Goal: Task Accomplishment & Management: Manage account settings

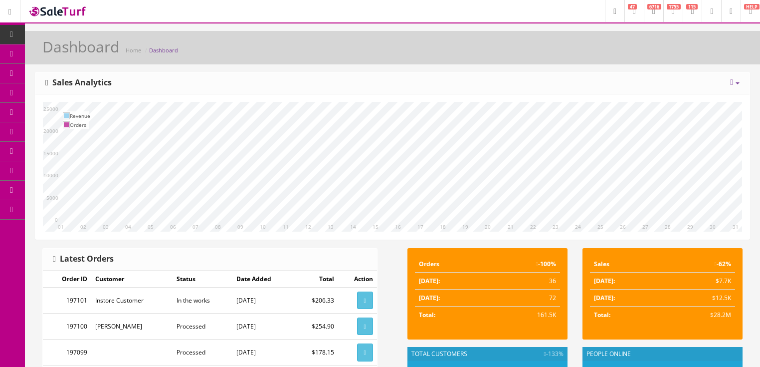
click at [644, 10] on link "6716" at bounding box center [653, 11] width 19 height 22
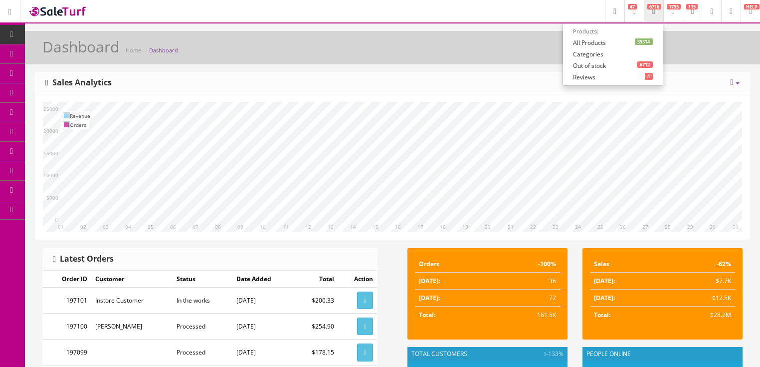
click at [567, 46] on link "35314 All Products" at bounding box center [613, 42] width 100 height 11
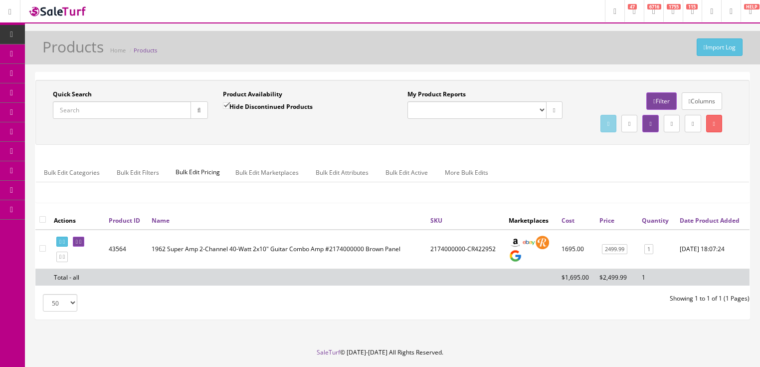
click at [100, 111] on input "Quick Search" at bounding box center [122, 109] width 138 height 17
type input "song gc"
click at [223, 104] on input "Hide Discontinued Products" at bounding box center [226, 105] width 6 height 6
checkbox input "false"
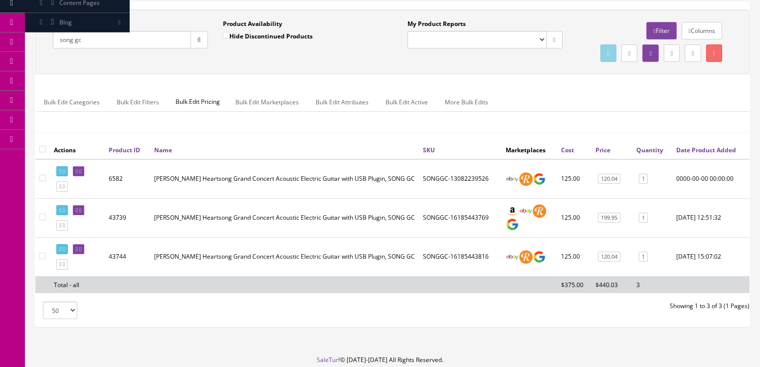
scroll to position [80, 0]
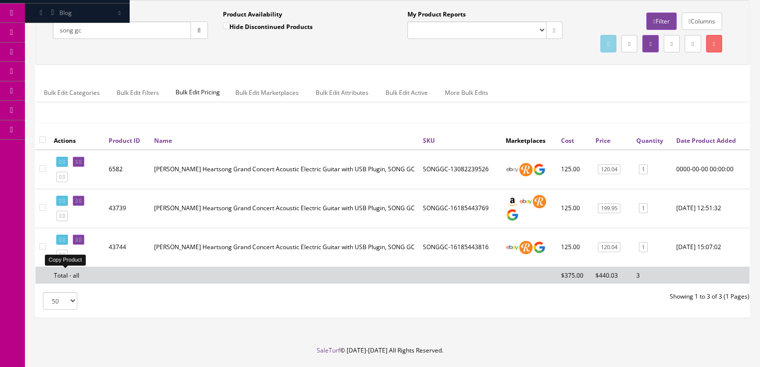
click at [61, 257] on icon at bounding box center [60, 254] width 2 height 5
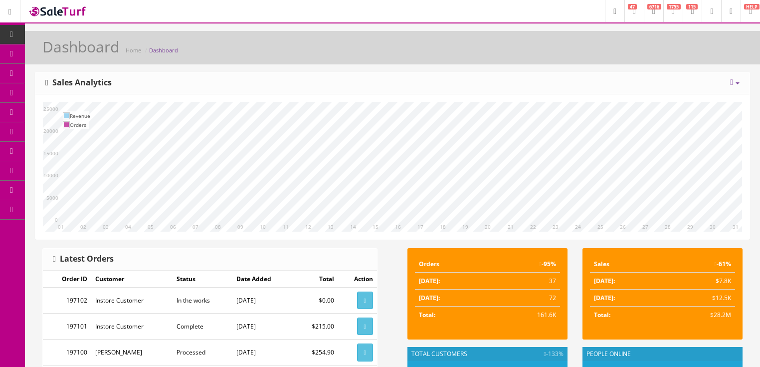
click at [652, 9] on icon at bounding box center [653, 11] width 3 height 6
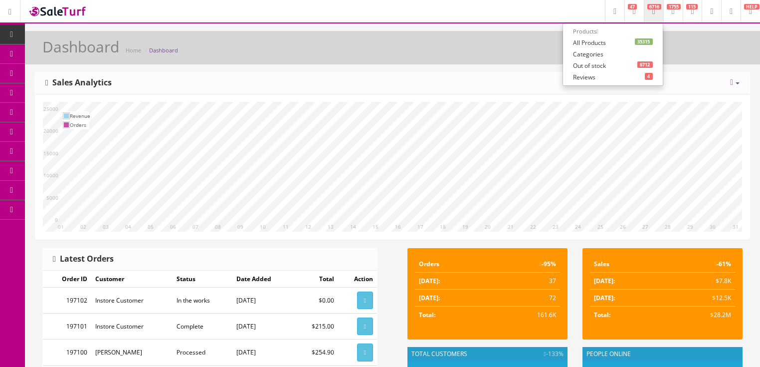
click at [563, 44] on link "35315 All Products" at bounding box center [613, 42] width 100 height 11
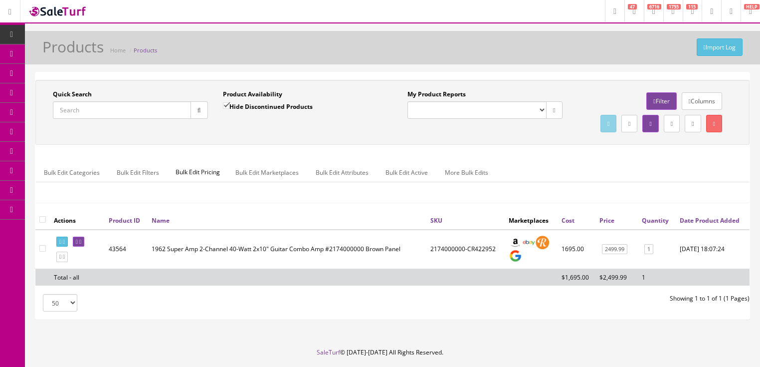
click at [117, 113] on input "Quick Search" at bounding box center [122, 109] width 138 height 17
type input "song gc"
click at [223, 104] on input "Hide Discontinued Products" at bounding box center [226, 105] width 6 height 6
checkbox input "false"
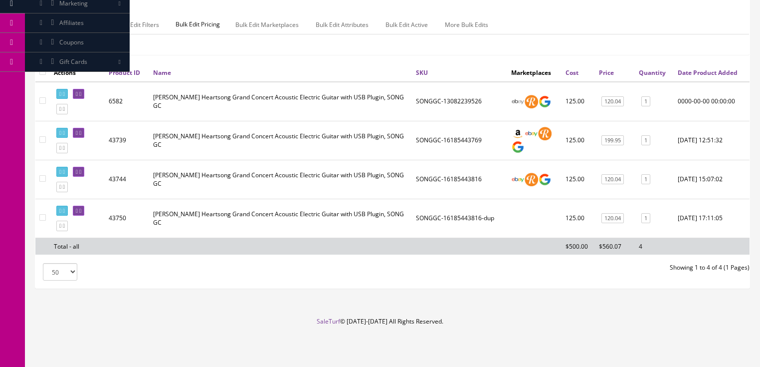
scroll to position [160, 0]
click at [81, 213] on icon at bounding box center [80, 210] width 2 height 5
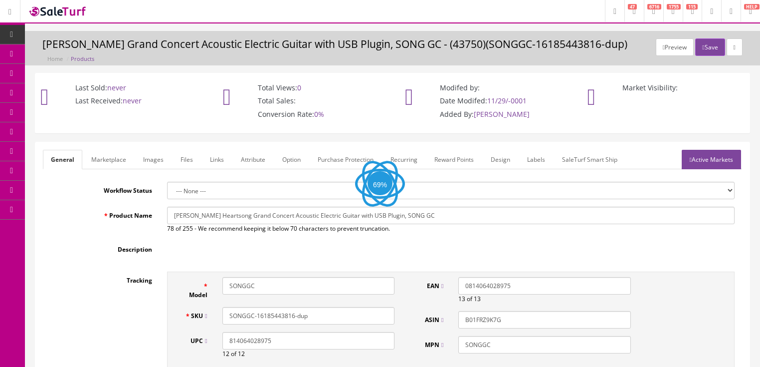
click at [150, 158] on link "Images" at bounding box center [153, 159] width 36 height 19
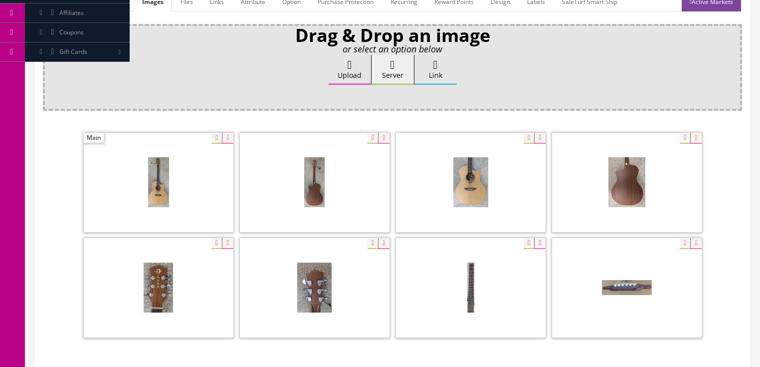
scroll to position [160, 0]
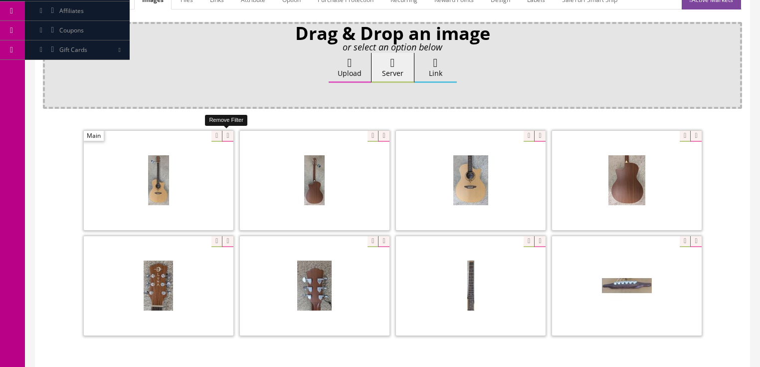
click at [225, 137] on icon at bounding box center [227, 136] width 11 height 11
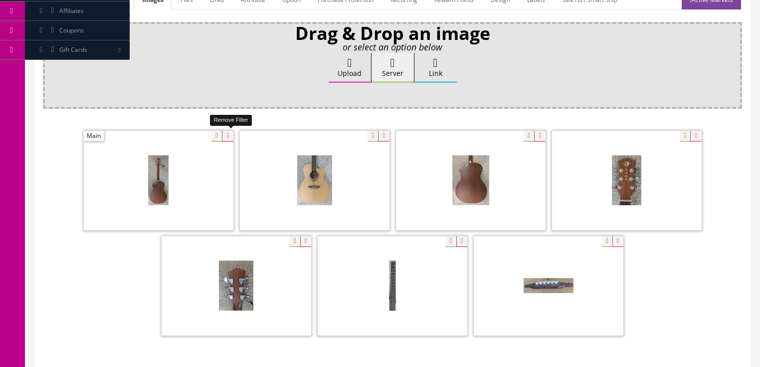
click at [225, 137] on icon at bounding box center [227, 136] width 11 height 11
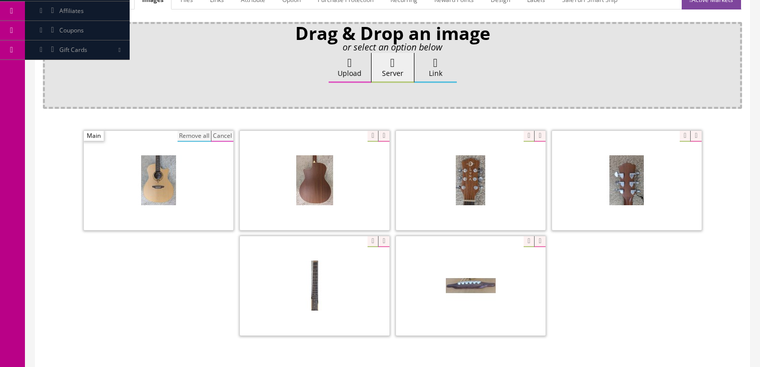
click at [203, 134] on button "Remove all" at bounding box center [194, 136] width 33 height 11
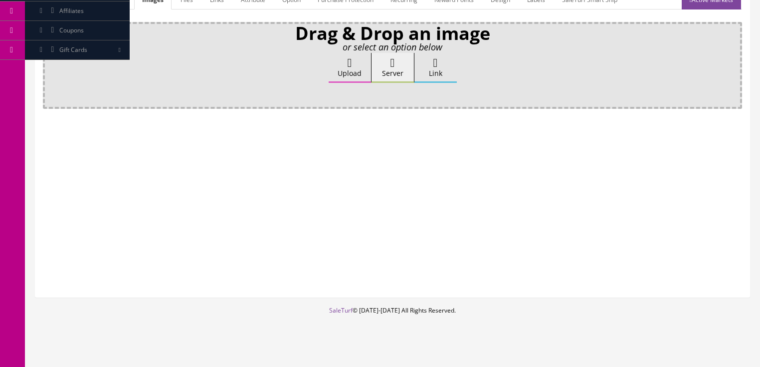
click at [336, 72] on label "Upload" at bounding box center [350, 68] width 42 height 30
click at [50, 63] on input "Upload" at bounding box center [50, 58] width 0 height 10
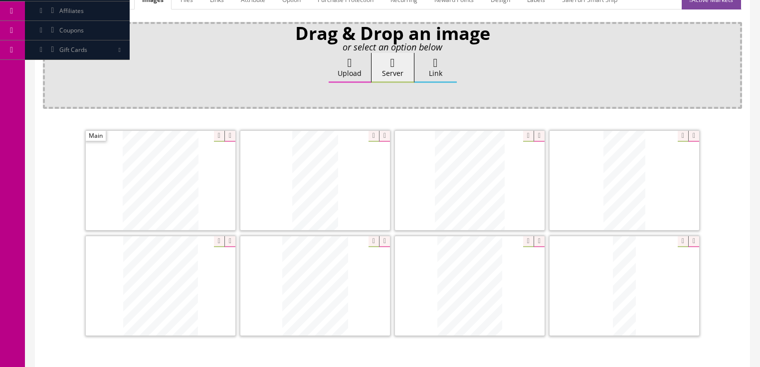
click at [224, 242] on icon at bounding box center [229, 241] width 11 height 11
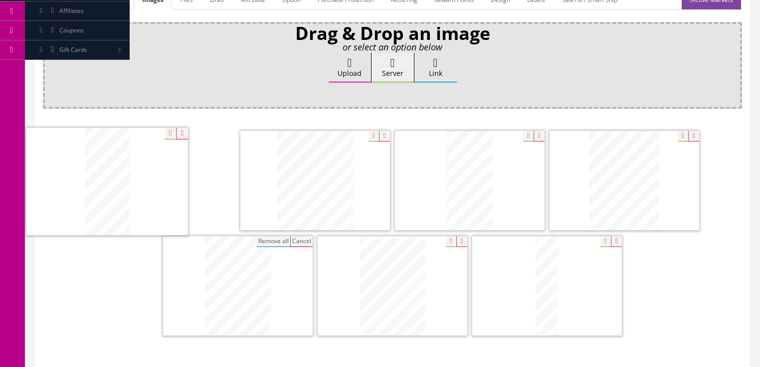
drag, startPoint x: 630, startPoint y: 180, endPoint x: 215, endPoint y: 184, distance: 415.0
drag, startPoint x: 465, startPoint y: 184, endPoint x: 313, endPoint y: 177, distance: 151.8
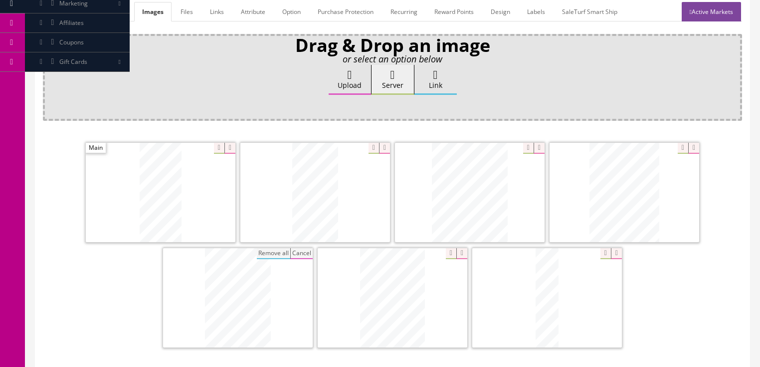
scroll to position [120, 0]
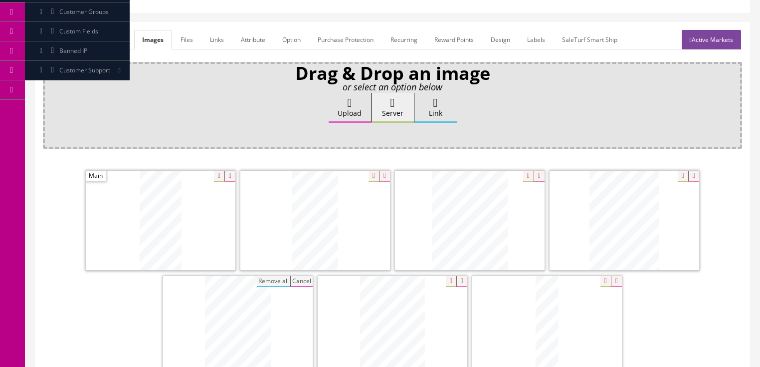
click at [700, 35] on link "Active Markets" at bounding box center [711, 39] width 59 height 19
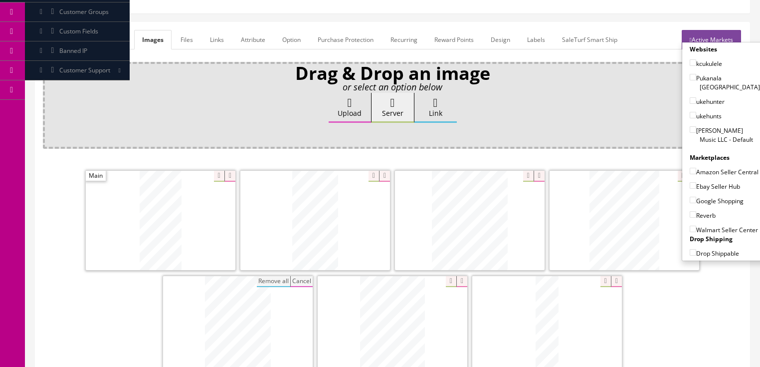
drag, startPoint x: 690, startPoint y: 117, endPoint x: 685, endPoint y: 127, distance: 10.7
click at [691, 126] on input"] "[PERSON_NAME] Music LLC - Default" at bounding box center [693, 129] width 6 height 6
checkbox input"] "true"
drag, startPoint x: 688, startPoint y: 159, endPoint x: 688, endPoint y: 172, distance: 12.5
click at [690, 168] on input"] "Amazon Seller Central" at bounding box center [693, 171] width 6 height 6
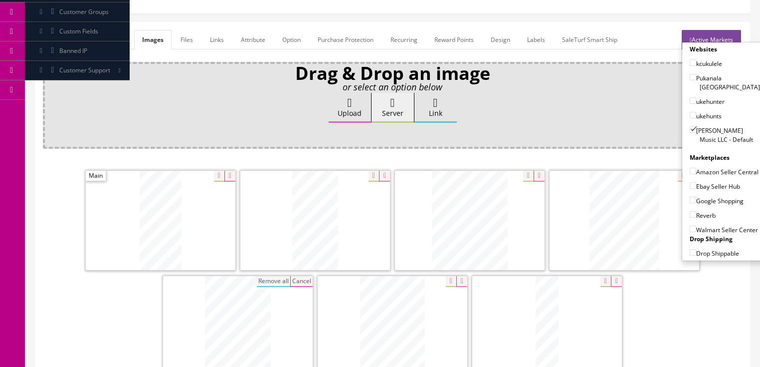
checkbox input"] "true"
click at [690, 186] on input"] "Ebay Seller Hub" at bounding box center [693, 185] width 6 height 6
checkbox input"] "true"
click at [690, 198] on input"] "Google Shopping" at bounding box center [693, 200] width 6 height 6
checkbox input"] "true"
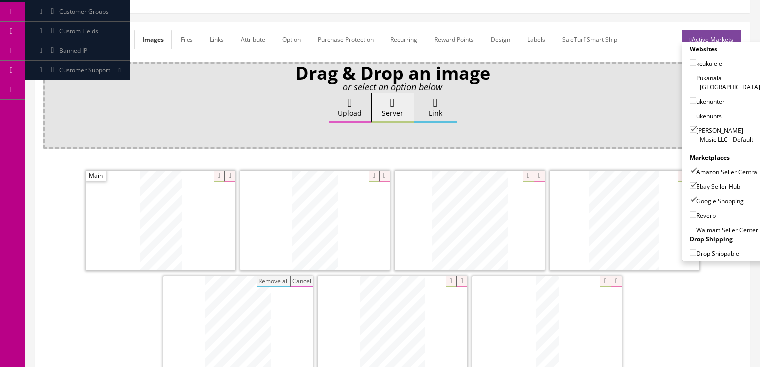
drag, startPoint x: 690, startPoint y: 211, endPoint x: 704, endPoint y: 156, distance: 57.6
click at [691, 211] on input"] "Reverb" at bounding box center [693, 214] width 6 height 6
checkbox input"] "true"
click at [709, 32] on link "Active Markets" at bounding box center [711, 39] width 59 height 19
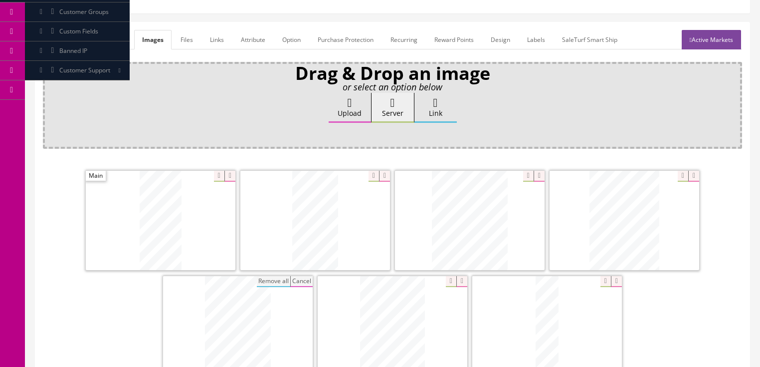
click at [62, 42] on link "General" at bounding box center [62, 39] width 38 height 19
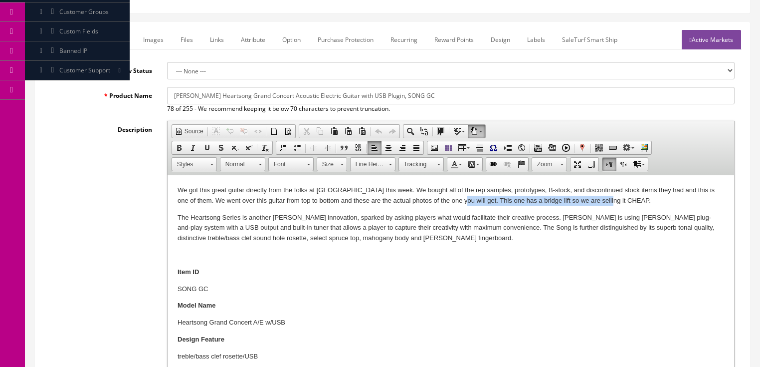
drag, startPoint x: 451, startPoint y: 202, endPoint x: 612, endPoint y: 200, distance: 161.1
click at [612, 200] on p "We got this great guitar directly from the folks at Luna this week. We bought a…" at bounding box center [450, 195] width 547 height 21
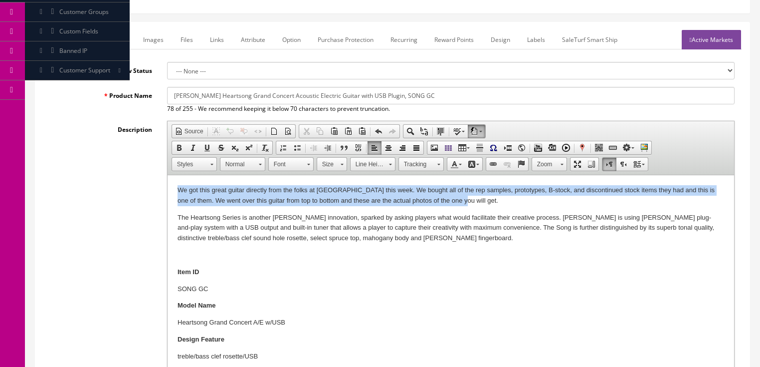
drag, startPoint x: 173, startPoint y: 189, endPoint x: 475, endPoint y: 204, distance: 302.6
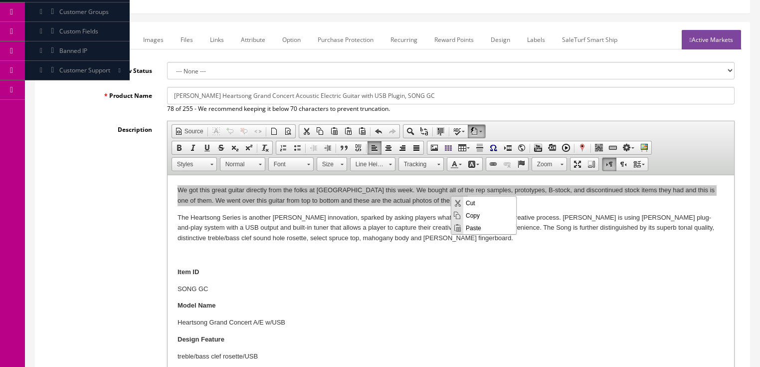
scroll to position [0, 0]
click at [470, 216] on span "Copy" at bounding box center [489, 215] width 53 height 12
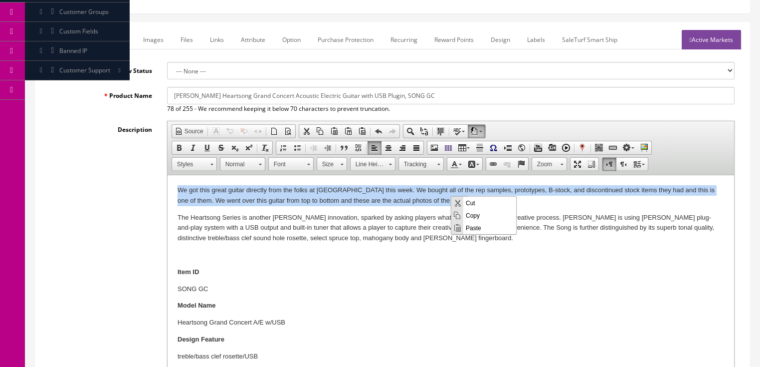
copy p "We got this great guitar directly from the folks at Luna this week. We bought a…"
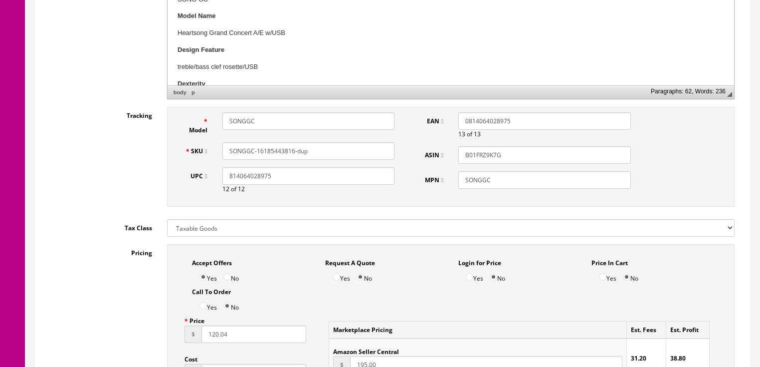
scroll to position [439, 0]
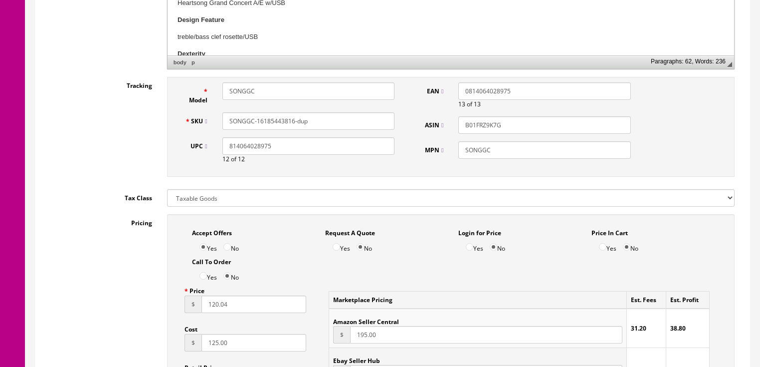
drag, startPoint x: 287, startPoint y: 120, endPoint x: 355, endPoint y: 121, distance: 68.3
click at [357, 120] on input "SONGGC-16185443816-dup" at bounding box center [308, 120] width 172 height 17
type input "SONGGC-16185443822"
drag, startPoint x: 234, startPoint y: 310, endPoint x: 183, endPoint y: 303, distance: 51.4
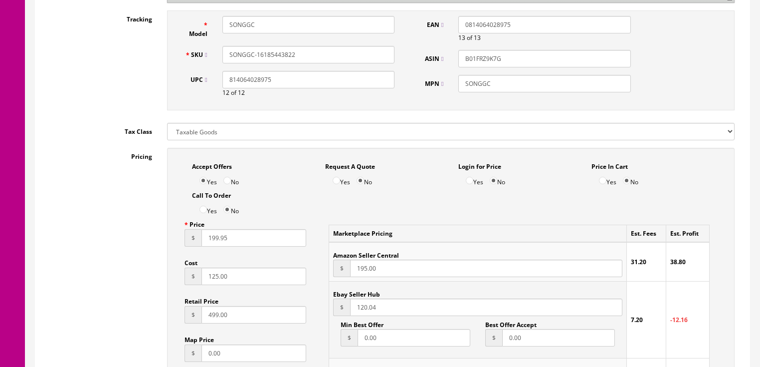
scroll to position [559, 0]
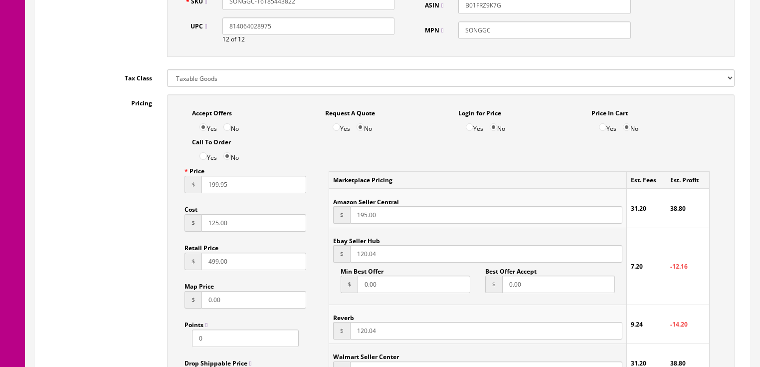
type input "199.95"
drag, startPoint x: 377, startPoint y: 262, endPoint x: 343, endPoint y: 264, distance: 34.0
click at [343, 262] on div "$ 120.04" at bounding box center [477, 253] width 289 height 17
type input "195.00"
drag, startPoint x: 379, startPoint y: 330, endPoint x: 330, endPoint y: 334, distance: 49.1
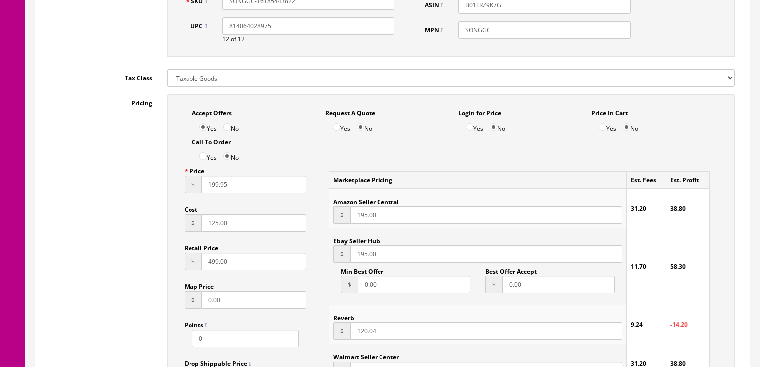
click at [330, 334] on td "Reverb $ 120.04" at bounding box center [477, 324] width 297 height 39
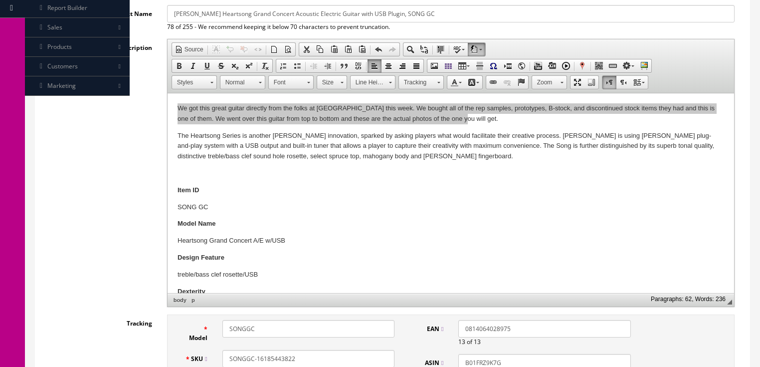
scroll to position [80, 0]
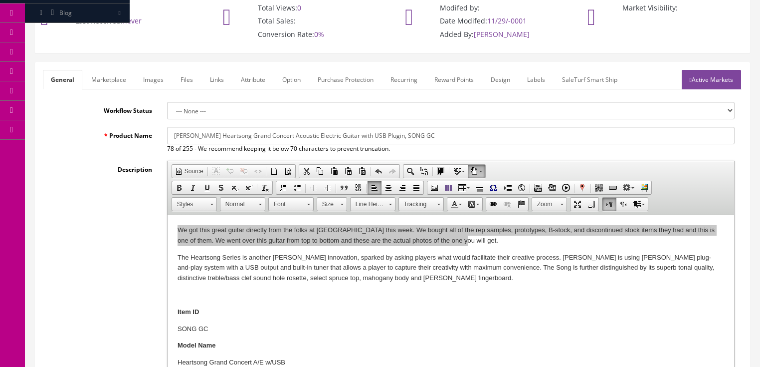
type input "195.00"
click at [116, 78] on link "Marketplace" at bounding box center [108, 79] width 51 height 19
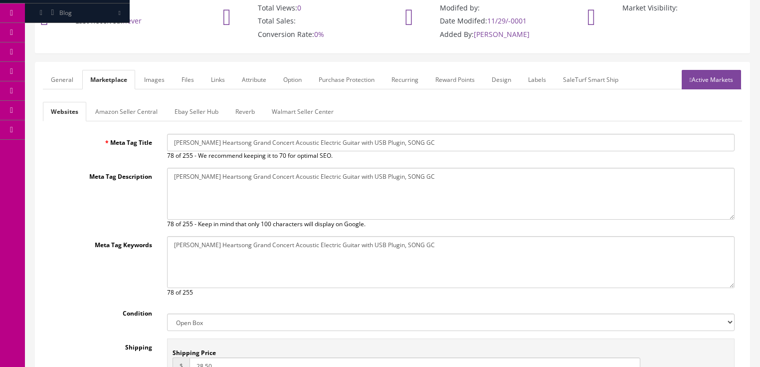
click at [118, 110] on link "Amazon Seller Central" at bounding box center [126, 111] width 78 height 19
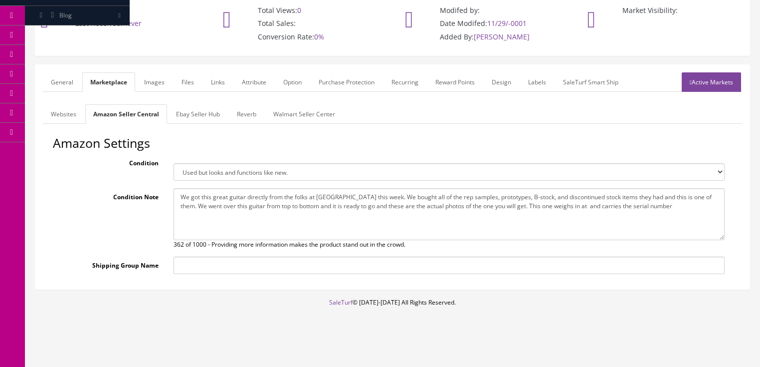
drag, startPoint x: 175, startPoint y: 192, endPoint x: 687, endPoint y: 212, distance: 512.7
click at [760, 212] on html "Research Trends Trending on Ebay Google Trends Amazon Insights (Login Before Cl…" at bounding box center [380, 106] width 760 height 367
paste textarea "these are the actual photos of the one you will get."
type textarea "We got this great guitar directly from the folks at Luna this week. We bought a…"
click at [718, 82] on link "Active Markets" at bounding box center [711, 81] width 59 height 19
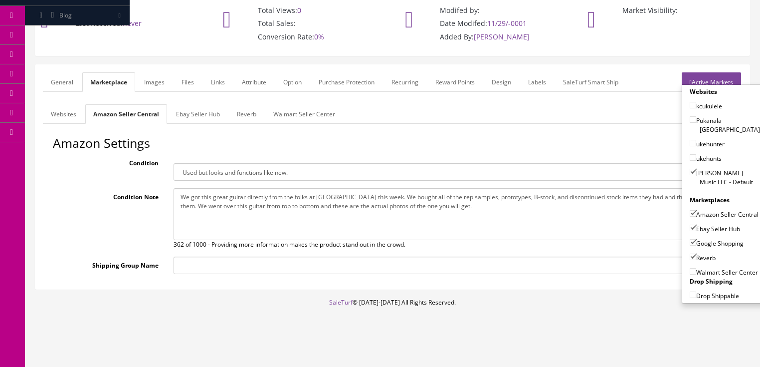
click at [719, 78] on link "Active Markets" at bounding box center [711, 81] width 59 height 19
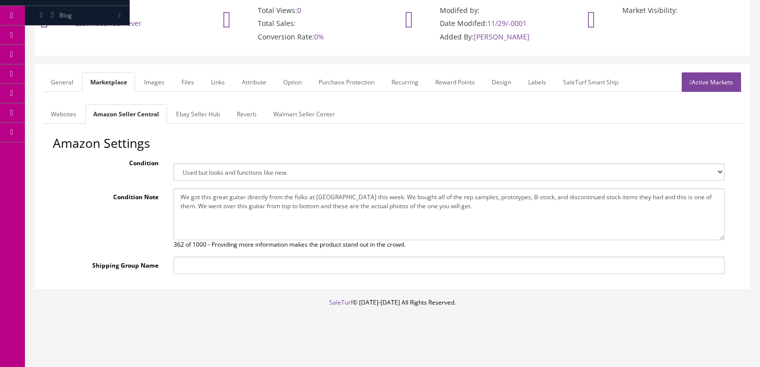
click at [46, 78] on link "General" at bounding box center [62, 81] width 38 height 19
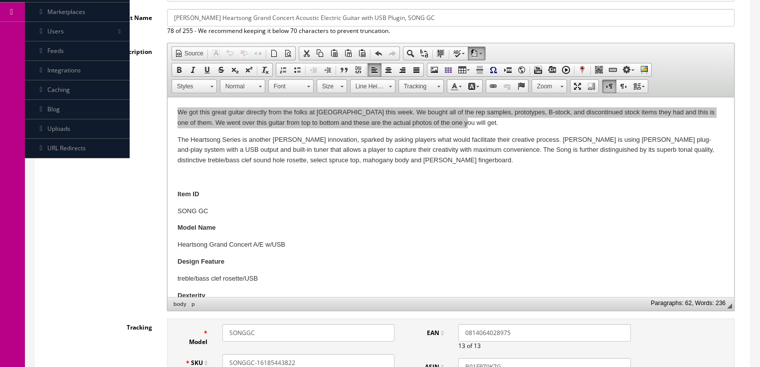
scroll to position [277, 0]
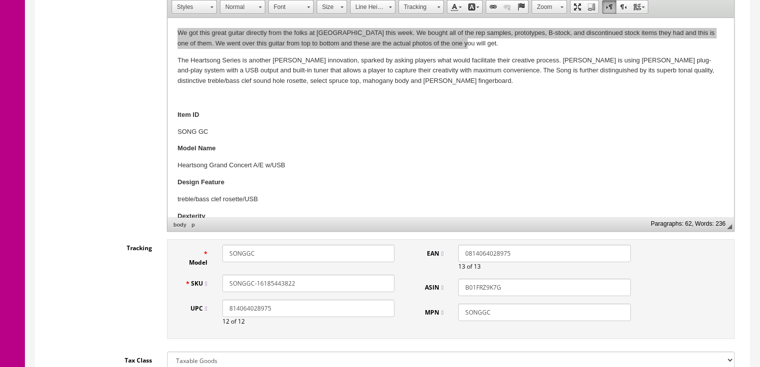
drag, startPoint x: 293, startPoint y: 284, endPoint x: 204, endPoint y: 282, distance: 89.3
click at [192, 283] on div "SKU SONGGC-16185443822" at bounding box center [290, 282] width 225 height 17
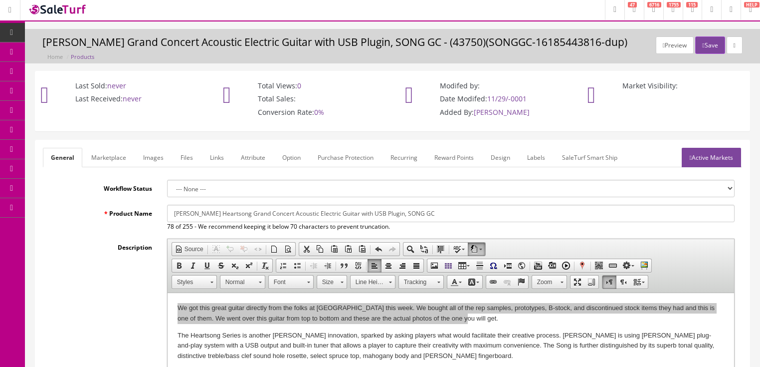
scroll to position [0, 0]
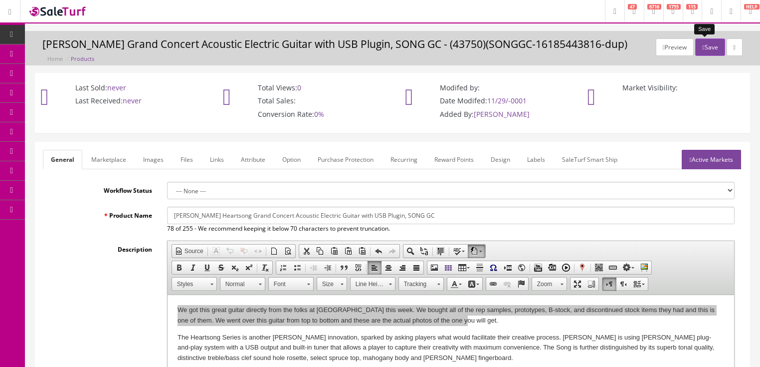
click at [704, 46] on button "Save" at bounding box center [709, 46] width 29 height 17
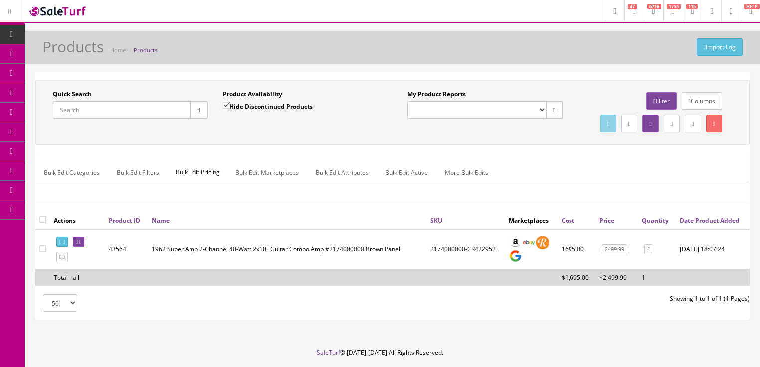
click at [124, 111] on input "Quick Search" at bounding box center [122, 109] width 138 height 17
paste input "SONGGC-16185443822"
click at [198, 112] on icon "button" at bounding box center [199, 110] width 3 height 6
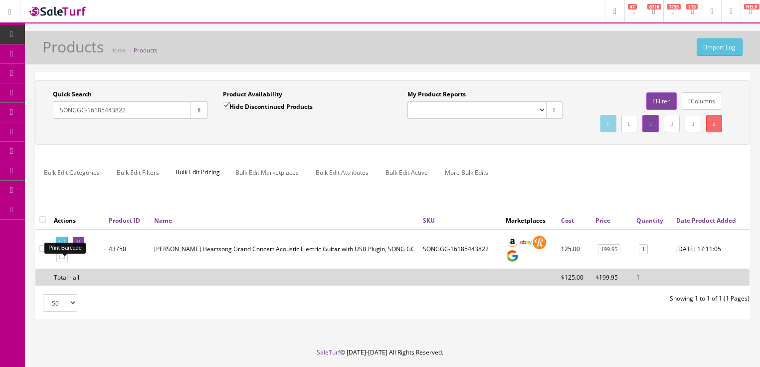
click at [65, 244] on icon at bounding box center [64, 241] width 2 height 5
drag, startPoint x: 152, startPoint y: 111, endPoint x: 59, endPoint y: 123, distance: 93.5
click at [59, 123] on div "Quick Search SONGGC-16185443822 Date From" at bounding box center [130, 108] width 170 height 36
type input "saftat"
click at [225, 105] on input "Hide Discontinued Products" at bounding box center [226, 105] width 6 height 6
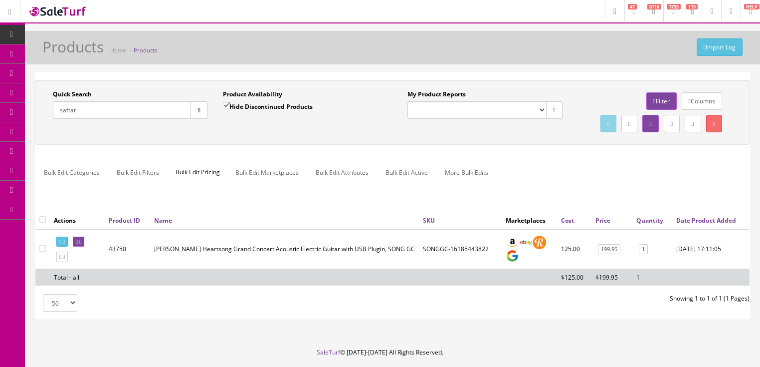
checkbox input "false"
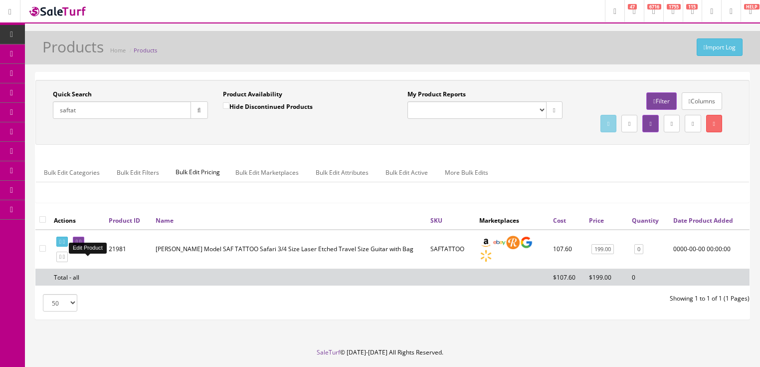
click at [84, 247] on link at bounding box center [78, 241] width 11 height 10
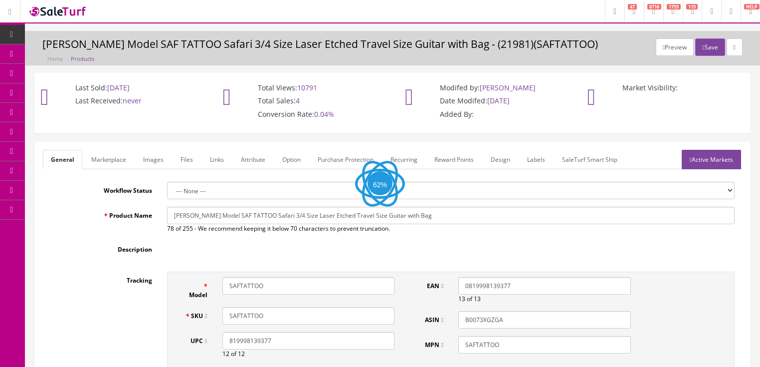
click at [154, 156] on link "Images" at bounding box center [153, 159] width 36 height 19
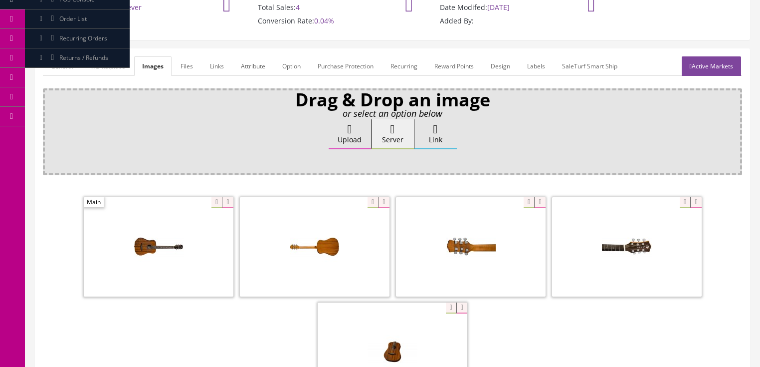
scroll to position [120, 0]
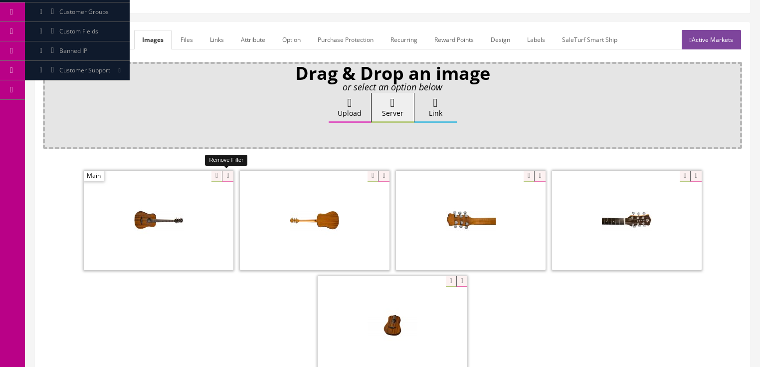
click at [225, 174] on icon at bounding box center [227, 176] width 11 height 11
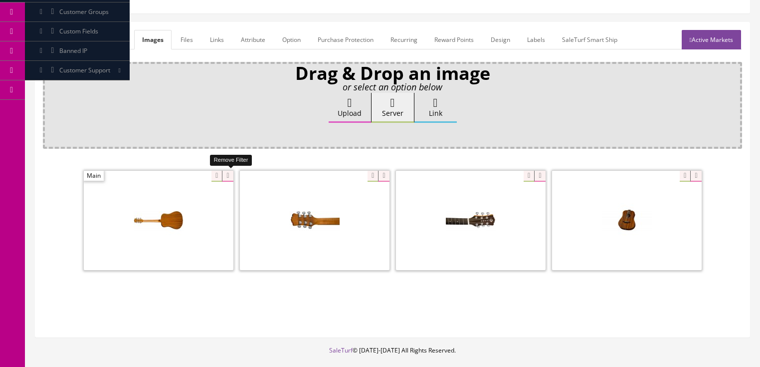
click at [225, 174] on icon at bounding box center [227, 176] width 11 height 11
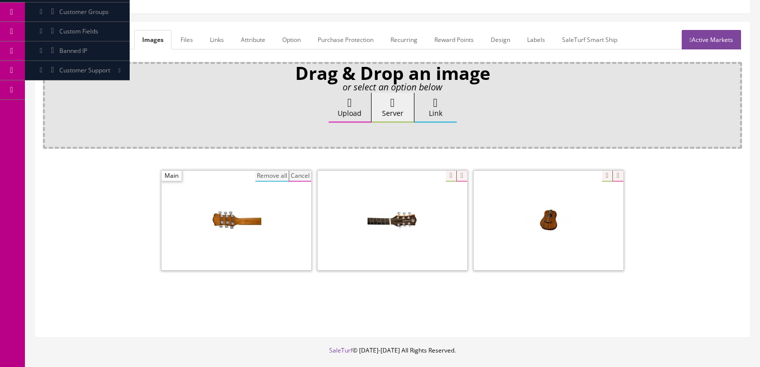
click at [266, 173] on button "Remove all" at bounding box center [271, 176] width 33 height 11
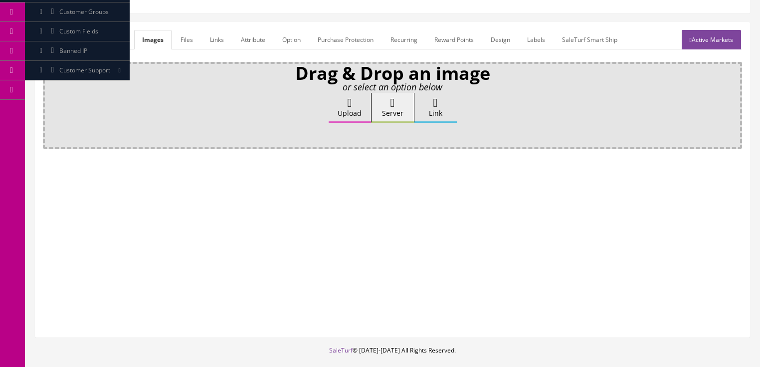
click at [336, 106] on label "Upload" at bounding box center [350, 108] width 42 height 30
click at [50, 103] on input "Upload" at bounding box center [50, 98] width 0 height 10
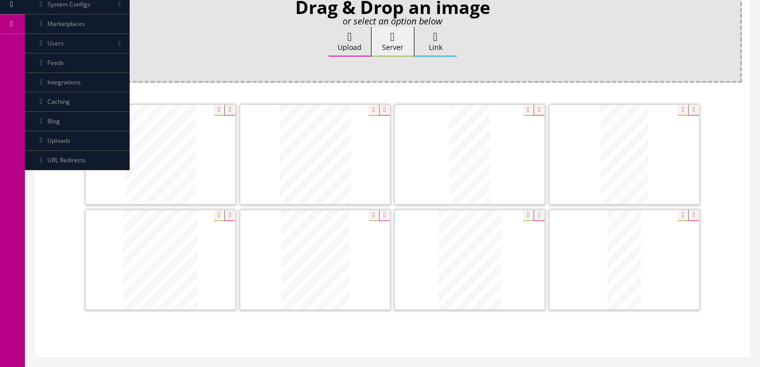
scroll to position [200, 0]
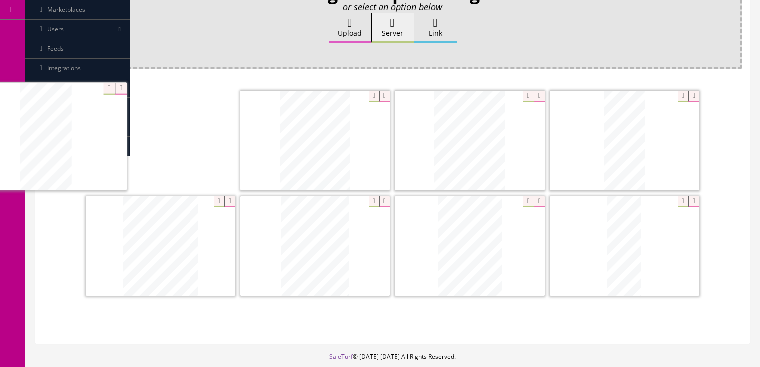
drag, startPoint x: 623, startPoint y: 165, endPoint x: 108, endPoint y: 155, distance: 514.4
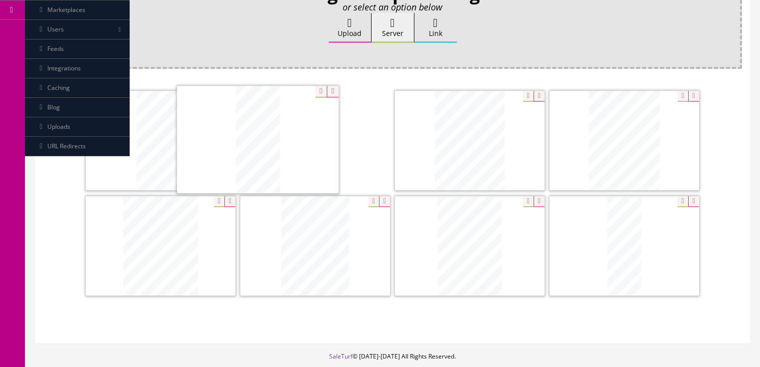
drag, startPoint x: 615, startPoint y: 167, endPoint x: 278, endPoint y: 166, distance: 336.7
drag, startPoint x: 626, startPoint y: 164, endPoint x: 450, endPoint y: 164, distance: 175.1
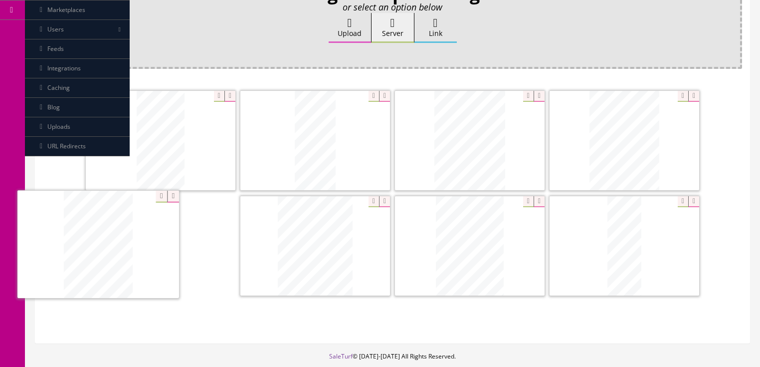
drag, startPoint x: 474, startPoint y: 234, endPoint x: 155, endPoint y: 237, distance: 318.8
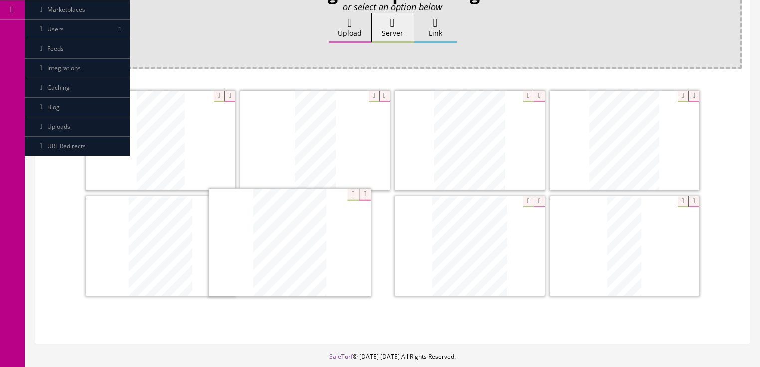
drag, startPoint x: 480, startPoint y: 237, endPoint x: 414, endPoint y: 236, distance: 66.4
drag, startPoint x: 626, startPoint y: 241, endPoint x: 437, endPoint y: 241, distance: 189.0
click at [694, 200] on icon at bounding box center [693, 201] width 11 height 11
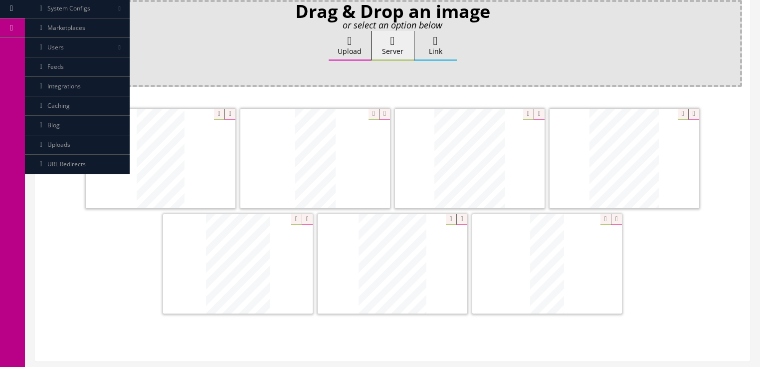
scroll to position [120, 0]
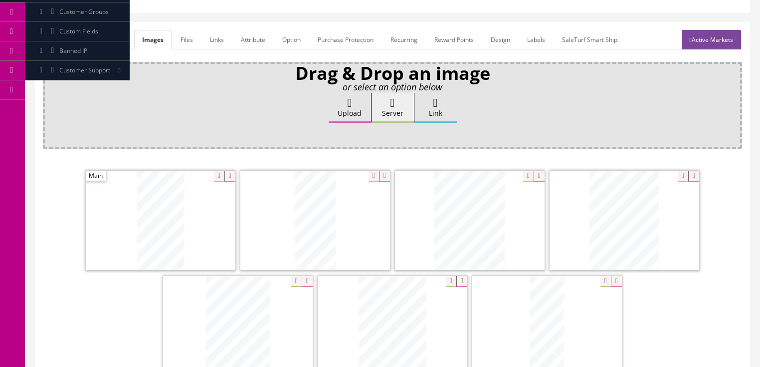
click at [693, 40] on link "Active Markets" at bounding box center [711, 39] width 59 height 19
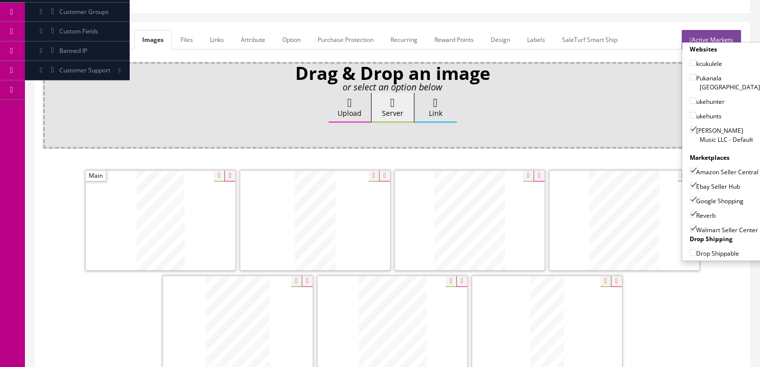
click at [690, 227] on input"] "Walmart Seller Center" at bounding box center [693, 228] width 6 height 6
checkbox input"] "false"
click at [718, 37] on link "Active Markets" at bounding box center [711, 39] width 59 height 19
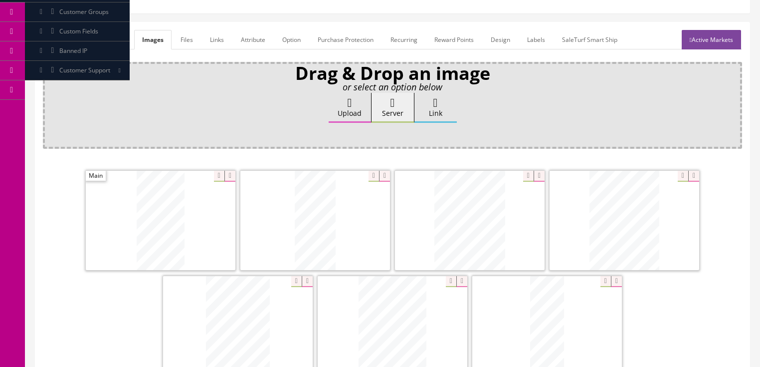
click at [61, 37] on link "General" at bounding box center [62, 39] width 38 height 19
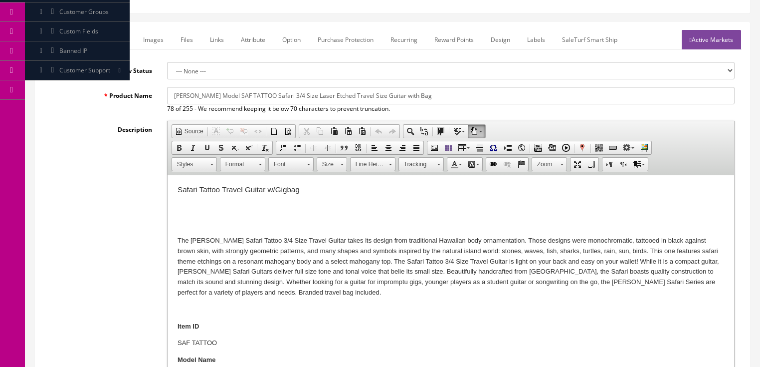
click at [184, 210] on p at bounding box center [450, 207] width 547 height 10
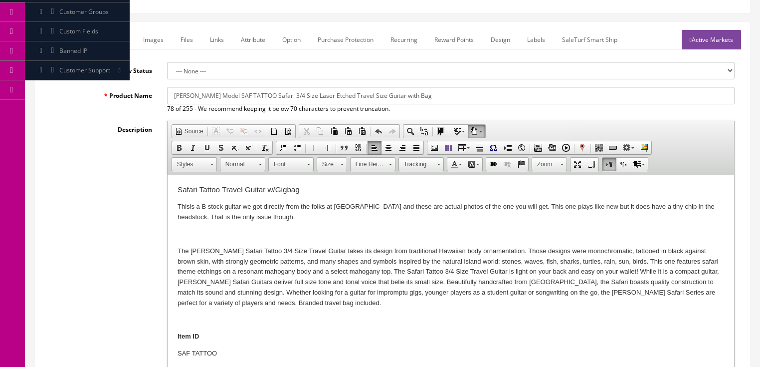
click at [189, 206] on p "Thisis a B stock guitar we got directly from the folks at Luna and these are ac…" at bounding box center [450, 212] width 547 height 21
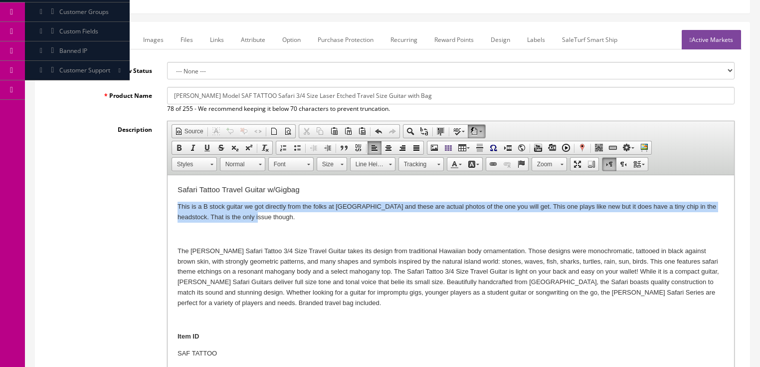
drag, startPoint x: 172, startPoint y: 207, endPoint x: 270, endPoint y: 210, distance: 98.8
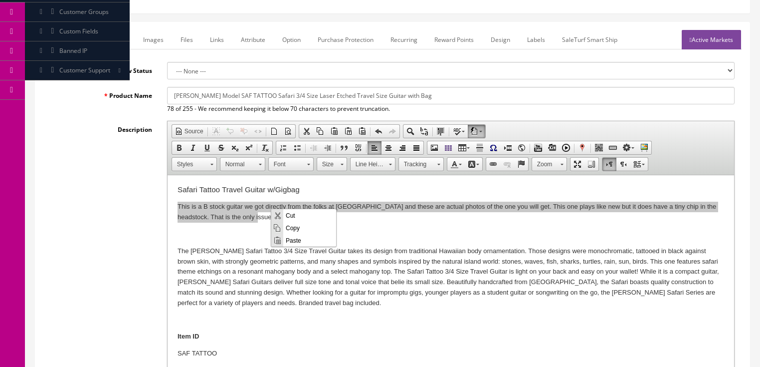
scroll to position [0, 0]
click at [293, 229] on span "Copy" at bounding box center [309, 227] width 53 height 12
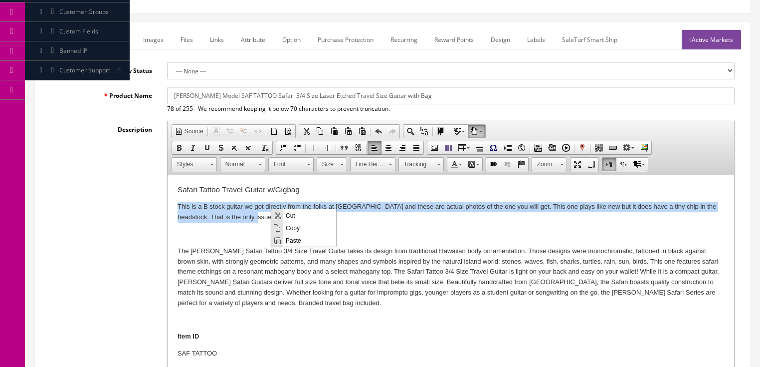
copy p "This is a B stock guitar we got directly from the folks at Luna and these are a…"
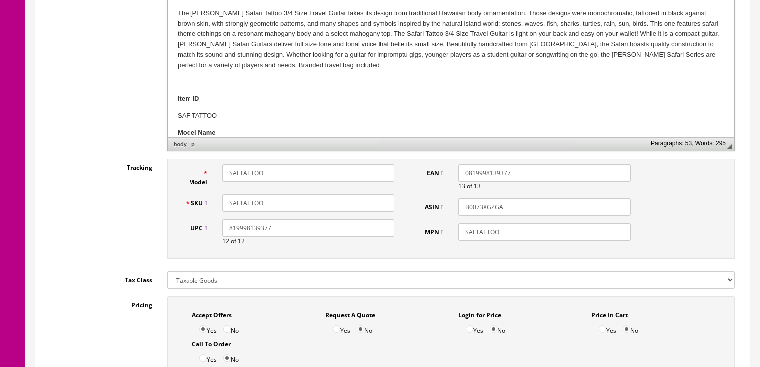
scroll to position [359, 0]
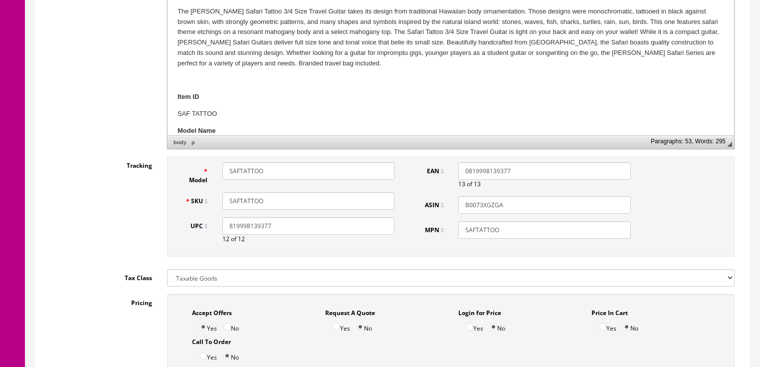
click at [291, 197] on input "SAFTATTOO" at bounding box center [308, 200] width 172 height 17
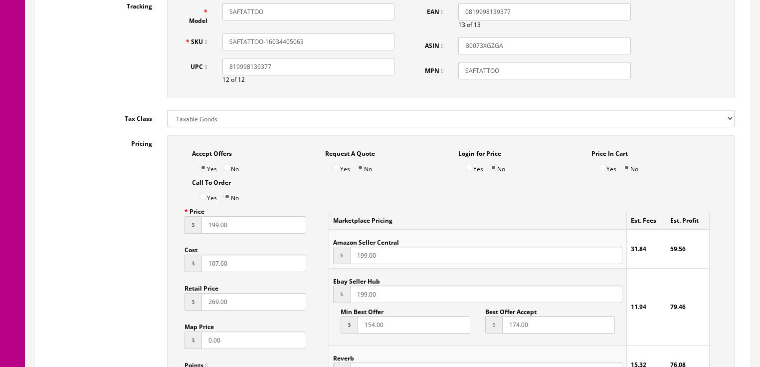
scroll to position [519, 0]
type input "SAFTATTOO-16034405063"
click at [211, 226] on input "199.00" at bounding box center [254, 223] width 105 height 17
type input "129.00"
click at [361, 257] on input "199.00" at bounding box center [486, 254] width 272 height 17
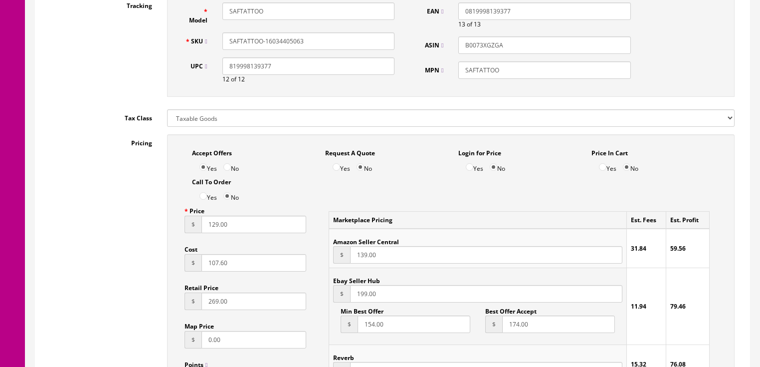
type input "139.00"
click at [361, 294] on input "199.00" at bounding box center [486, 293] width 272 height 17
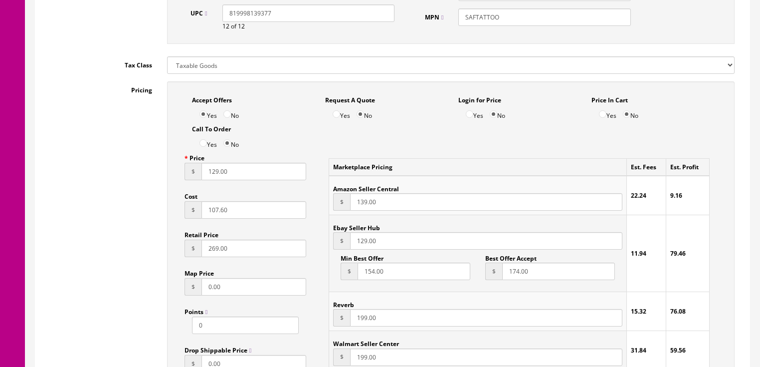
scroll to position [599, 0]
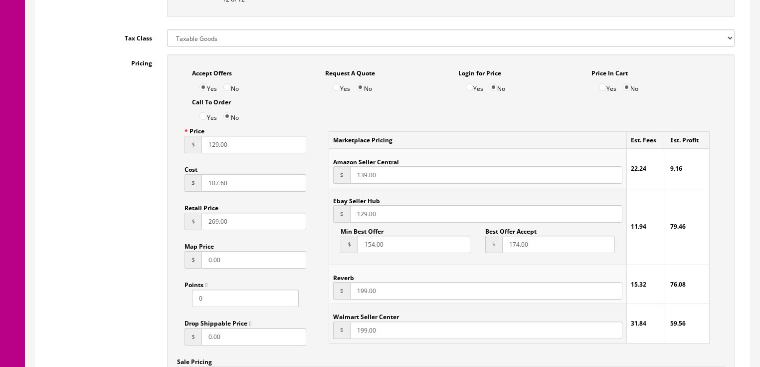
type input "129.00"
drag, startPoint x: 361, startPoint y: 294, endPoint x: 381, endPoint y: 301, distance: 21.8
click at [361, 294] on input "199.00" at bounding box center [486, 290] width 272 height 17
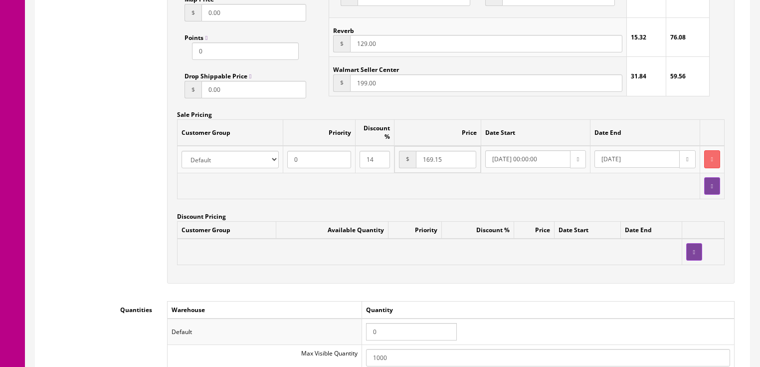
scroll to position [878, 0]
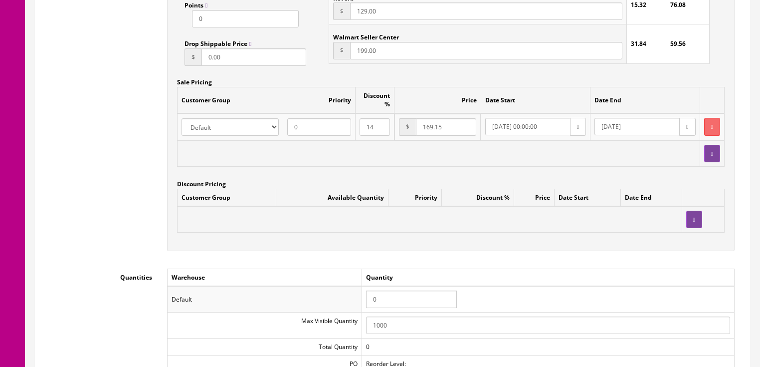
type input "129.00"
drag, startPoint x: 385, startPoint y: 308, endPoint x: 350, endPoint y: 297, distance: 36.5
click at [351, 299] on tr "Default 0" at bounding box center [450, 299] width 567 height 26
type input "1"
click at [281, 247] on div "Accept Offers Yes No Request A Quote Yes No Login for Price Yes No Price In Car…" at bounding box center [451, 13] width 568 height 476
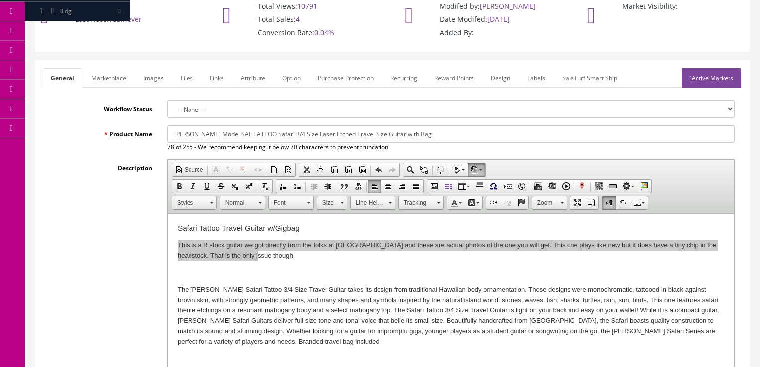
scroll to position [80, 0]
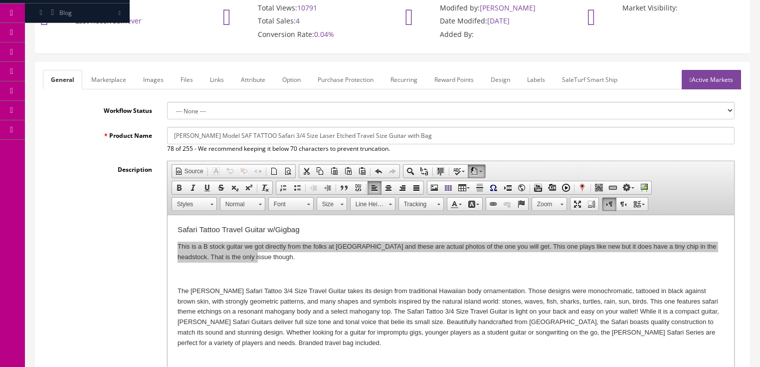
click at [106, 80] on link "Marketplace" at bounding box center [108, 79] width 51 height 19
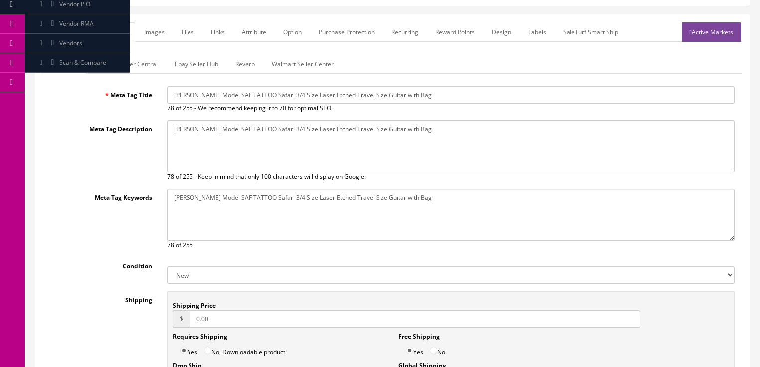
scroll to position [160, 0]
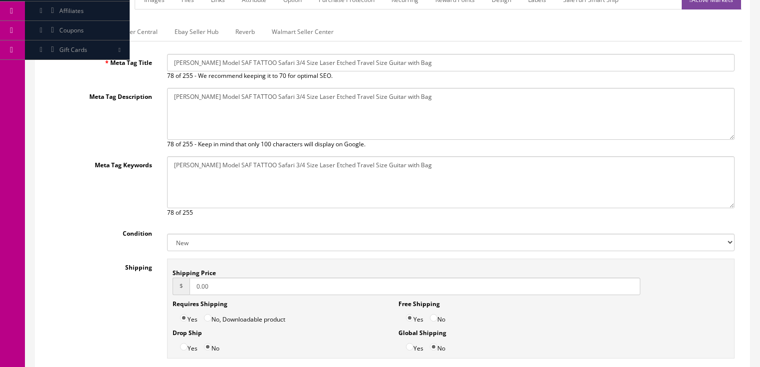
click at [184, 239] on select "New Used B Stock Open Box Re-Packed" at bounding box center [451, 241] width 568 height 17
select select "Open Box"
click at [167, 233] on select "New Used B Stock Open Box Re-Packed" at bounding box center [451, 241] width 568 height 17
drag, startPoint x: 212, startPoint y: 283, endPoint x: 188, endPoint y: 284, distance: 24.5
click at [188, 284] on div "$ 0.00" at bounding box center [407, 285] width 468 height 17
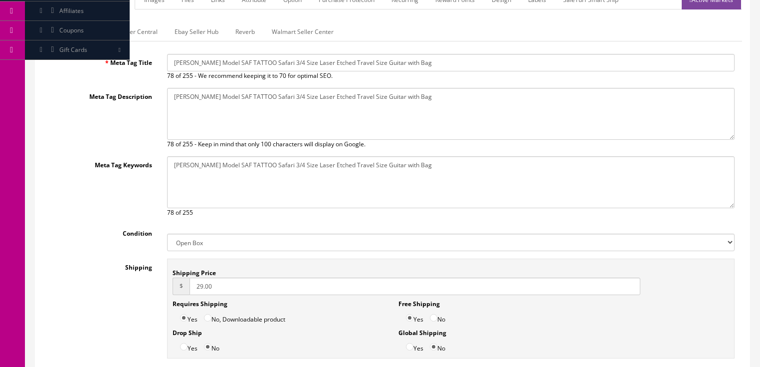
type input "29.00"
click at [437, 318] on input "No" at bounding box center [433, 317] width 7 height 7
radio input "true"
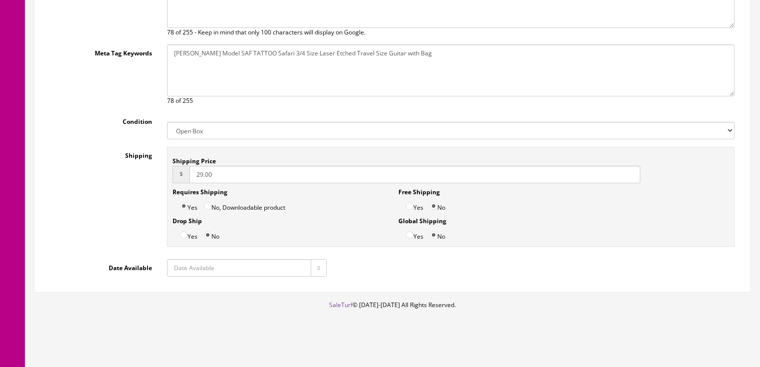
scroll to position [272, 0]
click at [312, 269] on button "button" at bounding box center [319, 266] width 16 height 17
type input "2025-08-29"
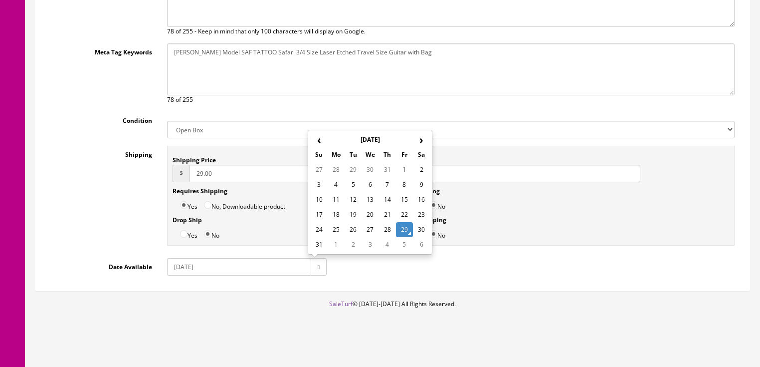
click at [409, 227] on td "29" at bounding box center [404, 229] width 17 height 15
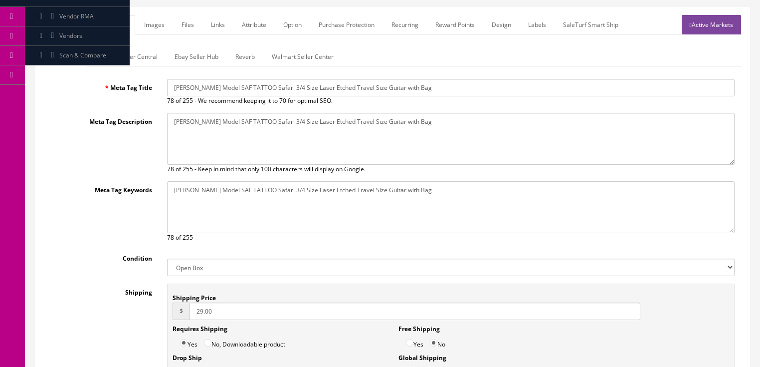
scroll to position [73, 0]
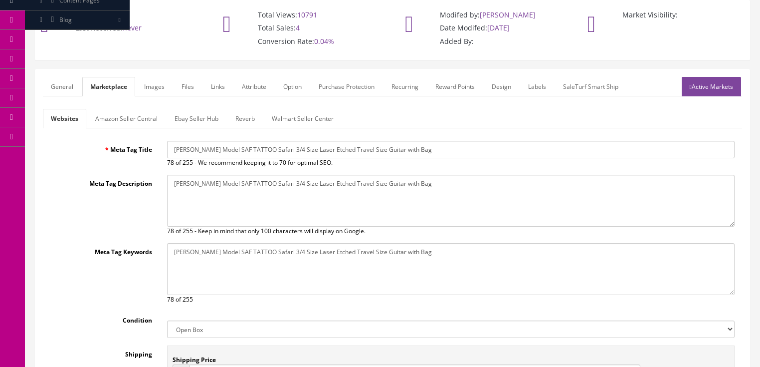
click at [127, 120] on link "Amazon Seller Central" at bounding box center [126, 118] width 78 height 19
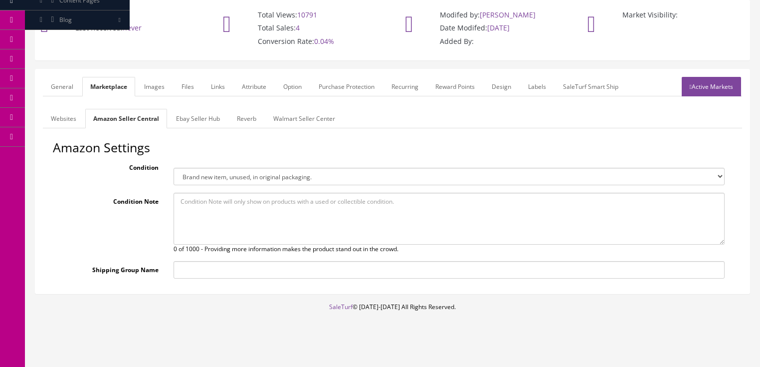
click at [206, 180] on select "Brand new item, unused, in original packaging. New item, but packaging has been…" at bounding box center [449, 176] width 551 height 17
select select "new_open_box"
click at [174, 168] on select "Brand new item, unused, in original packaging. New item, but packaging has been…" at bounding box center [449, 176] width 551 height 17
paste textarea "This is a B stock guitar we got directly from the folks at Luna and these are a…"
type textarea "This is a B stock guitar we got directly from the folks at Luna and these are a…"
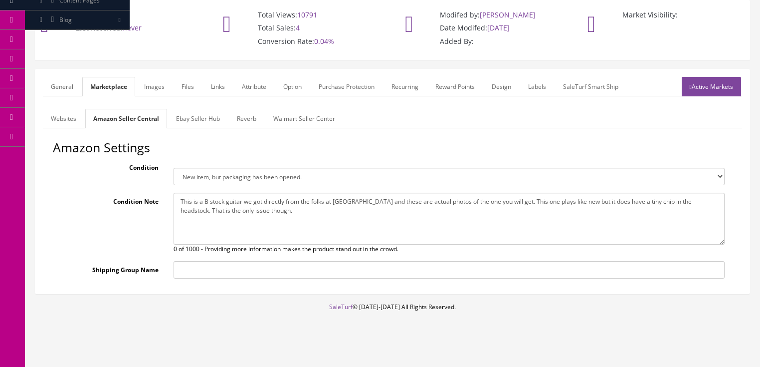
click at [197, 121] on link "Ebay Seller Hub" at bounding box center [198, 118] width 60 height 19
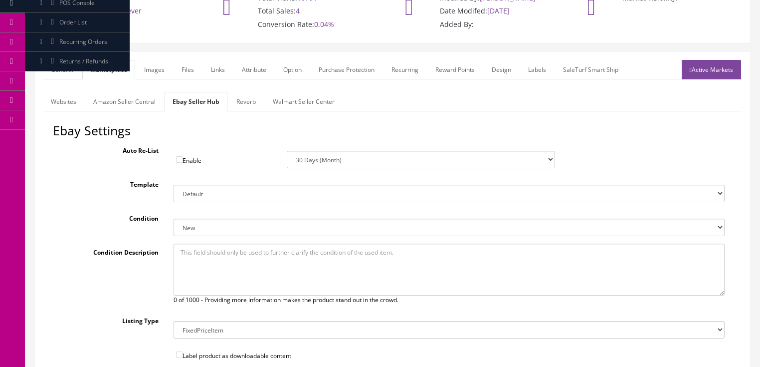
scroll to position [113, 0]
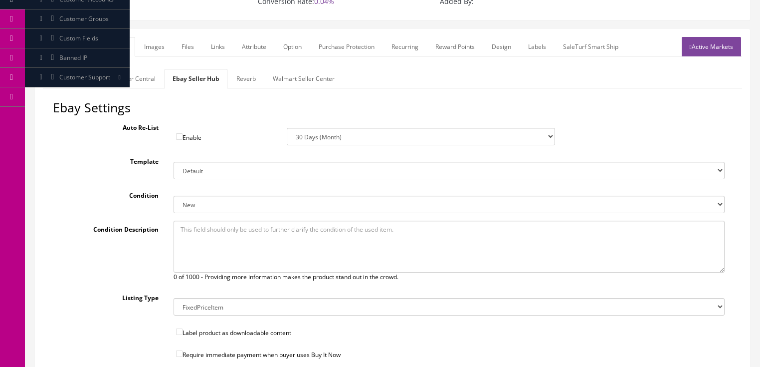
click at [196, 204] on select "New New other New with defects Manufacturer refurbished Seller refurbished Used…" at bounding box center [449, 204] width 551 height 17
select select "1500"
click at [174, 196] on select "New New other New with defects Manufacturer refurbished Seller refurbished Used…" at bounding box center [449, 204] width 551 height 17
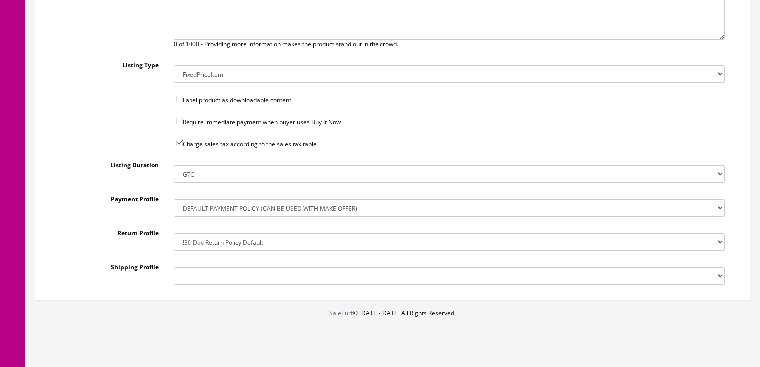
scroll to position [355, 0]
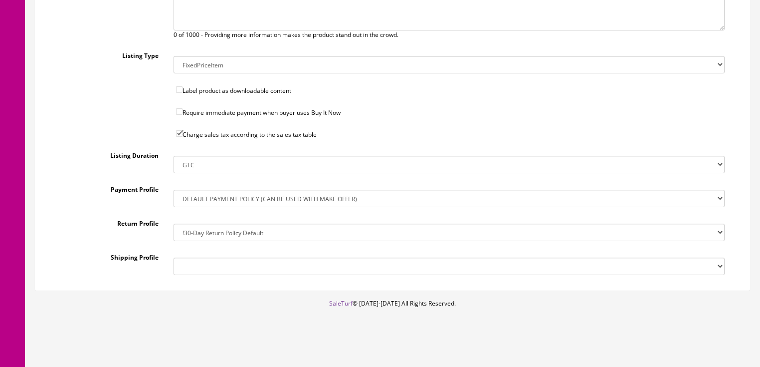
click at [207, 275] on div "Ebay Settings Auto Re-List Enable Week 2 Weeks 30 Days (Month) 90 Days (3 Month…" at bounding box center [392, 70] width 699 height 423
click at [206, 269] on select "!$28.50 FedEx, Priority $65.00 No International !$28.50 FedEx, Priority $65.00 …" at bounding box center [449, 265] width 551 height 17
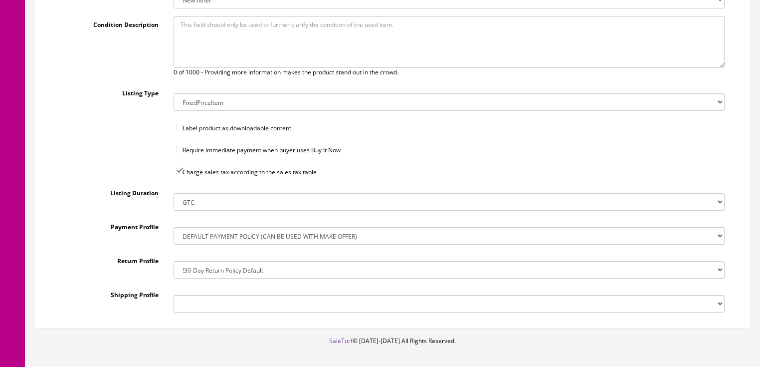
scroll to position [315, 0]
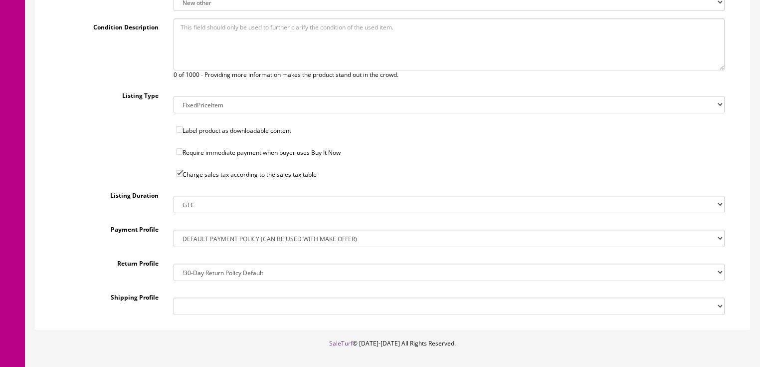
drag, startPoint x: 193, startPoint y: 303, endPoint x: 195, endPoint y: 295, distance: 8.2
click at [193, 303] on select "!$28.50 FedEx, Priority $65.00 No International !$28.50 FedEx, Priority $65.00 …" at bounding box center [449, 305] width 551 height 17
select select "77323016017"
click at [174, 297] on select "!$28.50 FedEx, Priority $65.00 No International !$28.50 FedEx, Priority $65.00 …" at bounding box center [449, 305] width 551 height 17
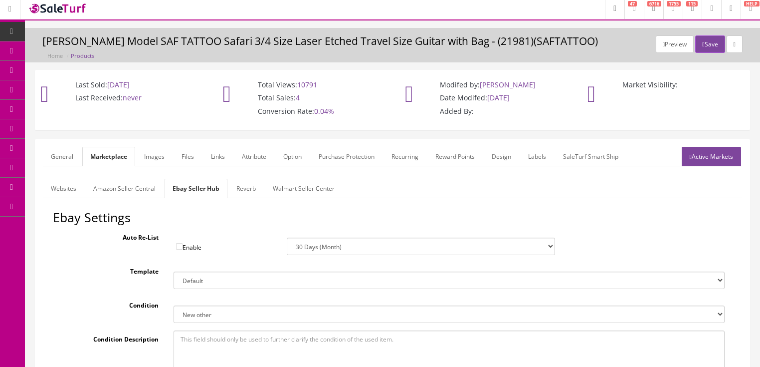
scroll to position [0, 0]
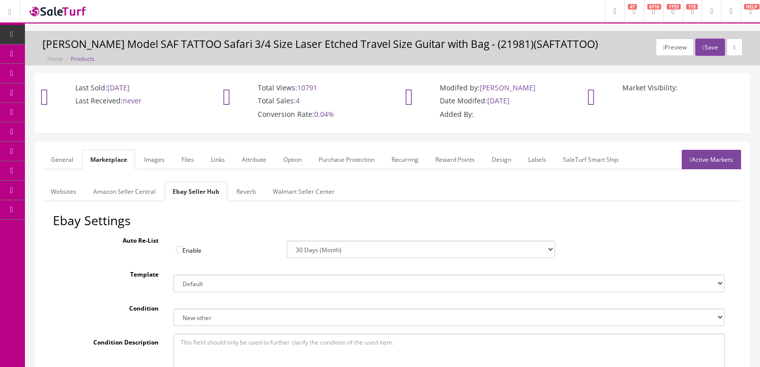
click at [244, 194] on link "Reverb" at bounding box center [245, 191] width 35 height 19
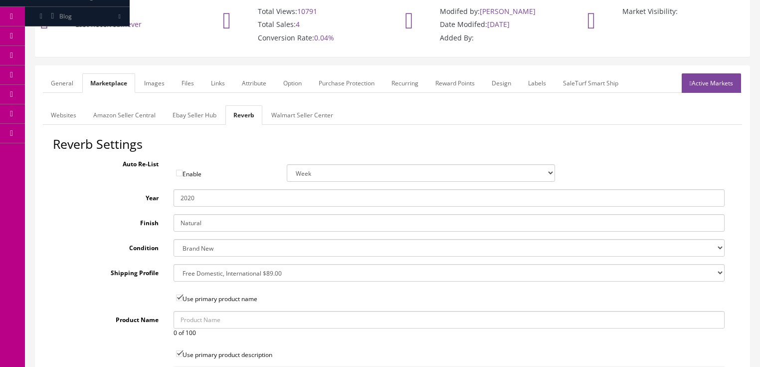
scroll to position [80, 0]
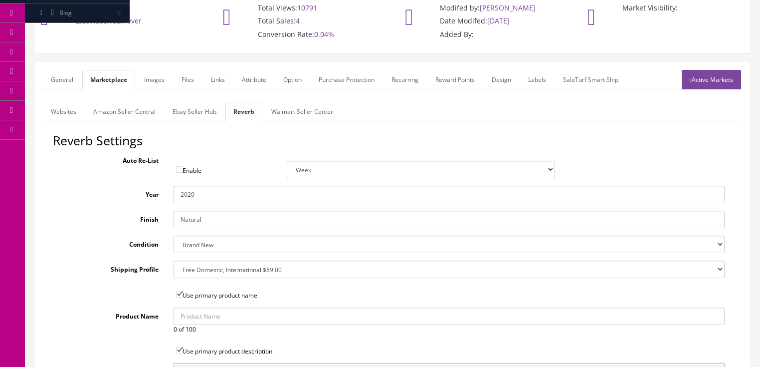
drag, startPoint x: 191, startPoint y: 194, endPoint x: 210, endPoint y: 196, distance: 20.0
click at [210, 196] on input "2020" at bounding box center [449, 194] width 551 height 17
type input "2025"
click at [208, 241] on select "Brand New Mint Excellent Very Good Good Fair Poor B-Stock Non Functioning" at bounding box center [449, 243] width 551 height 17
select select "df268ad1-c462-4ba6-b6db-e007e23922ea"
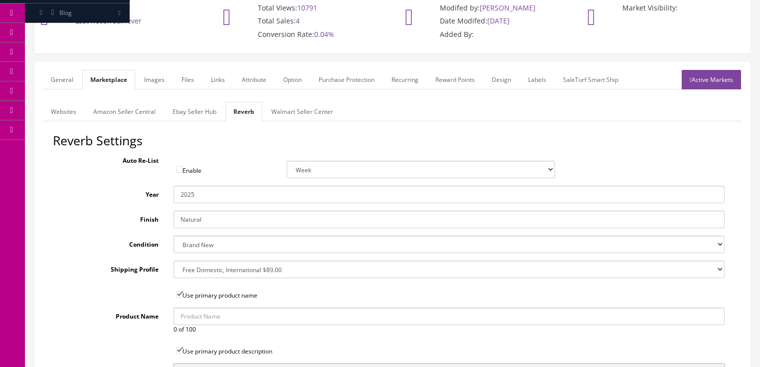
click at [174, 235] on select "Brand New Mint Excellent Very Good Good Fair Poor B-Stock Non Functioning" at bounding box center [449, 243] width 551 height 17
click at [203, 269] on select "--- None --- $3.49 USPS Shipping MH INSURED $20000 GUITAR MH INSURED $11000 GUI…" at bounding box center [449, 268] width 551 height 17
select select "12660"
click at [174, 260] on select "--- None --- $3.49 USPS Shipping MH INSURED $20000 GUITAR MH INSURED $11000 GUI…" at bounding box center [449, 268] width 551 height 17
click at [161, 78] on link "Images" at bounding box center [154, 79] width 36 height 19
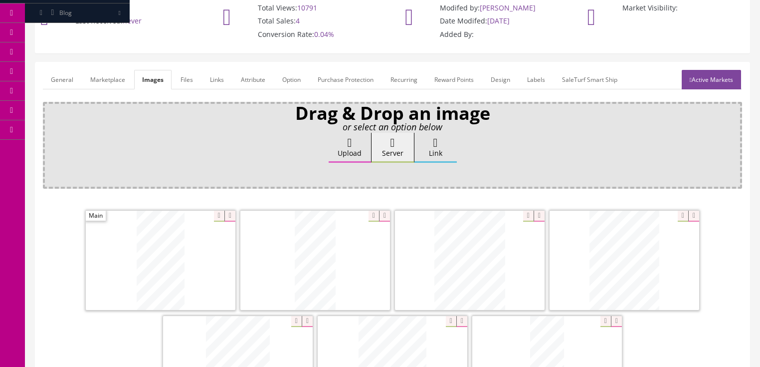
click at [245, 76] on link "Attribute" at bounding box center [253, 79] width 40 height 19
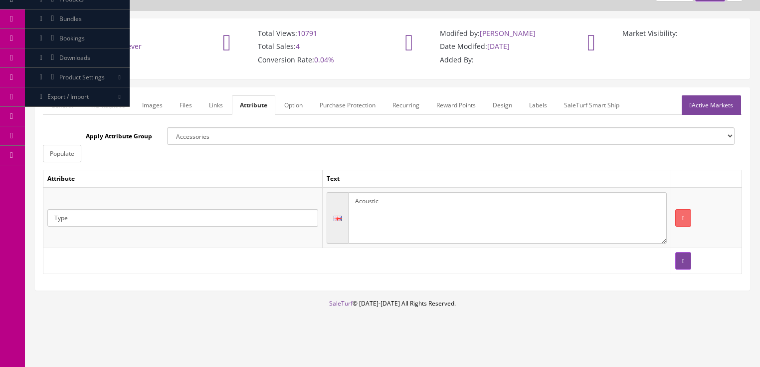
click at [716, 99] on link "Active Markets" at bounding box center [711, 104] width 59 height 19
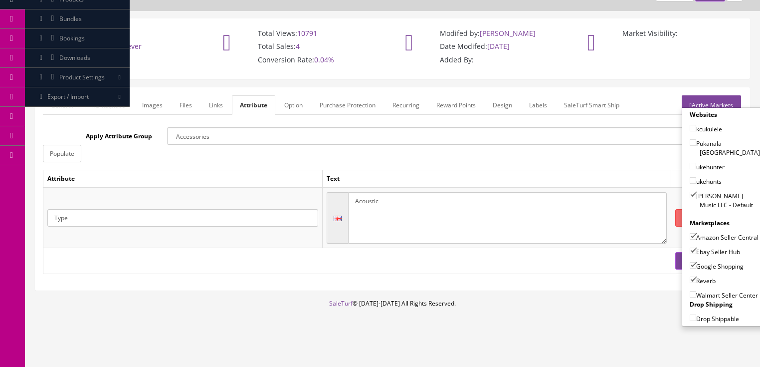
click at [712, 96] on link "Active Markets" at bounding box center [711, 104] width 59 height 19
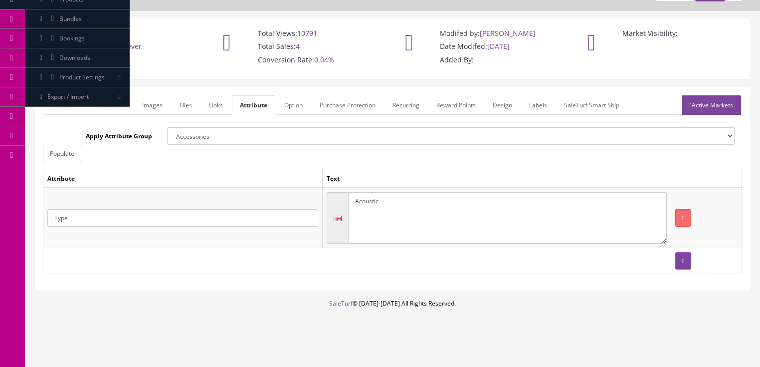
click at [47, 106] on link "General" at bounding box center [62, 104] width 38 height 19
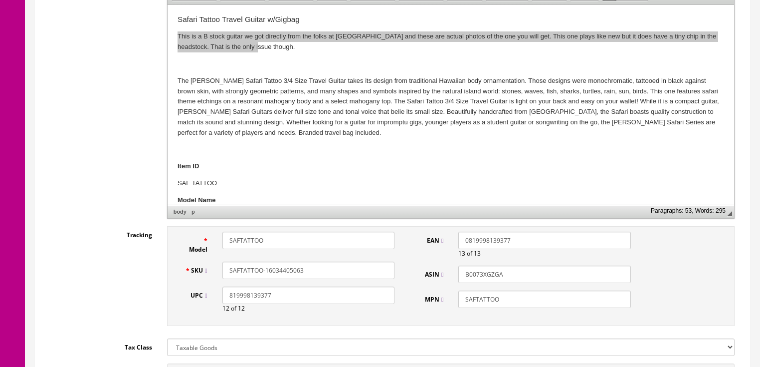
scroll to position [334, 0]
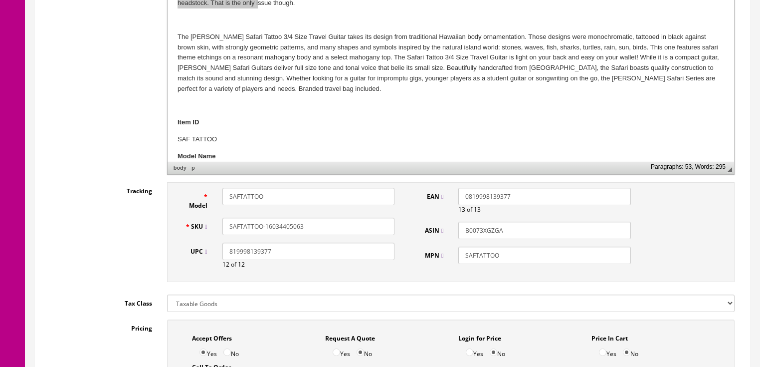
drag, startPoint x: 305, startPoint y: 224, endPoint x: 190, endPoint y: 230, distance: 114.9
click at [190, 230] on div "SKU SAFTATTOO-16034405063" at bounding box center [290, 225] width 225 height 17
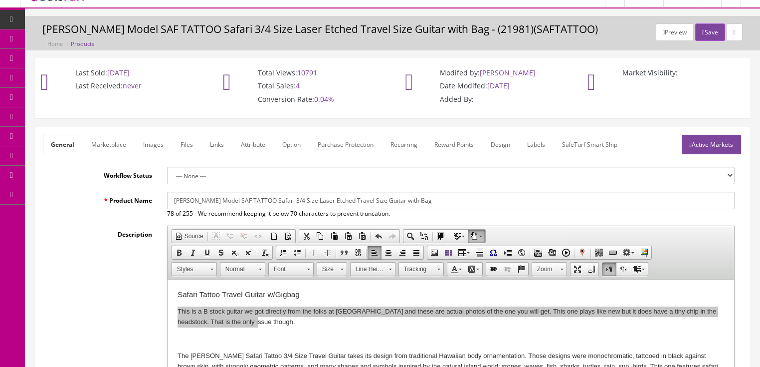
scroll to position [14, 0]
click at [701, 30] on button "Save" at bounding box center [709, 32] width 29 height 17
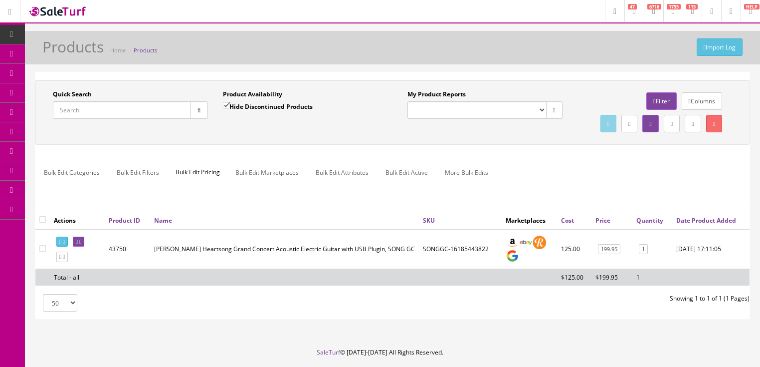
click at [161, 112] on input "Quick Search" at bounding box center [122, 109] width 138 height 17
paste input "SAFTATTOO-16034405063"
click at [198, 109] on icon "button" at bounding box center [199, 110] width 3 height 6
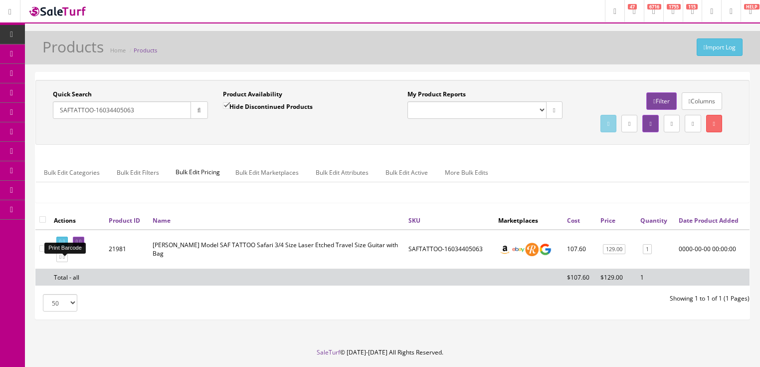
click at [65, 244] on icon at bounding box center [64, 241] width 2 height 5
drag, startPoint x: 147, startPoint y: 114, endPoint x: 52, endPoint y: 135, distance: 96.7
click at [48, 134] on div "Quick Search SAFTATTOO-16034405063 Date From Product Availability Hide Disconti…" at bounding box center [392, 112] width 709 height 45
type input "ukeartv"
click at [225, 102] on input "Hide Discontinued Products" at bounding box center [226, 105] width 6 height 6
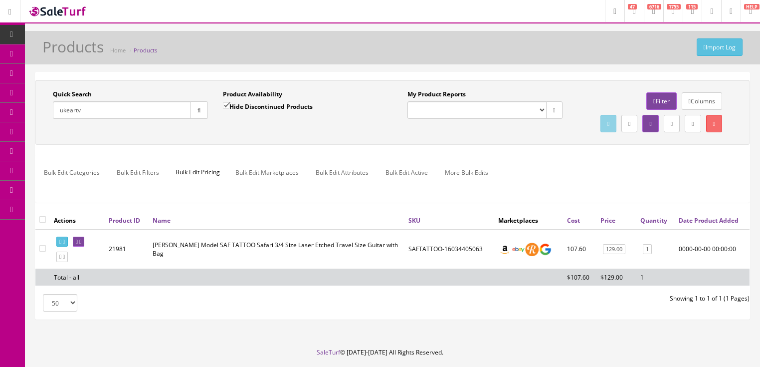
checkbox input "false"
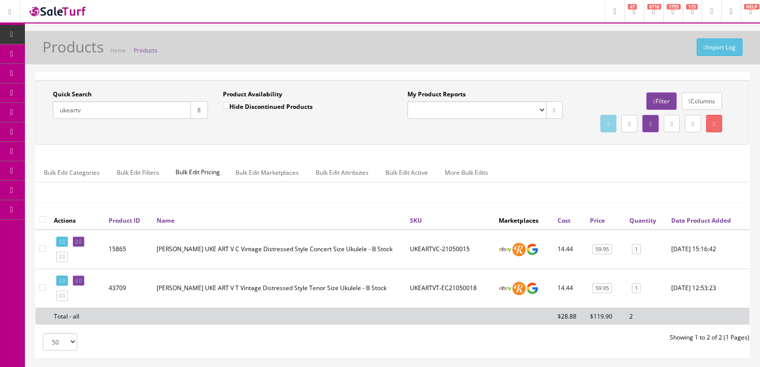
click at [68, 106] on input "ukeartv" at bounding box center [122, 109] width 138 height 17
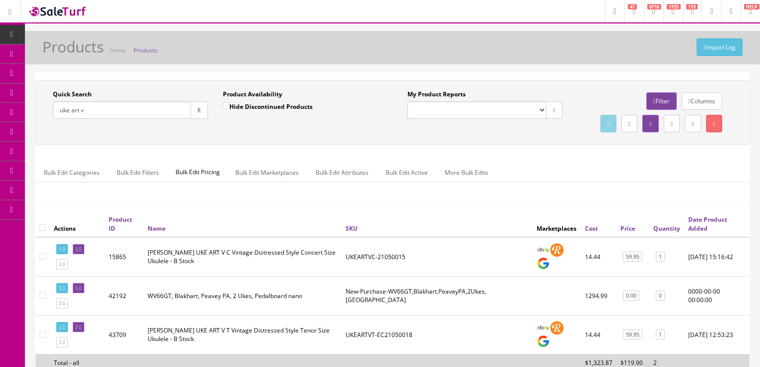
drag, startPoint x: 122, startPoint y: 107, endPoint x: 37, endPoint y: 130, distance: 87.8
click at [37, 130] on div "Quick Search uke art v Date From Product Availability Hide Discontinued Product…" at bounding box center [392, 112] width 714 height 65
type input "art craftsman"
click at [193, 111] on button "button" at bounding box center [199, 109] width 17 height 17
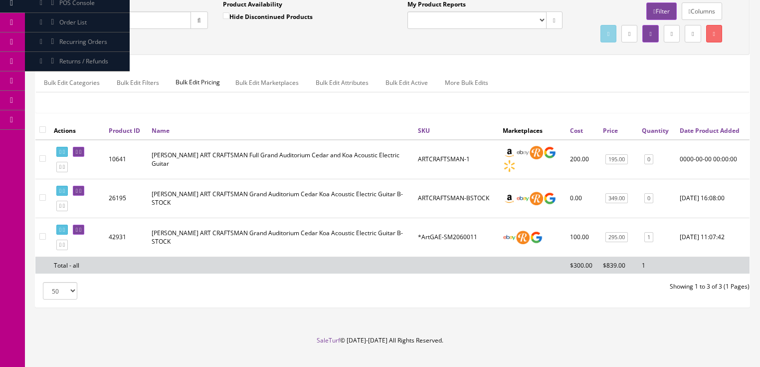
scroll to position [128, 0]
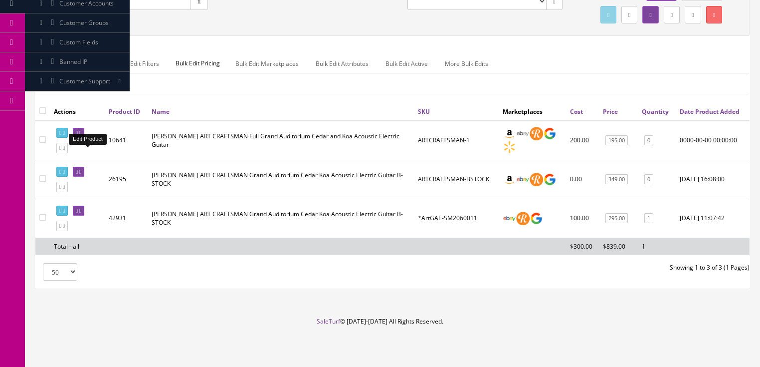
click at [81, 136] on icon at bounding box center [80, 132] width 2 height 5
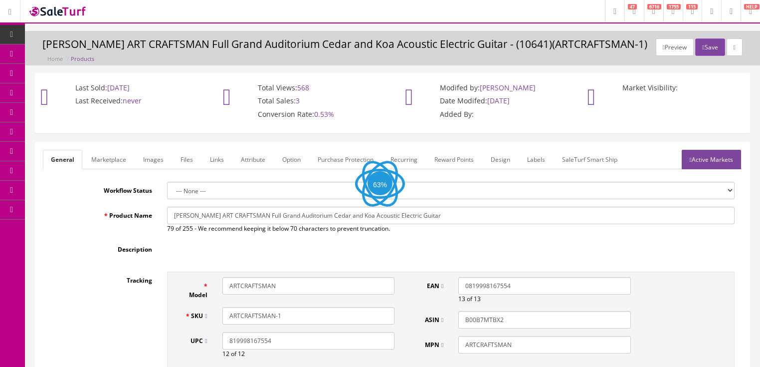
click at [153, 158] on link "Images" at bounding box center [153, 159] width 36 height 19
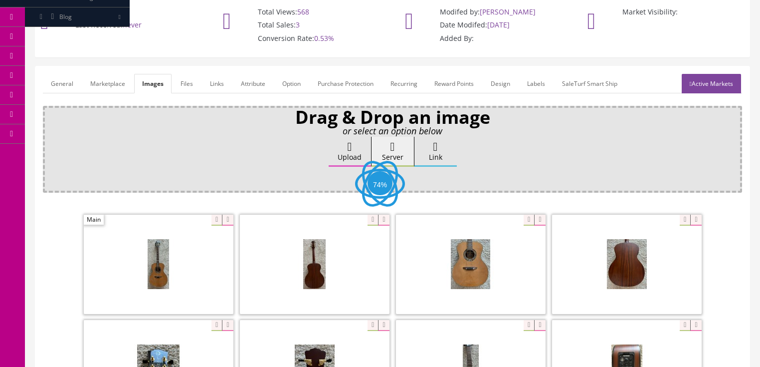
scroll to position [160, 0]
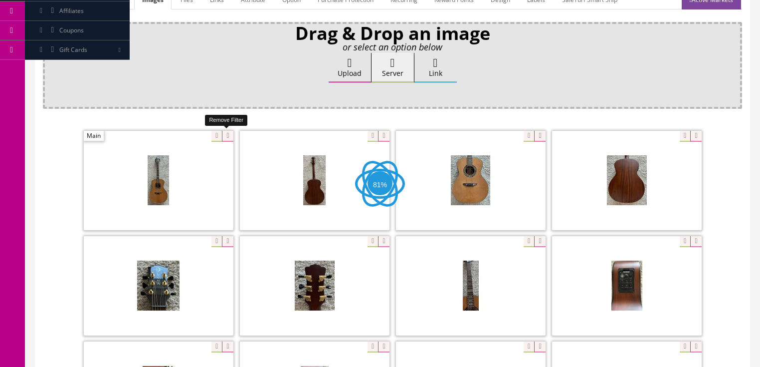
click at [227, 138] on icon at bounding box center [227, 136] width 11 height 11
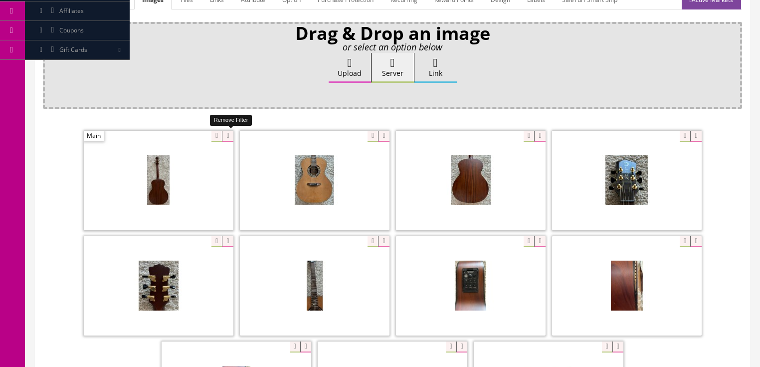
click at [227, 138] on icon at bounding box center [227, 136] width 11 height 11
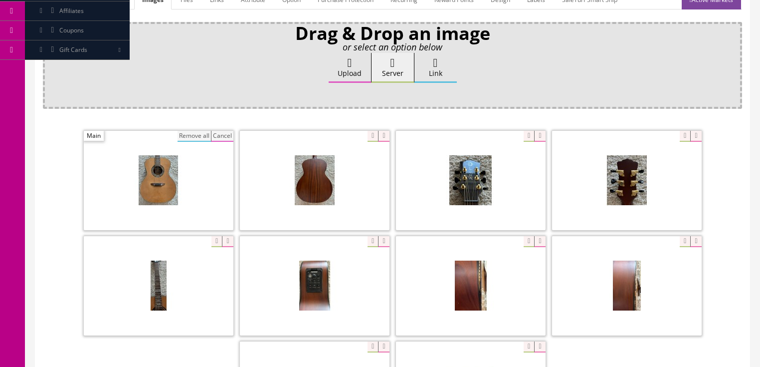
click at [204, 134] on button "Remove all" at bounding box center [194, 136] width 33 height 11
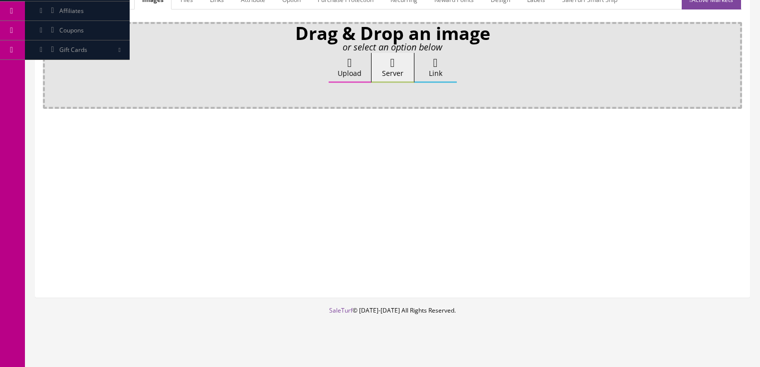
click at [346, 68] on label "Upload" at bounding box center [350, 68] width 42 height 30
click at [50, 63] on input "Upload" at bounding box center [50, 58] width 0 height 10
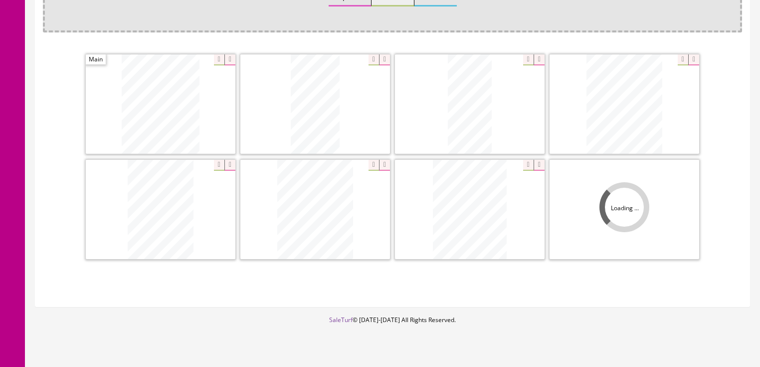
scroll to position [239, 0]
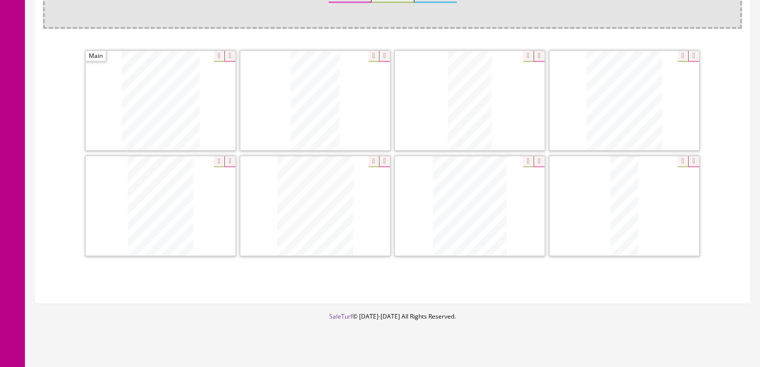
click at [225, 160] on icon at bounding box center [229, 161] width 11 height 11
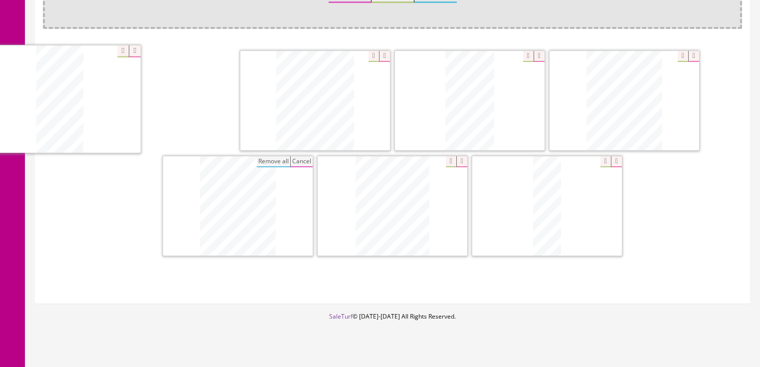
drag, startPoint x: 457, startPoint y: 116, endPoint x: 132, endPoint y: 116, distance: 325.7
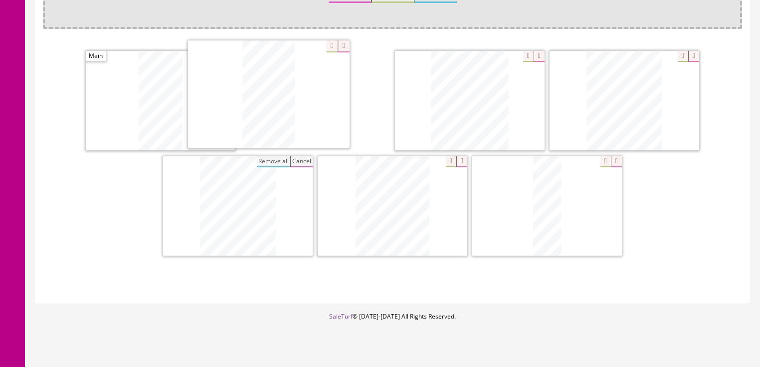
drag, startPoint x: 459, startPoint y: 100, endPoint x: 293, endPoint y: 98, distance: 166.1
drag, startPoint x: 454, startPoint y: 98, endPoint x: 630, endPoint y: 100, distance: 176.6
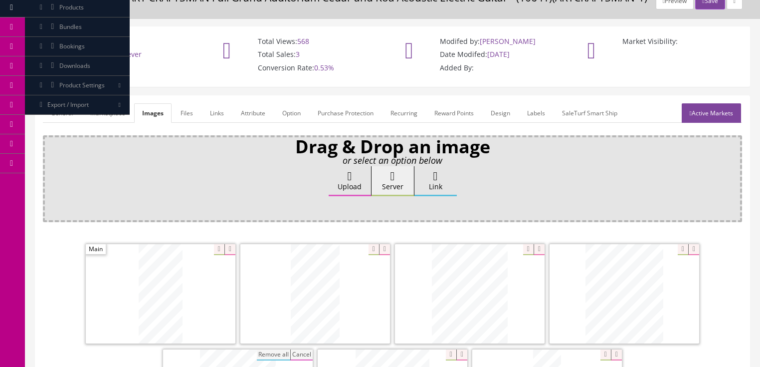
scroll to position [40, 0]
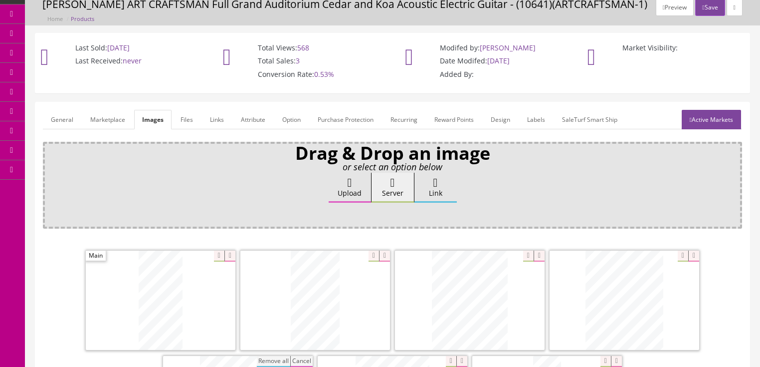
click at [64, 116] on link "General" at bounding box center [62, 119] width 38 height 19
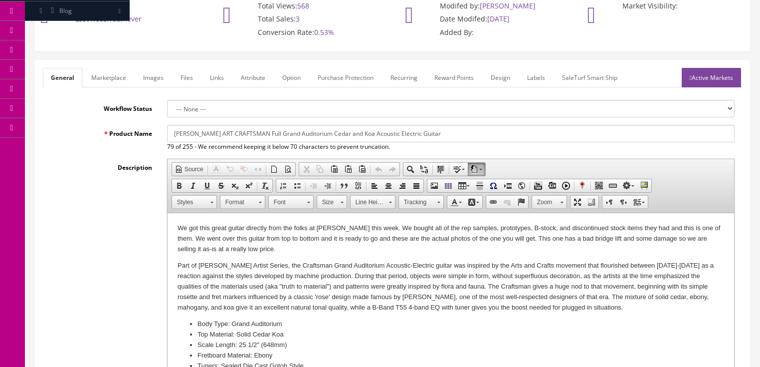
scroll to position [120, 0]
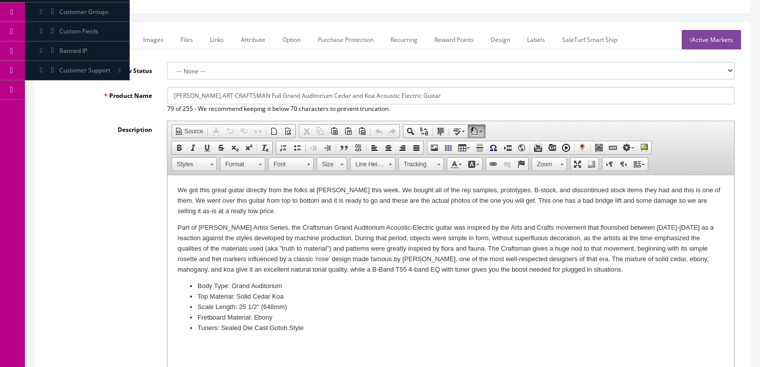
click at [553, 204] on p "We got this great guitar directly from the folks at Dean this week. We bought a…" at bounding box center [450, 200] width 547 height 31
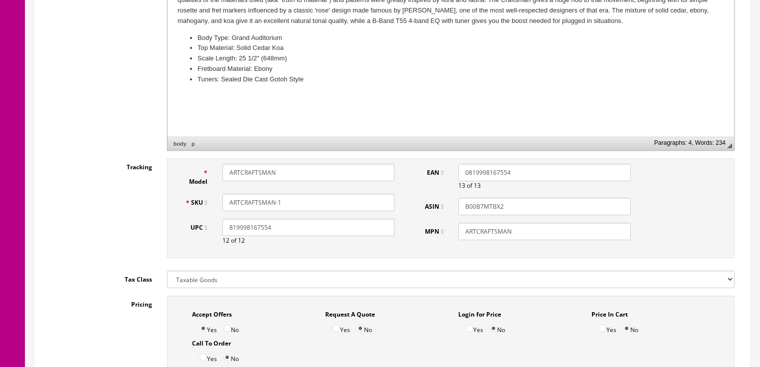
scroll to position [359, 0]
click at [282, 206] on input "ARTCRAFTSMAN-1" at bounding box center [308, 200] width 172 height 17
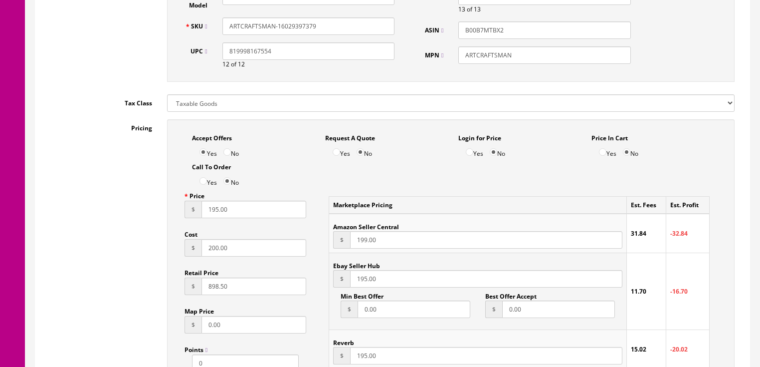
scroll to position [559, 0]
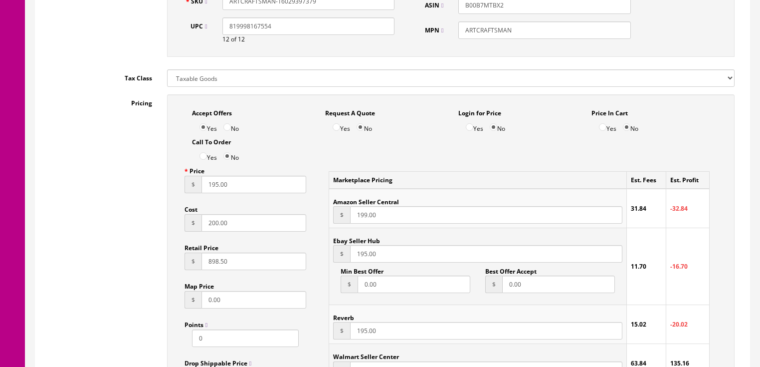
type input "ARTCRAFTSMAN-16029397379"
drag, startPoint x: 208, startPoint y: 188, endPoint x: 168, endPoint y: 193, distance: 39.8
click at [206, 188] on input "195.00" at bounding box center [254, 184] width 105 height 17
type input "295.00"
click at [356, 216] on input "199.00" at bounding box center [486, 214] width 272 height 17
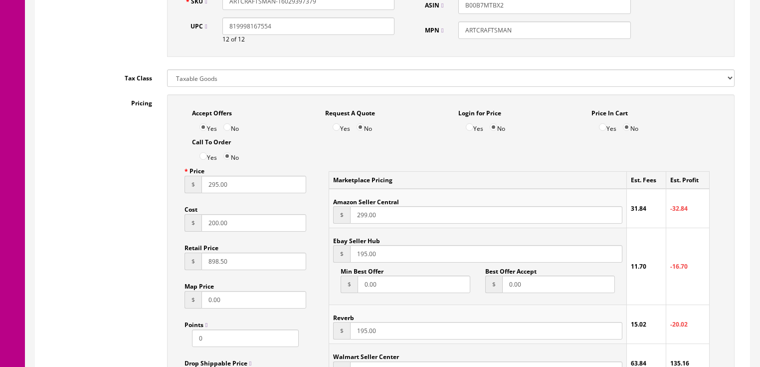
type input "299.00"
click at [354, 256] on input "195.00" at bounding box center [486, 253] width 272 height 17
type input "295.00"
click at [356, 333] on input "195.00" at bounding box center [486, 330] width 272 height 17
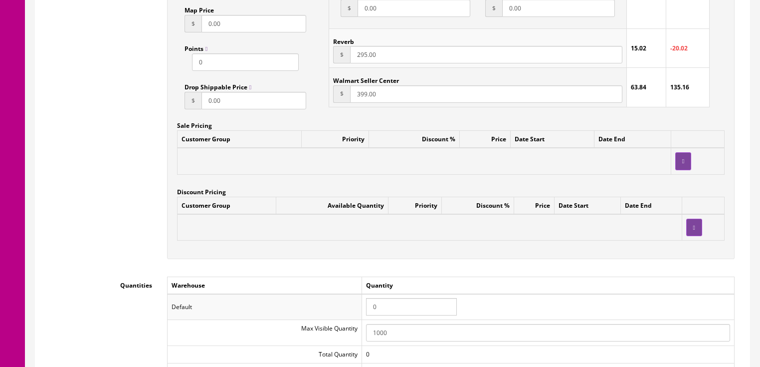
scroll to position [838, 0]
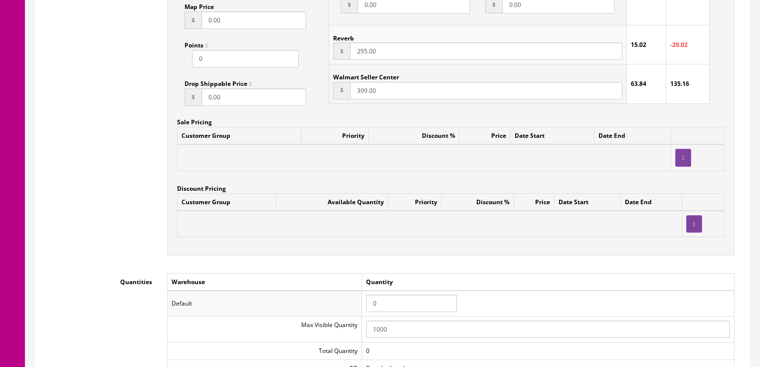
type input "295.00"
drag, startPoint x: 379, startPoint y: 304, endPoint x: 362, endPoint y: 303, distance: 17.5
click at [362, 303] on tr "Default 0" at bounding box center [450, 303] width 567 height 26
type input "1"
drag, startPoint x: 359, startPoint y: 299, endPoint x: 321, endPoint y: 298, distance: 37.9
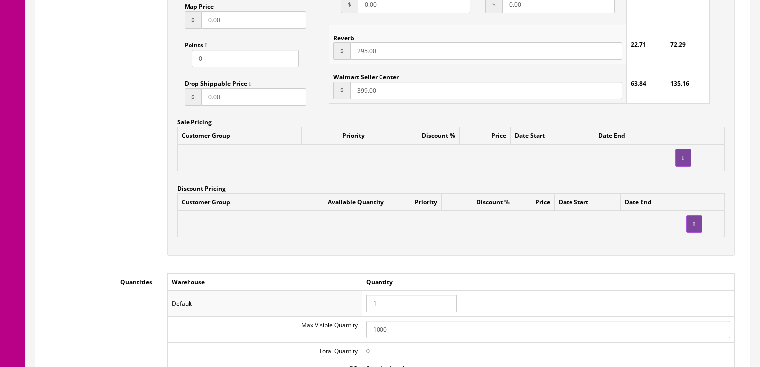
click at [359, 298] on td "Default" at bounding box center [264, 303] width 195 height 26
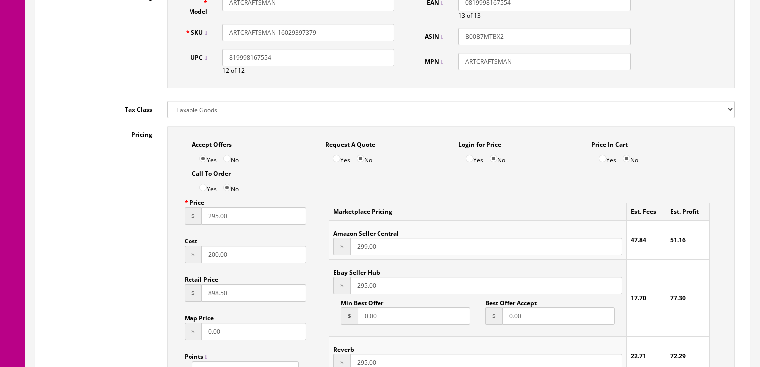
scroll to position [399, 0]
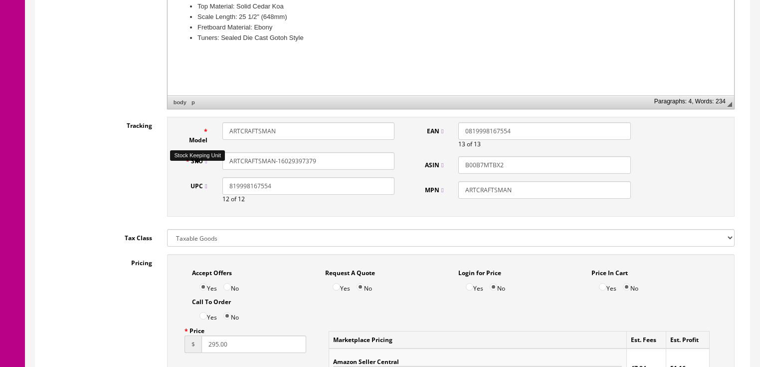
drag, startPoint x: 325, startPoint y: 163, endPoint x: 227, endPoint y: 162, distance: 97.8
click at [200, 166] on div "SKU ARTCRAFTSMAN-16029397379" at bounding box center [290, 160] width 225 height 17
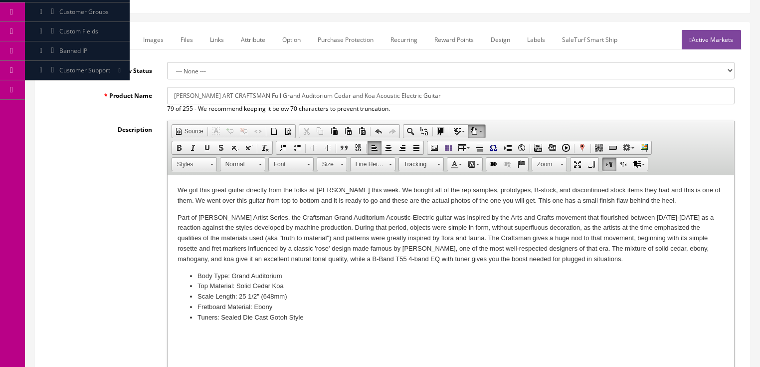
scroll to position [80, 0]
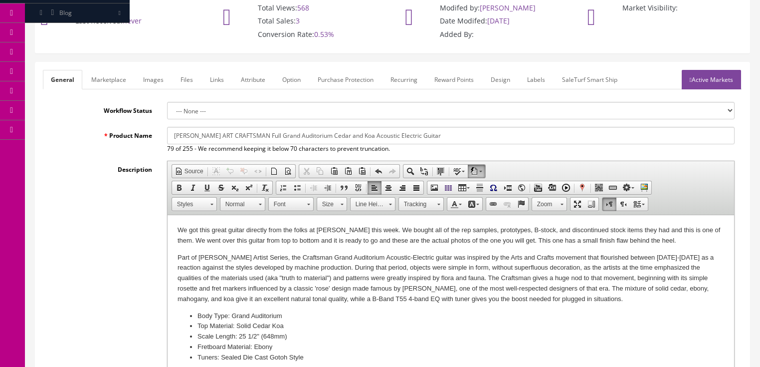
click at [110, 85] on link "Marketplace" at bounding box center [108, 79] width 51 height 19
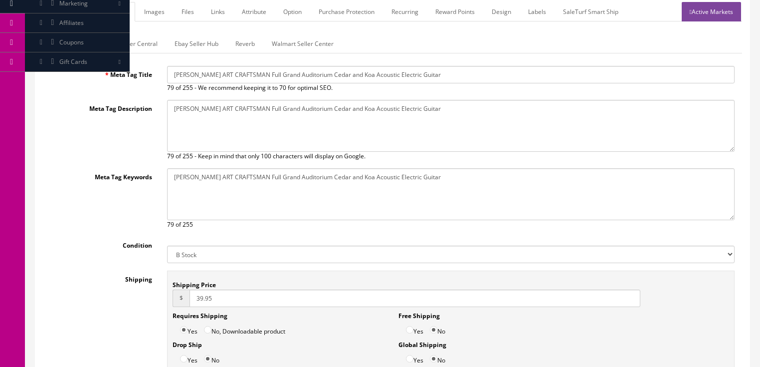
scroll to position [120, 0]
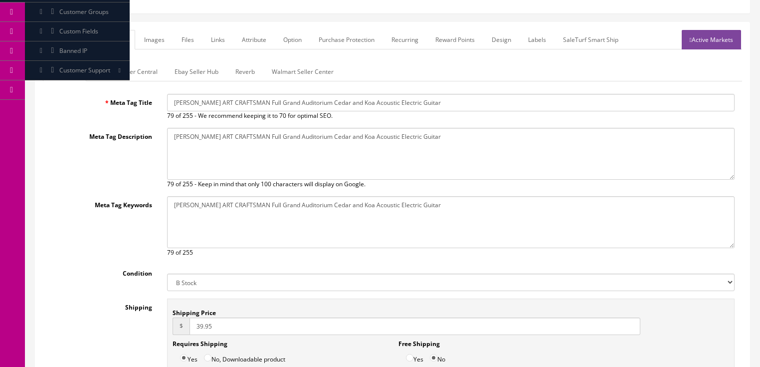
click at [146, 74] on link "Amazon Seller Central" at bounding box center [126, 71] width 78 height 19
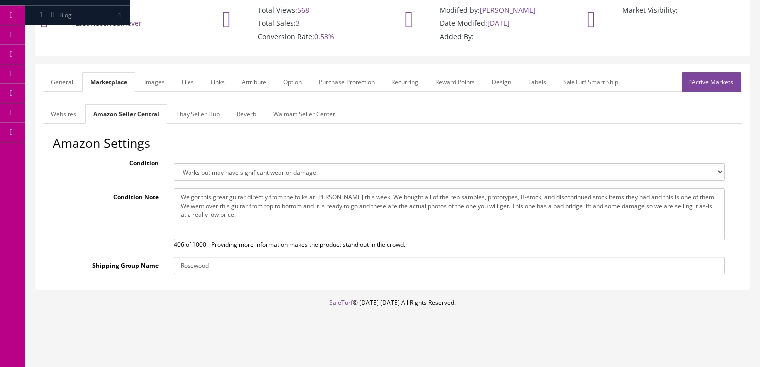
click at [198, 170] on select "Brand new item, unused, in original packaging. New item, but packaging has been…" at bounding box center [449, 171] width 551 height 17
select select "new_open_box"
click at [174, 163] on select "Brand new item, unused, in original packaging. New item, but packaging has been…" at bounding box center [449, 171] width 551 height 17
drag, startPoint x: 491, startPoint y: 206, endPoint x: 506, endPoint y: 219, distance: 20.5
click at [506, 219] on textarea "We got this great guitar directly from the folks at Dean this week. We bought a…" at bounding box center [449, 214] width 551 height 52
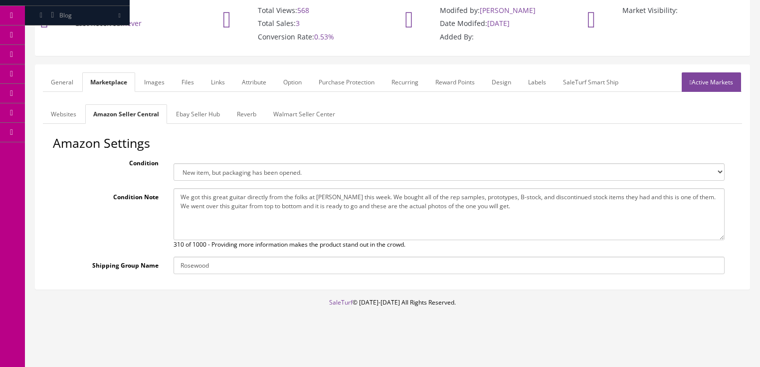
type textarea "We got this great guitar directly from the folks at Dean this week. We bought a…"
click at [201, 113] on link "Ebay Seller Hub" at bounding box center [198, 113] width 60 height 19
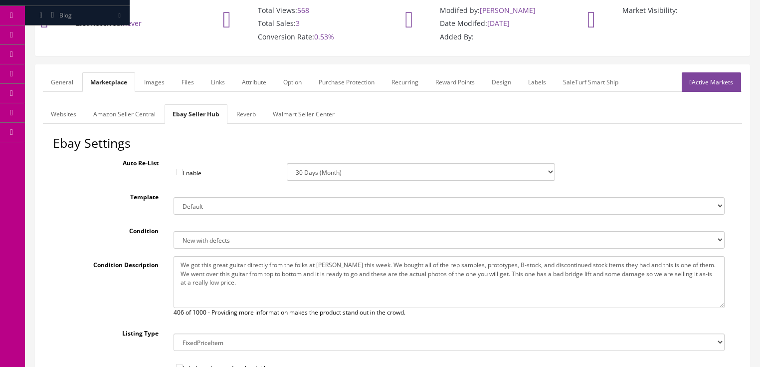
drag, startPoint x: 490, startPoint y: 272, endPoint x: 508, endPoint y: 289, distance: 25.1
click at [508, 289] on textarea "We got this great guitar directly from the folks at Dean this week. We bought a…" at bounding box center [449, 282] width 551 height 52
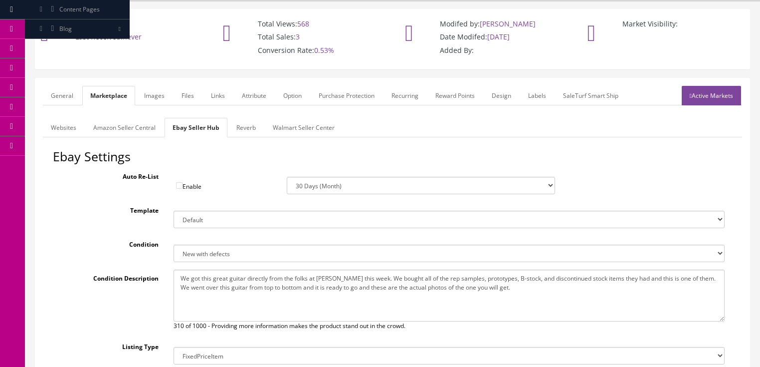
scroll to position [40, 0]
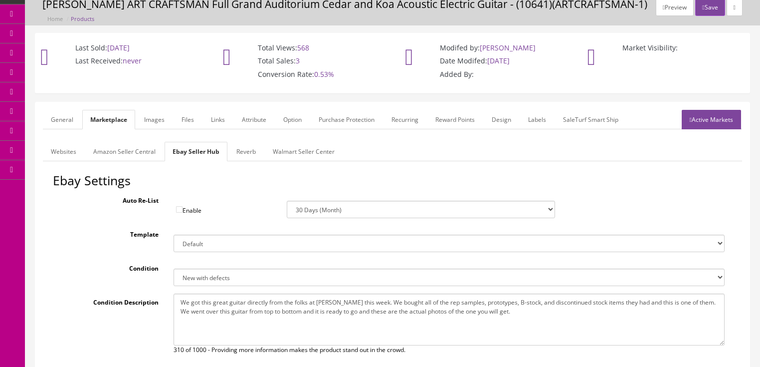
type textarea "We got this great guitar directly from the folks at Dean this week. We bought a…"
click at [248, 152] on link "Reverb" at bounding box center [245, 151] width 35 height 19
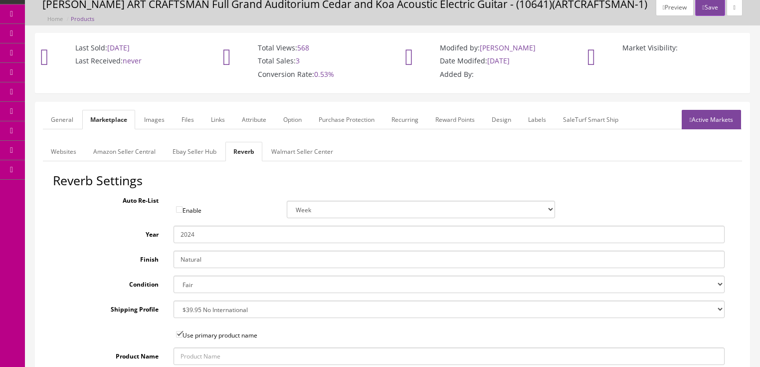
click at [207, 281] on select "Brand New Mint Excellent Very Good Good Fair Poor B-Stock Non Functioning" at bounding box center [449, 283] width 551 height 17
select select "df268ad1-c462-4ba6-b6db-e007e23922ea"
click at [174, 275] on select "Brand New Mint Excellent Very Good Good Fair Poor B-Stock Non Functioning" at bounding box center [449, 283] width 551 height 17
click at [149, 123] on link "Images" at bounding box center [154, 119] width 36 height 19
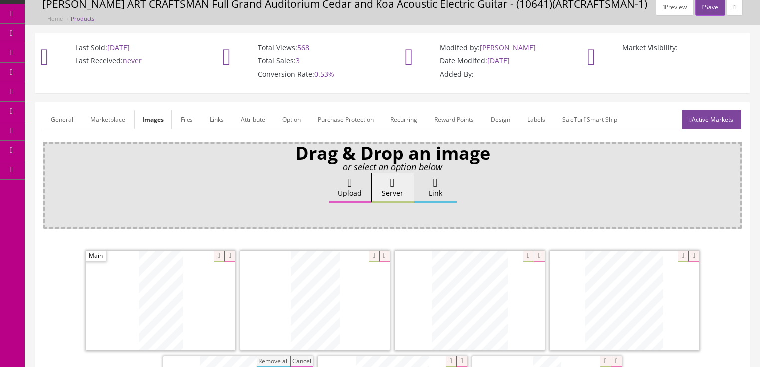
click at [243, 118] on link "Attribute" at bounding box center [253, 119] width 40 height 19
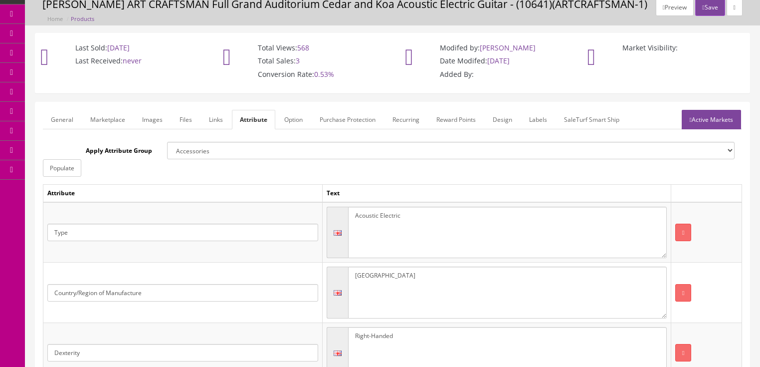
click at [713, 123] on link "Active Markets" at bounding box center [711, 119] width 59 height 19
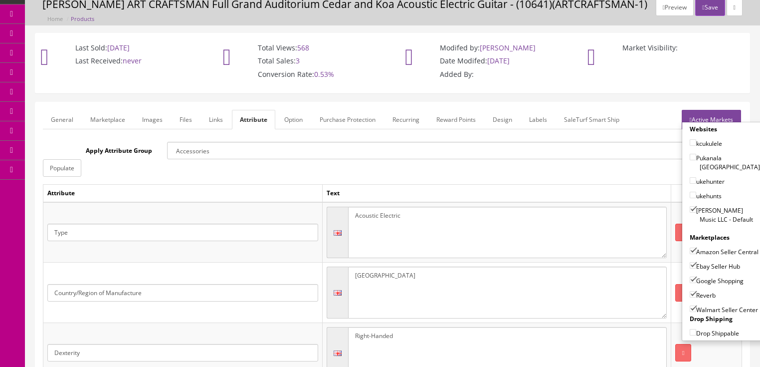
click at [690, 305] on input"] "Walmart Seller Center" at bounding box center [693, 308] width 6 height 6
checkbox input"] "false"
click at [702, 116] on link "Active Markets" at bounding box center [711, 119] width 59 height 19
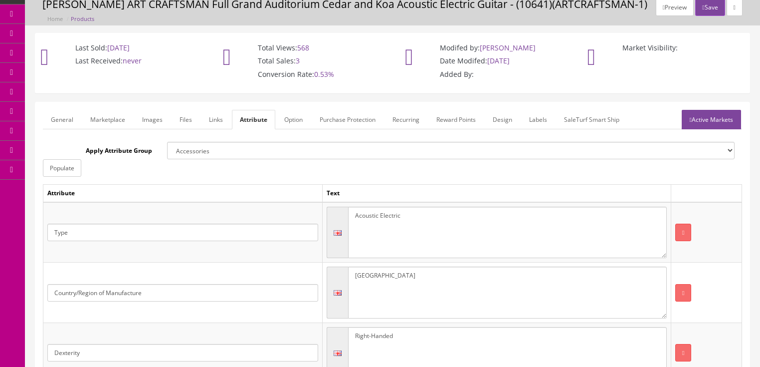
click at [76, 117] on link "General" at bounding box center [62, 119] width 38 height 19
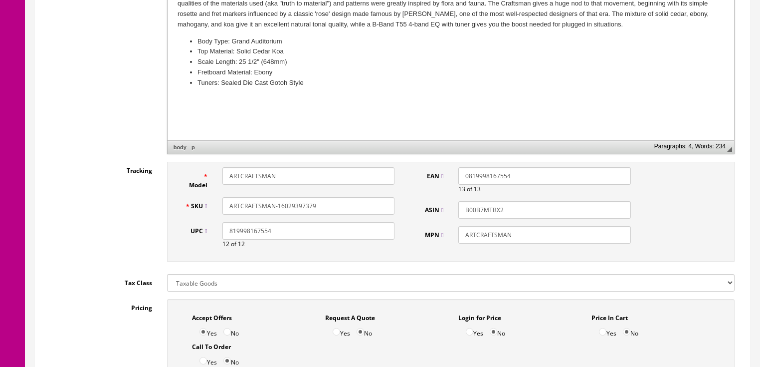
scroll to position [359, 0]
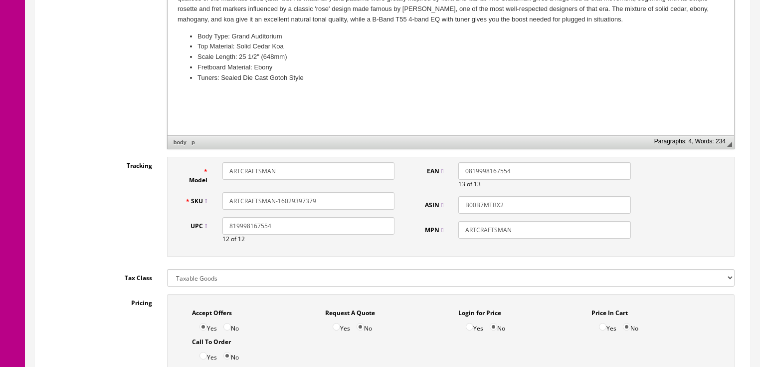
drag, startPoint x: 319, startPoint y: 202, endPoint x: 217, endPoint y: 207, distance: 101.9
click at [217, 207] on div "ARTCRAFTSMAN-16029397379" at bounding box center [308, 200] width 187 height 17
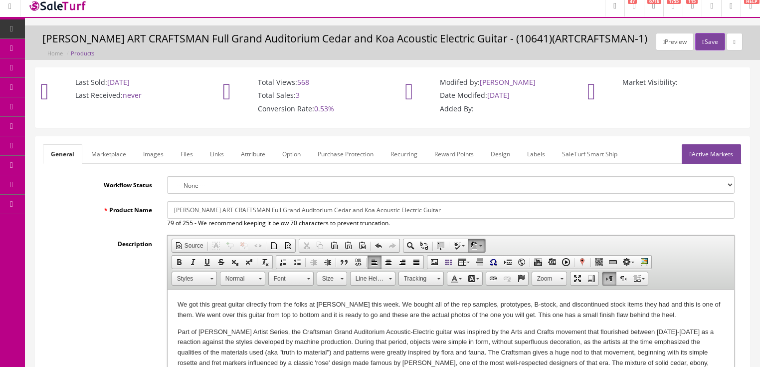
scroll to position [0, 0]
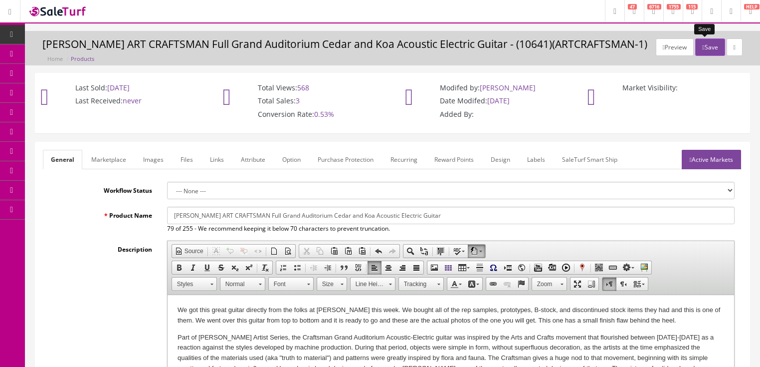
click at [704, 44] on button "Save" at bounding box center [709, 46] width 29 height 17
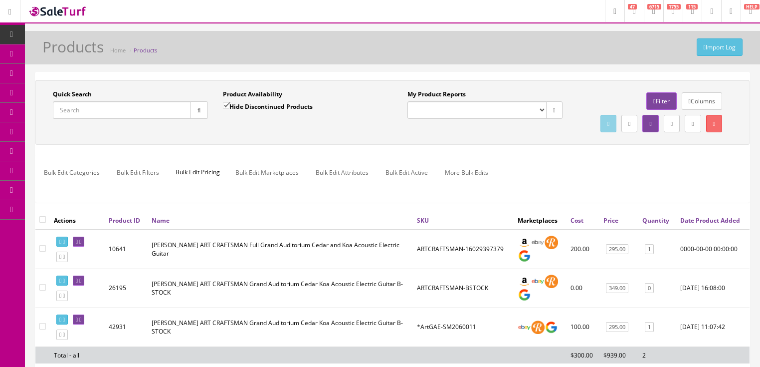
click at [114, 110] on input "Quick Search" at bounding box center [122, 109] width 138 height 17
paste input "ARTCRAFTSMAN-16029397379"
type input "ARTCRAFTSMAN-16029397379"
click at [223, 104] on input "Hide Discontinued Products" at bounding box center [226, 105] width 6 height 6
checkbox input "false"
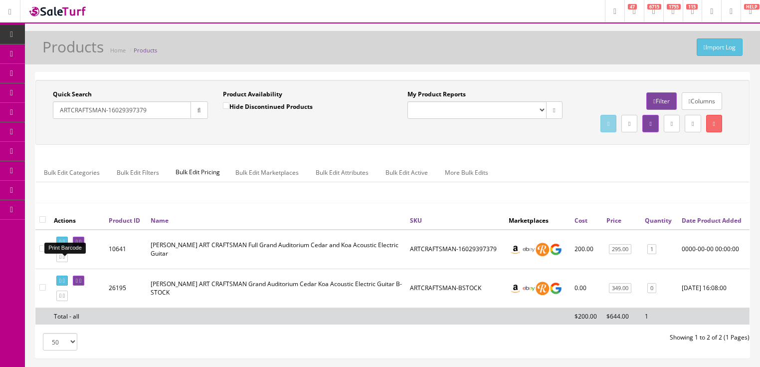
click at [65, 244] on icon at bounding box center [64, 241] width 2 height 5
drag, startPoint x: 154, startPoint y: 110, endPoint x: 45, endPoint y: 123, distance: 109.6
click at [45, 123] on div "Quick Search ARTCRAFTSMAN-16029397379 Date From" at bounding box center [130, 108] width 170 height 36
click at [197, 116] on button "button" at bounding box center [199, 109] width 17 height 17
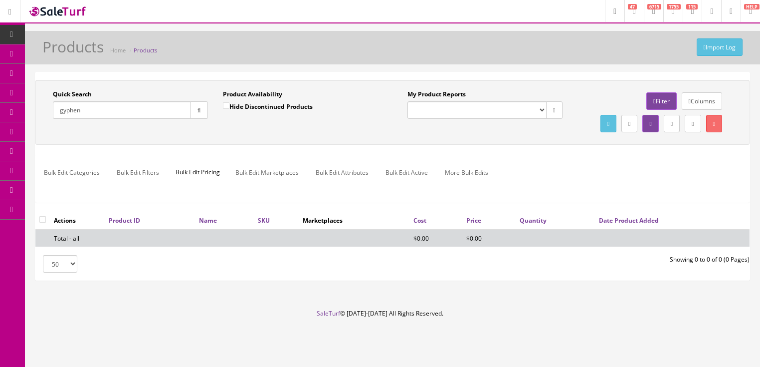
click at [70, 113] on input "gyphen" at bounding box center [122, 109] width 138 height 17
drag, startPoint x: 70, startPoint y: 111, endPoint x: 117, endPoint y: 111, distance: 46.4
click at [117, 111] on input "gyp hen" at bounding box center [122, 109] width 138 height 17
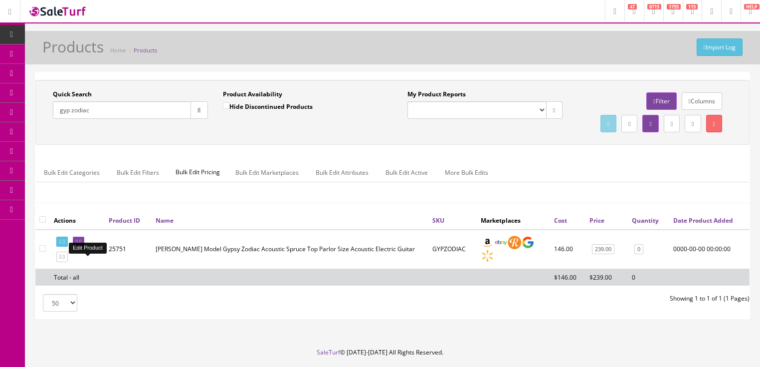
type input "gyp zodiac"
click at [81, 244] on icon at bounding box center [80, 241] width 2 height 5
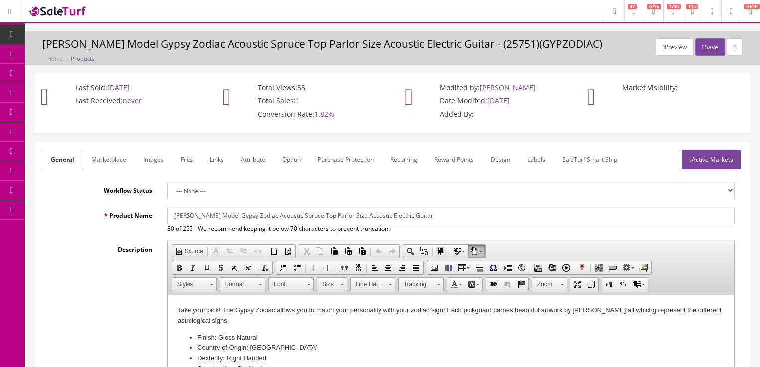
click at [151, 162] on link "Images" at bounding box center [153, 159] width 36 height 19
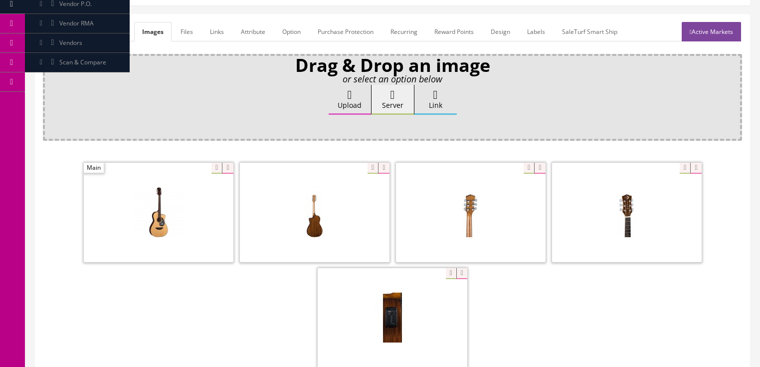
scroll to position [160, 0]
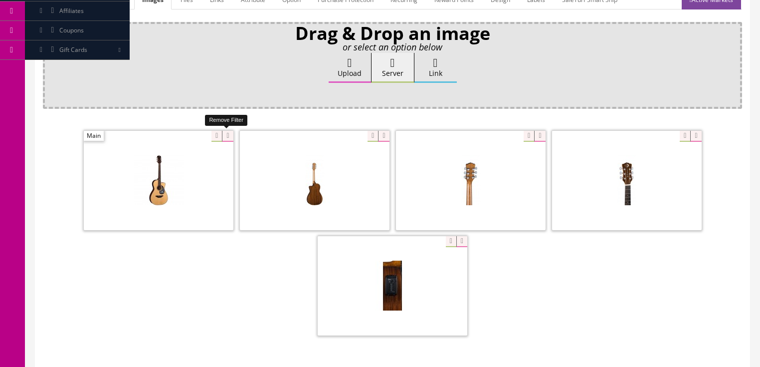
click at [225, 134] on icon at bounding box center [227, 136] width 11 height 11
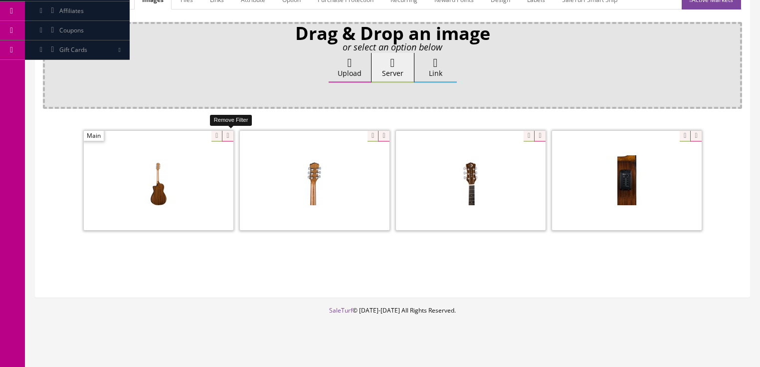
click at [226, 134] on icon at bounding box center [227, 136] width 11 height 11
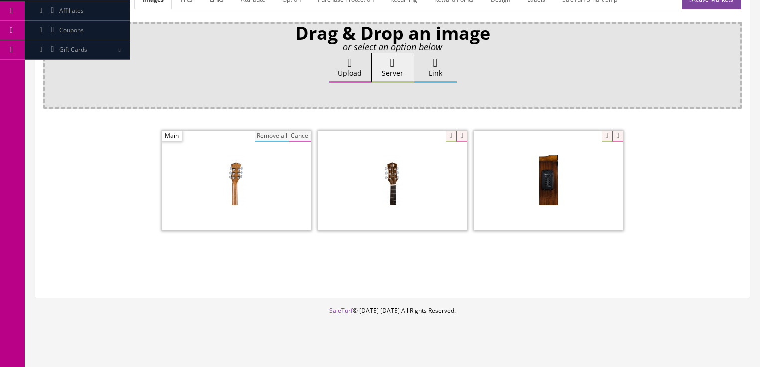
click at [261, 133] on button "Remove all" at bounding box center [271, 136] width 33 height 11
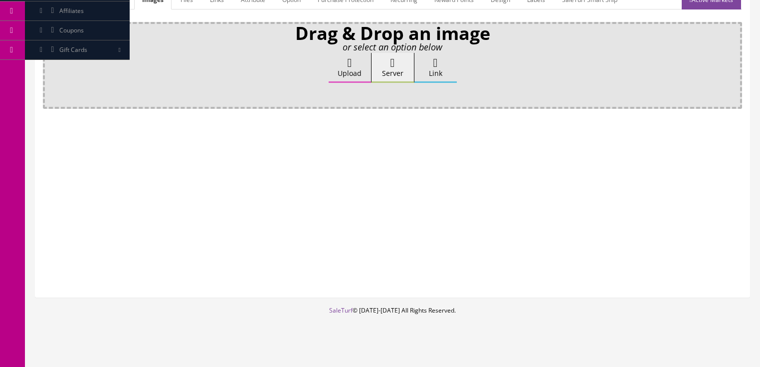
click at [340, 68] on label "Upload" at bounding box center [350, 68] width 42 height 30
click at [50, 63] on input "Upload" at bounding box center [50, 58] width 0 height 10
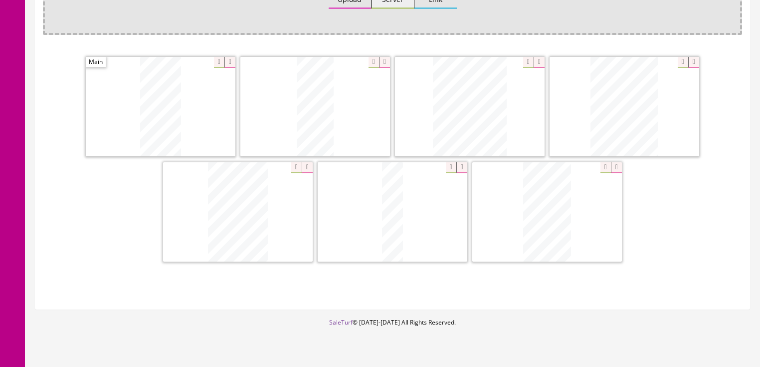
scroll to position [239, 0]
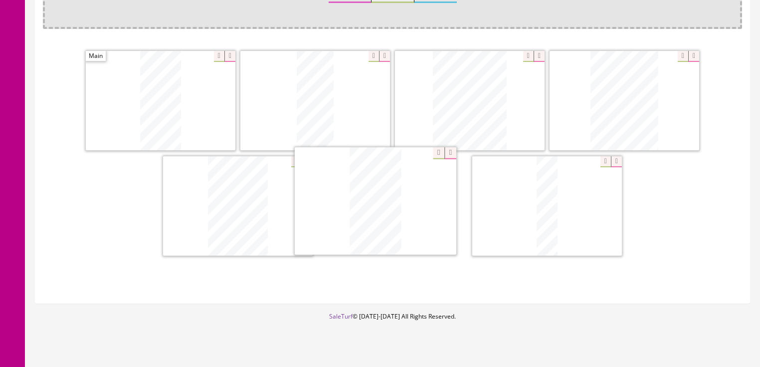
drag, startPoint x: 547, startPoint y: 195, endPoint x: 381, endPoint y: 191, distance: 166.1
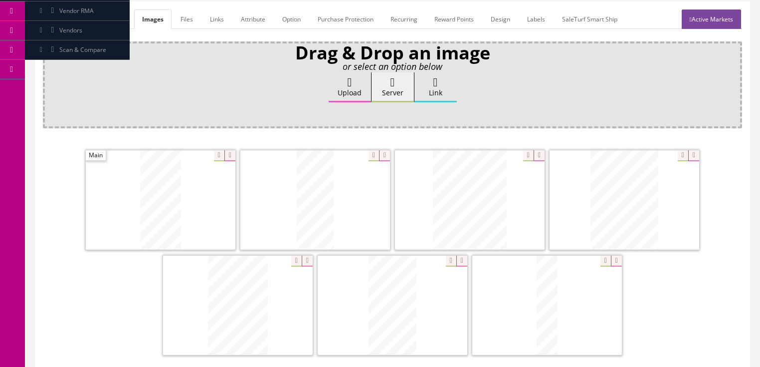
scroll to position [120, 0]
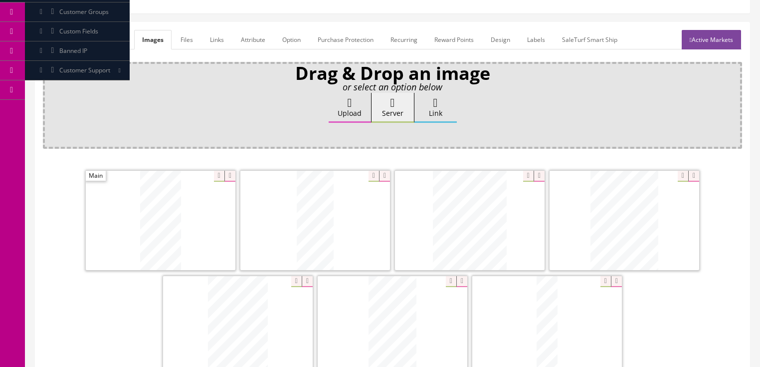
click at [692, 38] on link "Active Markets" at bounding box center [711, 39] width 59 height 19
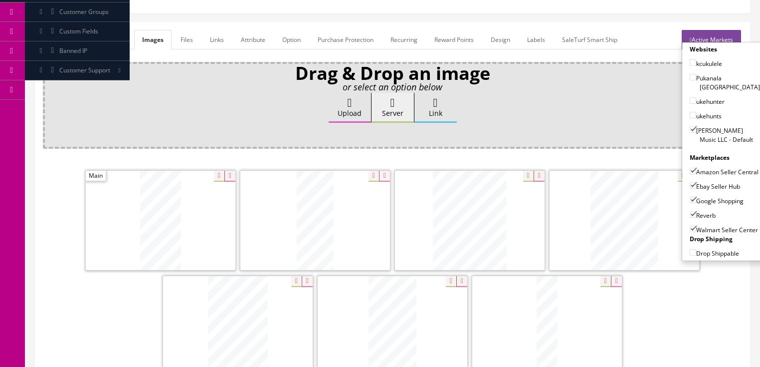
click at [690, 225] on input"] "Walmart Seller Center" at bounding box center [693, 228] width 6 height 6
checkbox input"] "false"
click at [710, 32] on link "Active Markets" at bounding box center [711, 39] width 59 height 19
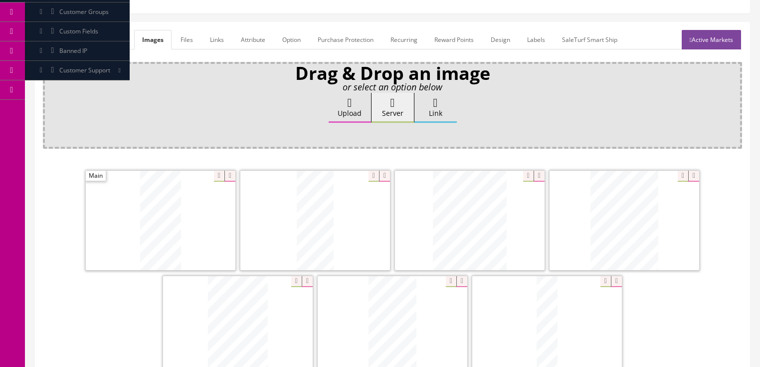
click at [67, 39] on link "General" at bounding box center [62, 39] width 38 height 19
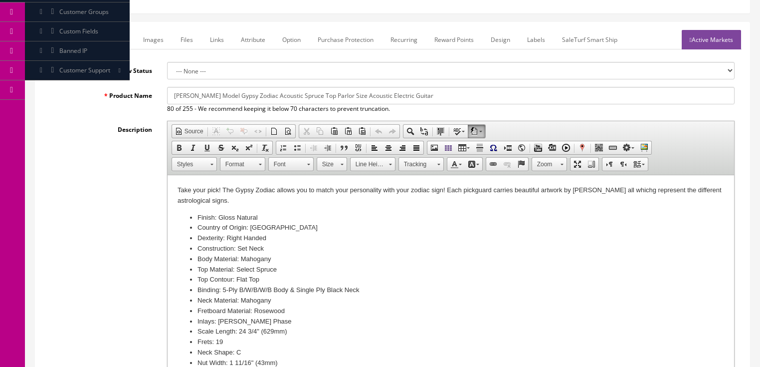
click at [174, 189] on html "Take your pick! The Gypsy Zodiac allows you to match your personality with your…" at bounding box center [450, 297] width 567 height 244
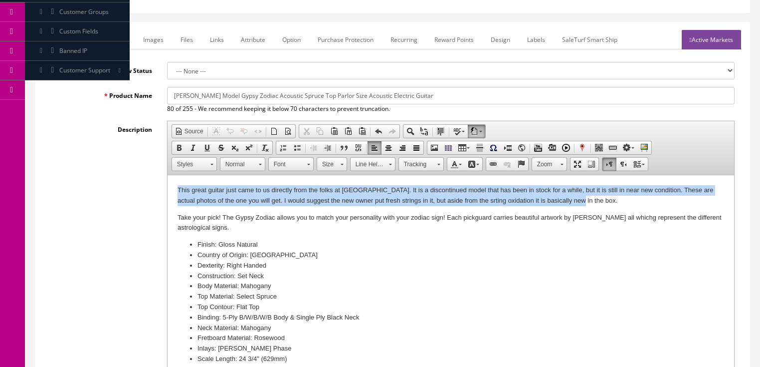
drag, startPoint x: 173, startPoint y: 188, endPoint x: 588, endPoint y: 200, distance: 415.2
click at [588, 200] on html "This great guitar just came to us directly from the folks at [GEOGRAPHIC_DATA].…" at bounding box center [450, 310] width 567 height 271
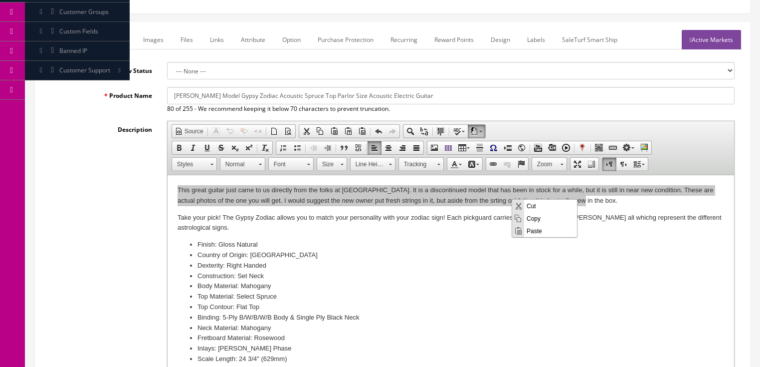
scroll to position [0, 0]
click at [536, 217] on span "Copy" at bounding box center [550, 217] width 53 height 12
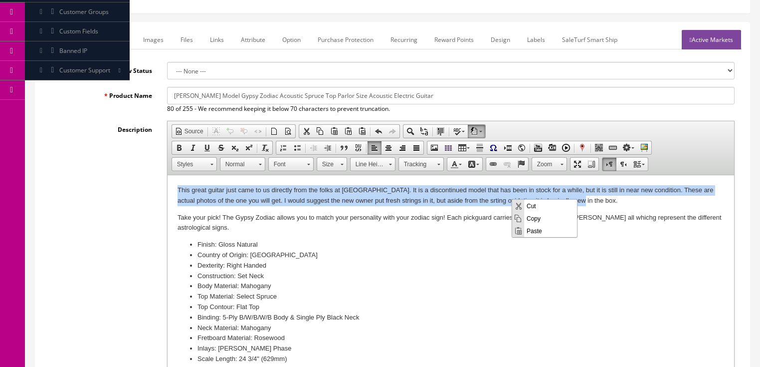
copy p "This great guitar just came to us directly from the folks at [GEOGRAPHIC_DATA].…"
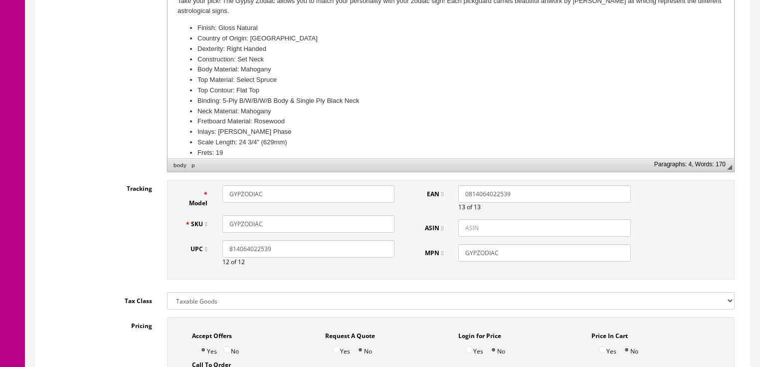
scroll to position [359, 0]
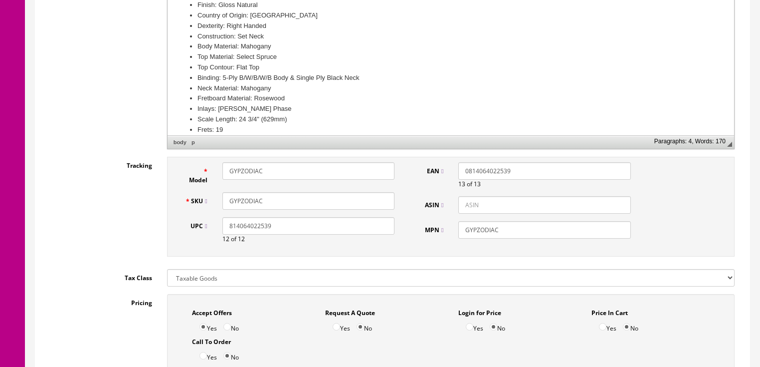
click at [275, 205] on input "GYPZODIAC" at bounding box center [308, 200] width 172 height 17
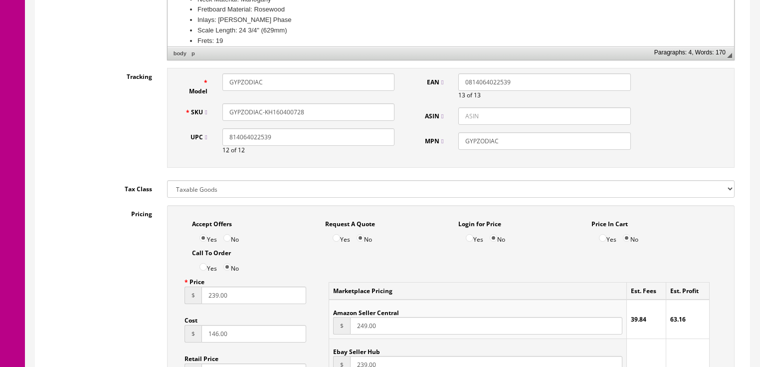
scroll to position [599, 0]
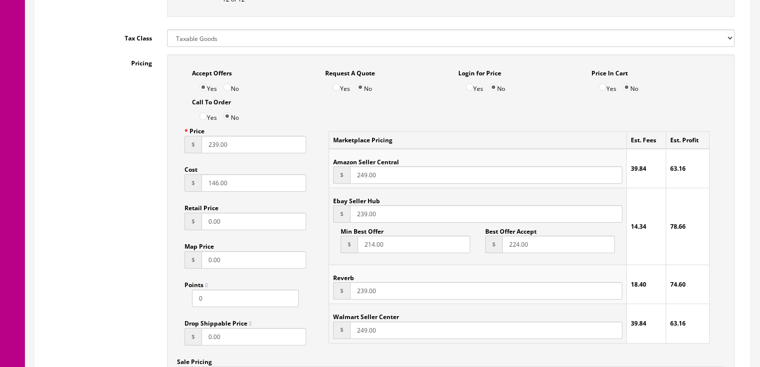
type input "GYPZODIAC-KH160400728"
drag, startPoint x: 204, startPoint y: 151, endPoint x: 300, endPoint y: 154, distance: 96.3
click at [300, 153] on input "239.00" at bounding box center [254, 144] width 105 height 17
type input "149.95"
click at [357, 175] on input "249.00" at bounding box center [486, 174] width 272 height 17
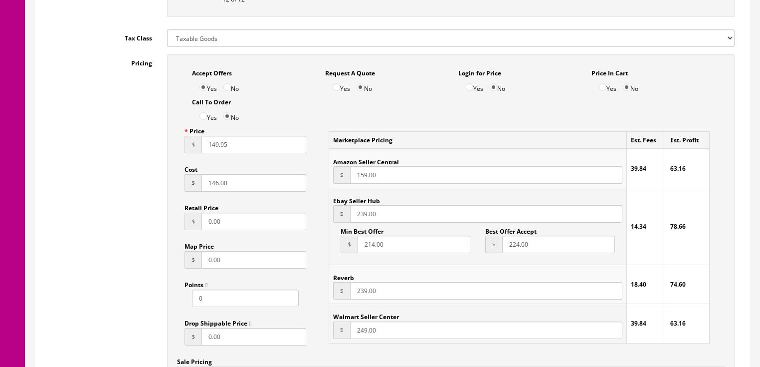
type input "159.00"
click at [353, 214] on input "239.00" at bounding box center [486, 213] width 272 height 17
type input "149.00"
click at [356, 293] on input "239.00" at bounding box center [486, 290] width 272 height 17
type input "149.00"
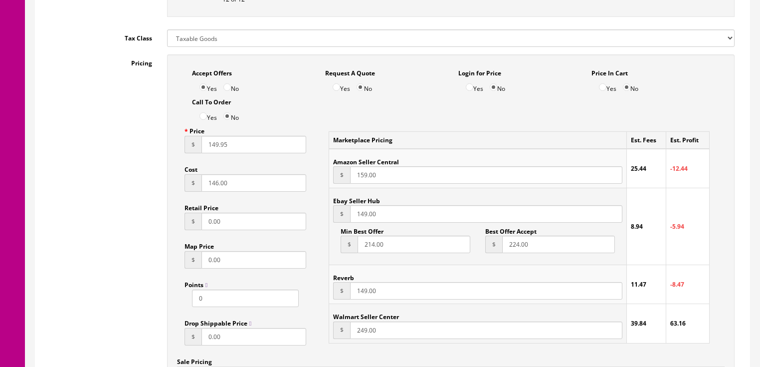
drag, startPoint x: 531, startPoint y: 250, endPoint x: 494, endPoint y: 259, distance: 38.0
click at [494, 259] on td "Ebay Seller Hub $ 149.00 Min Best Offer $ 214.00 Best Offer Accept $ 224.00" at bounding box center [477, 226] width 297 height 77
drag, startPoint x: 389, startPoint y: 249, endPoint x: 328, endPoint y: 267, distance: 63.4
click at [329, 267] on table "Marketplace Pricing Est. Fees Est. Profit Amazon Seller Central $ 159.00 25.44 …" at bounding box center [519, 236] width 381 height 211
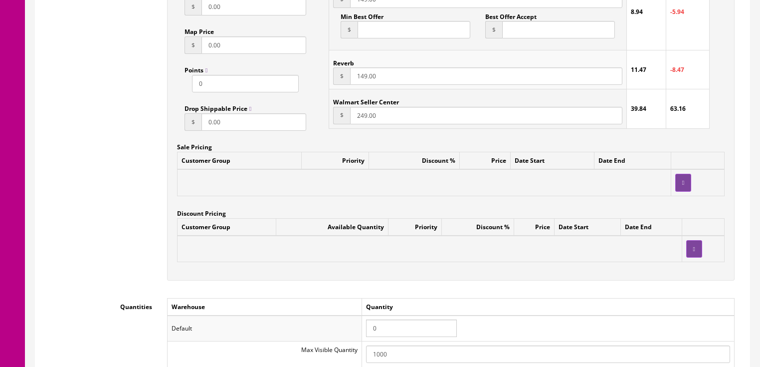
scroll to position [918, 0]
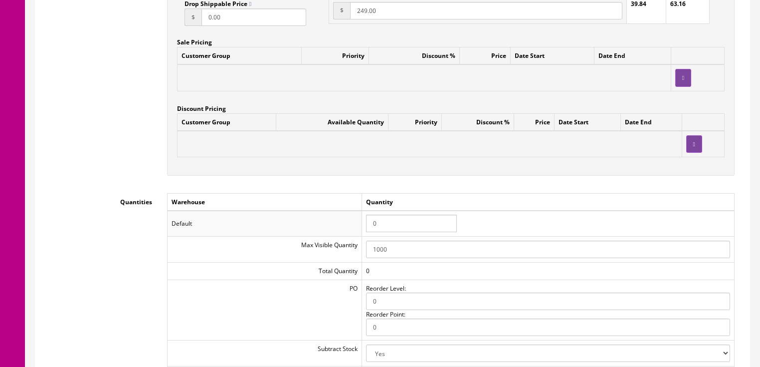
drag, startPoint x: 396, startPoint y: 225, endPoint x: 356, endPoint y: 227, distance: 40.0
click at [356, 227] on tr "Default 0" at bounding box center [450, 223] width 567 height 26
type input "1"
drag, startPoint x: 301, startPoint y: 196, endPoint x: 282, endPoint y: 194, distance: 19.1
click at [299, 196] on td "Warehouse" at bounding box center [264, 201] width 195 height 17
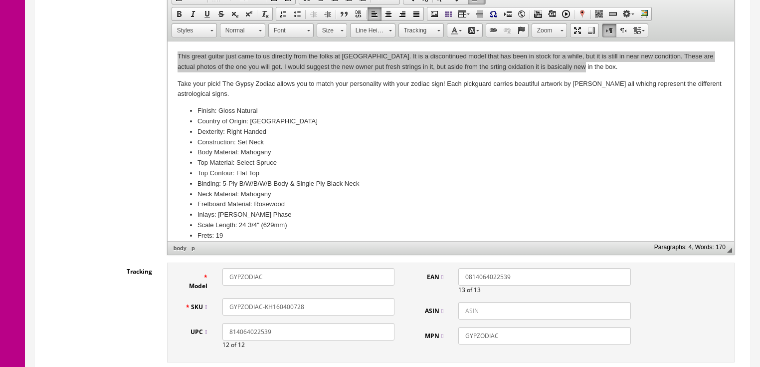
scroll to position [239, 0]
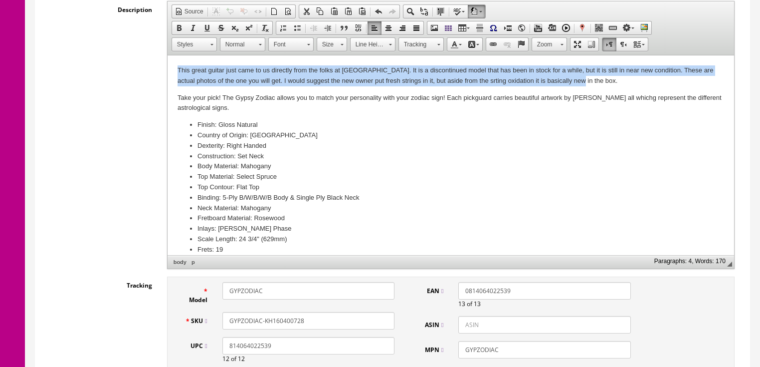
drag, startPoint x: 278, startPoint y: 78, endPoint x: 446, endPoint y: 133, distance: 176.2
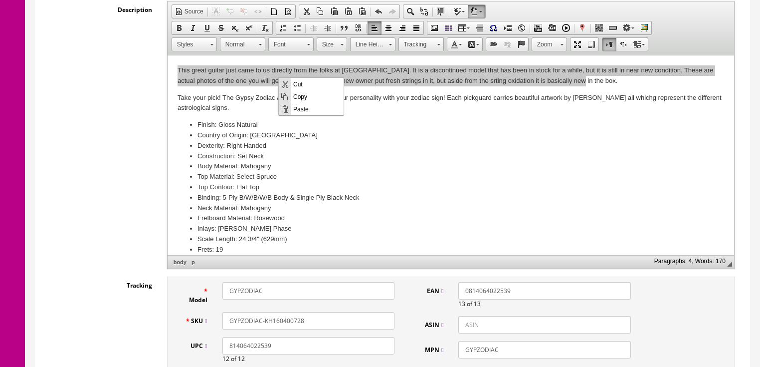
click at [298, 96] on span "Copy" at bounding box center [317, 96] width 53 height 12
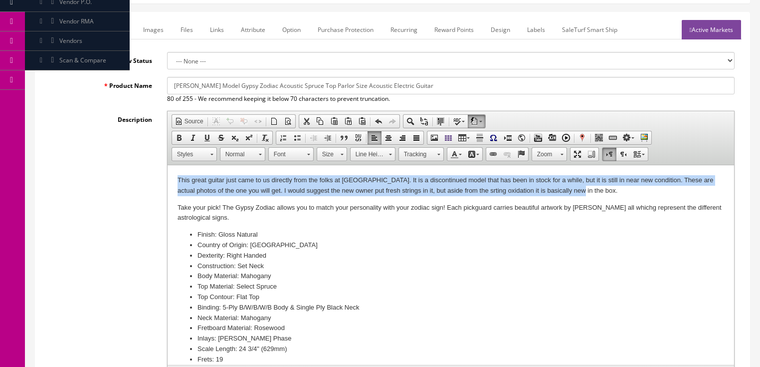
scroll to position [120, 0]
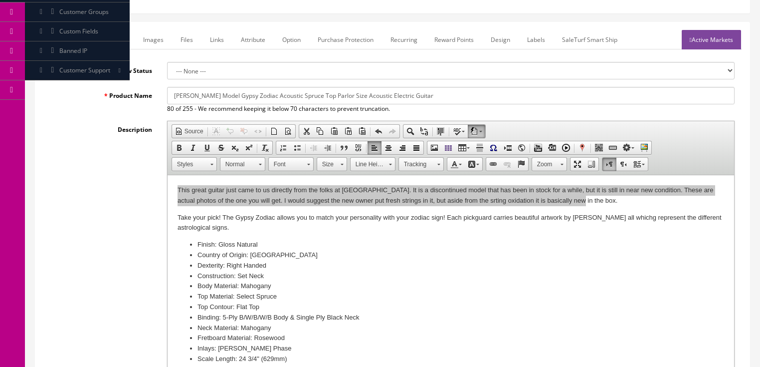
click at [116, 44] on link "Marketplace" at bounding box center [108, 39] width 51 height 19
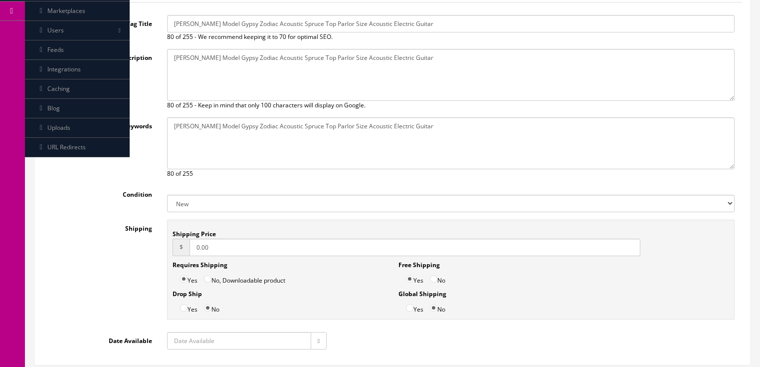
scroll to position [239, 0]
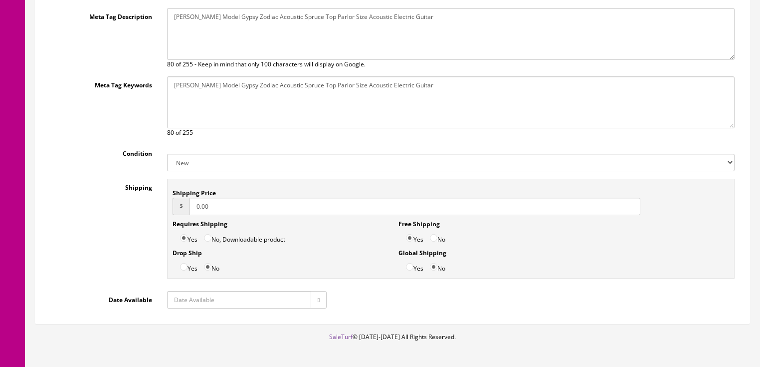
click at [192, 158] on select "New Used B Stock Open Box Re-Packed" at bounding box center [451, 162] width 568 height 17
select select "Open Box"
click at [167, 154] on select "New Used B Stock Open Box Re-Packed" at bounding box center [451, 162] width 568 height 17
drag, startPoint x: 222, startPoint y: 210, endPoint x: 162, endPoint y: 221, distance: 61.5
click at [162, 221] on div "Shipping Price $ 0.00 Requires Shipping Yes No, Downloadable product Drop Ship …" at bounding box center [451, 231] width 583 height 105
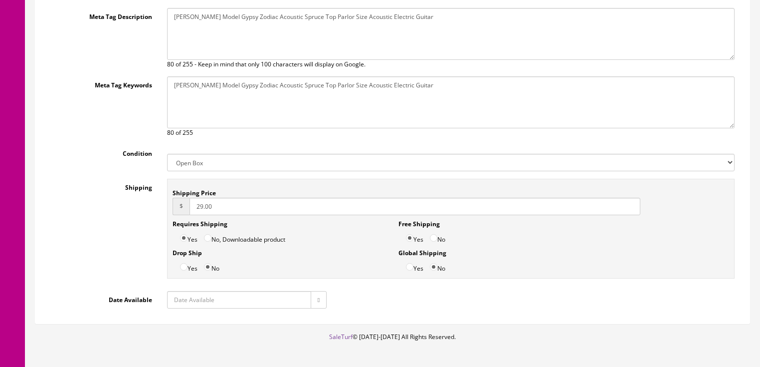
type input "29.00"
click at [433, 237] on input "No" at bounding box center [433, 237] width 7 height 7
radio input "true"
drag, startPoint x: 313, startPoint y: 297, endPoint x: 316, endPoint y: 287, distance: 10.6
click at [313, 297] on button "button" at bounding box center [319, 299] width 16 height 17
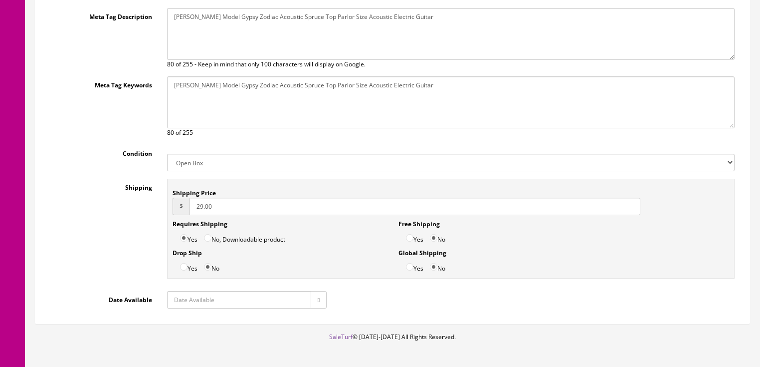
type input "2025-08-29"
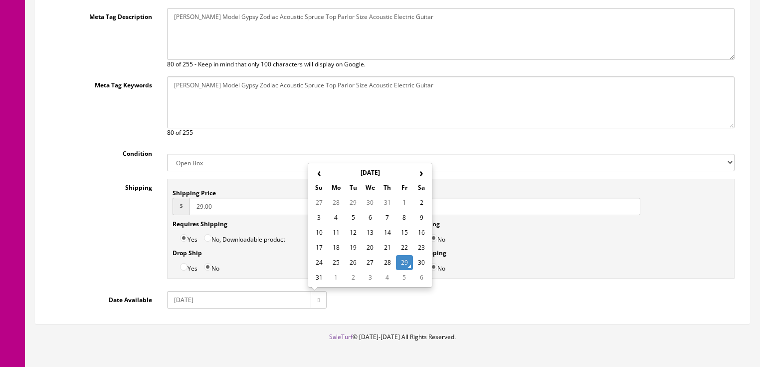
click at [409, 258] on td "29" at bounding box center [404, 262] width 17 height 15
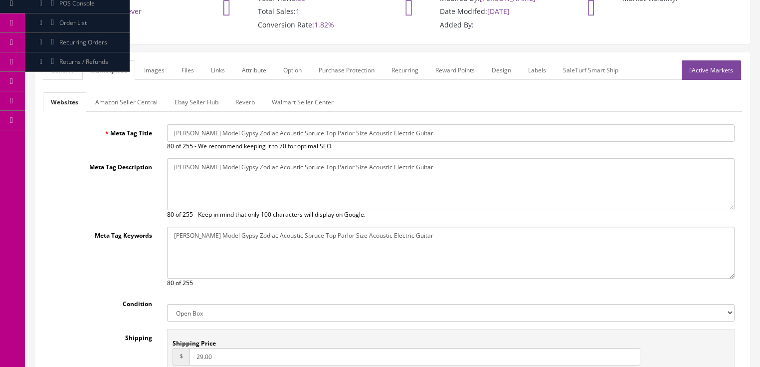
scroll to position [80, 0]
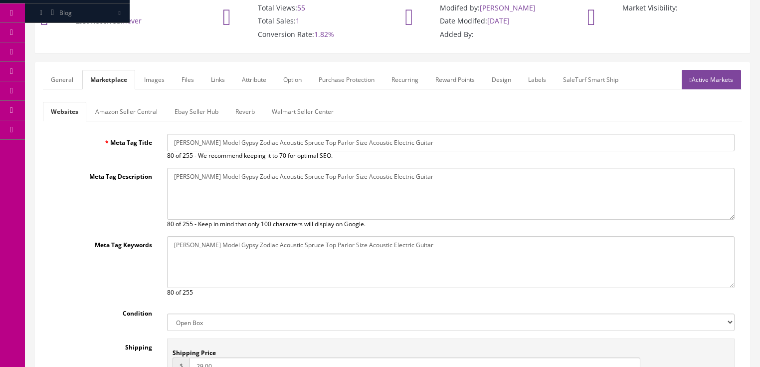
click at [144, 115] on link "Amazon Seller Central" at bounding box center [126, 111] width 78 height 19
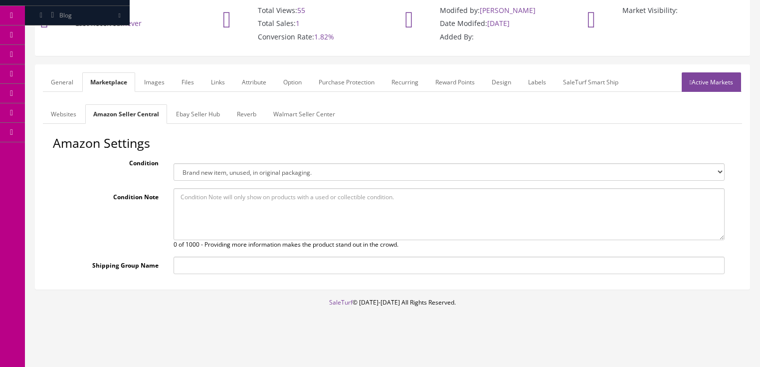
click at [200, 172] on select "Brand new item, unused, in original packaging. New item, but packaging has been…" at bounding box center [449, 171] width 551 height 17
select select "new_open_box"
click at [174, 163] on select "Brand new item, unused, in original packaging. New item, but packaging has been…" at bounding box center [449, 171] width 551 height 17
paste textarea "This great guitar just came to us directly from the folks at Luna. It is a disc…"
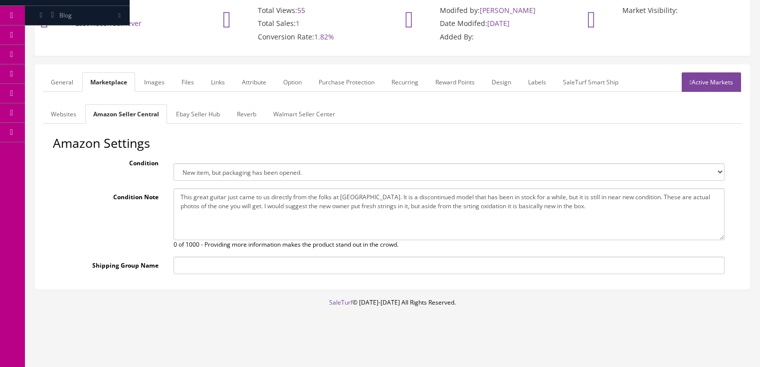
type textarea "This great guitar just came to us directly from the folks at Luna. It is a disc…"
click at [203, 121] on link "Ebay Seller Hub" at bounding box center [198, 113] width 60 height 19
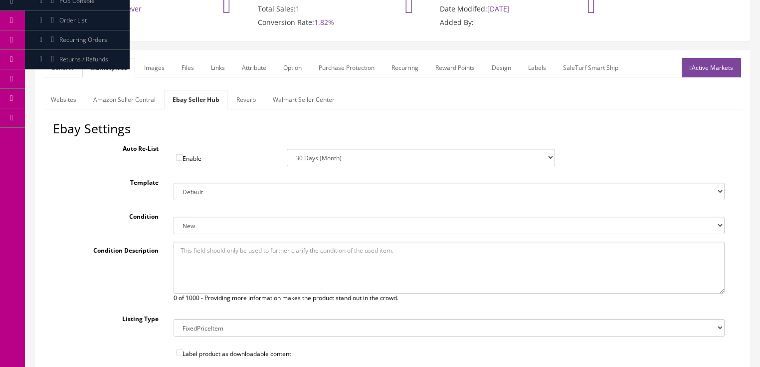
scroll to position [157, 0]
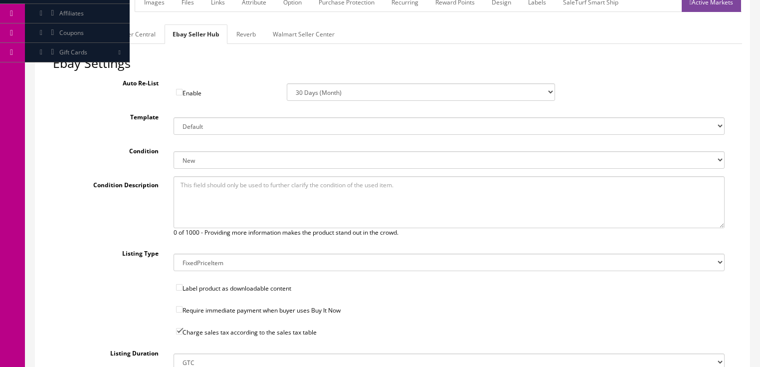
click at [188, 158] on select "New New other New with defects Manufacturer refurbished Seller refurbished Used…" at bounding box center [449, 159] width 551 height 17
select select "1500"
click at [174, 151] on select "New New other New with defects Manufacturer refurbished Seller refurbished Used…" at bounding box center [449, 159] width 551 height 17
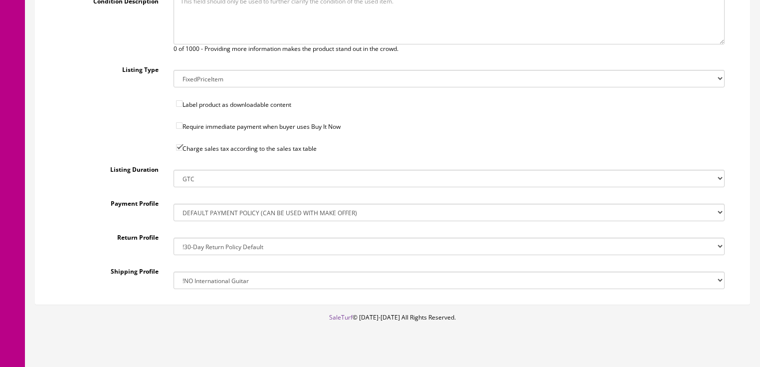
scroll to position [355, 0]
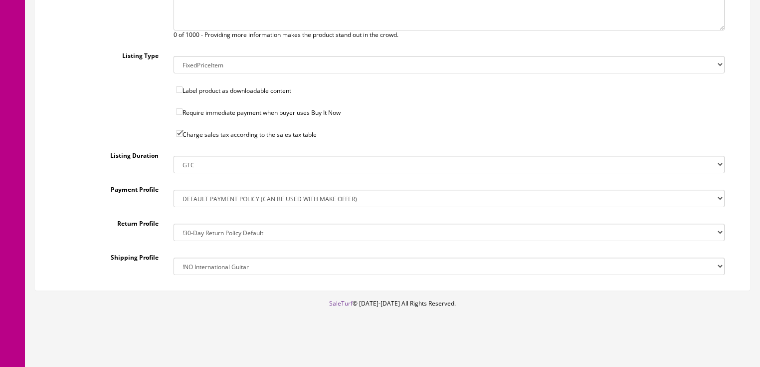
click at [211, 266] on select "!$28.50 FedEx, Priority $65.00 No International !$28.50 FedEx, Priority $65.00 …" at bounding box center [449, 265] width 551 height 17
click at [198, 264] on select "!$28.50 FedEx, Priority $65.00 No International !$28.50 FedEx, Priority $65.00 …" at bounding box center [449, 265] width 551 height 17
select select "77323016017"
click at [174, 257] on select "!$28.50 FedEx, Priority $65.00 No International !$28.50 FedEx, Priority $65.00 …" at bounding box center [449, 265] width 551 height 17
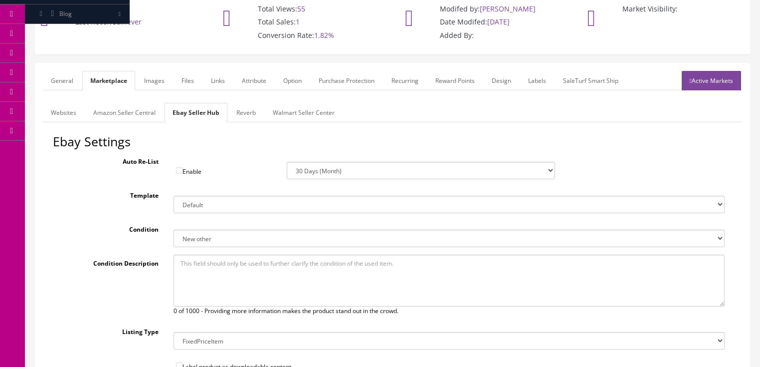
scroll to position [75, 0]
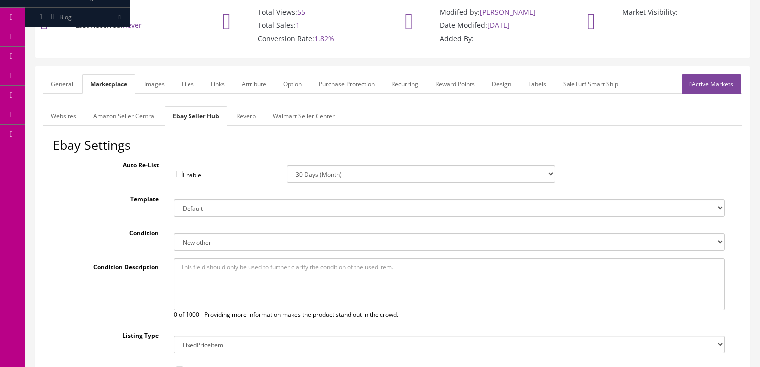
click at [249, 120] on link "Reverb" at bounding box center [245, 115] width 35 height 19
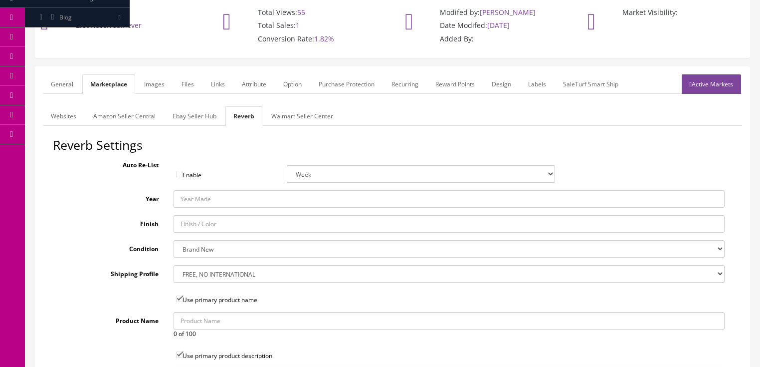
click at [200, 199] on input "Year" at bounding box center [449, 198] width 551 height 17
type input "2025"
click at [208, 253] on select "Brand New Mint Excellent Very Good Good Fair Poor B-Stock Non Functioning" at bounding box center [449, 248] width 551 height 17
select select "df268ad1-c462-4ba6-b6db-e007e23922ea"
click at [174, 240] on select "Brand New Mint Excellent Very Good Good Fair Poor B-Stock Non Functioning" at bounding box center [449, 248] width 551 height 17
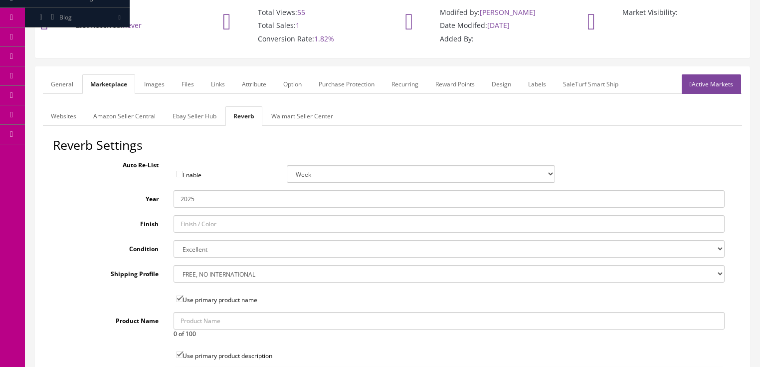
click at [208, 276] on select "--- None --- $3.49 USPS Shipping MH INSURED $20000 GUITAR MH INSURED $11000 GUI…" at bounding box center [449, 273] width 551 height 17
select select "12660"
click at [174, 265] on select "--- None --- $3.49 USPS Shipping MH INSURED $20000 GUITAR MH INSURED $11000 GUI…" at bounding box center [449, 273] width 551 height 17
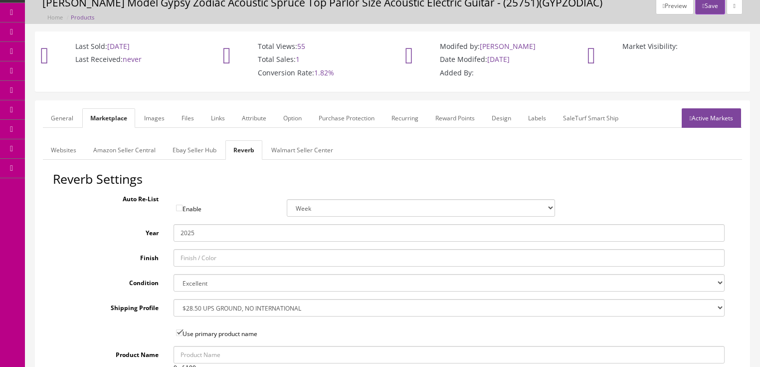
scroll to position [35, 0]
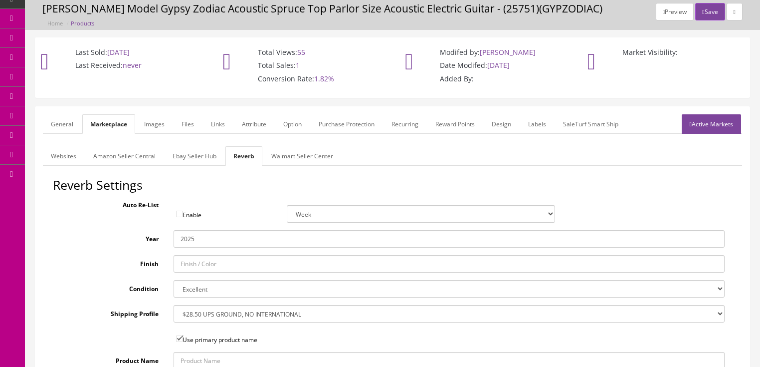
click at [162, 126] on link "Images" at bounding box center [154, 123] width 36 height 19
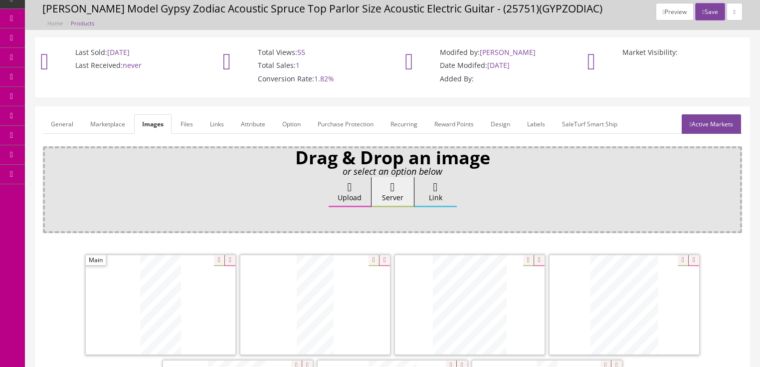
click at [259, 122] on link "Attribute" at bounding box center [253, 123] width 40 height 19
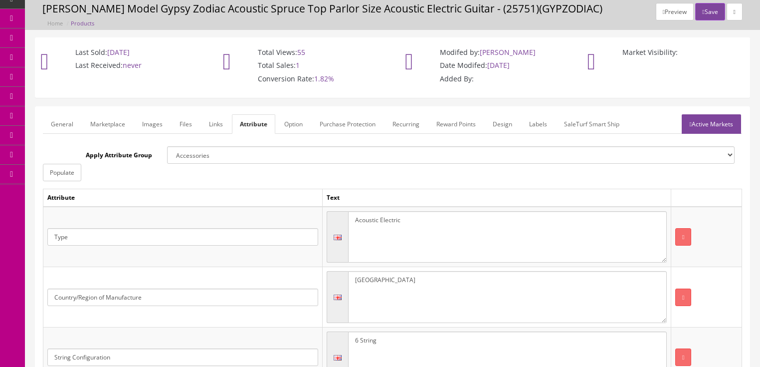
click at [715, 122] on link "Active Markets" at bounding box center [711, 123] width 59 height 19
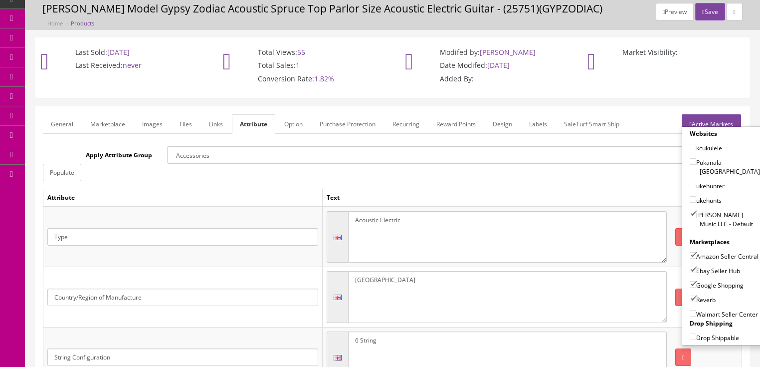
click at [714, 120] on link "Active Markets" at bounding box center [711, 123] width 59 height 19
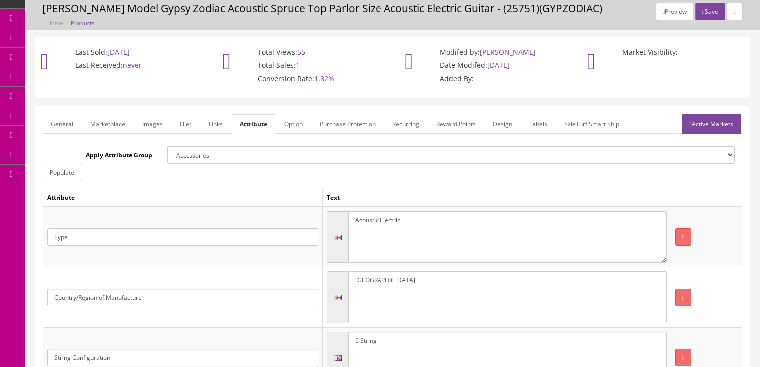
click at [72, 124] on link "General" at bounding box center [62, 123] width 38 height 19
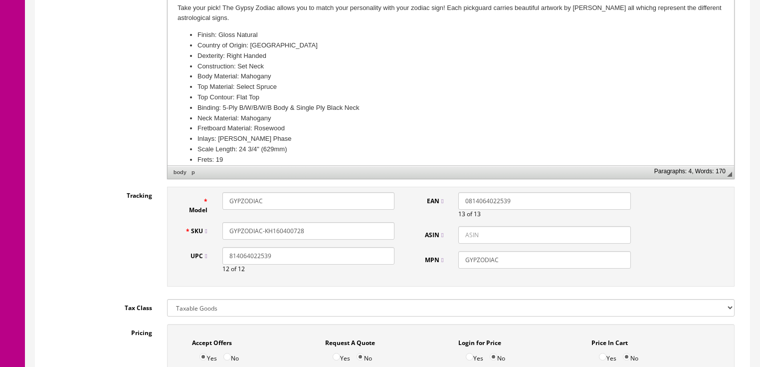
scroll to position [355, 0]
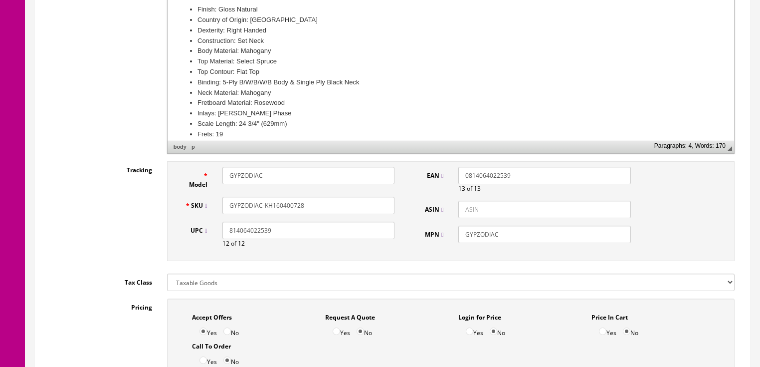
drag, startPoint x: 297, startPoint y: 202, endPoint x: 239, endPoint y: 206, distance: 58.0
click at [224, 205] on input "GYPZODIAC-KH160400728" at bounding box center [308, 205] width 172 height 17
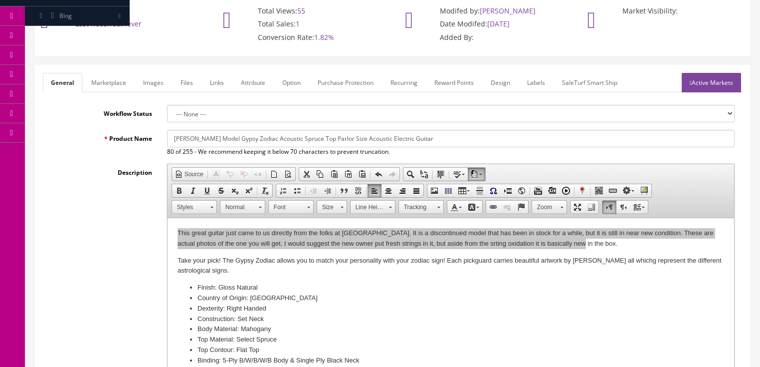
scroll to position [0, 0]
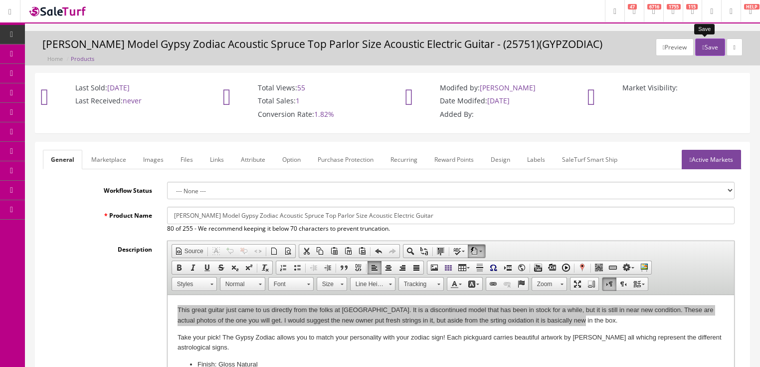
click at [706, 48] on button "Save" at bounding box center [709, 46] width 29 height 17
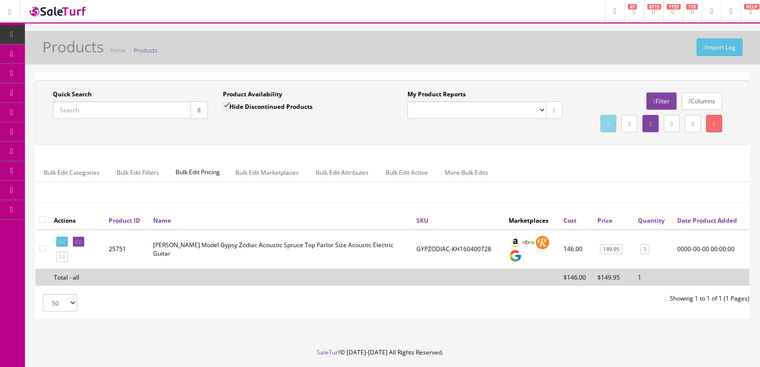
click at [117, 105] on input "Quick Search" at bounding box center [122, 109] width 138 height 17
paste input "GYPZODIAC-KH160400728"
click at [200, 110] on icon "button" at bounding box center [199, 110] width 3 height 6
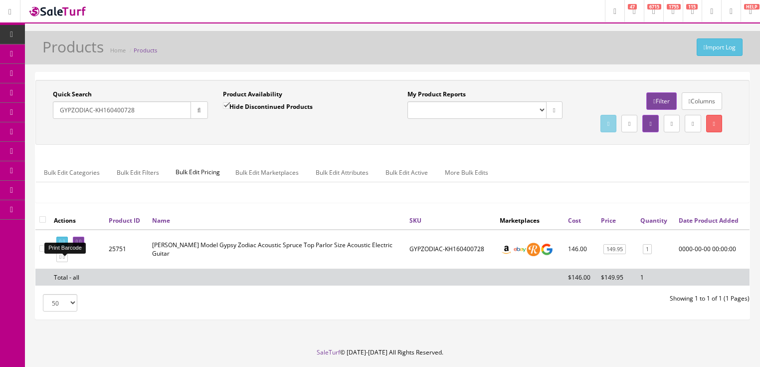
click at [68, 247] on link at bounding box center [61, 241] width 11 height 10
drag, startPoint x: 154, startPoint y: 105, endPoint x: 50, endPoint y: 123, distance: 105.3
click at [51, 123] on div "Quick Search GYPZODIAC-KH160400728 Date From" at bounding box center [130, 108] width 170 height 36
type input "[PERSON_NAME] gyp"
click at [225, 104] on input "Hide Discontinued Products" at bounding box center [226, 105] width 6 height 6
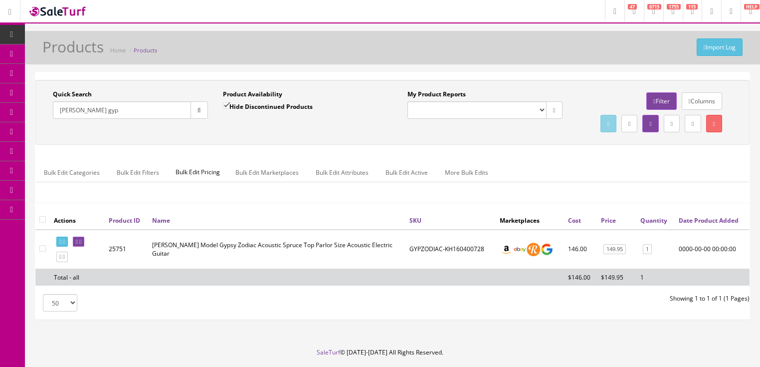
checkbox input "false"
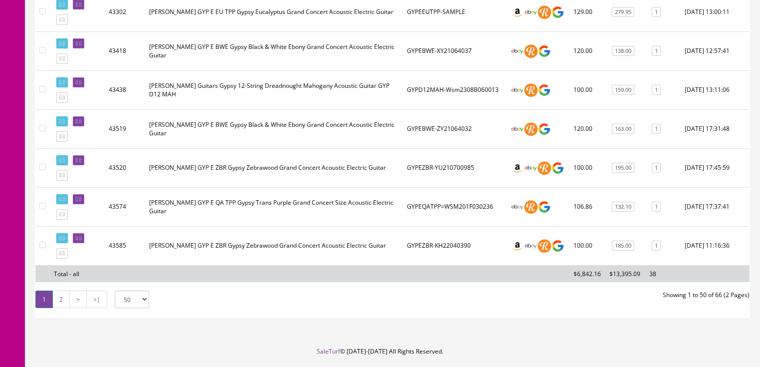
scroll to position [1915, 0]
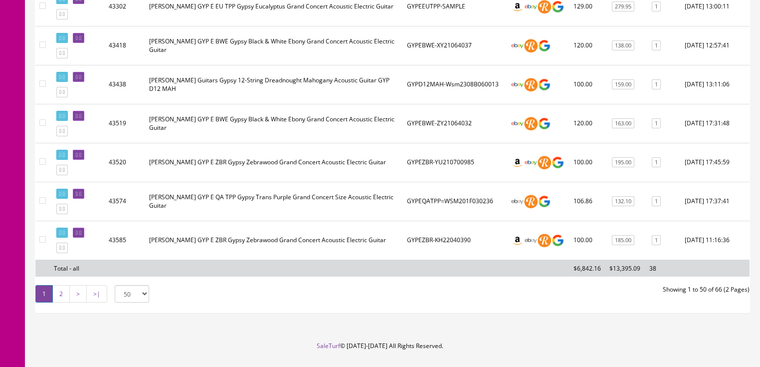
click at [60, 294] on link "2" at bounding box center [60, 293] width 17 height 17
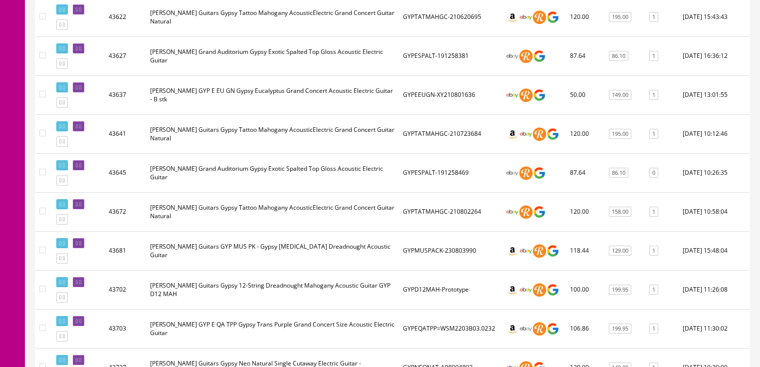
scroll to position [389, 0]
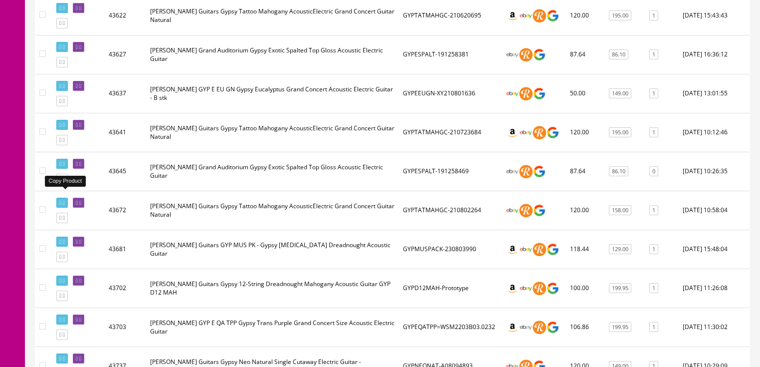
click at [65, 182] on icon at bounding box center [64, 178] width 2 height 5
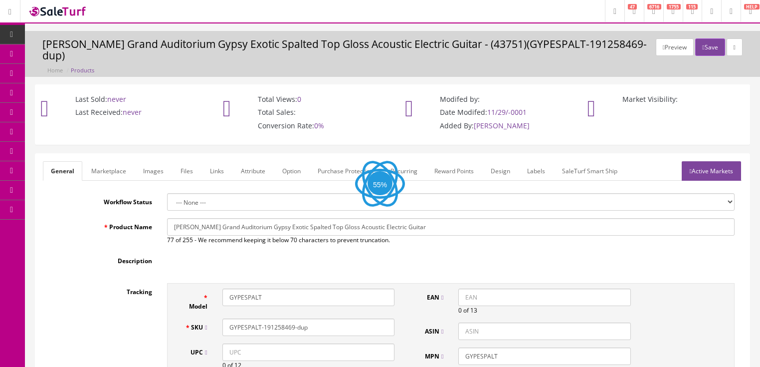
click at [153, 161] on link "Images" at bounding box center [153, 170] width 36 height 19
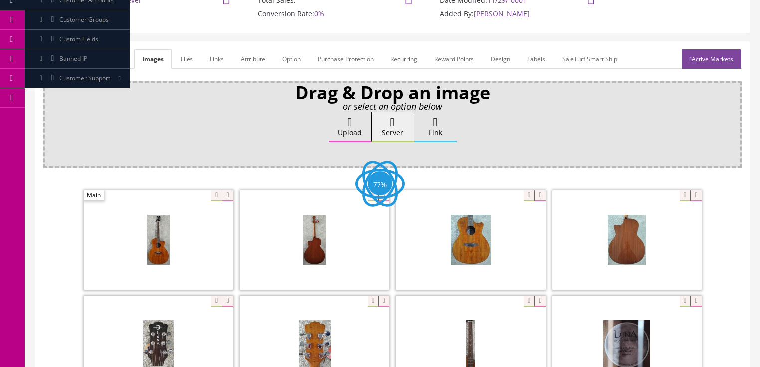
scroll to position [160, 0]
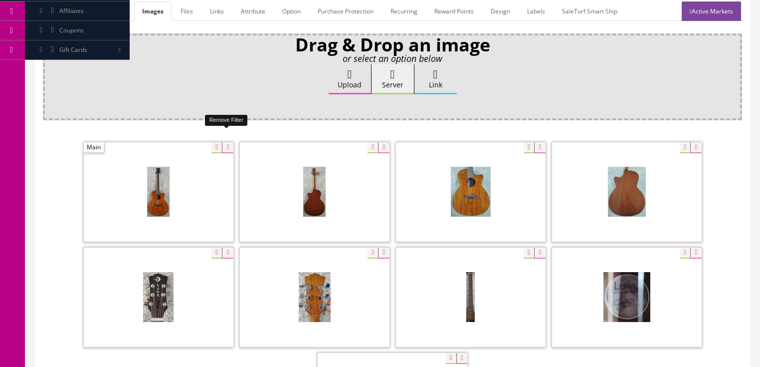
click at [228, 142] on icon at bounding box center [227, 147] width 11 height 11
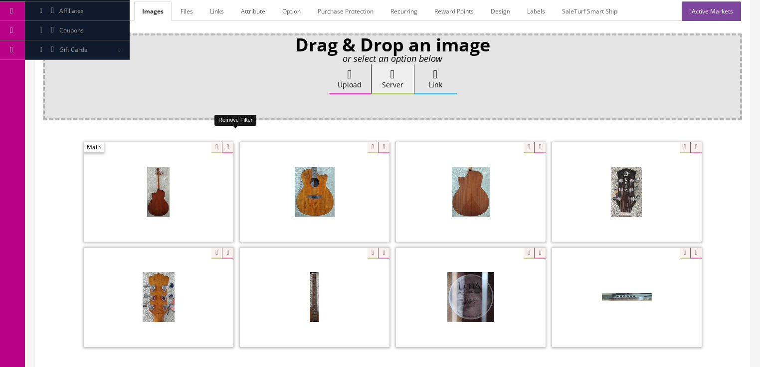
click at [228, 142] on icon at bounding box center [227, 147] width 11 height 11
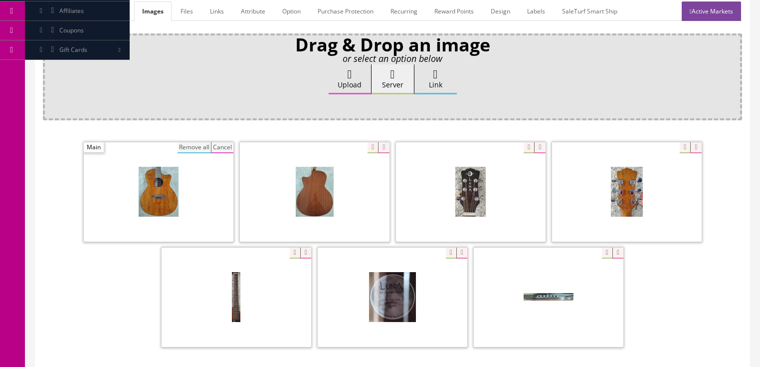
drag, startPoint x: 189, startPoint y: 134, endPoint x: 194, endPoint y: 132, distance: 5.2
click at [189, 142] on button "Remove all" at bounding box center [194, 147] width 33 height 11
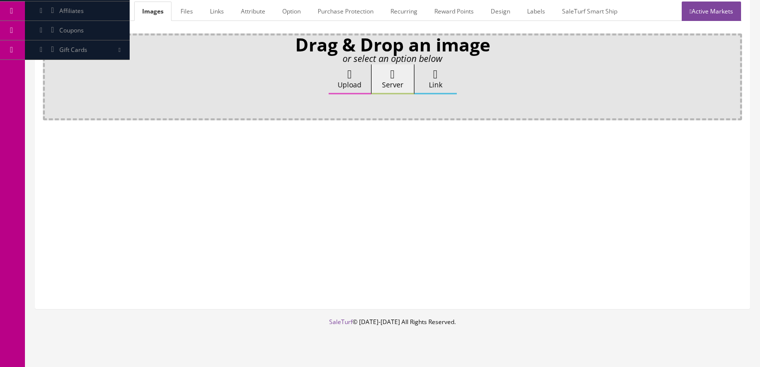
click at [344, 74] on label "Upload" at bounding box center [350, 79] width 42 height 30
click at [50, 74] on input "Upload" at bounding box center [50, 69] width 0 height 10
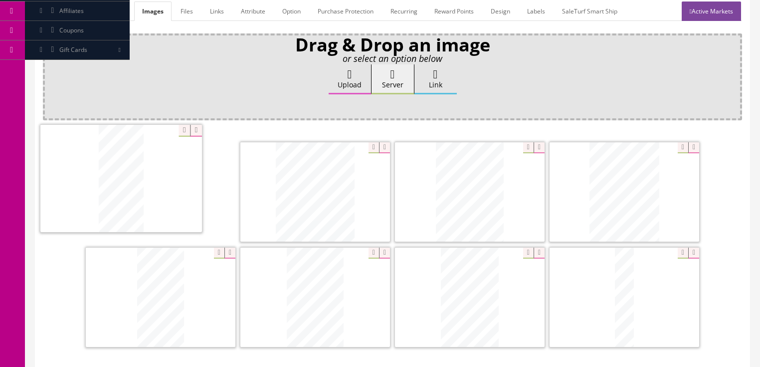
drag, startPoint x: 292, startPoint y: 203, endPoint x: 98, endPoint y: 191, distance: 194.4
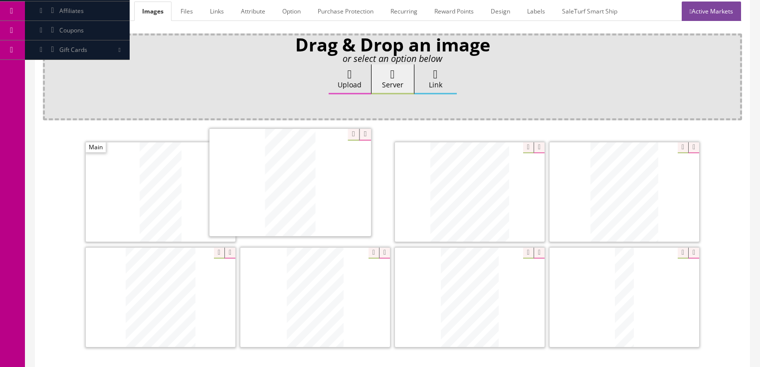
drag, startPoint x: 164, startPoint y: 282, endPoint x: 306, endPoint y: 186, distance: 171.4
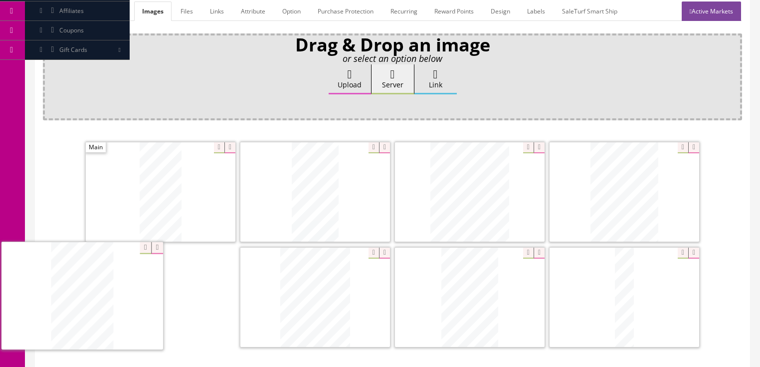
drag, startPoint x: 476, startPoint y: 274, endPoint x: 88, endPoint y: 274, distance: 387.6
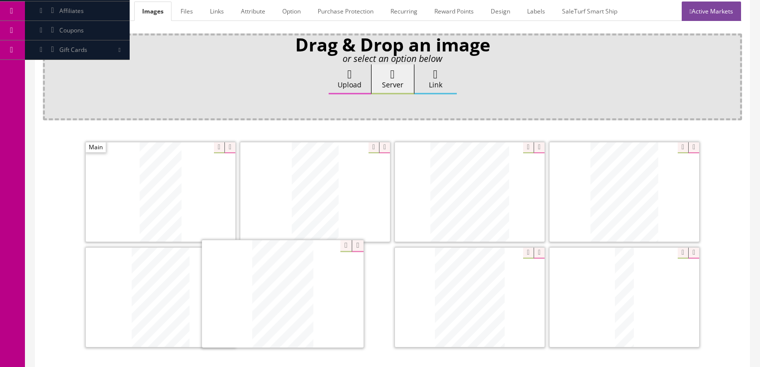
drag, startPoint x: 467, startPoint y: 286, endPoint x: 323, endPoint y: 290, distance: 144.2
drag, startPoint x: 632, startPoint y: 284, endPoint x: 460, endPoint y: 283, distance: 171.6
click at [693, 247] on icon at bounding box center [693, 252] width 11 height 11
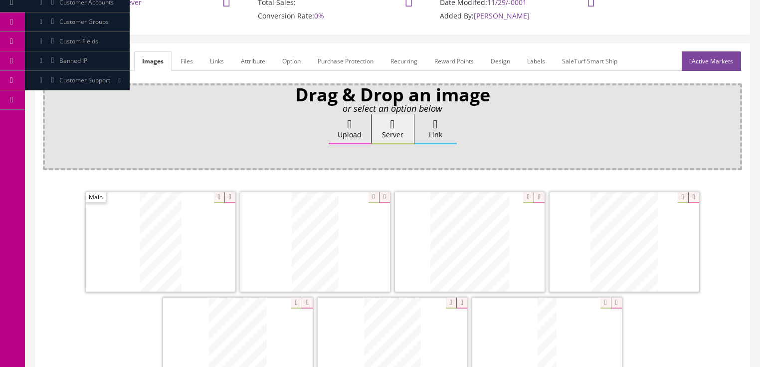
scroll to position [0, 0]
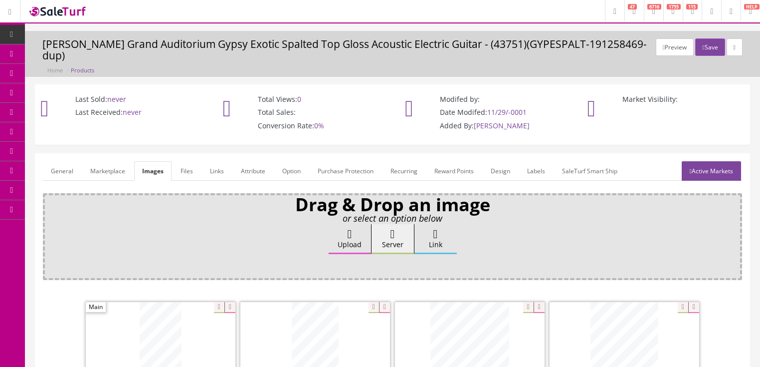
click at [699, 165] on link "Active Markets" at bounding box center [711, 170] width 59 height 19
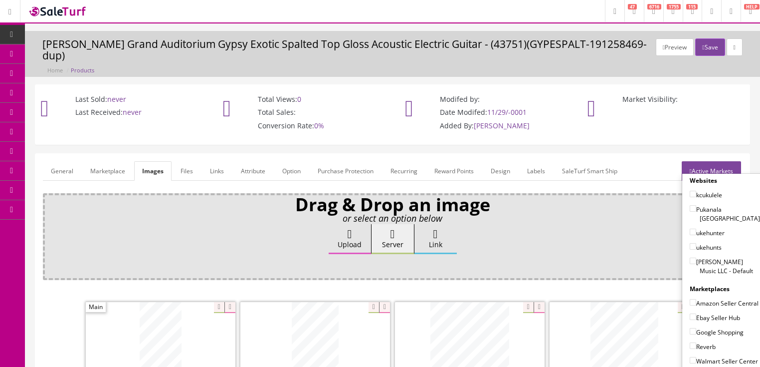
click at [690, 257] on input"] "[PERSON_NAME] Music LLC - Default" at bounding box center [693, 260] width 6 height 6
checkbox input"] "true"
click at [690, 299] on input"] "Amazon Seller Central" at bounding box center [693, 302] width 6 height 6
checkbox input"] "true"
click at [690, 313] on input"] "Ebay Seller Hub" at bounding box center [693, 316] width 6 height 6
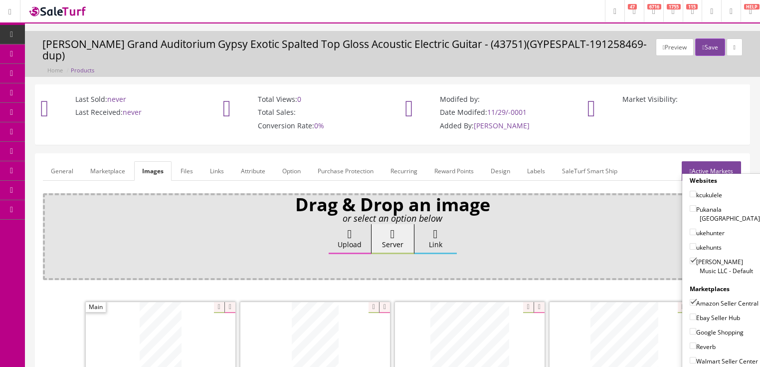
checkbox input"] "true"
click at [690, 328] on input"] "Google Shopping" at bounding box center [693, 331] width 6 height 6
checkbox input"] "true"
click at [690, 342] on input"] "Reverb" at bounding box center [693, 345] width 6 height 6
checkbox input"] "true"
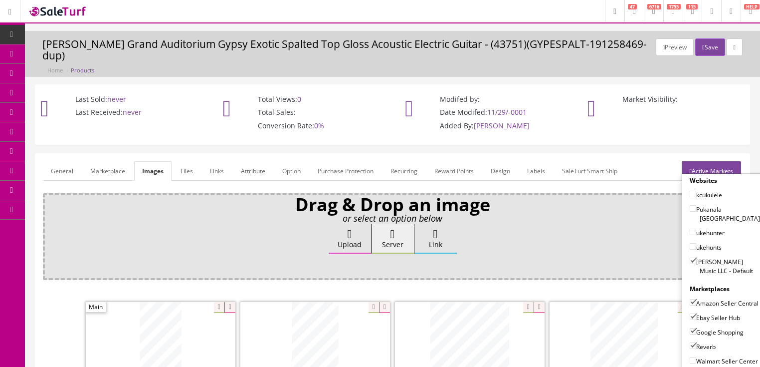
click at [722, 161] on link "Active Markets" at bounding box center [711, 170] width 59 height 19
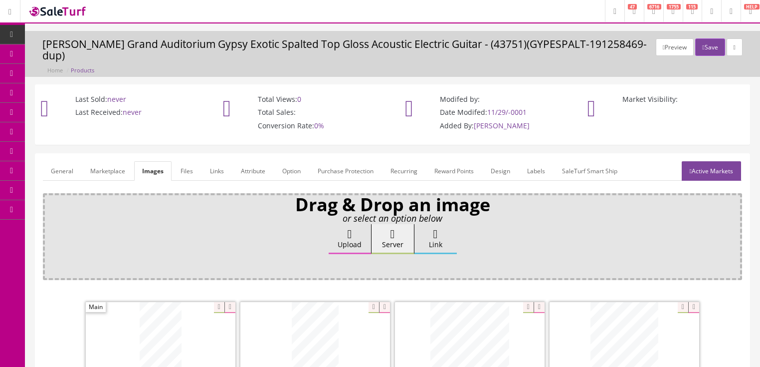
click at [62, 162] on link "General" at bounding box center [62, 170] width 38 height 19
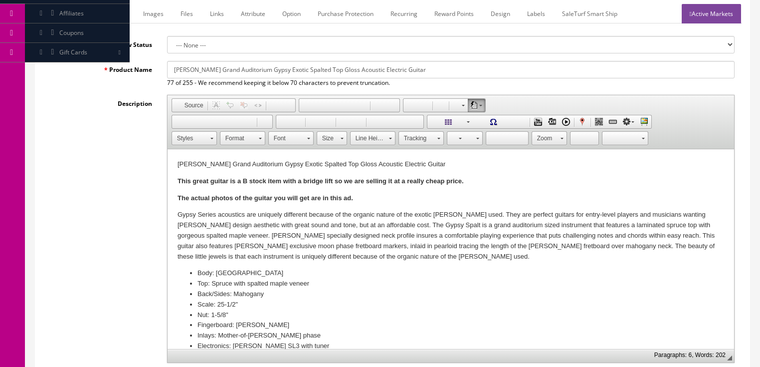
scroll to position [160, 0]
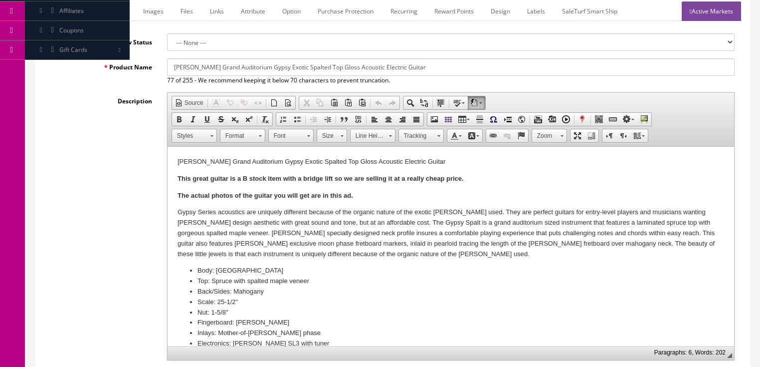
click at [302, 178] on strong "This great guitar is a B stock item with a bridge lift so we are selling it at …" at bounding box center [320, 178] width 286 height 7
drag, startPoint x: 173, startPoint y: 177, endPoint x: 373, endPoint y: 193, distance: 200.6
click at [374, 193] on html "Luna Grand Auditorium Gypsy Exotic Spalted Top Gloss Acoustic Electric Guitar T…" at bounding box center [450, 263] width 567 height 232
drag, startPoint x: 387, startPoint y: 189, endPoint x: 368, endPoint y: 222, distance: 38.6
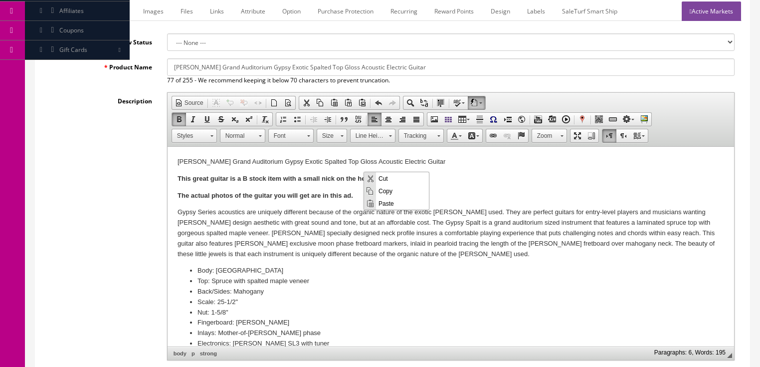
click at [387, 189] on span "Copy" at bounding box center [402, 190] width 53 height 12
copy body "This great guitar is a B stock item with a small nick on the headtsock . The ac…"
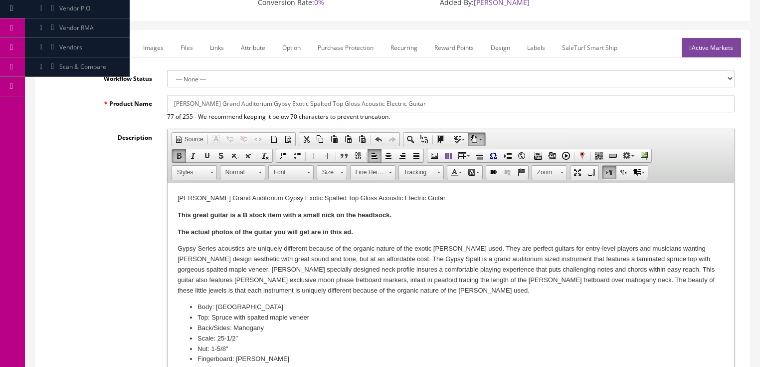
scroll to position [120, 0]
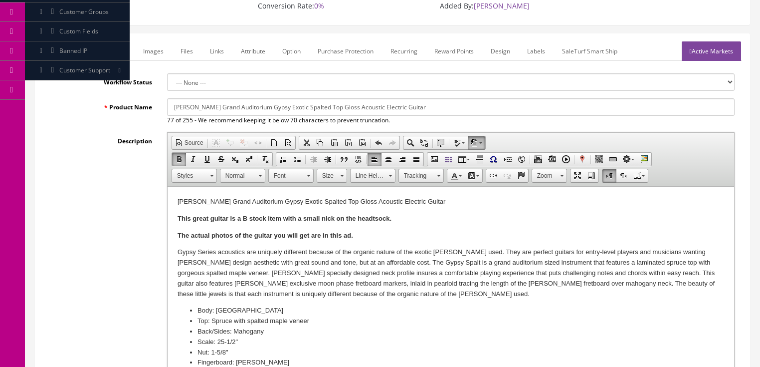
click at [109, 41] on link "Marketplace" at bounding box center [108, 50] width 51 height 19
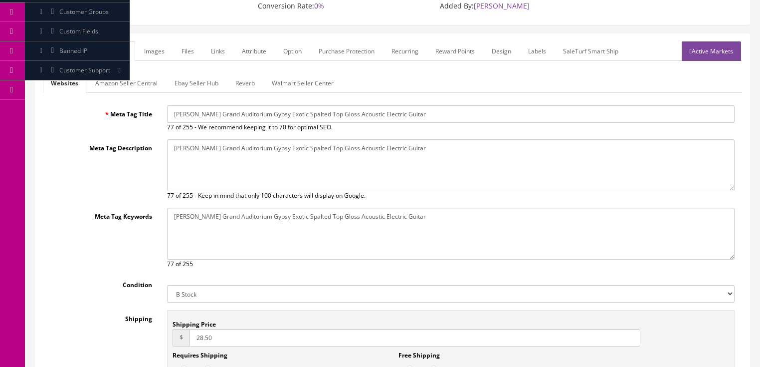
click at [121, 73] on link "Amazon Seller Central" at bounding box center [126, 82] width 78 height 19
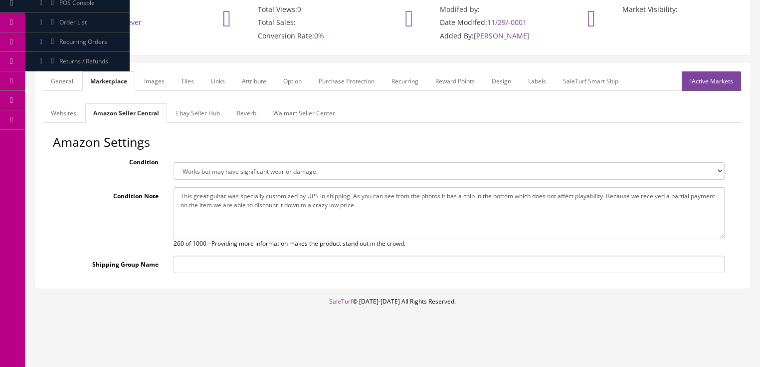
scroll to position [77, 0]
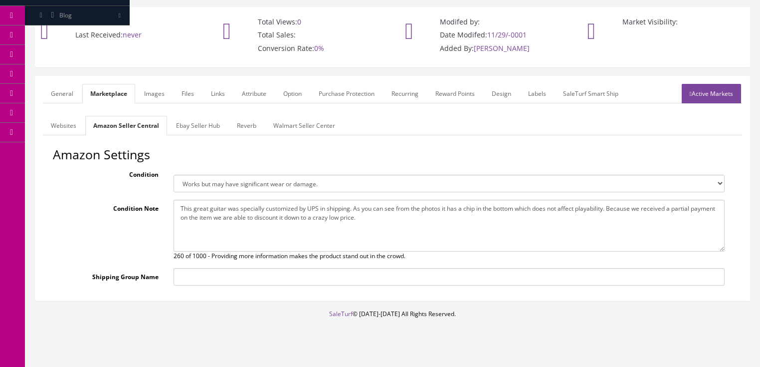
drag, startPoint x: 174, startPoint y: 197, endPoint x: 398, endPoint y: 220, distance: 225.7
click at [398, 220] on textarea "This great guitar was specially customized by UPS in shipping. As you can see f…" at bounding box center [449, 226] width 551 height 52
paste textarea "is a B stock item with a small nick on the headtsock. The actual photos of the …"
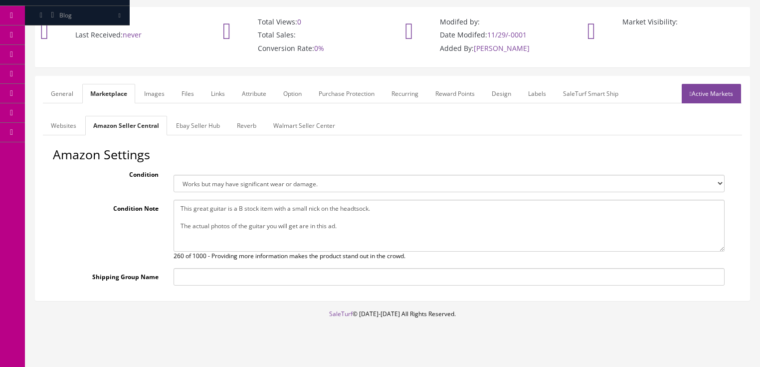
type textarea "This great guitar is a B stock item with a small nick on the headtsock. The act…"
click at [281, 175] on select "Brand new item, unused, in original packaging. New item, but packaging has been…" at bounding box center [449, 183] width 551 height 17
select select "new_open_box"
click at [174, 175] on select "Brand new item, unused, in original packaging. New item, but packaging has been…" at bounding box center [449, 183] width 551 height 17
click at [199, 116] on link "Ebay Seller Hub" at bounding box center [198, 125] width 60 height 19
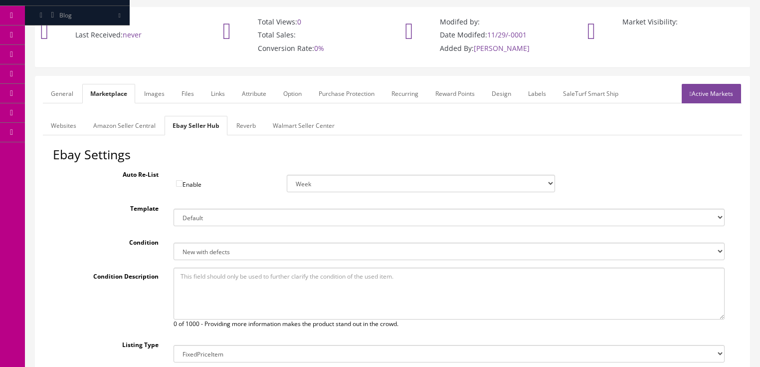
click at [211, 243] on select "New New other New with defects Manufacturer refurbished Seller refurbished Used…" at bounding box center [449, 250] width 551 height 17
select select "1500"
click at [174, 242] on select "New New other New with defects Manufacturer refurbished Seller refurbished Used…" at bounding box center [449, 250] width 551 height 17
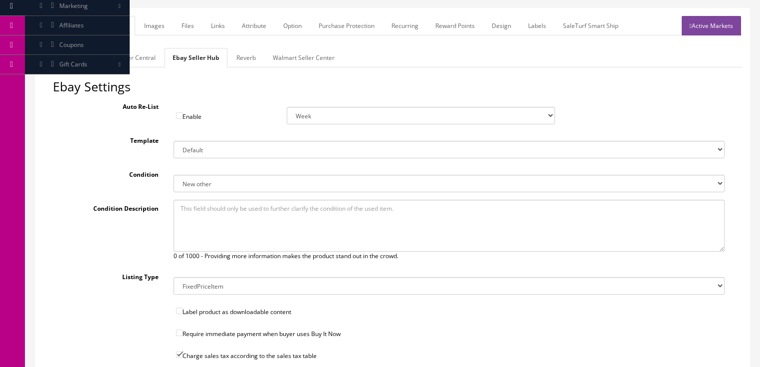
scroll to position [115, 0]
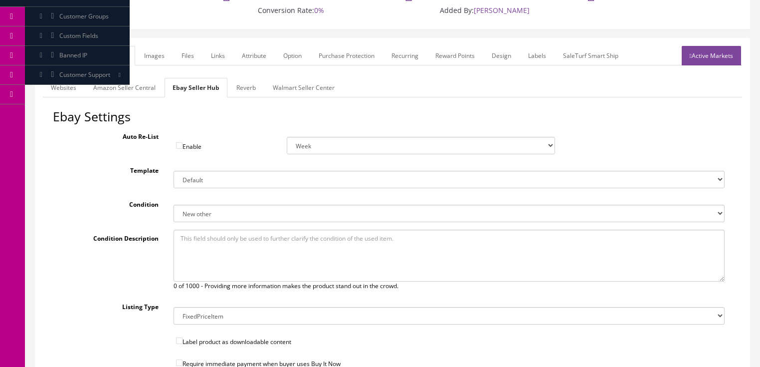
click at [242, 78] on link "Reverb" at bounding box center [245, 87] width 35 height 19
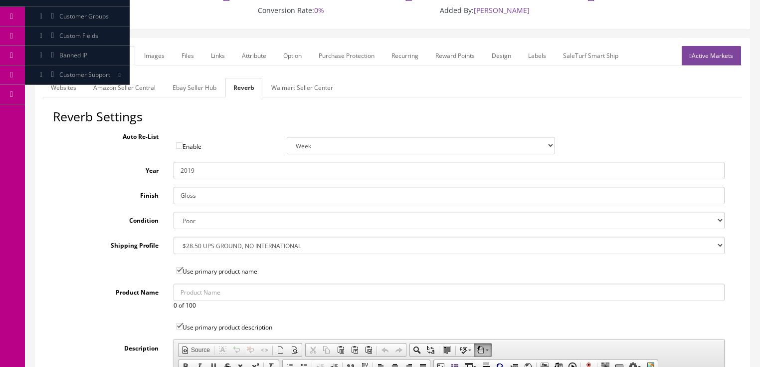
drag, startPoint x: 188, startPoint y: 159, endPoint x: 219, endPoint y: 163, distance: 31.6
click at [219, 163] on input "2019" at bounding box center [449, 170] width 551 height 17
type input "2025"
click at [190, 211] on select "Brand New Mint Excellent Very Good Good Fair Poor B-Stock Non Functioning" at bounding box center [449, 219] width 551 height 17
select select "df268ad1-c462-4ba6-b6db-e007e23922ea"
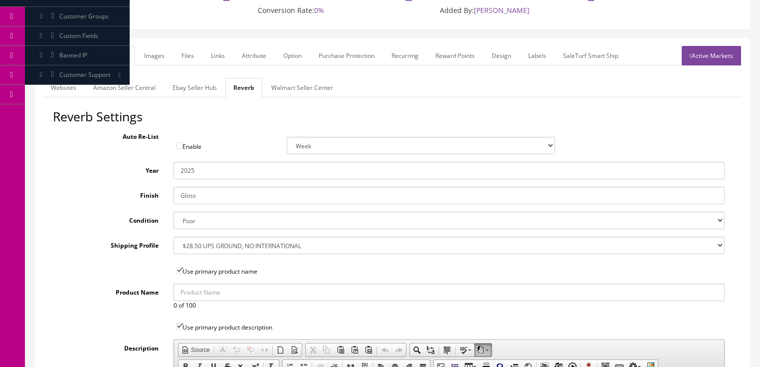
click at [174, 211] on select "Brand New Mint Excellent Very Good Good Fair Poor B-Stock Non Functioning" at bounding box center [449, 219] width 551 height 17
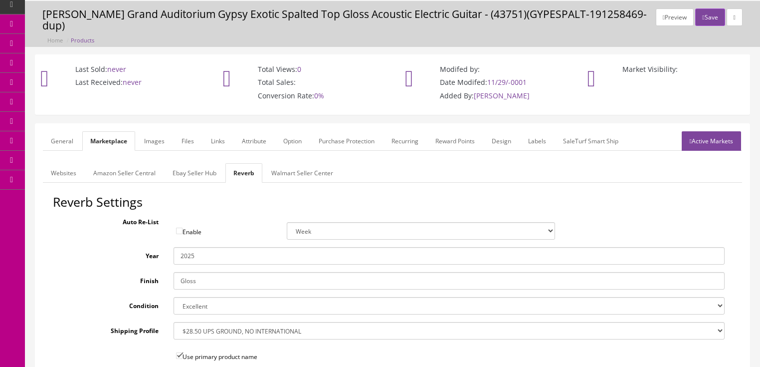
scroll to position [0, 0]
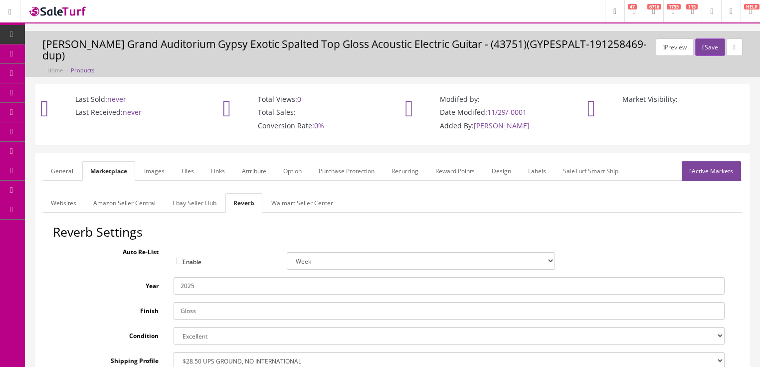
click at [70, 162] on link "General" at bounding box center [62, 170] width 38 height 19
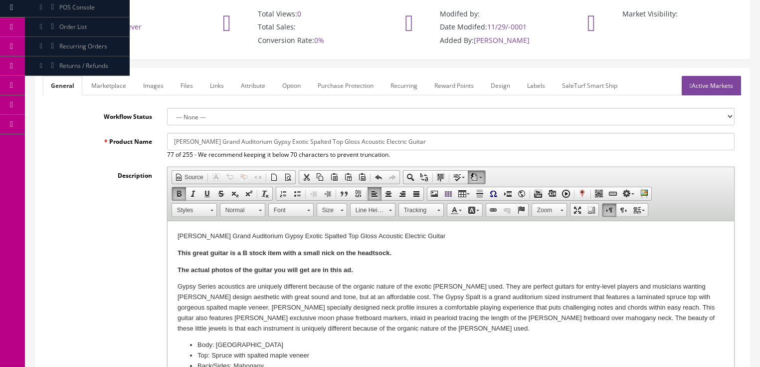
scroll to position [319, 0]
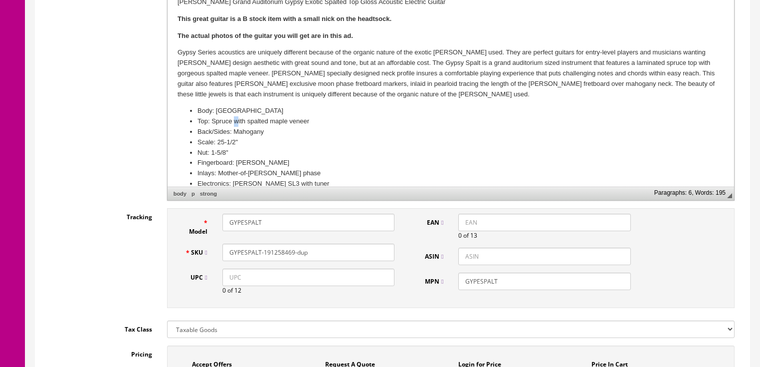
click at [236, 123] on li "Top: Spruce with spalted maple veneer" at bounding box center [450, 122] width 507 height 10
drag, startPoint x: 247, startPoint y: 121, endPoint x: 337, endPoint y: 121, distance: 90.3
click at [337, 121] on li "Top: Spruce with spalted maple veneer" at bounding box center [450, 122] width 507 height 10
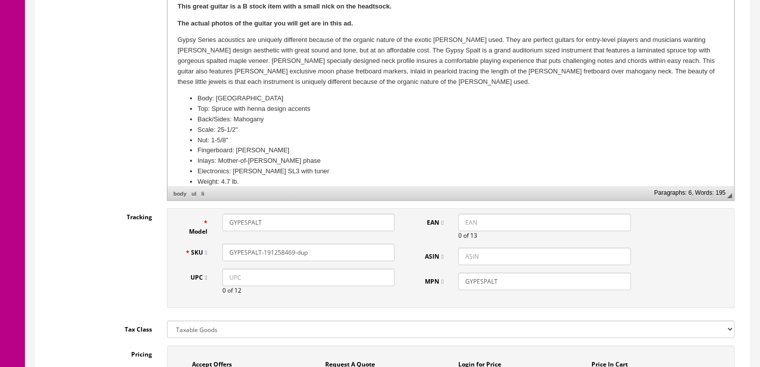
scroll to position [33, 0]
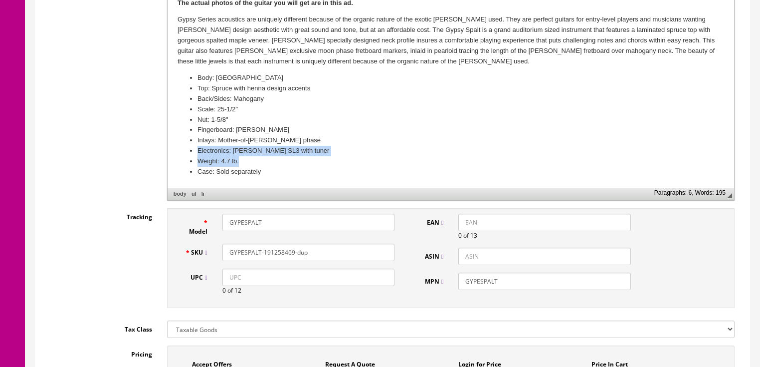
drag, startPoint x: 197, startPoint y: 151, endPoint x: 270, endPoint y: 164, distance: 75.0
click at [257, 162] on ul "Body: Grand Auditorium Top: Spruce with henna design accents Back/Sides: Mahoga…" at bounding box center [450, 125] width 547 height 104
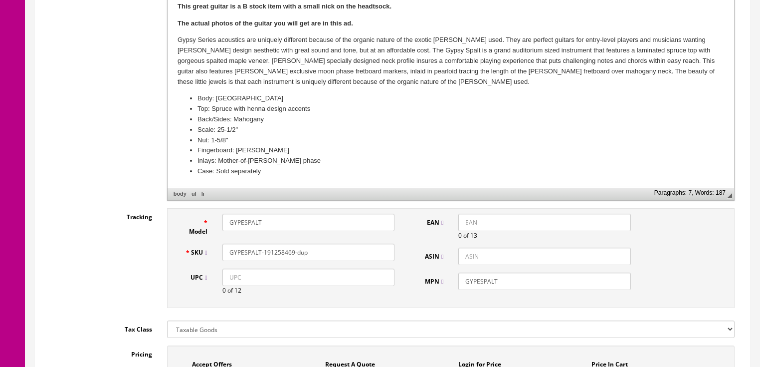
scroll to position [12, 0]
drag, startPoint x: 247, startPoint y: 211, endPoint x: 303, endPoint y: 210, distance: 55.9
click at [295, 213] on input "GYPESPALT" at bounding box center [308, 221] width 172 height 17
type input "GYPHEN"
drag, startPoint x: 240, startPoint y: 239, endPoint x: 403, endPoint y: 248, distance: 162.8
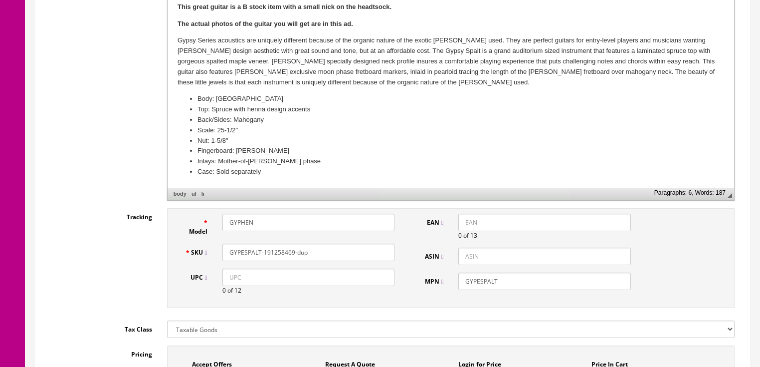
click at [403, 248] on div "Model GYPHEN SKU GYPESPALT-191258469-dup UPC 0 of 12 EAN 0 of 13 ASIN MPN GYPES…" at bounding box center [451, 258] width 568 height 100
type input "GYPHEN"
drag, startPoint x: 477, startPoint y: 268, endPoint x: 561, endPoint y: 269, distance: 83.8
click at [561, 272] on input "GYPESPALT" at bounding box center [544, 280] width 172 height 17
type input "GYPHEN"
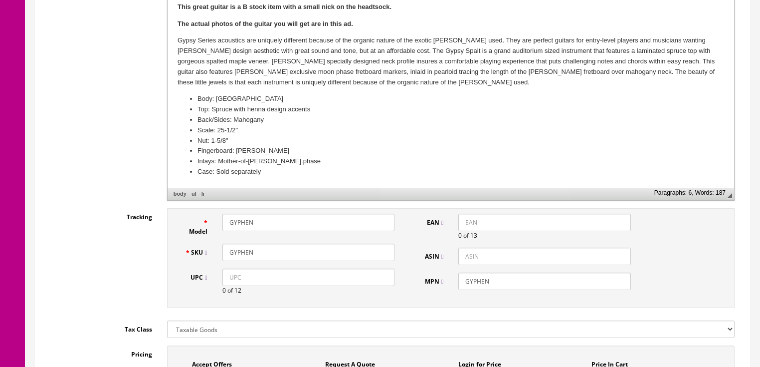
click at [269, 243] on input "GYPHEN" at bounding box center [308, 251] width 172 height 17
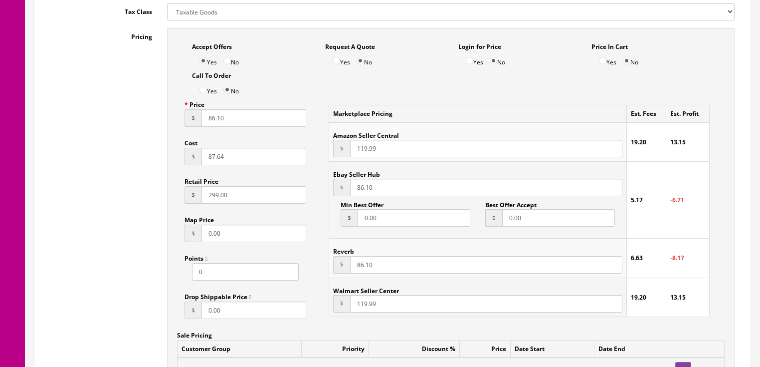
scroll to position [638, 0]
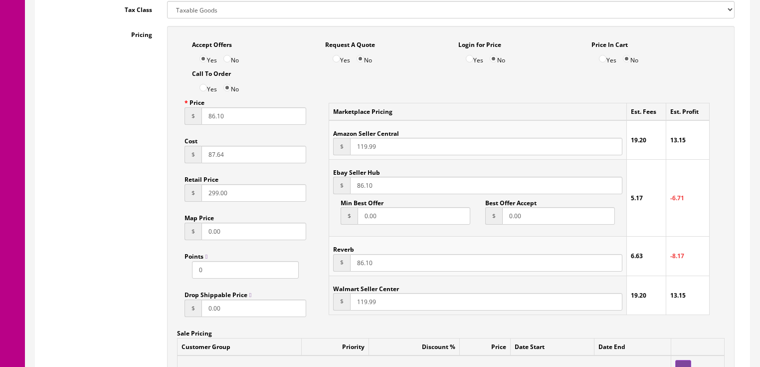
type input "GYPHEN-15076356117"
drag, startPoint x: 235, startPoint y: 108, endPoint x: 188, endPoint y: 113, distance: 48.2
click at [188, 113] on div "$ 86.10" at bounding box center [246, 115] width 122 height 17
type input "129.00"
drag, startPoint x: 373, startPoint y: 181, endPoint x: 342, endPoint y: 181, distance: 31.4
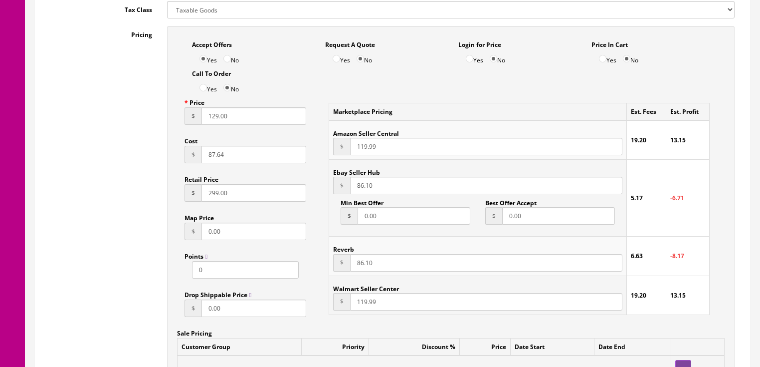
click at [342, 181] on div "$ 86.10" at bounding box center [477, 185] width 289 height 17
type input "129.00"
drag, startPoint x: 374, startPoint y: 257, endPoint x: 331, endPoint y: 258, distance: 43.4
click at [331, 258] on td "Reverb $ 86.10" at bounding box center [477, 255] width 297 height 39
type input "129.00"
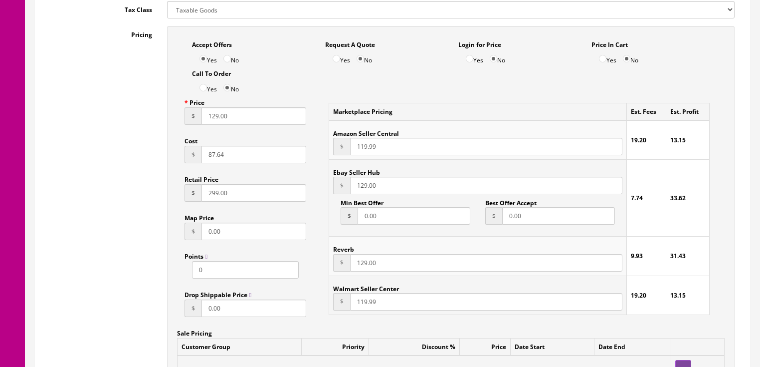
drag, startPoint x: 363, startPoint y: 138, endPoint x: 357, endPoint y: 148, distance: 11.6
click at [363, 138] on input "119.99" at bounding box center [486, 146] width 272 height 17
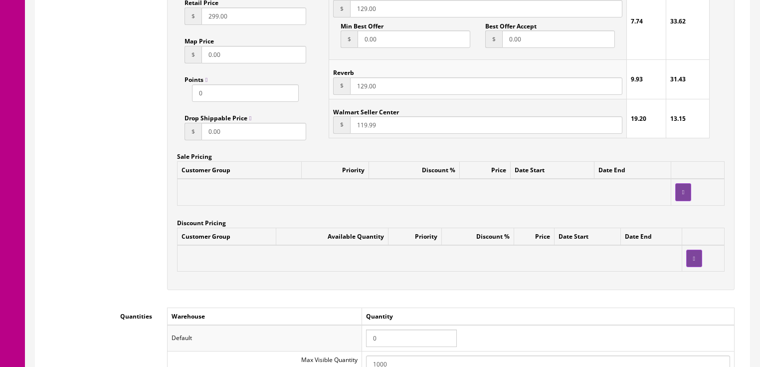
scroll to position [878, 0]
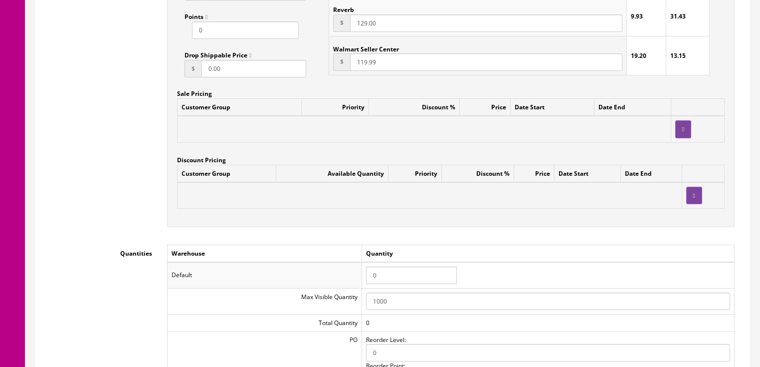
type input "139.99"
drag, startPoint x: 390, startPoint y: 266, endPoint x: 362, endPoint y: 265, distance: 27.4
click at [362, 265] on tr "Default 0" at bounding box center [450, 275] width 567 height 26
type input "1"
click at [361, 263] on td "Default" at bounding box center [264, 275] width 195 height 26
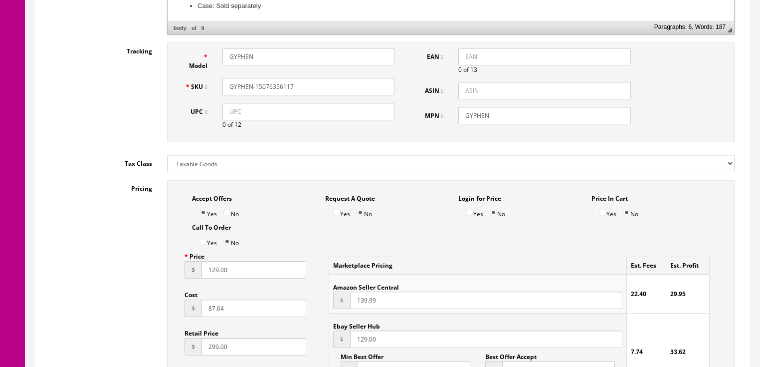
scroll to position [479, 0]
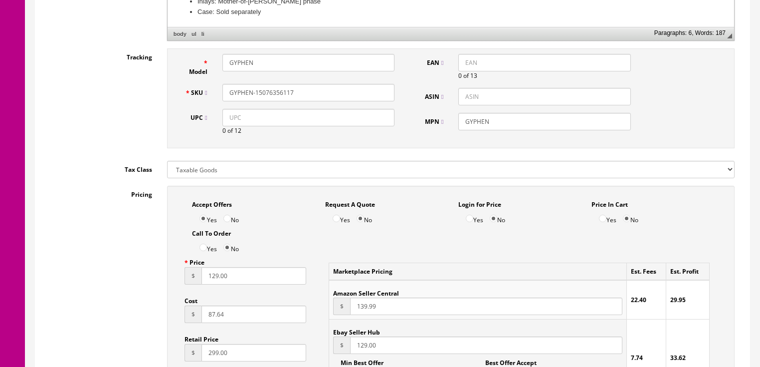
drag, startPoint x: 216, startPoint y: 86, endPoint x: 259, endPoint y: 88, distance: 43.4
click at [180, 86] on div "SKU GYPHEN-15076356117" at bounding box center [290, 92] width 225 height 17
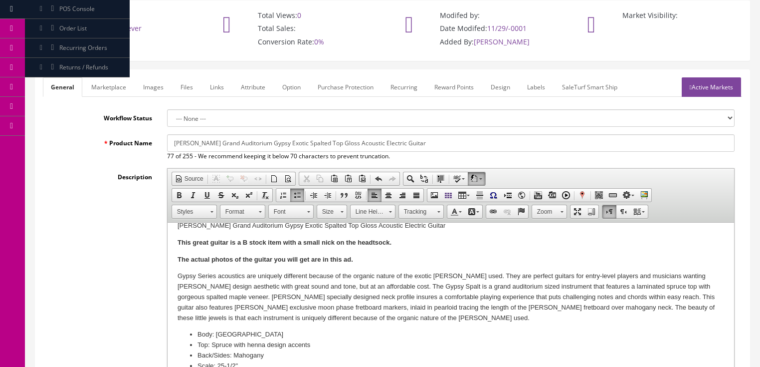
scroll to position [80, 0]
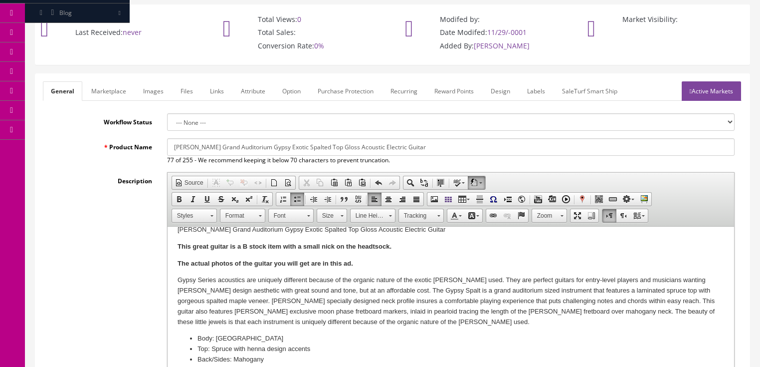
click at [149, 81] on link "Images" at bounding box center [153, 90] width 36 height 19
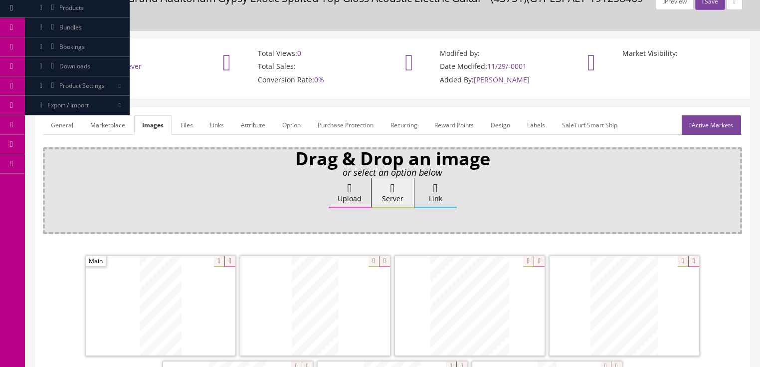
scroll to position [40, 0]
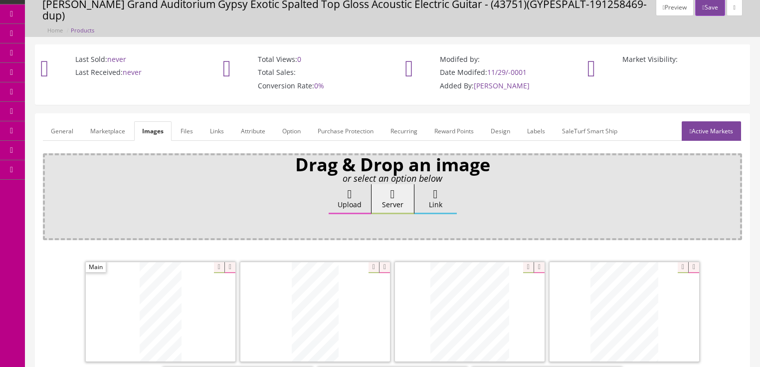
click at [702, 121] on link "Active Markets" at bounding box center [711, 130] width 59 height 19
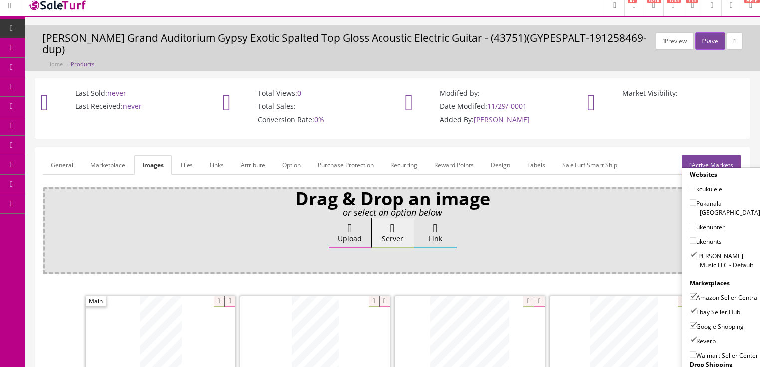
scroll to position [0, 0]
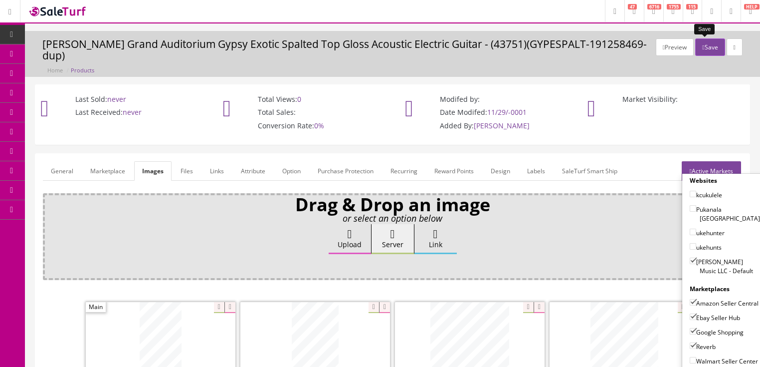
click at [698, 51] on button "Save" at bounding box center [709, 46] width 29 height 17
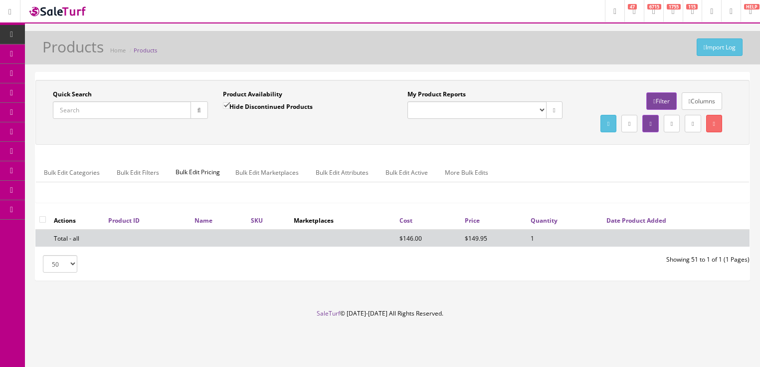
click at [130, 111] on input "Quick Search" at bounding box center [122, 109] width 138 height 17
paste input "GYPHEN-15076356117"
click at [198, 111] on icon "button" at bounding box center [199, 110] width 3 height 6
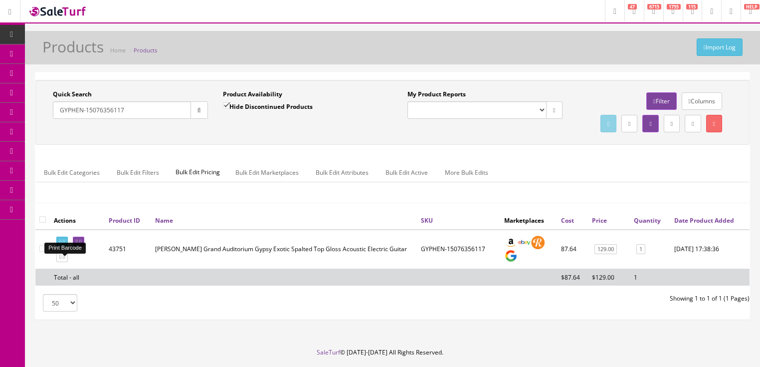
click at [65, 244] on icon at bounding box center [64, 241] width 2 height 5
drag, startPoint x: 133, startPoint y: 108, endPoint x: 52, endPoint y: 122, distance: 81.5
click at [52, 122] on div "Quick Search GYPHEN-15076356117 Date From" at bounding box center [130, 108] width 170 height 36
type input "uke art v"
click at [227, 105] on input "Hide Discontinued Products" at bounding box center [226, 105] width 6 height 6
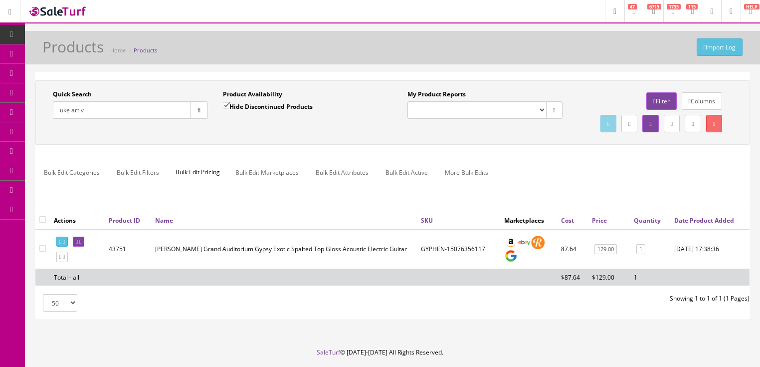
checkbox input "false"
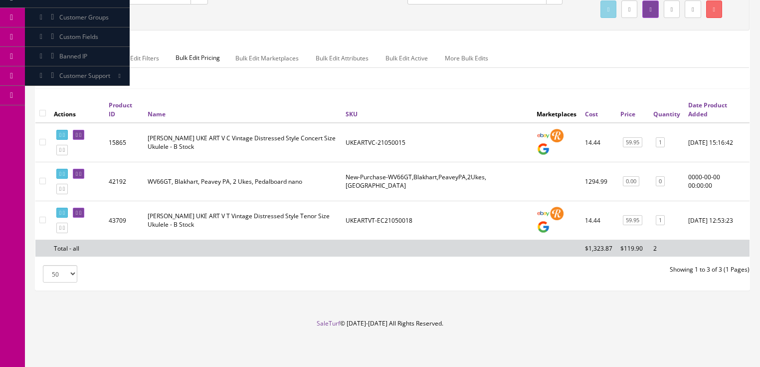
scroll to position [120, 0]
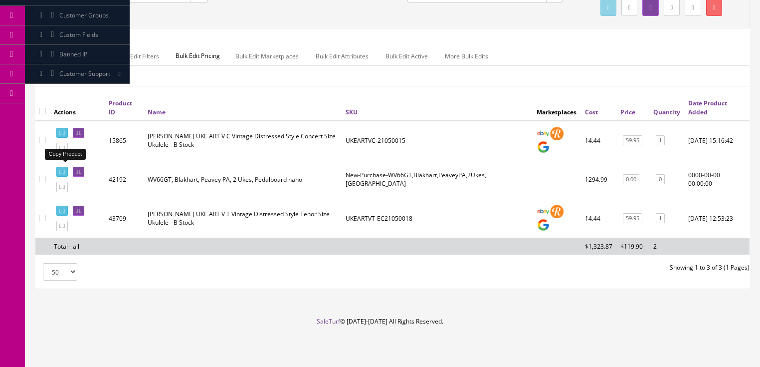
drag, startPoint x: 66, startPoint y: 162, endPoint x: 286, endPoint y: 161, distance: 219.5
click at [67, 153] on link at bounding box center [61, 148] width 11 height 10
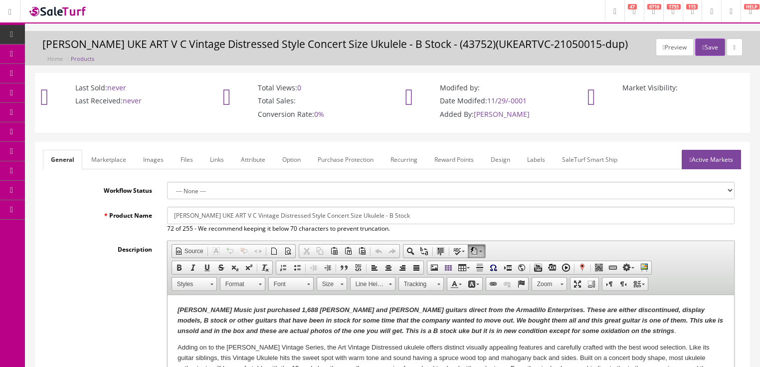
click at [149, 160] on link "Images" at bounding box center [153, 159] width 36 height 19
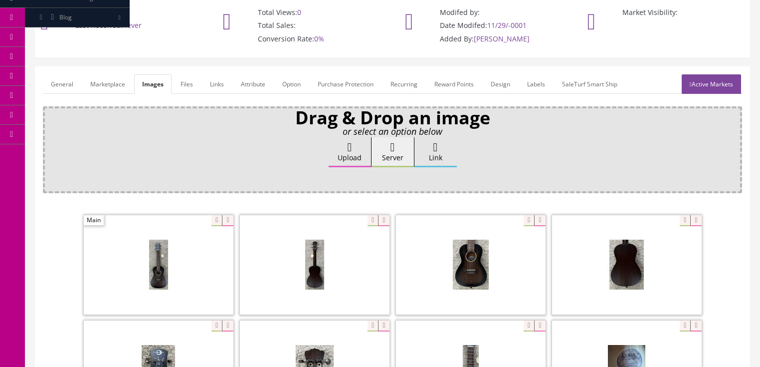
scroll to position [120, 0]
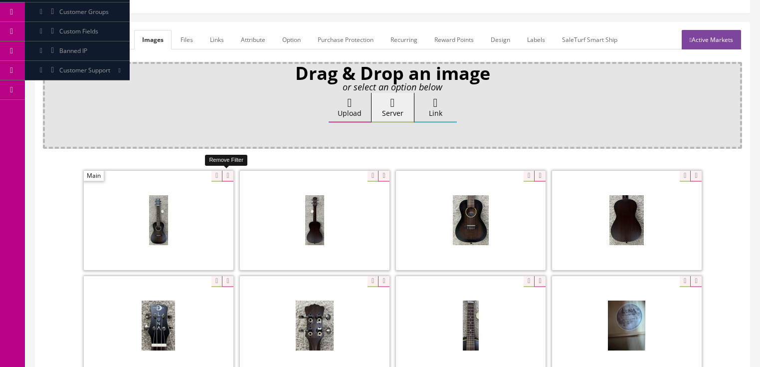
click at [222, 171] on icon at bounding box center [227, 176] width 11 height 11
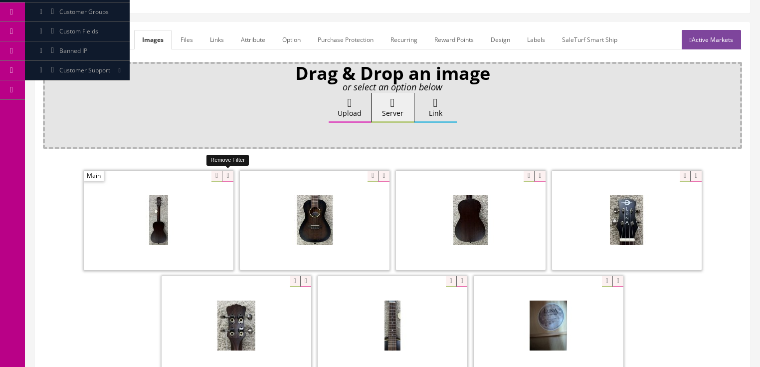
click at [222, 171] on icon at bounding box center [227, 176] width 11 height 11
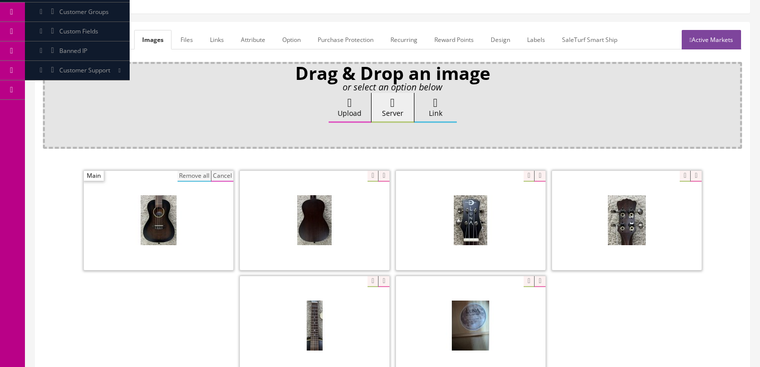
click at [206, 172] on button "Remove all" at bounding box center [194, 176] width 33 height 11
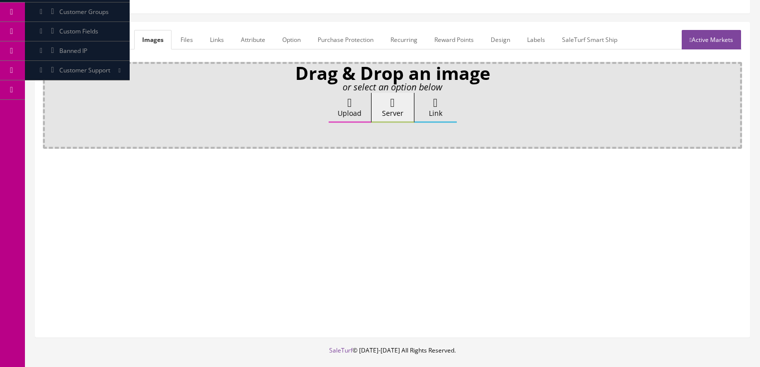
click at [331, 102] on label "Upload" at bounding box center [350, 108] width 42 height 30
click at [50, 102] on input "Upload" at bounding box center [50, 98] width 0 height 10
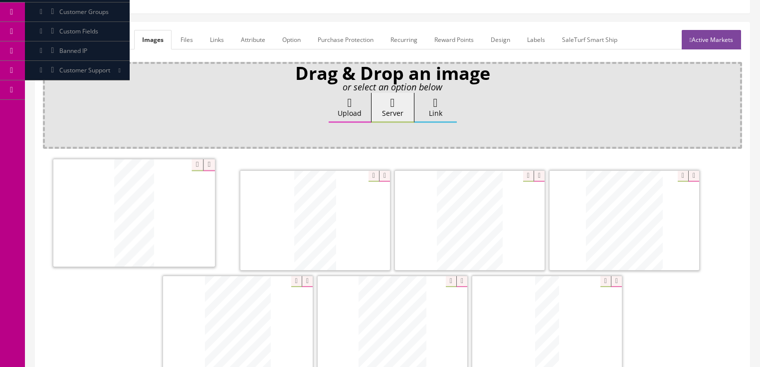
drag, startPoint x: 393, startPoint y: 323, endPoint x: 296, endPoint y: 239, distance: 127.6
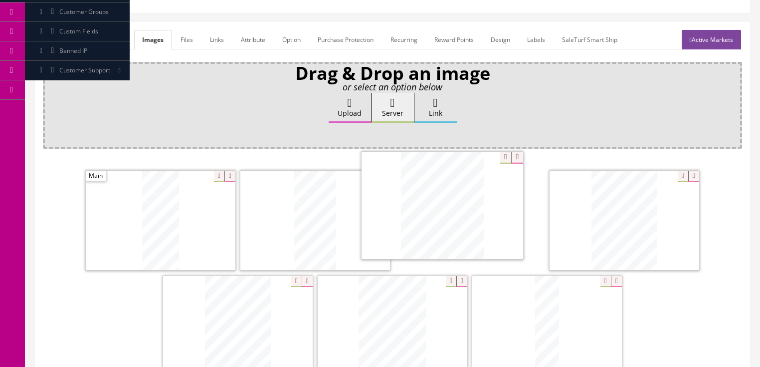
drag, startPoint x: 616, startPoint y: 234, endPoint x: 414, endPoint y: 255, distance: 203.1
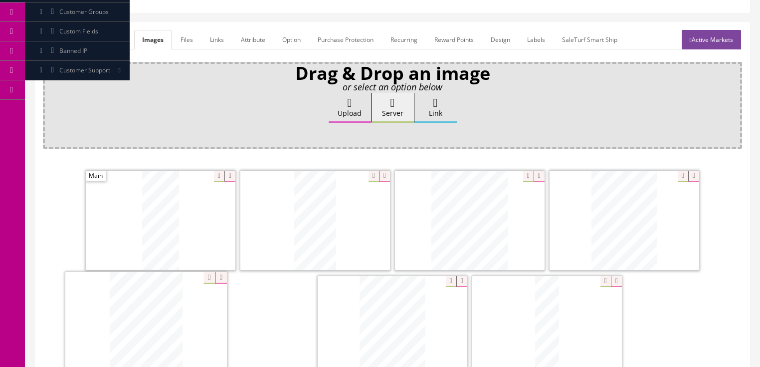
drag, startPoint x: 351, startPoint y: 325, endPoint x: 352, endPoint y: 296, distance: 28.9
click at [722, 37] on link "Active Markets" at bounding box center [711, 39] width 59 height 19
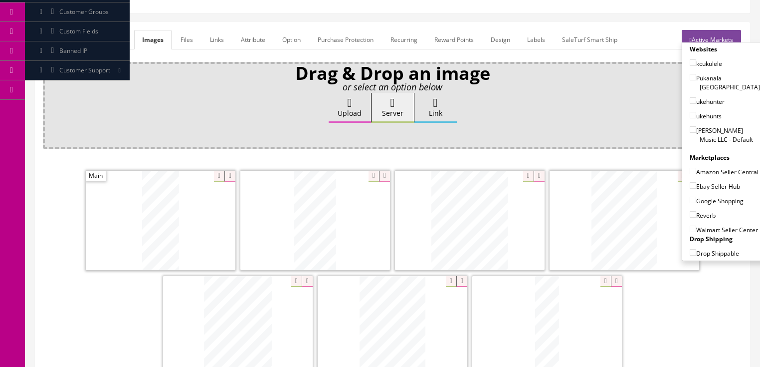
drag, startPoint x: 690, startPoint y: 118, endPoint x: 688, endPoint y: 138, distance: 19.6
click at [690, 126] on input"] "[PERSON_NAME] Music LLC - Default" at bounding box center [693, 129] width 6 height 6
checkbox input"] "true"
click at [691, 167] on label "Amazon Seller Central" at bounding box center [724, 172] width 69 height 10
click at [691, 168] on input"] "Amazon Seller Central" at bounding box center [693, 171] width 6 height 6
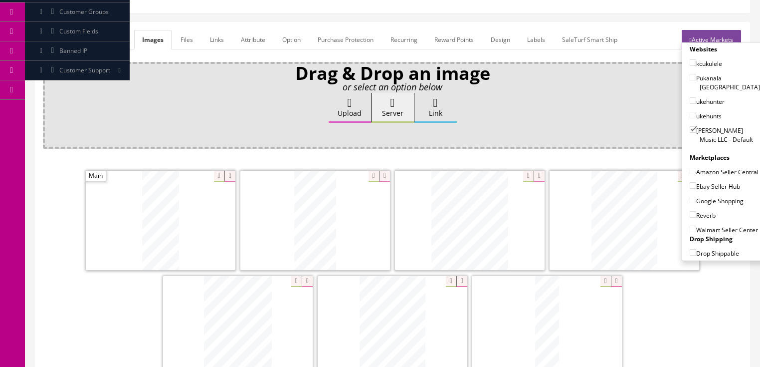
checkbox input"] "true"
drag, startPoint x: 690, startPoint y: 182, endPoint x: 686, endPoint y: 194, distance: 12.1
click at [690, 183] on input"] "Ebay Seller Hub" at bounding box center [693, 185] width 6 height 6
checkbox input"] "true"
drag, startPoint x: 686, startPoint y: 194, endPoint x: 687, endPoint y: 204, distance: 10.0
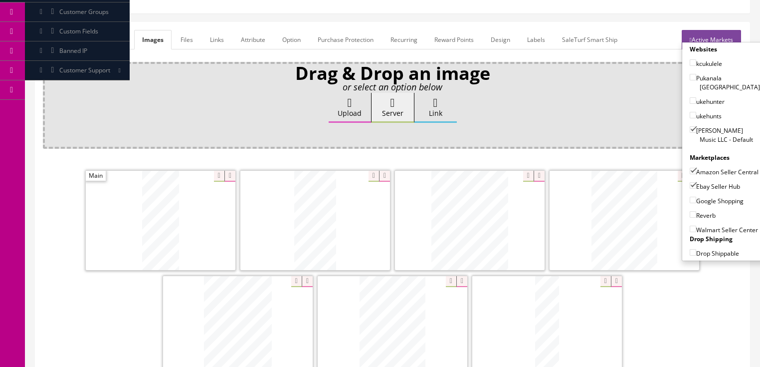
click at [690, 197] on input"] "Google Shopping" at bounding box center [693, 200] width 6 height 6
checkbox input"] "true"
drag, startPoint x: 688, startPoint y: 210, endPoint x: 696, endPoint y: 193, distance: 18.5
click at [690, 211] on input"] "Reverb" at bounding box center [693, 214] width 6 height 6
checkbox input"] "true"
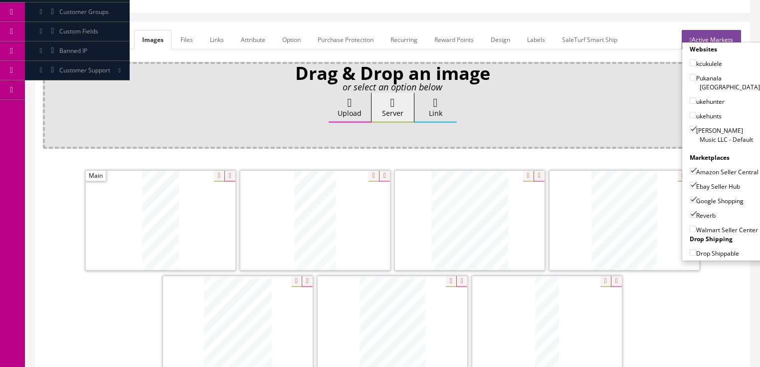
click at [724, 36] on link "Active Markets" at bounding box center [711, 39] width 59 height 19
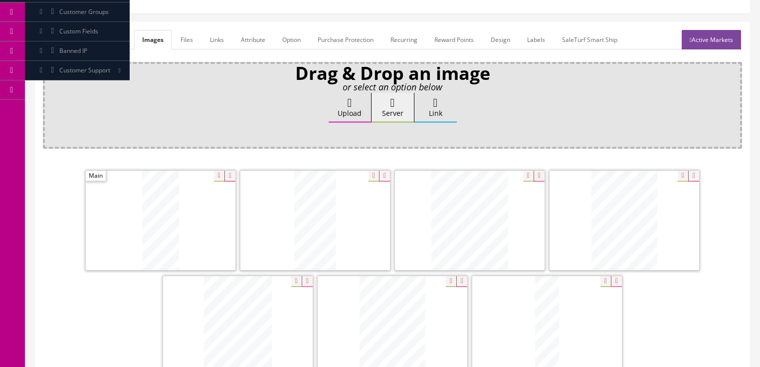
click at [60, 37] on link "General" at bounding box center [62, 39] width 38 height 19
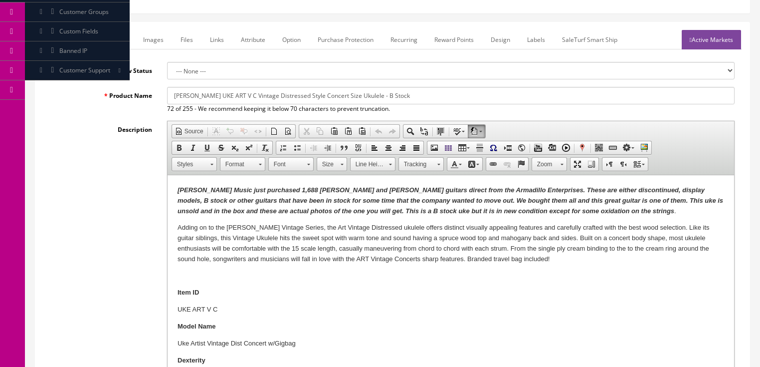
click at [219, 94] on input "Luna UKE ART V C Vintage Distressed Style Concert Size Ukulele - B Stock" at bounding box center [451, 95] width 568 height 17
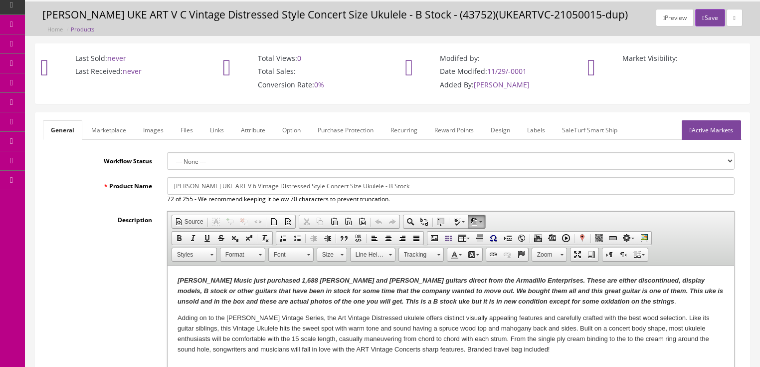
scroll to position [0, 0]
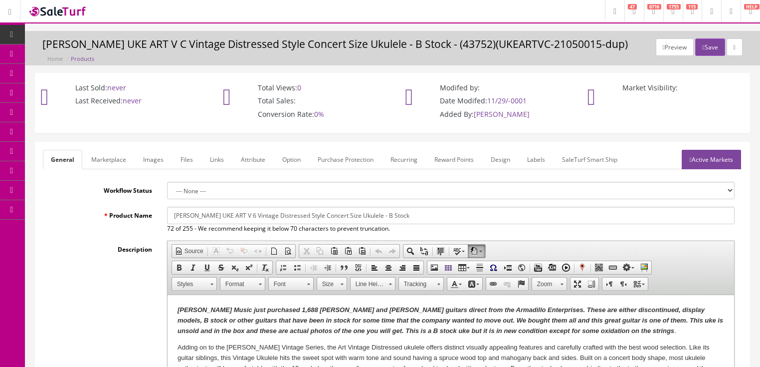
click at [145, 162] on link "Images" at bounding box center [153, 159] width 36 height 19
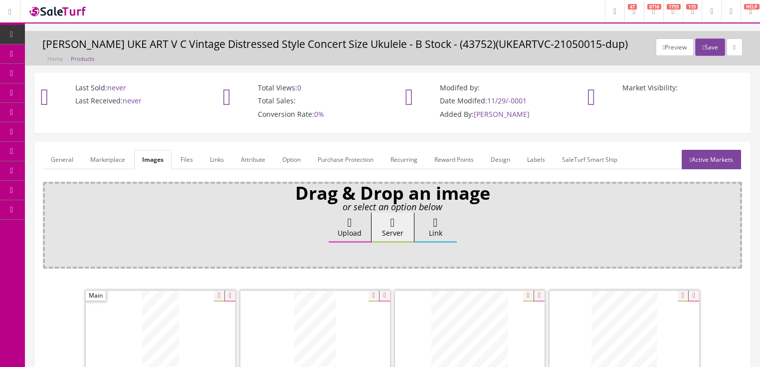
click at [64, 160] on link "General" at bounding box center [62, 159] width 38 height 19
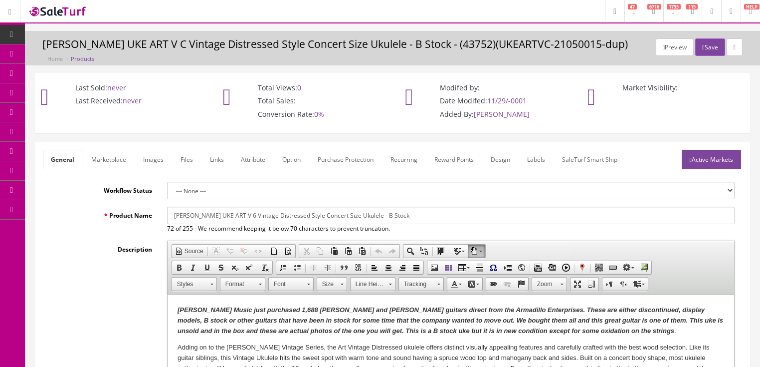
click at [294, 218] on input "Luna UKE ART V 6 Vintage Distressed Style Concert Size Ukulele - B Stock" at bounding box center [451, 215] width 568 height 17
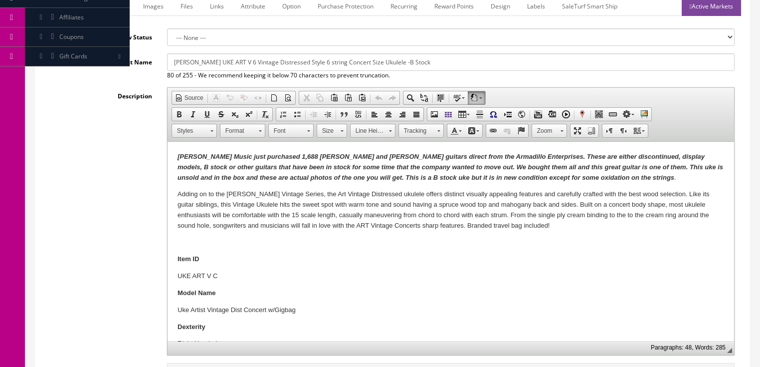
scroll to position [160, 0]
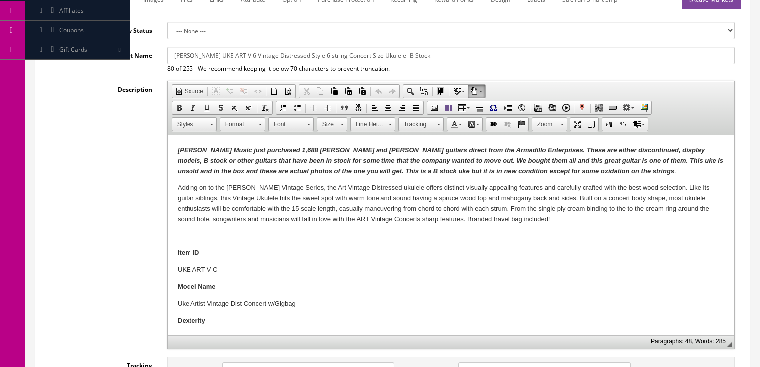
type input "Luna UKE ART V 6 Vintage Distressed Style 6 string Concert Size Ukulele -B Stock"
drag, startPoint x: 213, startPoint y: 273, endPoint x: 227, endPoint y: 272, distance: 14.0
click at [227, 272] on p "UKE ART V C" at bounding box center [450, 269] width 547 height 10
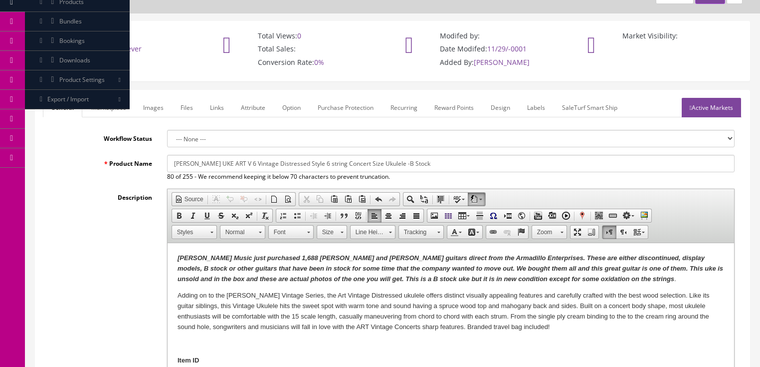
scroll to position [40, 0]
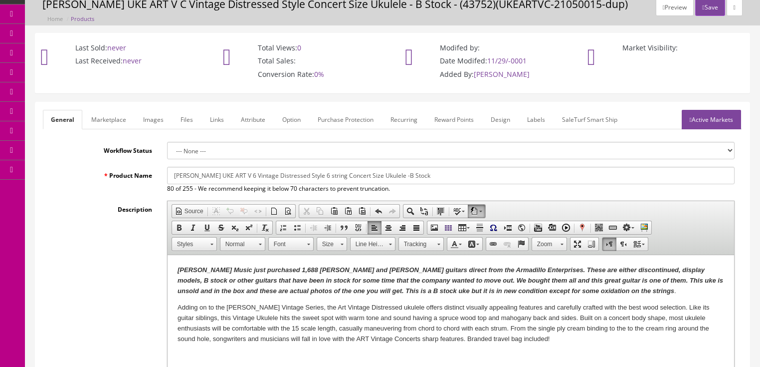
click at [150, 112] on link "Images" at bounding box center [153, 119] width 36 height 19
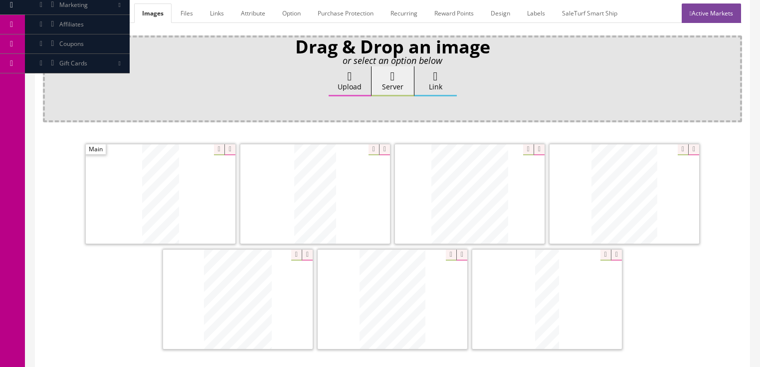
scroll to position [120, 0]
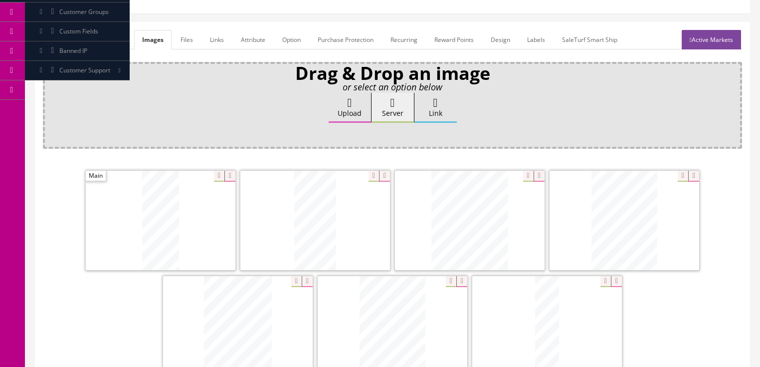
drag, startPoint x: 61, startPoint y: 40, endPoint x: 84, endPoint y: 64, distance: 32.8
click at [61, 40] on link "General" at bounding box center [62, 39] width 38 height 19
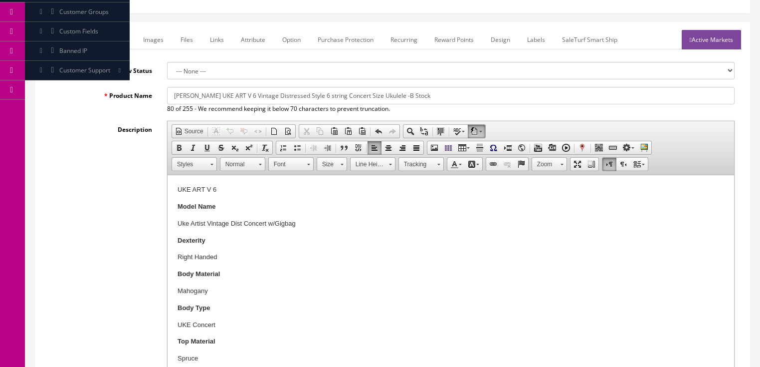
drag, startPoint x: 230, startPoint y: 227, endPoint x: 235, endPoint y: 249, distance: 23.0
click at [231, 227] on p "Uke Artist Vintage Dist Concert w/Gigbag" at bounding box center [450, 223] width 547 height 10
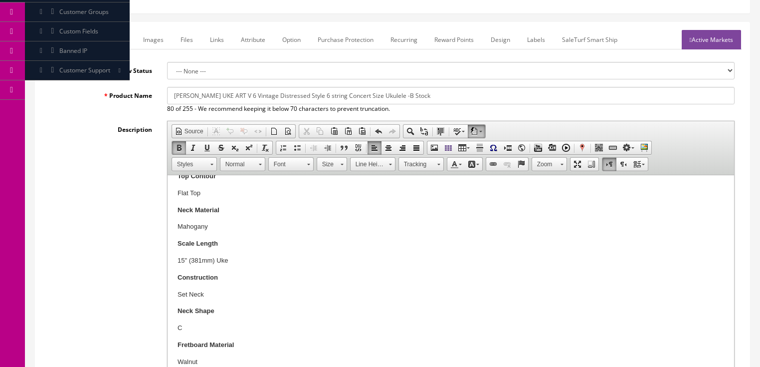
scroll to position [319, 0]
drag, startPoint x: 178, startPoint y: 244, endPoint x: 245, endPoint y: 258, distance: 68.7
click at [245, 258] on div "Butler Music just purchased 1,688 Dean and Luna guitars direct from the Armadil…" at bounding box center [450, 285] width 547 height 838
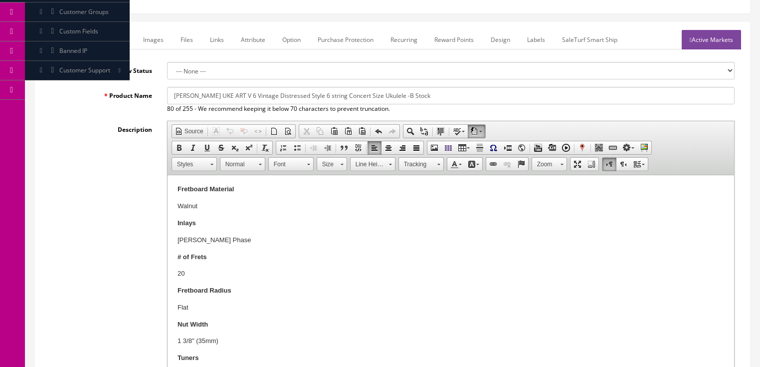
scroll to position [439, 0]
drag, startPoint x: 174, startPoint y: 257, endPoint x: 225, endPoint y: 272, distance: 53.2
click at [225, 272] on html "Butler Music just purchased 1,688 Dean and Luna guitars direct from the Armadil…" at bounding box center [450, 148] width 567 height 824
drag, startPoint x: 178, startPoint y: 290, endPoint x: 242, endPoint y: 301, distance: 64.7
click at [242, 301] on div "Butler Music just purchased 1,688 Dean and Luna guitars direct from the Armadil…" at bounding box center [450, 131] width 547 height 770
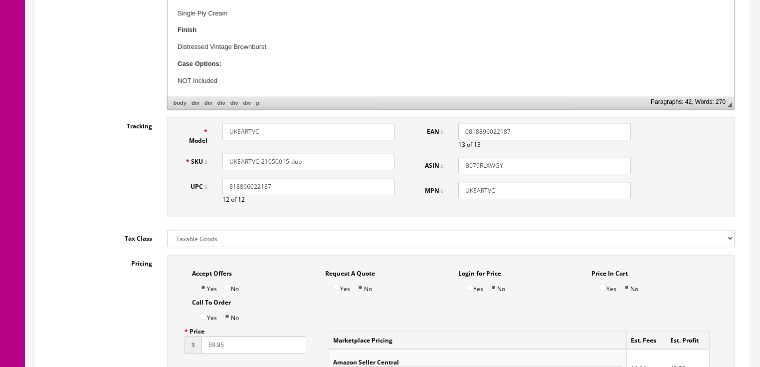
scroll to position [399, 0]
drag, startPoint x: 254, startPoint y: 128, endPoint x: 297, endPoint y: 131, distance: 43.5
click at [297, 131] on input "UKEARTVC" at bounding box center [308, 130] width 172 height 17
type input "UKEARTV6"
drag, startPoint x: 253, startPoint y: 163, endPoint x: 328, endPoint y: 163, distance: 74.3
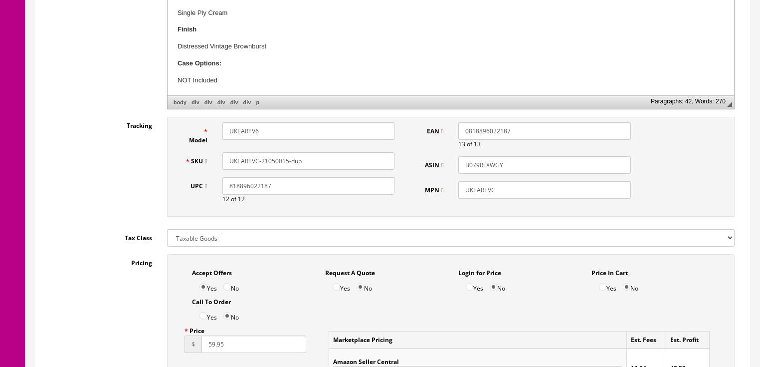
click at [328, 163] on input "UKEARTVC-21050015-dup" at bounding box center [308, 160] width 172 height 17
type input "UKEARTV6-EC21050021"
drag, startPoint x: 268, startPoint y: 191, endPoint x: 107, endPoint y: 194, distance: 161.1
click at [107, 194] on div "Tracking Model UKEARTV6 SKU UKEARTV6-EC21050021 UPC 818896022187 12 of 12 EAN 0…" at bounding box center [392, 169] width 699 height 105
type input "7"
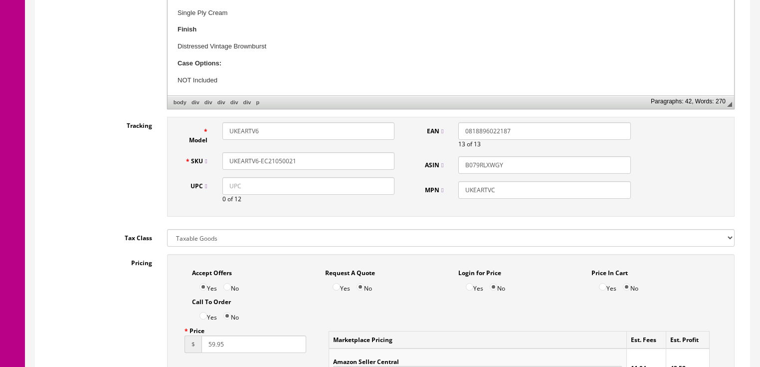
drag, startPoint x: 511, startPoint y: 135, endPoint x: 415, endPoint y: 103, distance: 101.6
drag, startPoint x: 505, startPoint y: 167, endPoint x: 424, endPoint y: 153, distance: 82.0
click at [423, 153] on div "EAN 0 of 13 ASIN B079RLXWGY MPN UKEARTVC" at bounding box center [526, 164] width 225 height 84
click at [483, 190] on input "UKEARTVC" at bounding box center [544, 189] width 172 height 17
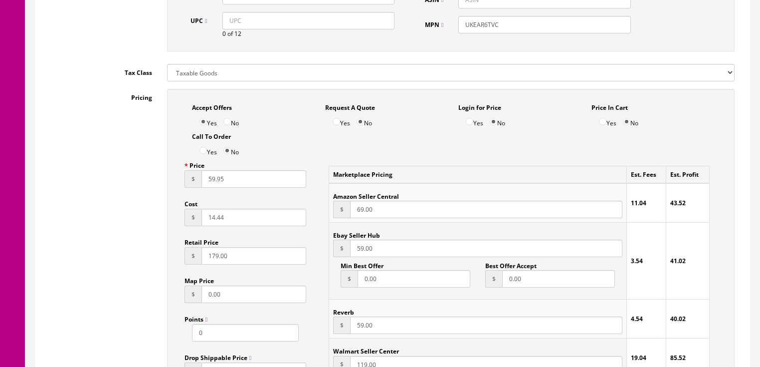
scroll to position [599, 0]
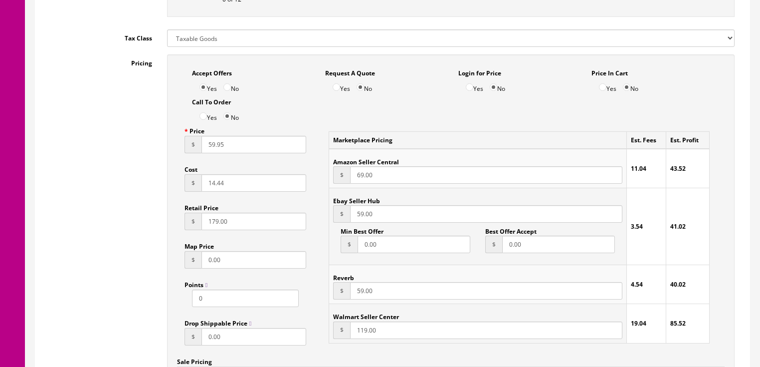
type input "UKEAR6TVC"
drag, startPoint x: 206, startPoint y: 148, endPoint x: 178, endPoint y: 150, distance: 28.0
click at [204, 148] on input "59.95" at bounding box center [254, 144] width 105 height 17
type input "79.95"
click at [353, 213] on input "59.00" at bounding box center [486, 213] width 272 height 17
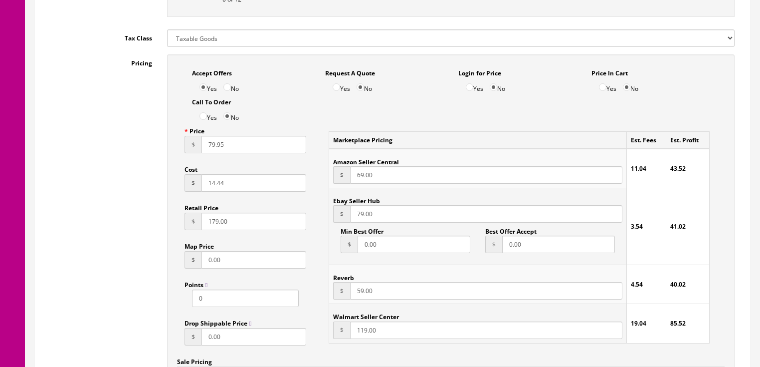
type input "79.00"
click at [353, 292] on input "59.00" at bounding box center [486, 290] width 272 height 17
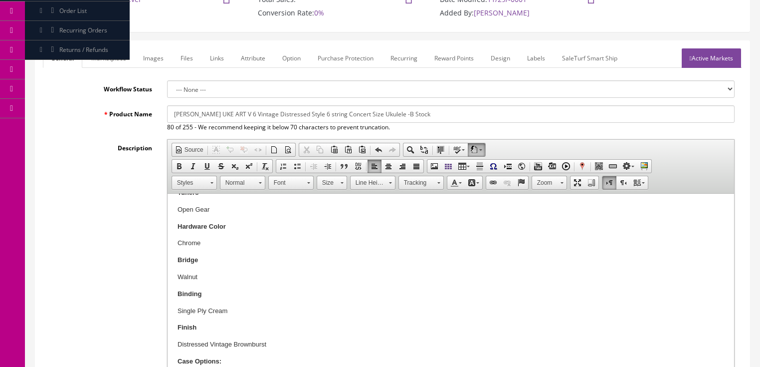
scroll to position [80, 0]
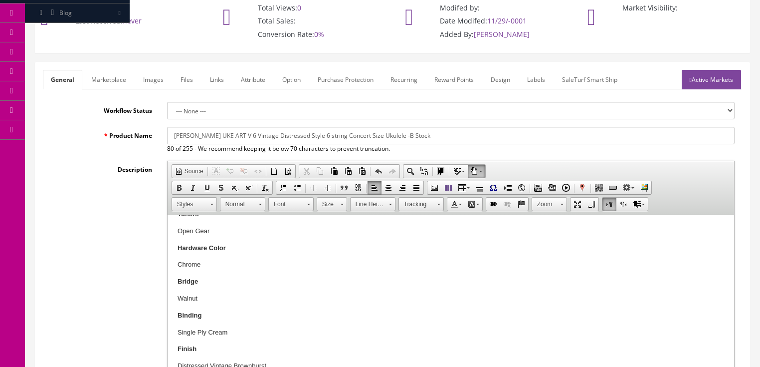
type input "79.00"
click at [111, 80] on link "Marketplace" at bounding box center [108, 79] width 51 height 19
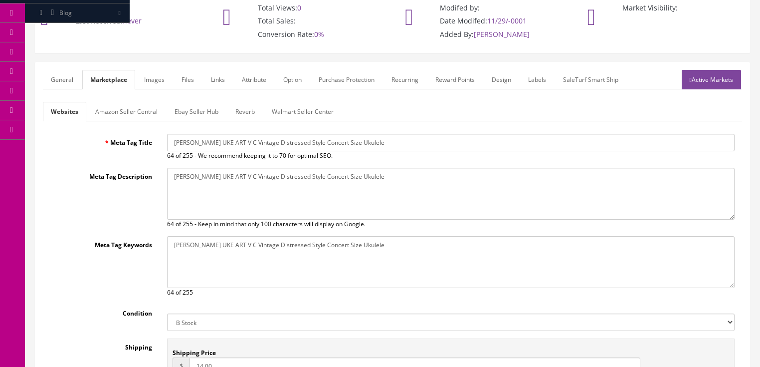
scroll to position [0, 0]
click at [180, 104] on link "Ebay Seller Hub" at bounding box center [197, 111] width 60 height 19
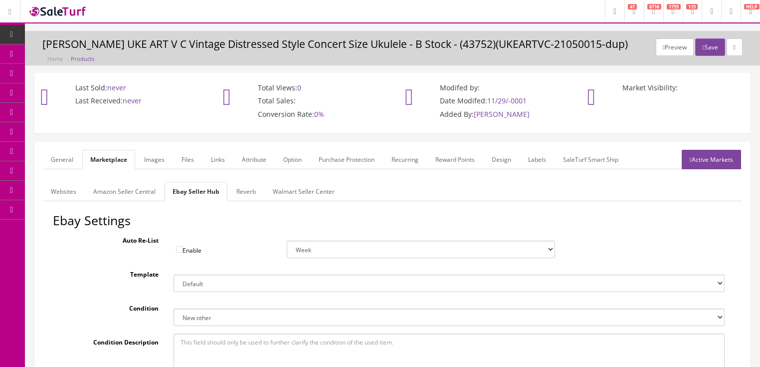
click at [239, 190] on link "Reverb" at bounding box center [245, 191] width 35 height 19
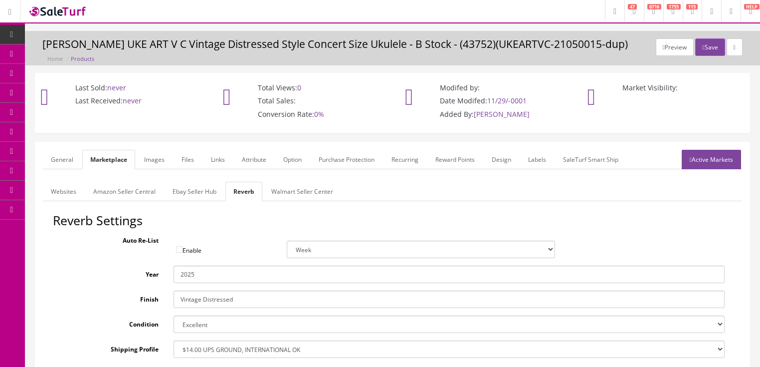
click at [144, 158] on link "Images" at bounding box center [154, 159] width 36 height 19
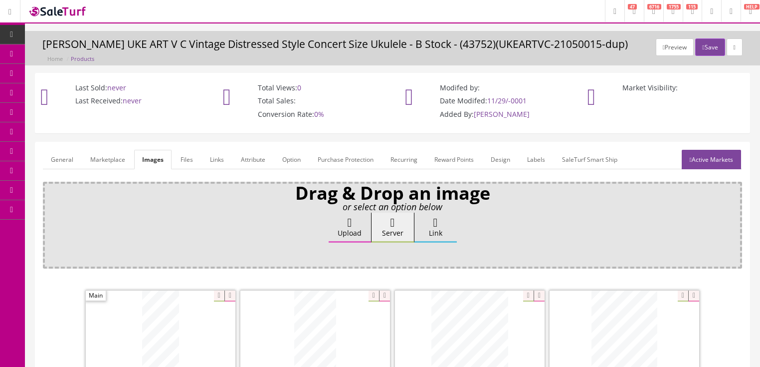
click at [245, 157] on link "Attribute" at bounding box center [253, 159] width 40 height 19
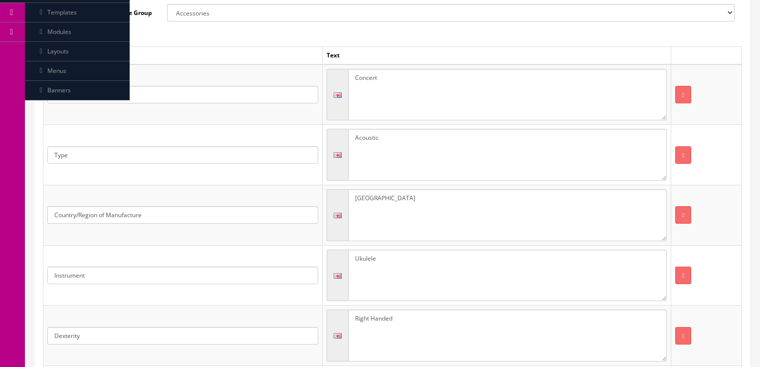
scroll to position [239, 0]
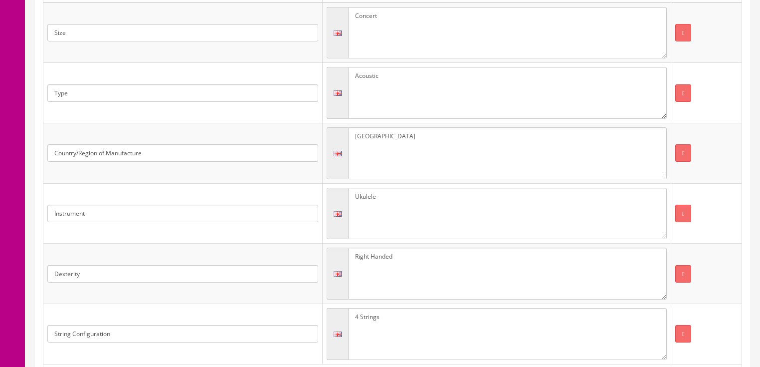
drag, startPoint x: 354, startPoint y: 311, endPoint x: 348, endPoint y: 341, distance: 30.5
click at [354, 314] on textarea "4 Strings" at bounding box center [507, 334] width 319 height 52
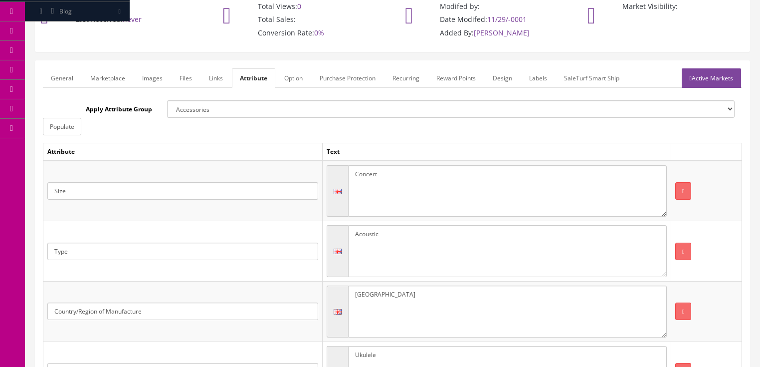
scroll to position [0, 0]
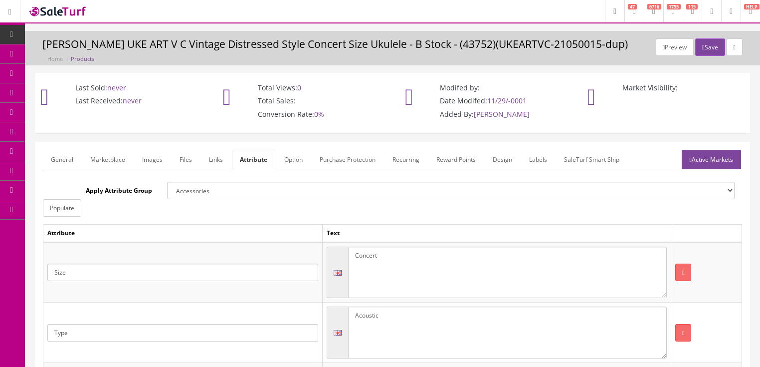
type textarea "6 Strings"
click at [707, 164] on link "Active Markets" at bounding box center [711, 159] width 59 height 19
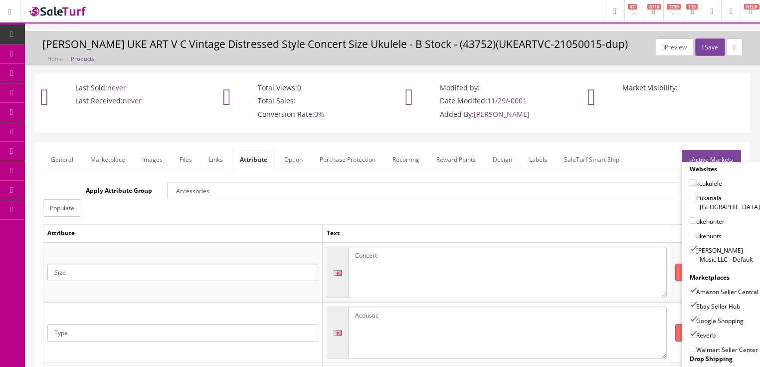
click at [690, 287] on input"] "Amazon Seller Central" at bounding box center [693, 290] width 6 height 6
checkbox input"] "false"
click at [707, 159] on link "Active Markets" at bounding box center [711, 159] width 59 height 19
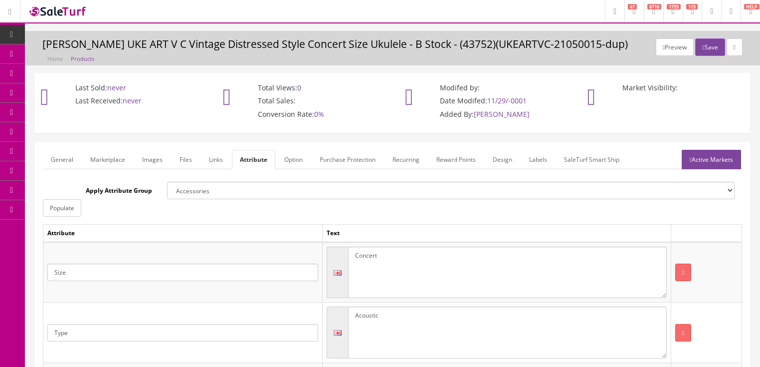
click at [58, 157] on link "General" at bounding box center [62, 159] width 38 height 19
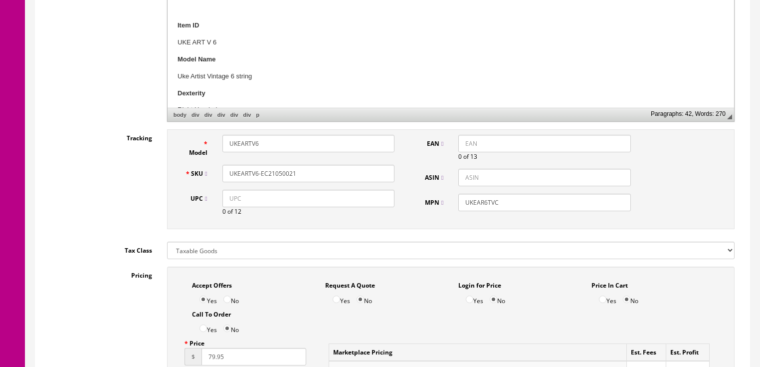
scroll to position [439, 0]
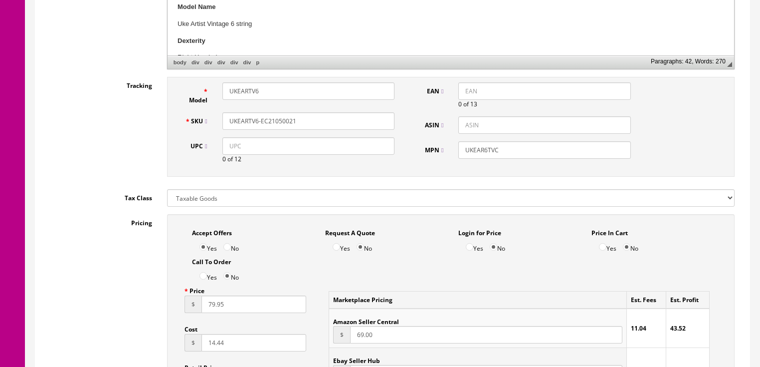
drag, startPoint x: 265, startPoint y: 121, endPoint x: 223, endPoint y: 122, distance: 42.4
click at [214, 122] on div "SKU UKEARTV6-EC21050021" at bounding box center [290, 120] width 225 height 17
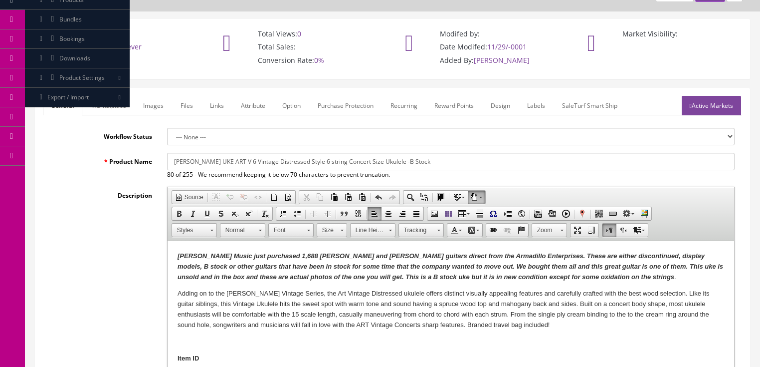
scroll to position [0, 0]
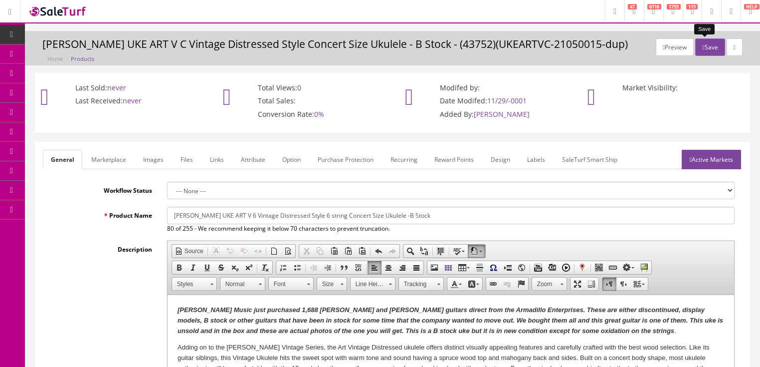
click at [702, 48] on icon "button" at bounding box center [703, 47] width 2 height 6
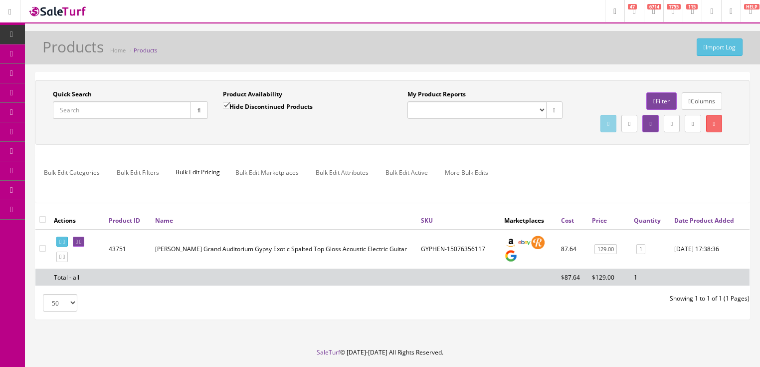
click at [133, 105] on input "Quick Search" at bounding box center [122, 109] width 138 height 17
paste input "UKEARTV6-EC21050021"
click at [198, 116] on button "button" at bounding box center [199, 109] width 17 height 17
click at [65, 244] on icon at bounding box center [64, 241] width 2 height 5
drag, startPoint x: 133, startPoint y: 104, endPoint x: 51, endPoint y: 140, distance: 89.6
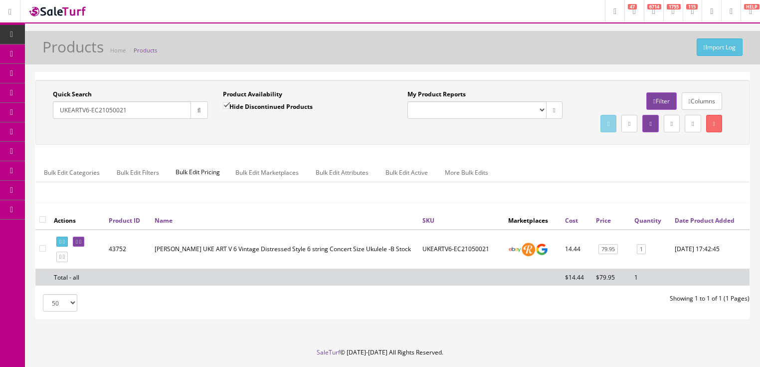
click at [51, 135] on div "Quick Search UKEARTV6-EC21050021 Date From Product Availability Hide Discontinu…" at bounding box center [392, 112] width 709 height 45
type input "htkoagce"
click at [224, 109] on input "Hide Discontinued Products" at bounding box center [226, 105] width 6 height 6
checkbox input "false"
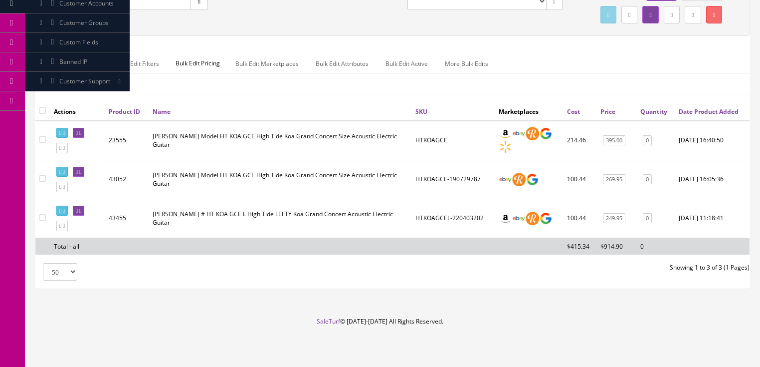
scroll to position [120, 0]
click at [81, 175] on icon at bounding box center [80, 171] width 2 height 5
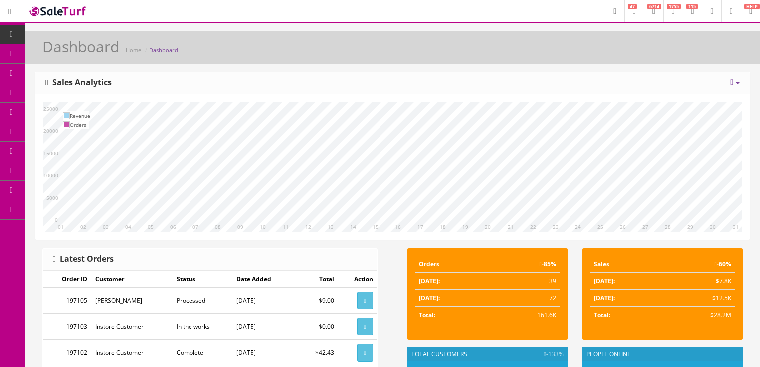
click at [730, 80] on icon at bounding box center [731, 82] width 3 height 8
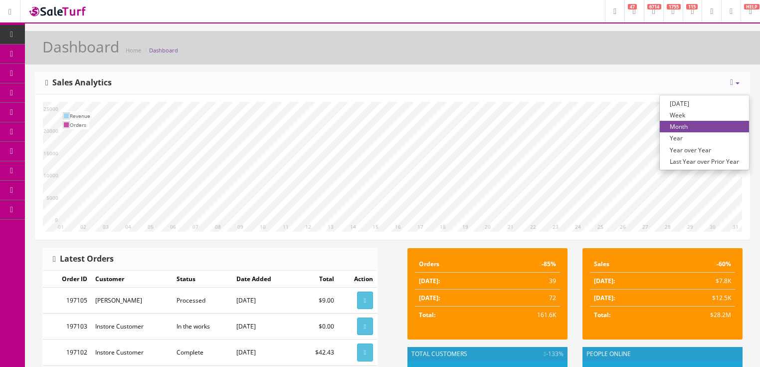
click at [696, 148] on link "Year over Year" at bounding box center [704, 149] width 89 height 11
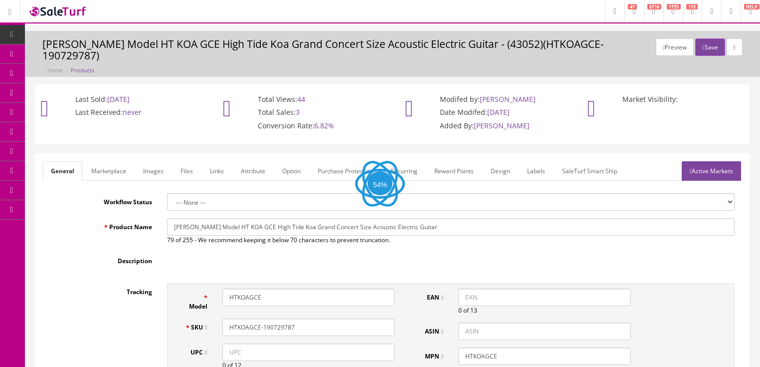
click at [158, 161] on link "Images" at bounding box center [153, 170] width 36 height 19
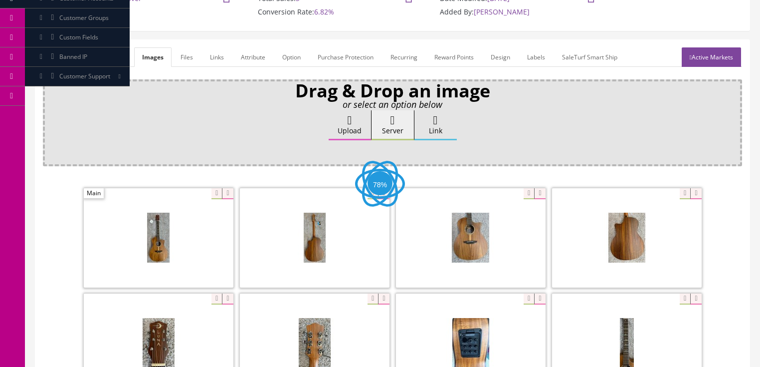
scroll to position [120, 0]
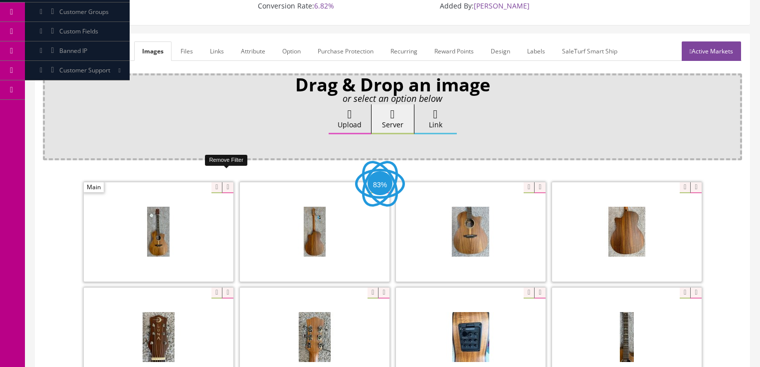
click at [222, 182] on icon at bounding box center [227, 187] width 11 height 11
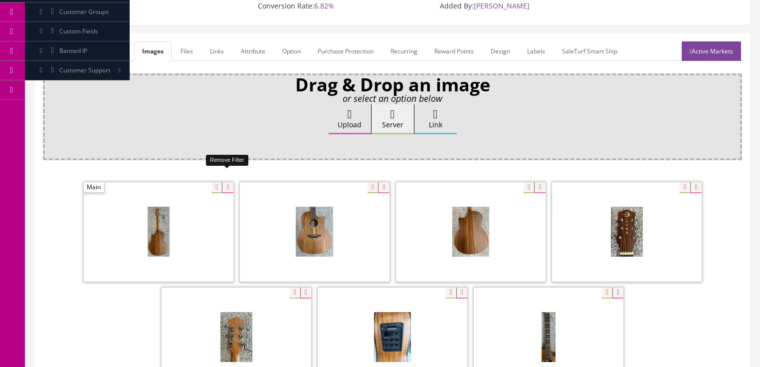
click at [222, 182] on icon at bounding box center [227, 187] width 11 height 11
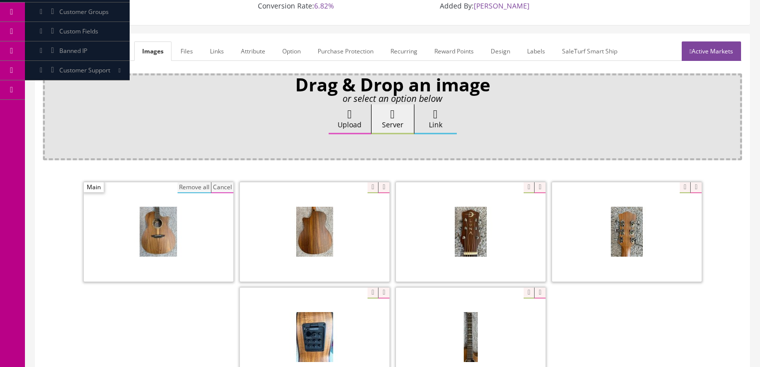
click at [189, 182] on button "Remove all" at bounding box center [194, 187] width 33 height 11
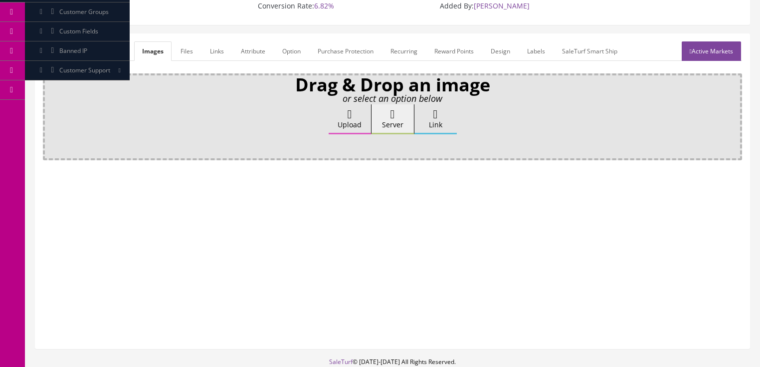
click at [337, 110] on label "Upload" at bounding box center [350, 119] width 42 height 30
click at [50, 110] on input "Upload" at bounding box center [50, 109] width 0 height 10
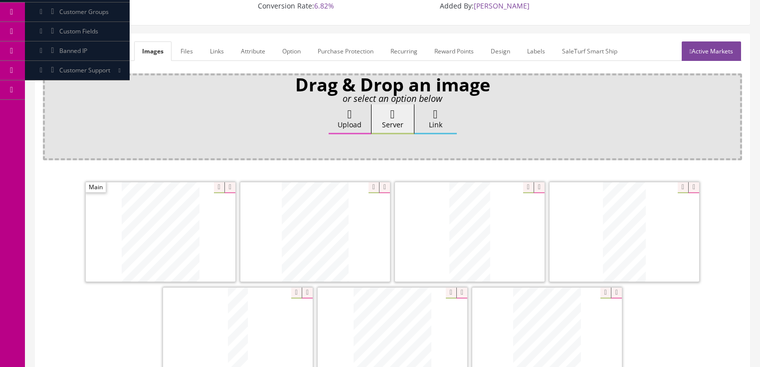
scroll to position [160, 0]
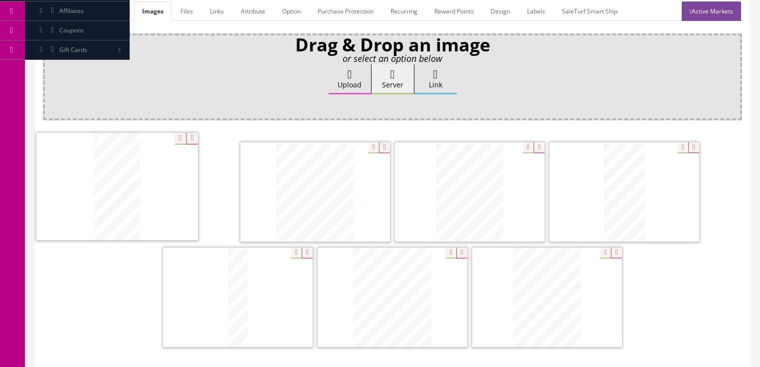
drag, startPoint x: 632, startPoint y: 188, endPoint x: 254, endPoint y: 204, distance: 378.4
drag, startPoint x: 621, startPoint y: 197, endPoint x: 333, endPoint y: 198, distance: 287.8
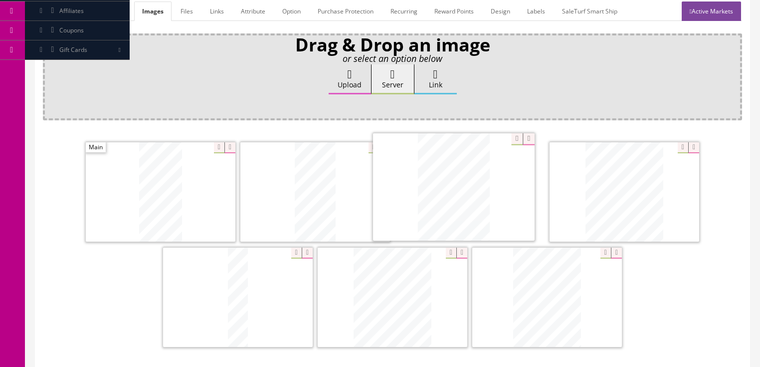
drag, startPoint x: 629, startPoint y: 191, endPoint x: 460, endPoint y: 187, distance: 168.6
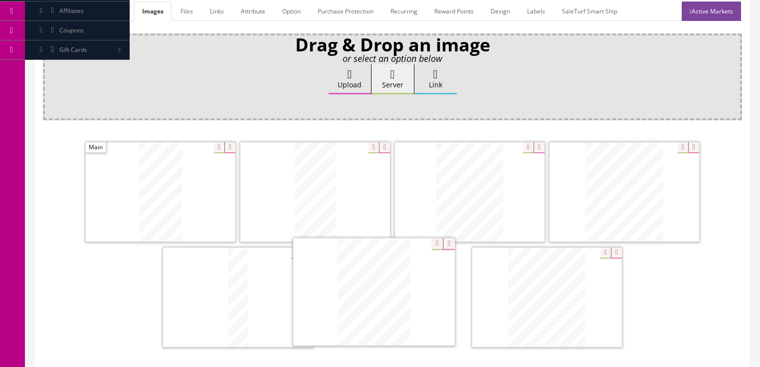
drag, startPoint x: 549, startPoint y: 268, endPoint x: 376, endPoint y: 264, distance: 173.1
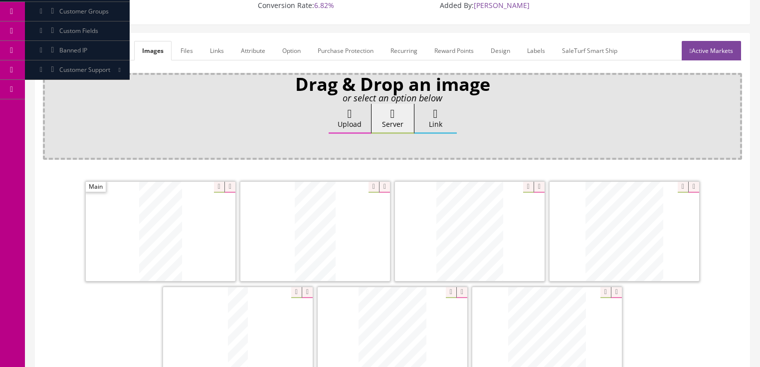
scroll to position [120, 0]
click at [703, 41] on link "Active Markets" at bounding box center [711, 50] width 59 height 19
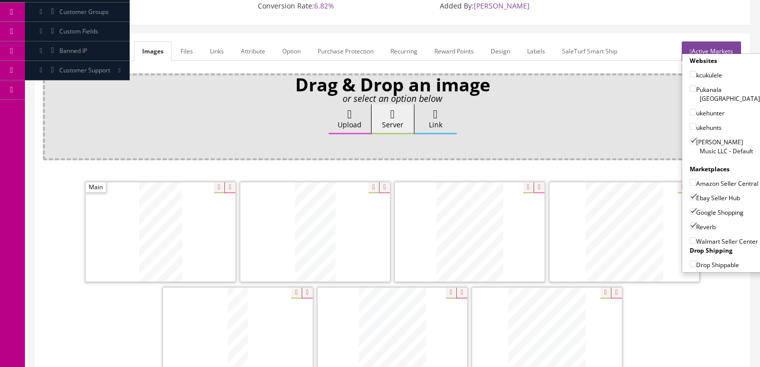
click at [690, 179] on input"] "Amazon Seller Central" at bounding box center [693, 182] width 6 height 6
checkbox input"] "true"
click at [700, 41] on link "Active Markets" at bounding box center [711, 50] width 59 height 19
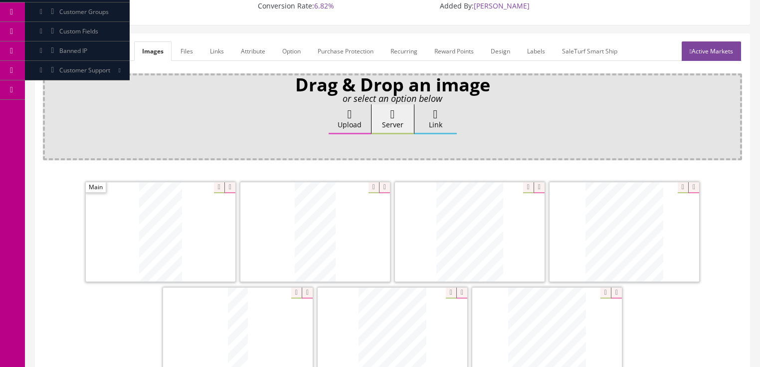
click at [62, 45] on link "General" at bounding box center [62, 50] width 38 height 19
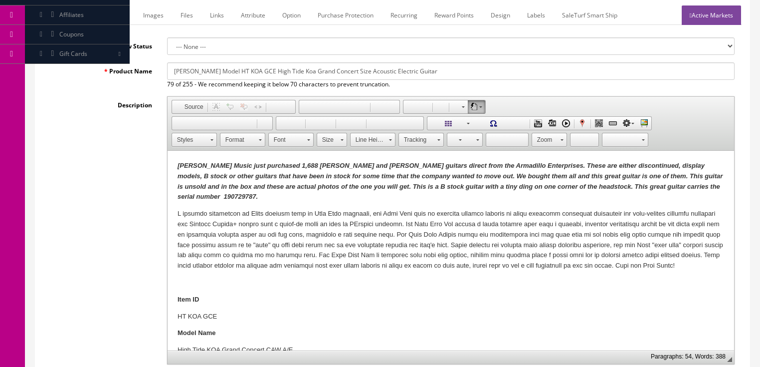
scroll to position [160, 0]
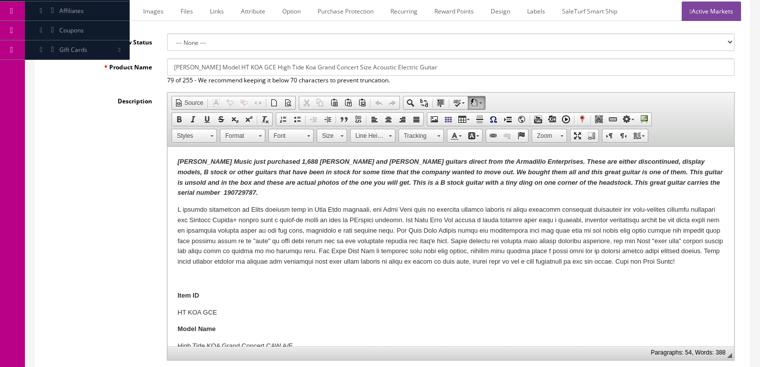
click at [659, 179] on em "Butler Music just purchased 1,688 Dean and Luna guitars direct from the Armadil…" at bounding box center [449, 177] width 545 height 38
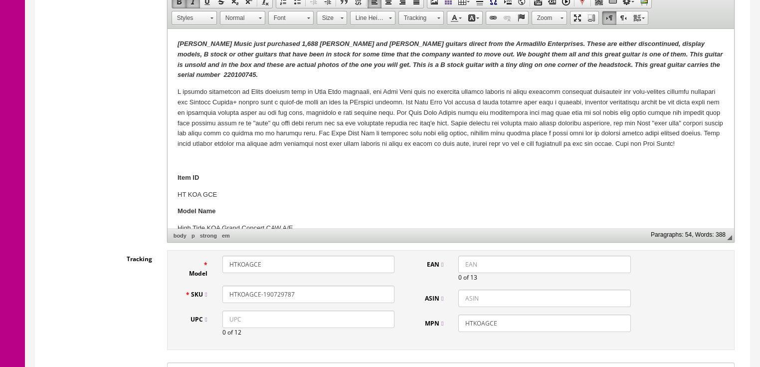
scroll to position [279, 0]
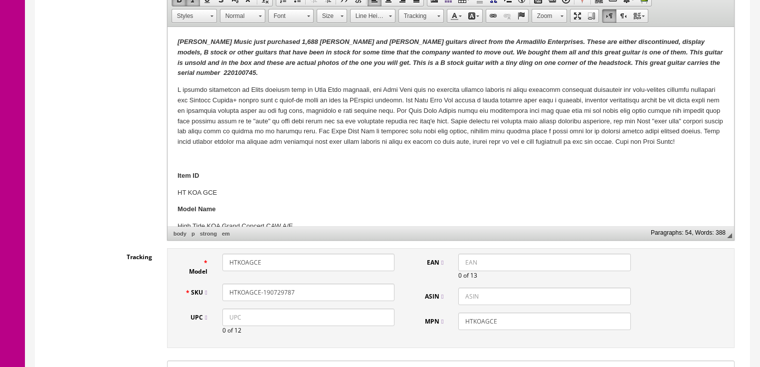
drag, startPoint x: 263, startPoint y: 280, endPoint x: 297, endPoint y: 280, distance: 34.4
click at [297, 283] on input "HTKOAGCE-190729787" at bounding box center [308, 291] width 172 height 17
drag, startPoint x: 299, startPoint y: 280, endPoint x: 206, endPoint y: 276, distance: 93.9
click at [206, 283] on div "SKU HTKOAGCE-220100745" at bounding box center [290, 291] width 225 height 17
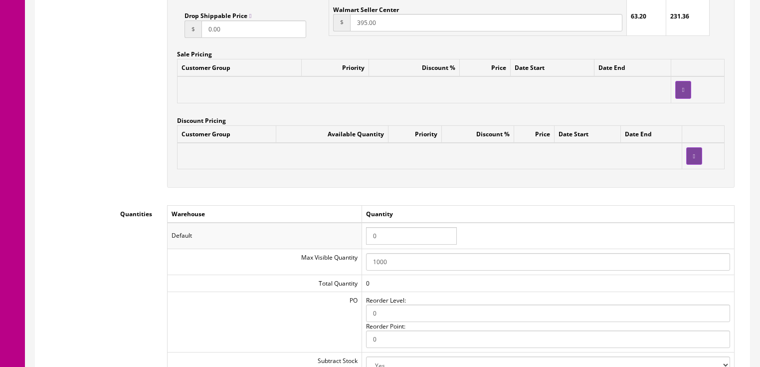
scroll to position [918, 0]
type input "HTKOAGCE-220100745"
drag, startPoint x: 387, startPoint y: 227, endPoint x: 339, endPoint y: 219, distance: 49.0
click at [339, 222] on tr "Default 0" at bounding box center [450, 235] width 567 height 26
type input "1"
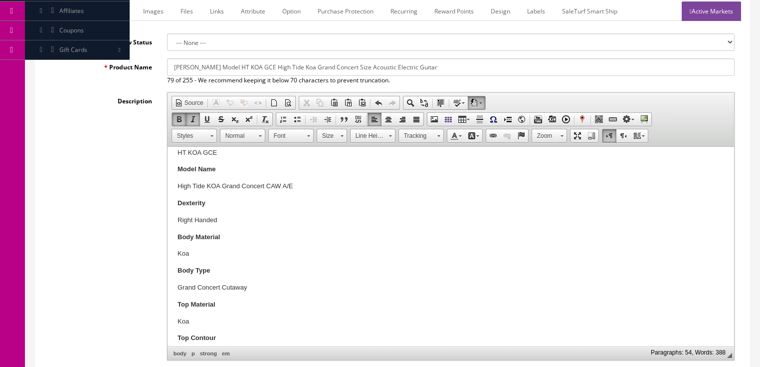
scroll to position [0, 0]
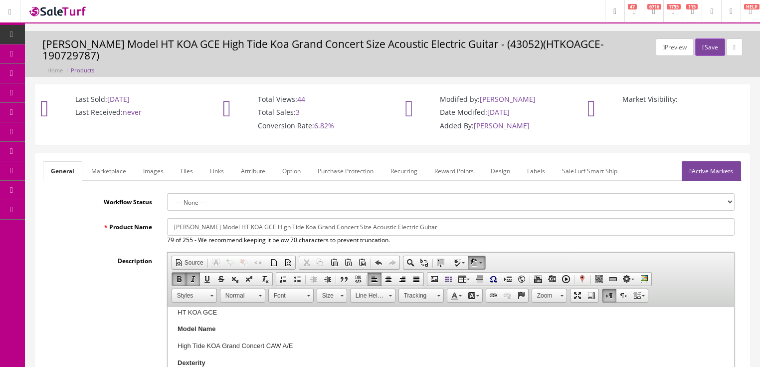
click at [719, 163] on link "Active Markets" at bounding box center [711, 170] width 59 height 19
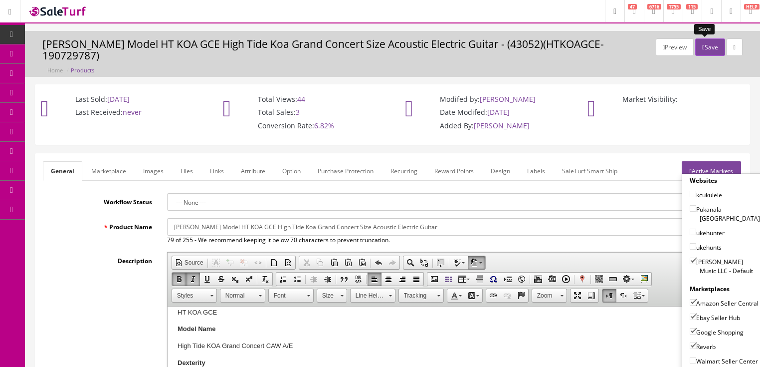
click at [701, 47] on button "Save" at bounding box center [709, 46] width 29 height 17
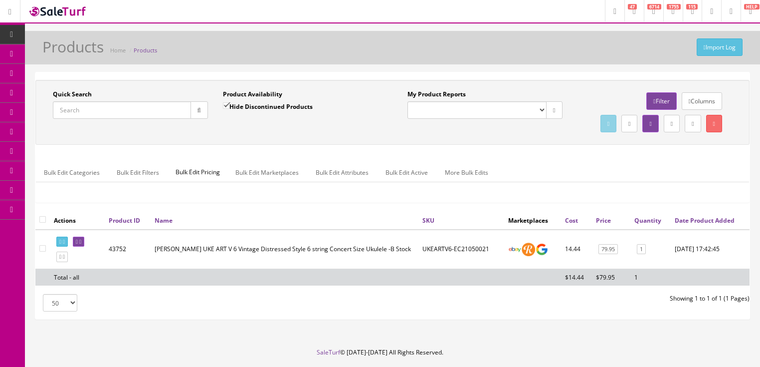
click at [130, 106] on input "Quick Search" at bounding box center [122, 109] width 138 height 17
paste input "HTKOAGCE-220100745"
click at [193, 113] on button "button" at bounding box center [199, 109] width 17 height 17
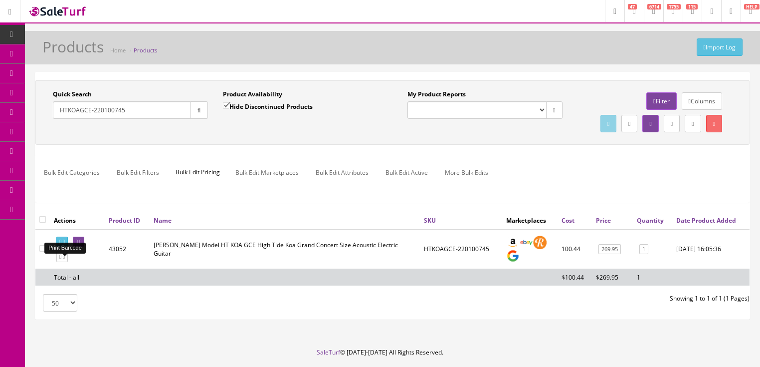
click at [66, 247] on link at bounding box center [61, 241] width 11 height 10
drag, startPoint x: 157, startPoint y: 112, endPoint x: 52, endPoint y: 136, distance: 107.5
click at [52, 135] on div "Quick Search HTKOAGCE-220100745 Date From Product Availability Hide Discontinue…" at bounding box center [392, 112] width 709 height 45
type input "saf hen"
click at [225, 104] on input "Hide Discontinued Products" at bounding box center [226, 105] width 6 height 6
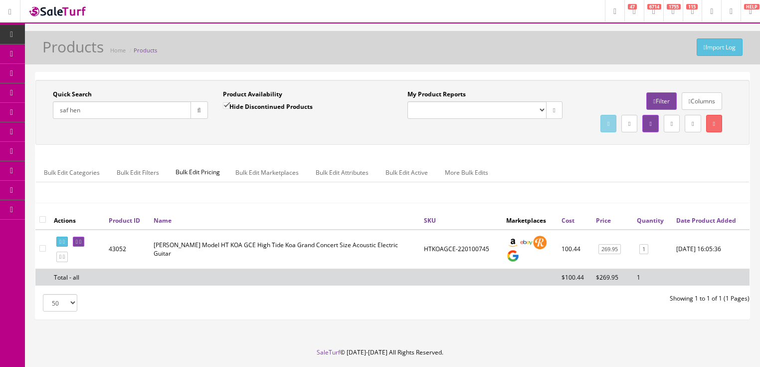
checkbox input "false"
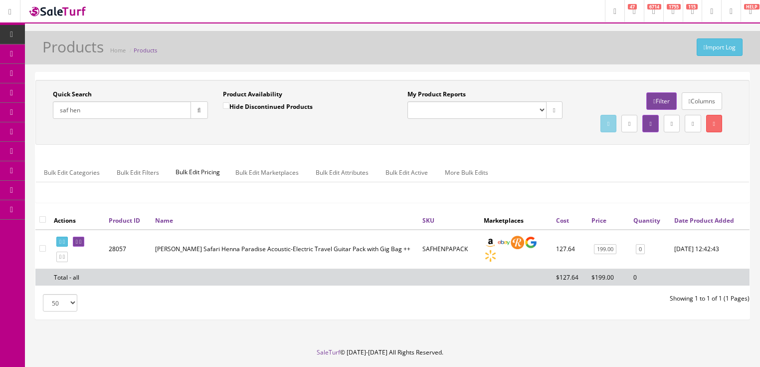
click at [69, 108] on input "saf hen" at bounding box center [122, 109] width 138 height 17
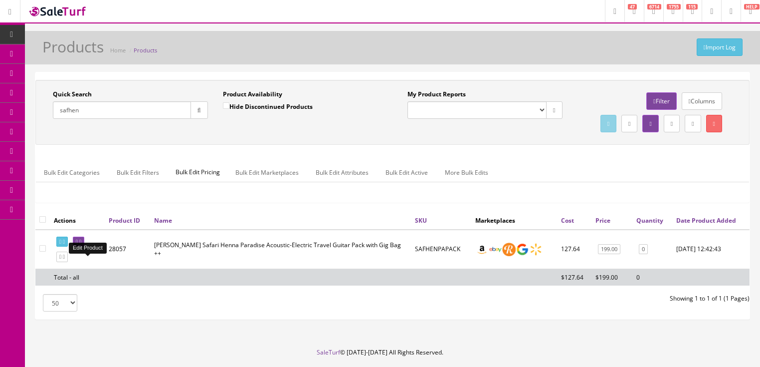
type input "safhen"
click at [78, 244] on icon at bounding box center [77, 241] width 2 height 5
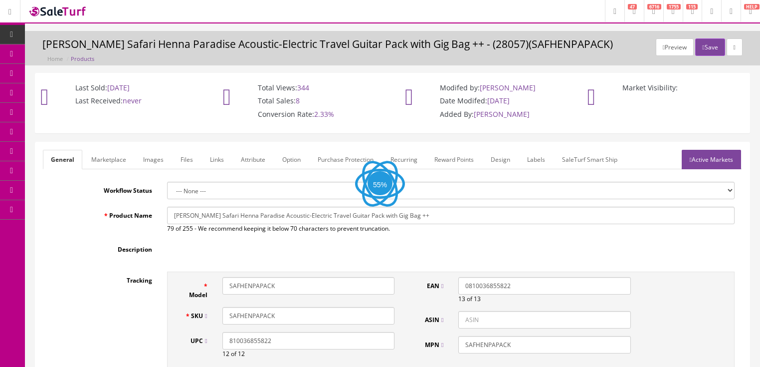
click at [153, 162] on link "Images" at bounding box center [153, 159] width 36 height 19
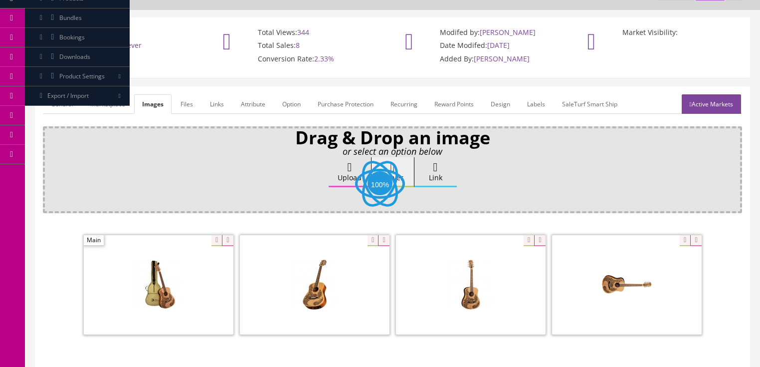
scroll to position [120, 0]
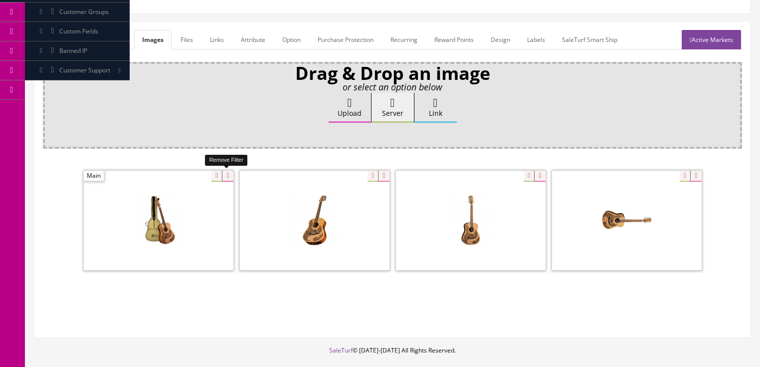
click at [231, 174] on icon at bounding box center [227, 176] width 11 height 11
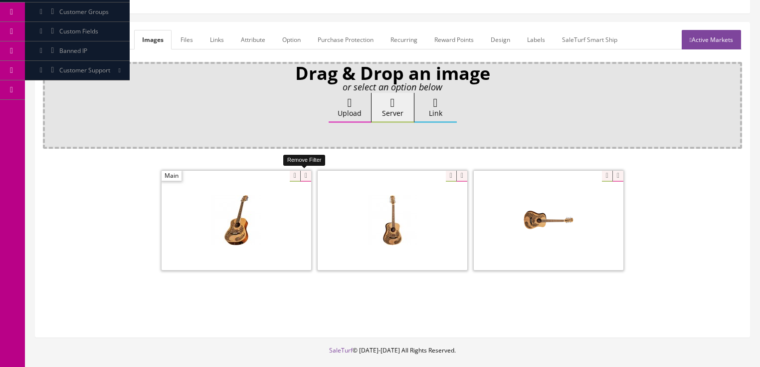
click at [300, 172] on icon at bounding box center [305, 176] width 11 height 11
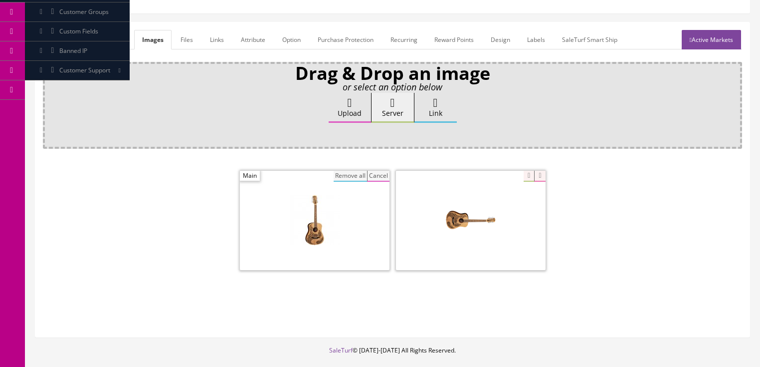
drag, startPoint x: 342, startPoint y: 177, endPoint x: 341, endPoint y: 161, distance: 16.5
click at [342, 177] on button "Remove all" at bounding box center [350, 176] width 33 height 11
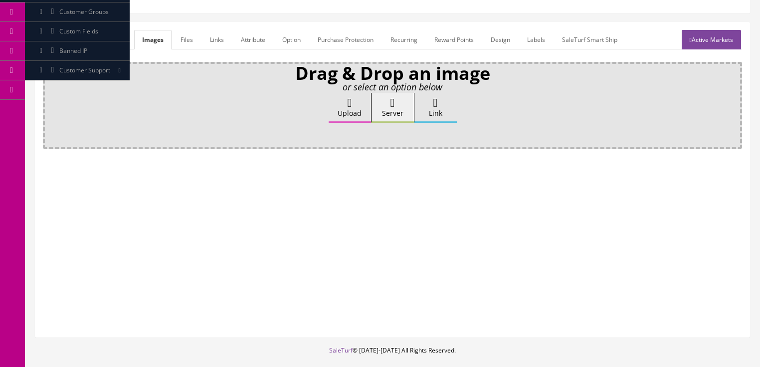
click at [342, 115] on label "Upload" at bounding box center [350, 108] width 42 height 30
click at [50, 103] on input "Upload" at bounding box center [50, 98] width 0 height 10
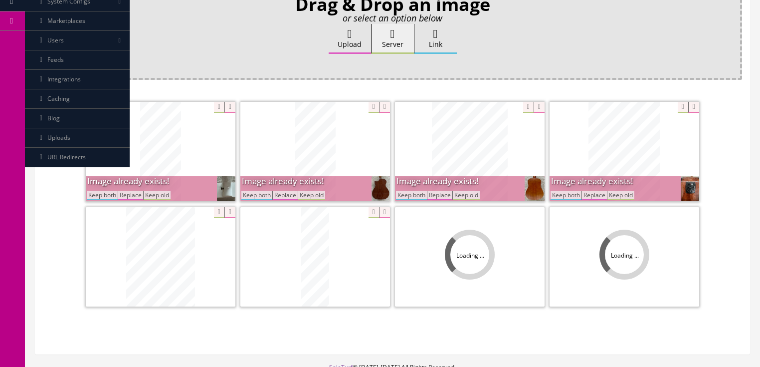
scroll to position [239, 0]
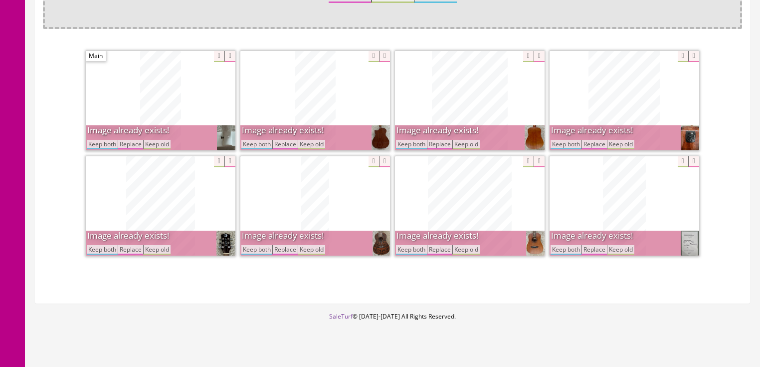
click at [256, 141] on button "Keep both" at bounding box center [256, 144] width 31 height 9
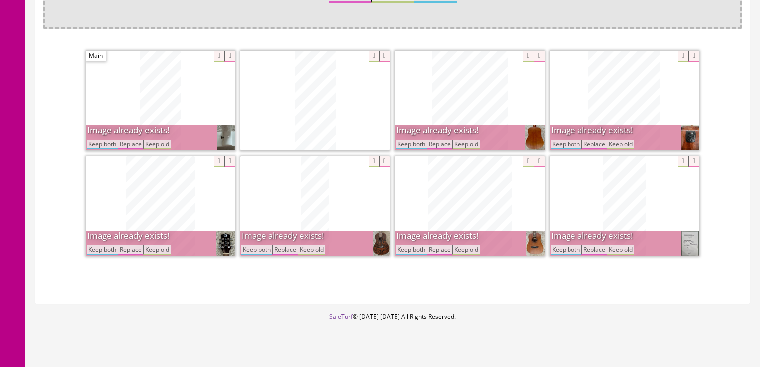
click at [108, 144] on button "Keep both" at bounding box center [102, 144] width 31 height 9
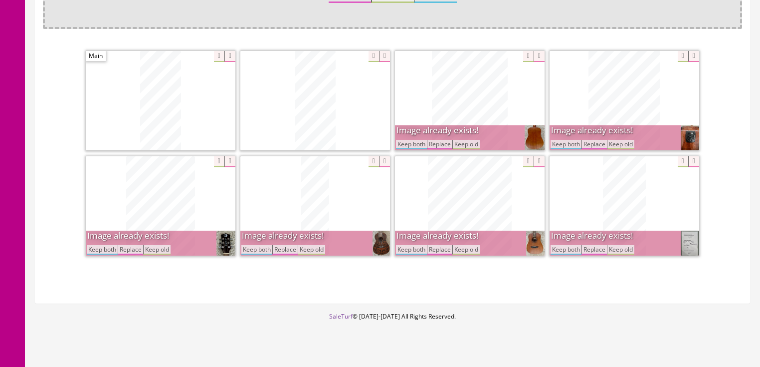
click at [102, 247] on button "Keep both" at bounding box center [102, 249] width 31 height 9
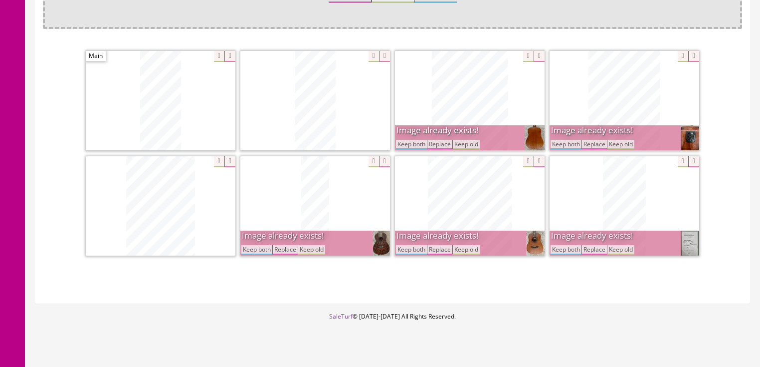
drag, startPoint x: 252, startPoint y: 247, endPoint x: 264, endPoint y: 247, distance: 12.0
click at [253, 247] on button "Keep both" at bounding box center [256, 249] width 31 height 9
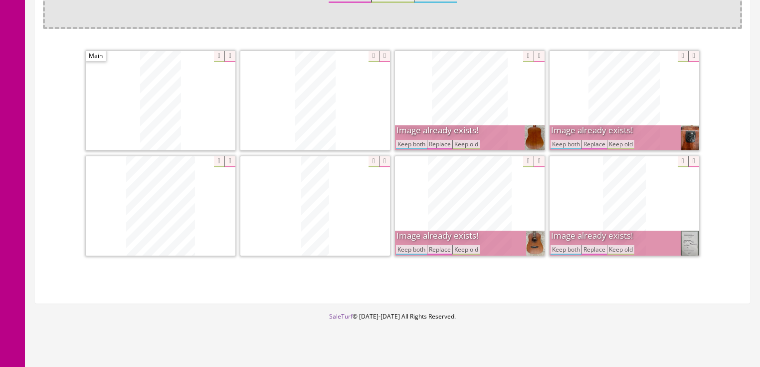
drag, startPoint x: 410, startPoint y: 249, endPoint x: 415, endPoint y: 217, distance: 32.3
click at [411, 248] on button "Keep both" at bounding box center [411, 249] width 31 height 9
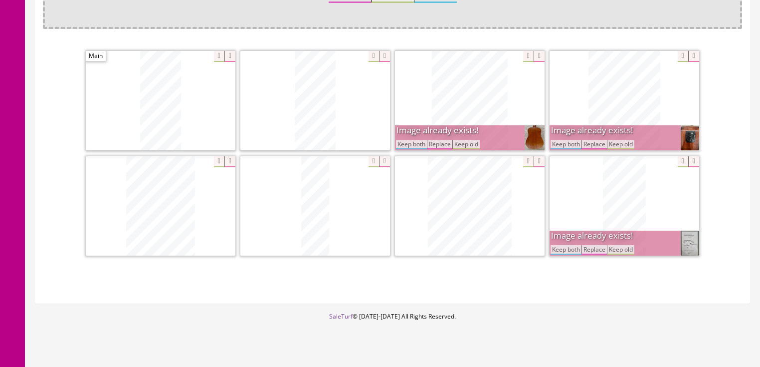
drag, startPoint x: 407, startPoint y: 141, endPoint x: 502, endPoint y: 155, distance: 96.3
click at [408, 141] on button "Keep both" at bounding box center [411, 144] width 31 height 9
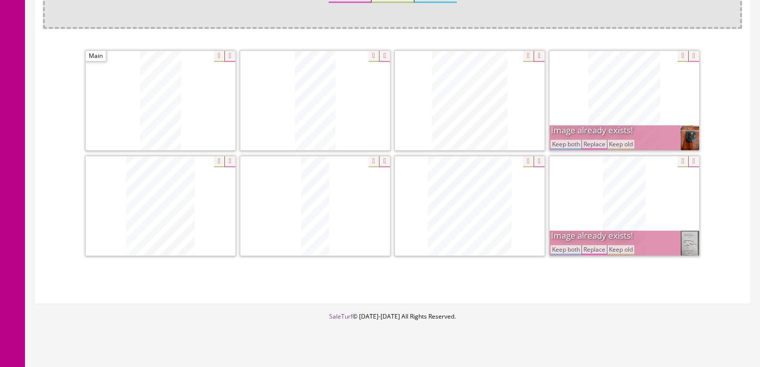
drag, startPoint x: 567, startPoint y: 143, endPoint x: 567, endPoint y: 149, distance: 6.0
click at [567, 144] on button "Keep both" at bounding box center [566, 144] width 31 height 9
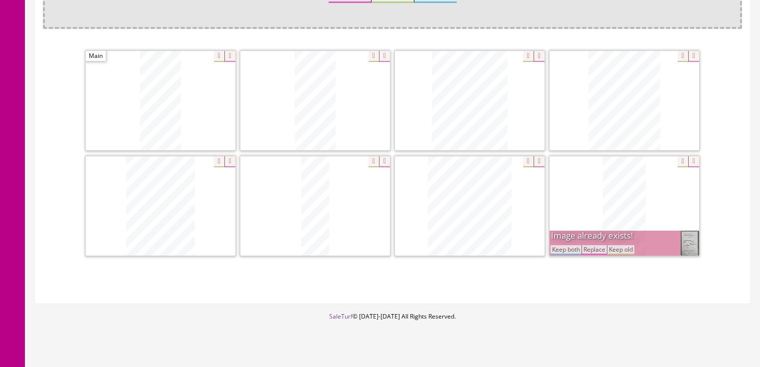
click at [562, 246] on button "Keep both" at bounding box center [566, 249] width 31 height 9
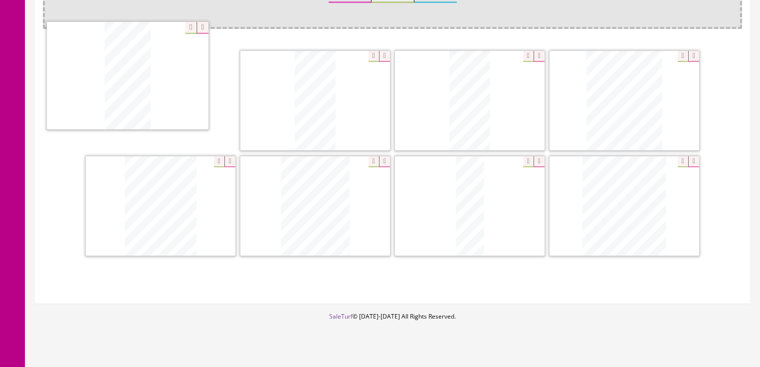
drag, startPoint x: 621, startPoint y: 223, endPoint x: 146, endPoint y: 106, distance: 489.2
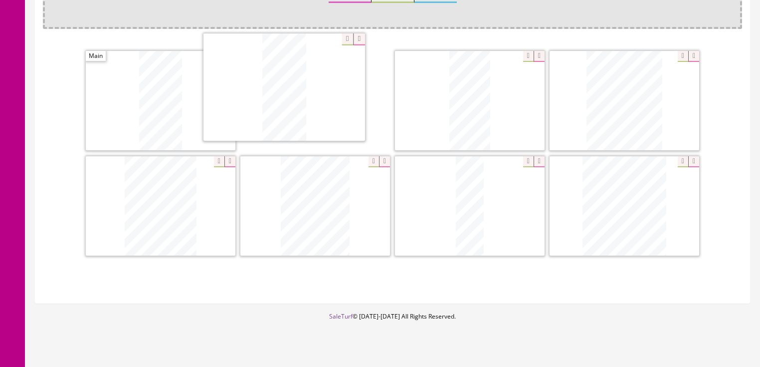
drag, startPoint x: 463, startPoint y: 104, endPoint x: 285, endPoint y: 104, distance: 177.6
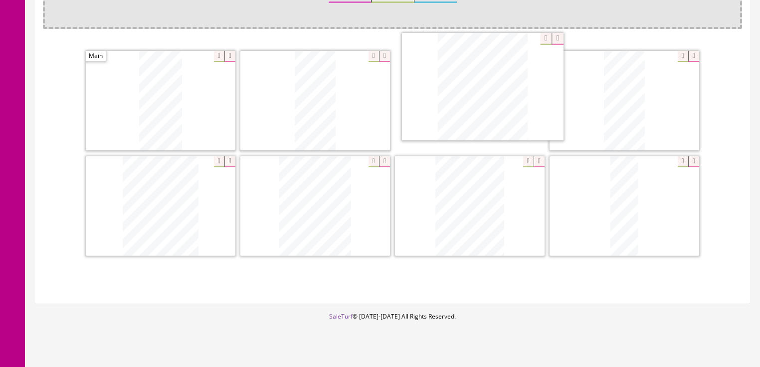
drag, startPoint x: 601, startPoint y: 208, endPoint x: 465, endPoint y: 95, distance: 176.4
drag, startPoint x: 178, startPoint y: 200, endPoint x: 603, endPoint y: 104, distance: 436.1
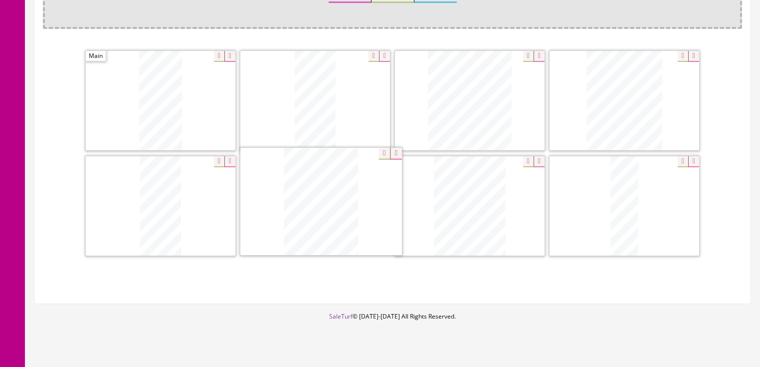
drag, startPoint x: 452, startPoint y: 186, endPoint x: 303, endPoint y: 182, distance: 148.7
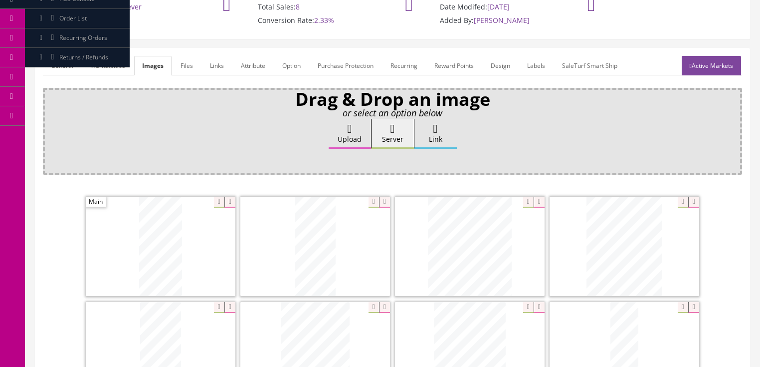
scroll to position [80, 0]
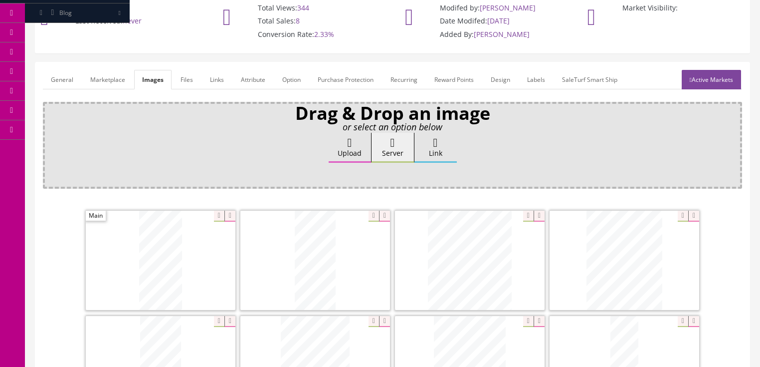
click at [735, 78] on link "Active Markets" at bounding box center [711, 79] width 59 height 19
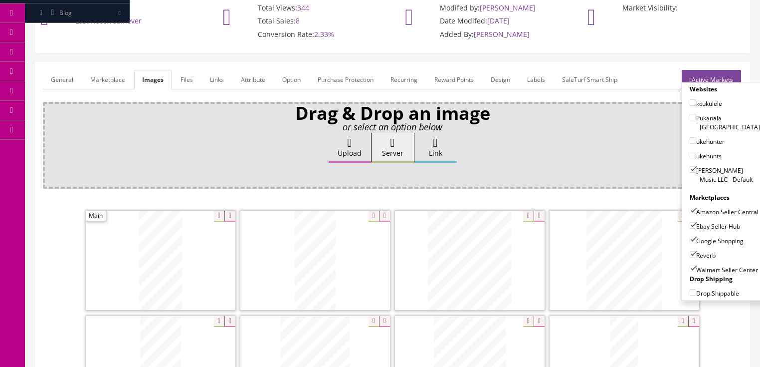
click at [691, 265] on input"] "Walmart Seller Center" at bounding box center [693, 268] width 6 height 6
checkbox input"] "false"
click at [706, 76] on link "Active Markets" at bounding box center [711, 79] width 59 height 19
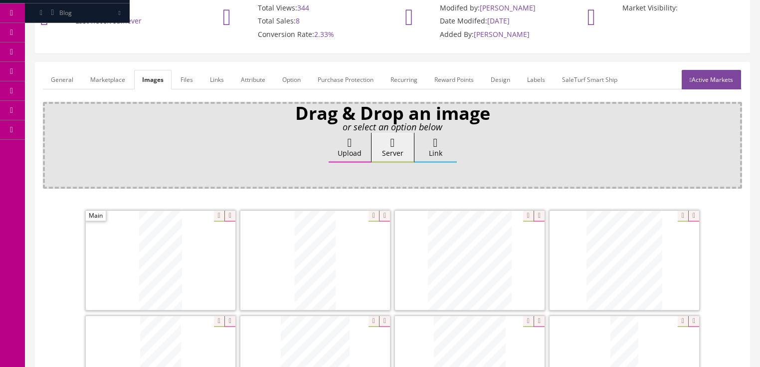
click at [72, 79] on link "General" at bounding box center [62, 79] width 38 height 19
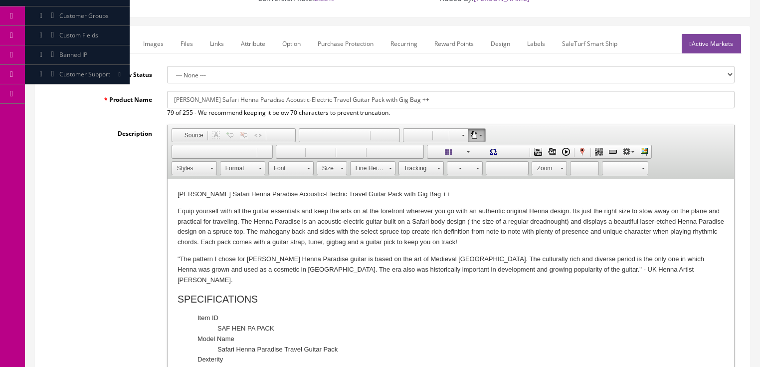
scroll to position [120, 0]
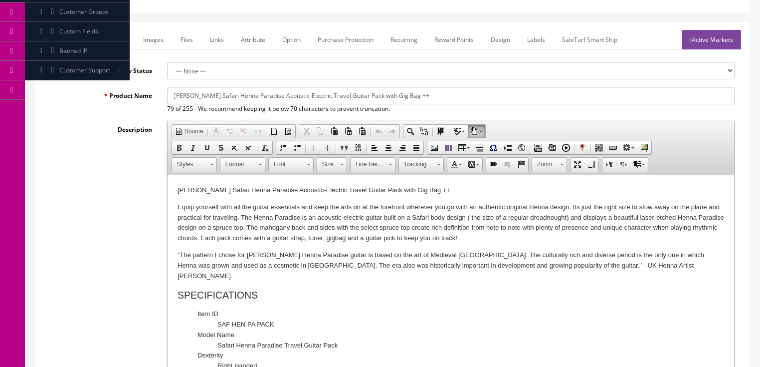
click at [430, 189] on p "Luna Safari Henna Paradise Acoustic-Electric Travel Guitar Pack with Gig Bag ++" at bounding box center [450, 190] width 547 height 10
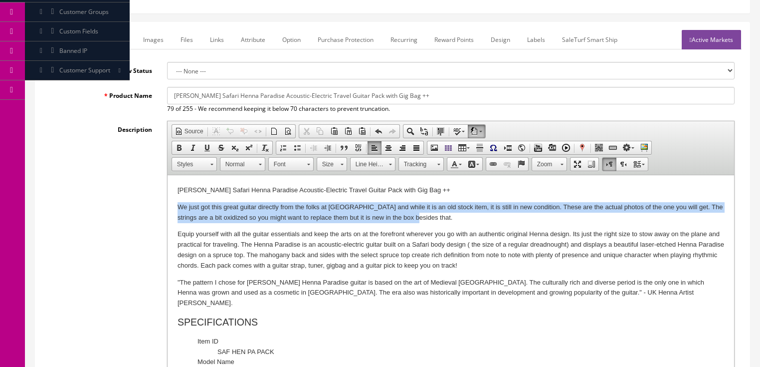
drag, startPoint x: 178, startPoint y: 207, endPoint x: 445, endPoint y: 219, distance: 267.2
click at [445, 219] on p "We just got this great guitar directly from the folks at Luna and while it is a…" at bounding box center [450, 212] width 547 height 21
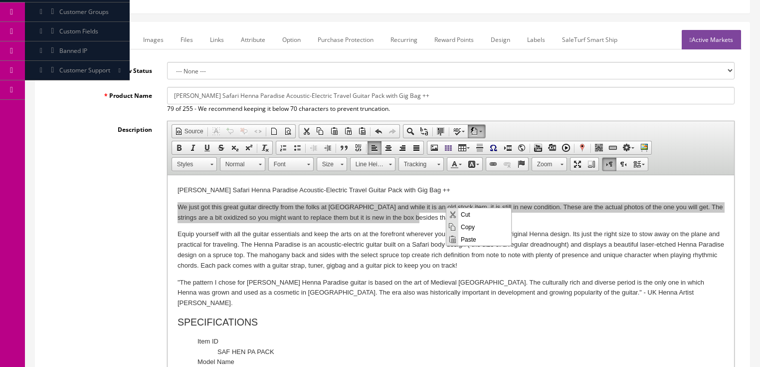
scroll to position [0, 0]
click at [463, 225] on span "Copy" at bounding box center [484, 226] width 53 height 12
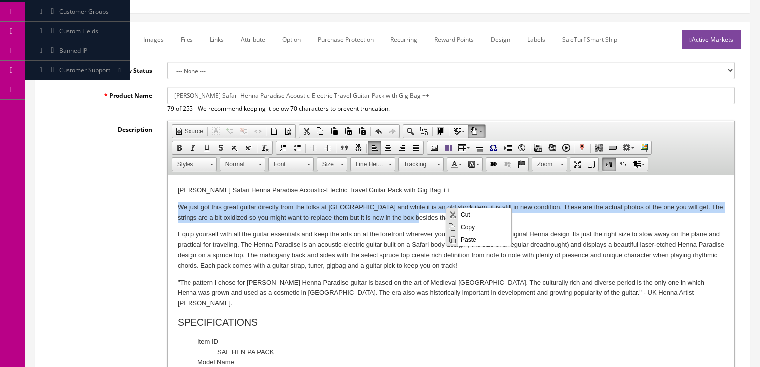
copy p "We just got this great guitar directly from the folks at Luna and while it is a…"
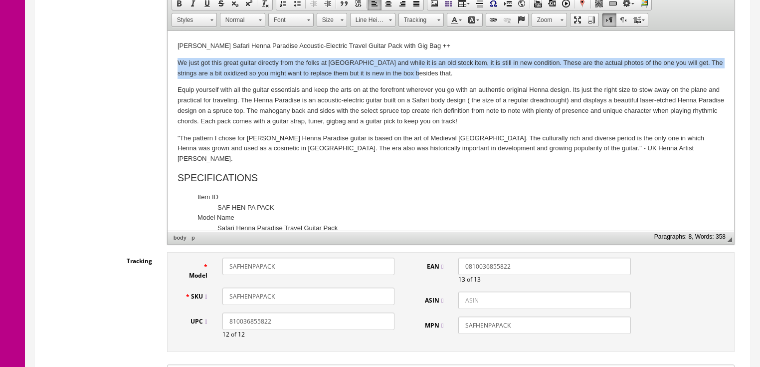
scroll to position [319, 0]
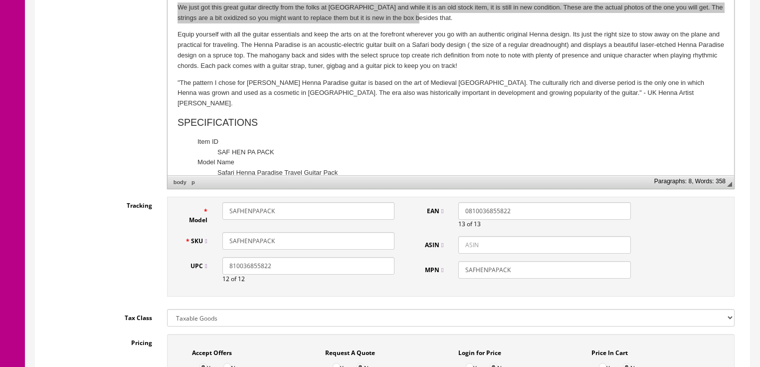
drag, startPoint x: 251, startPoint y: 239, endPoint x: 296, endPoint y: 239, distance: 44.9
click at [296, 239] on input "SAFHENPAPACK" at bounding box center [308, 240] width 172 height 17
type input "SAFHEN"
drag, startPoint x: 251, startPoint y: 209, endPoint x: 335, endPoint y: 208, distance: 84.3
click at [335, 208] on input "SAFHENPAPACK" at bounding box center [308, 210] width 172 height 17
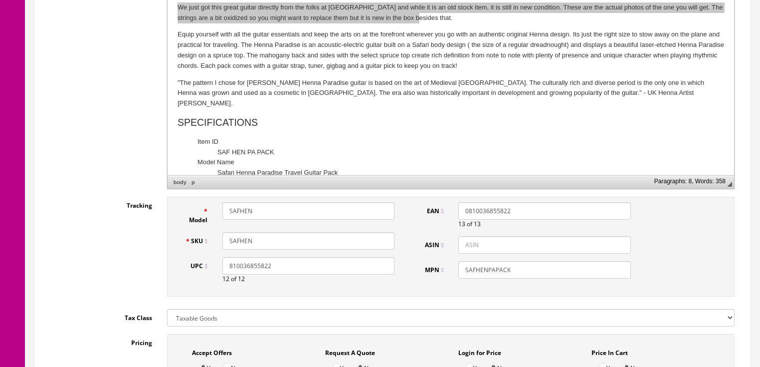
type input "SAFHEN"
drag, startPoint x: 488, startPoint y: 263, endPoint x: 525, endPoint y: 263, distance: 36.4
click at [525, 263] on input "SAFHENPAPACK" at bounding box center [544, 269] width 172 height 17
type input "SAFHEN"
click at [269, 237] on input "SAFHEN" at bounding box center [308, 240] width 172 height 17
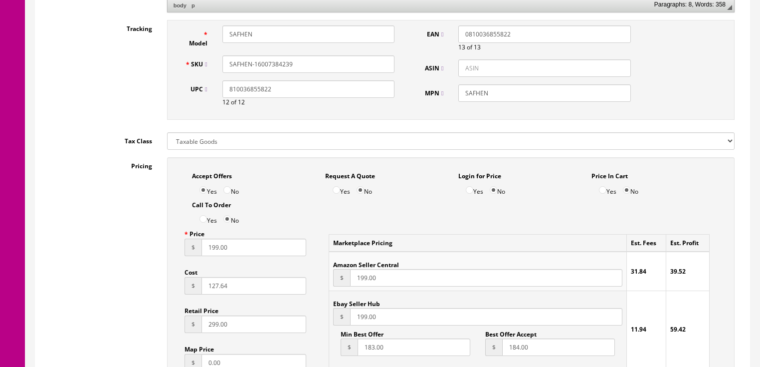
scroll to position [519, 0]
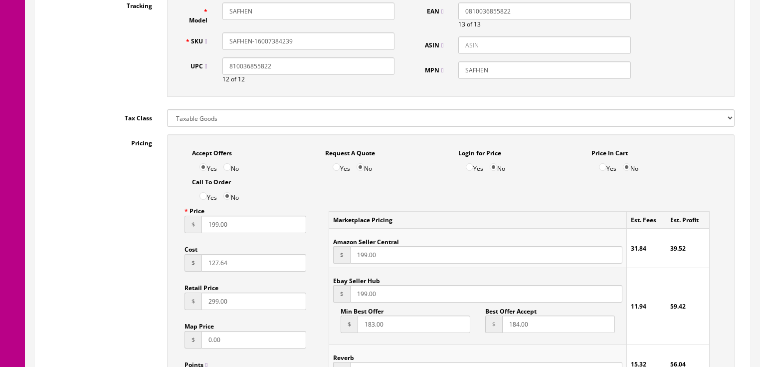
type input "SAFHEN-16007384239"
click at [211, 230] on input "199.00" at bounding box center [254, 223] width 105 height 17
type input "129.00"
click at [362, 255] on input "199.00" at bounding box center [486, 254] width 272 height 17
type input "139.00"
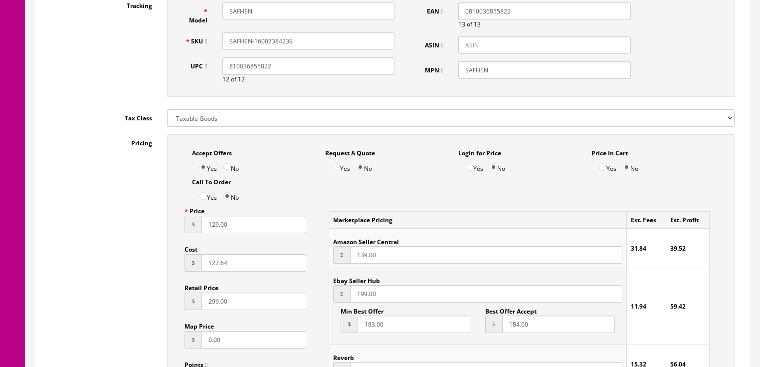
click at [360, 293] on input "199.00" at bounding box center [486, 293] width 272 height 17
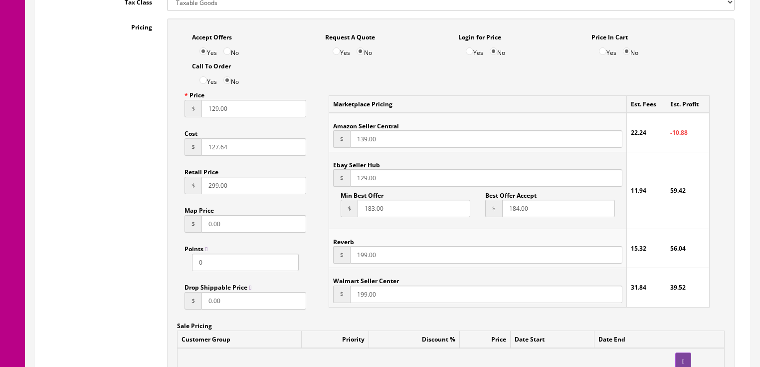
scroll to position [638, 0]
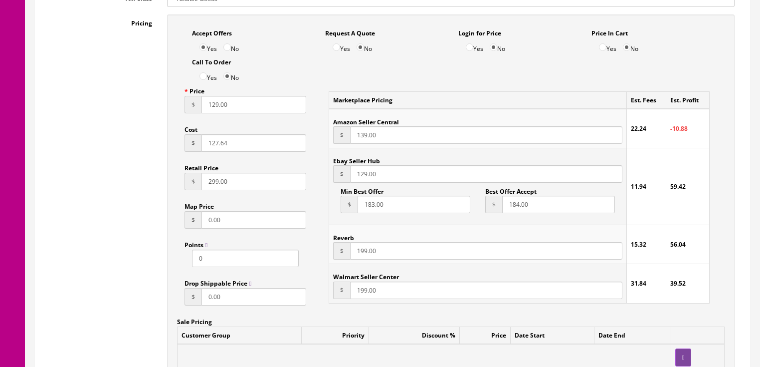
type input "129.00"
drag, startPoint x: 360, startPoint y: 252, endPoint x: 364, endPoint y: 264, distance: 13.1
click at [360, 253] on input "199.00" at bounding box center [486, 250] width 272 height 17
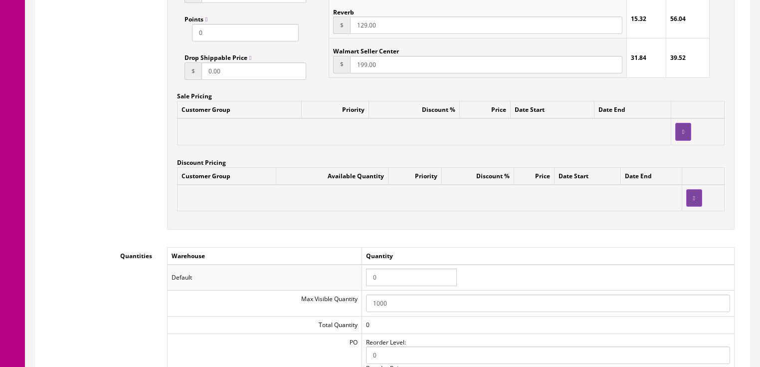
scroll to position [878, 0]
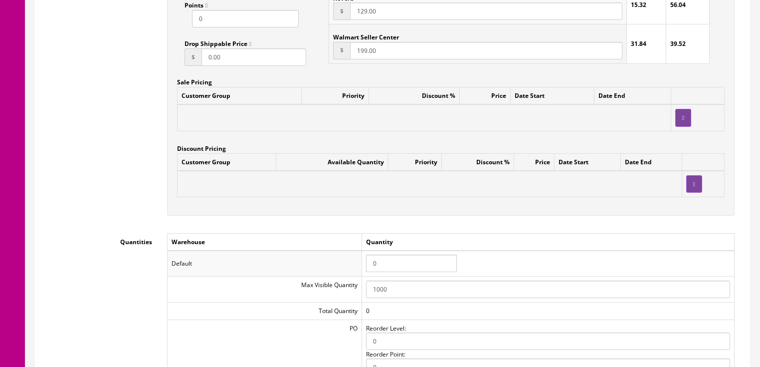
type input "129.00"
drag, startPoint x: 386, startPoint y: 262, endPoint x: 361, endPoint y: 261, distance: 25.0
click at [361, 261] on tr "Default 0" at bounding box center [450, 263] width 567 height 26
type input "1"
click at [307, 258] on td "Default" at bounding box center [264, 263] width 195 height 26
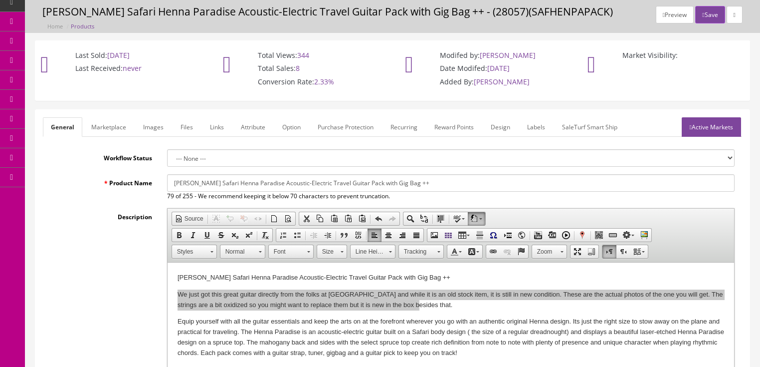
scroll to position [0, 0]
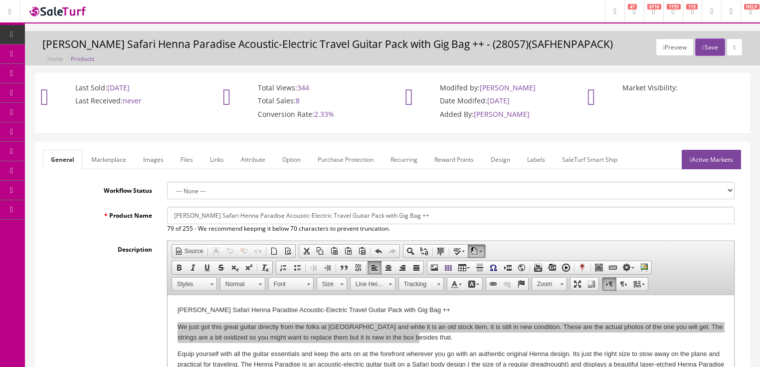
click at [116, 162] on link "Marketplace" at bounding box center [108, 159] width 51 height 19
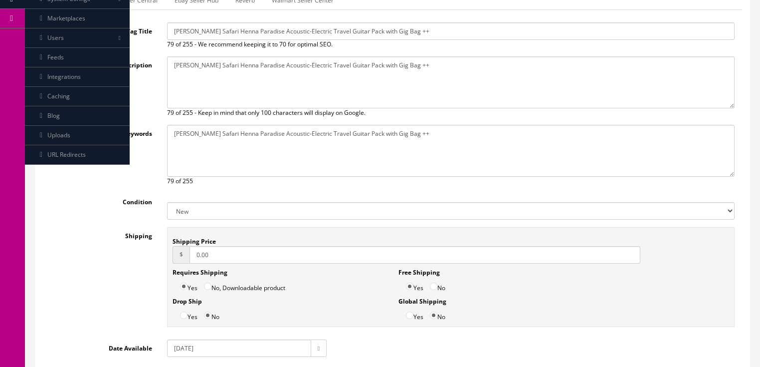
scroll to position [200, 0]
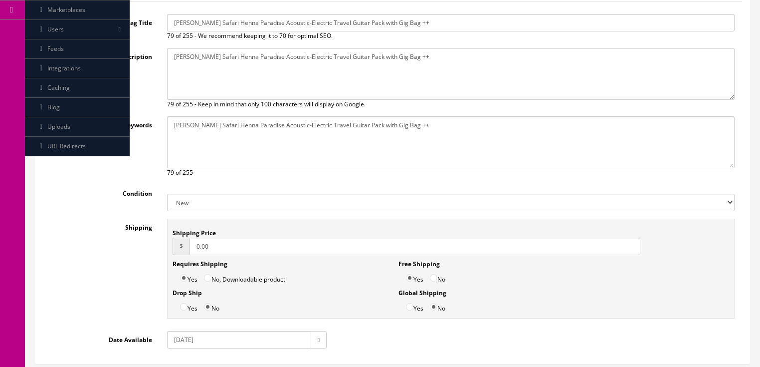
click at [187, 201] on select "New Used B Stock Open Box Re-Packed" at bounding box center [451, 202] width 568 height 17
select select "Open Box"
click at [167, 194] on select "New Used B Stock Open Box Re-Packed" at bounding box center [451, 202] width 568 height 17
drag, startPoint x: 223, startPoint y: 247, endPoint x: 176, endPoint y: 255, distance: 48.5
click at [176, 255] on div "Shipping Price $ 0.00 Requires Shipping Yes No, Downloadable product Drop Ship …" at bounding box center [451, 268] width 568 height 100
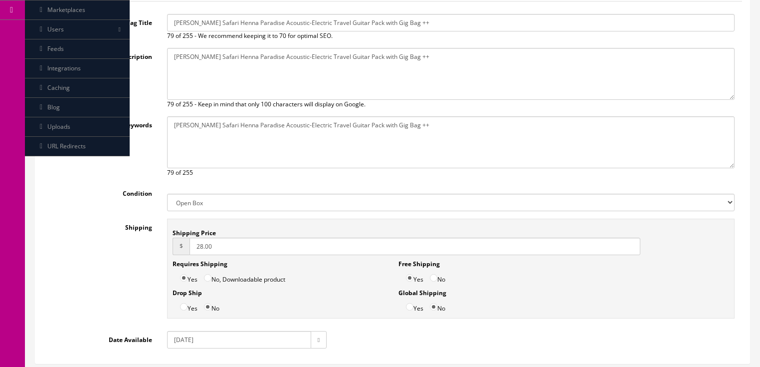
type input "28.00"
click at [433, 279] on input "No" at bounding box center [433, 277] width 7 height 7
radio input "true"
drag, startPoint x: 181, startPoint y: 334, endPoint x: 182, endPoint y: 352, distance: 18.5
click at [181, 336] on input "2018-02-28" at bounding box center [239, 339] width 144 height 17
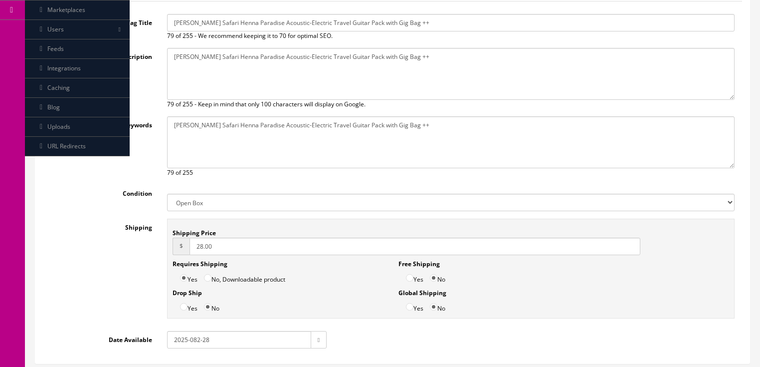
type input "2025-08-28"
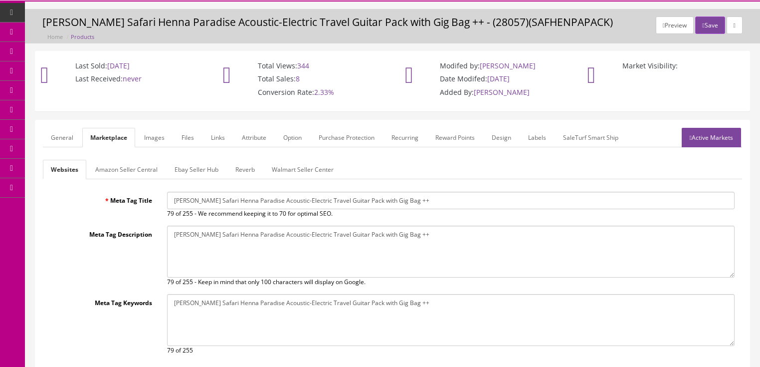
scroll to position [0, 0]
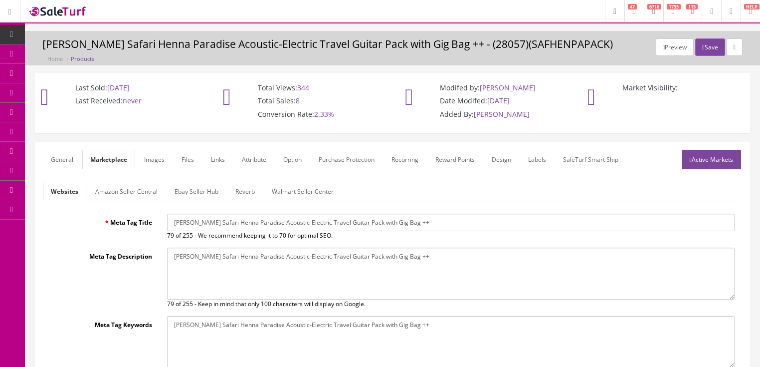
click at [149, 192] on link "Amazon Seller Central" at bounding box center [126, 191] width 78 height 19
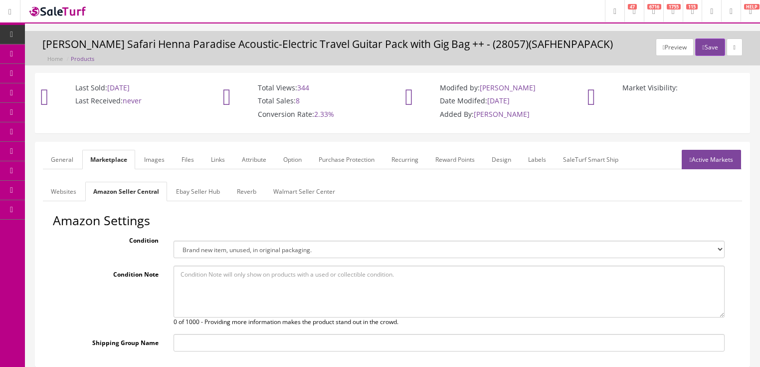
click at [199, 250] on select "Brand new item, unused, in original packaging. New item, but packaging has been…" at bounding box center [449, 248] width 551 height 17
select select "new_open_box"
click at [174, 240] on select "Brand new item, unused, in original packaging. New item, but packaging has been…" at bounding box center [449, 248] width 551 height 17
paste textarea "We just got this great guitar directly from the folks at Luna and while it is a…"
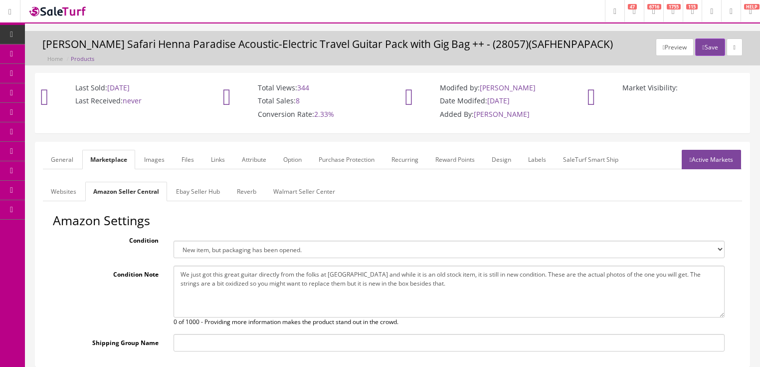
type textarea "We just got this great guitar directly from the folks at Luna and while it is a…"
click at [186, 190] on link "Ebay Seller Hub" at bounding box center [198, 191] width 60 height 19
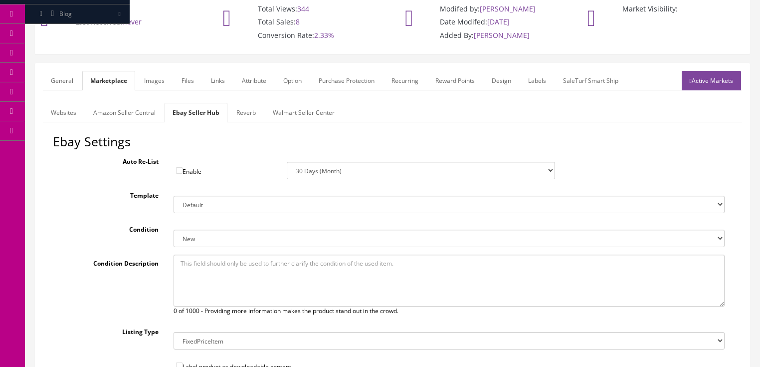
scroll to position [80, 0]
click at [210, 232] on select "New New other New with defects Manufacturer refurbished Seller refurbished Used…" at bounding box center [449, 236] width 551 height 17
select select "1500"
click at [174, 228] on select "New New other New with defects Manufacturer refurbished Seller refurbished Used…" at bounding box center [449, 236] width 551 height 17
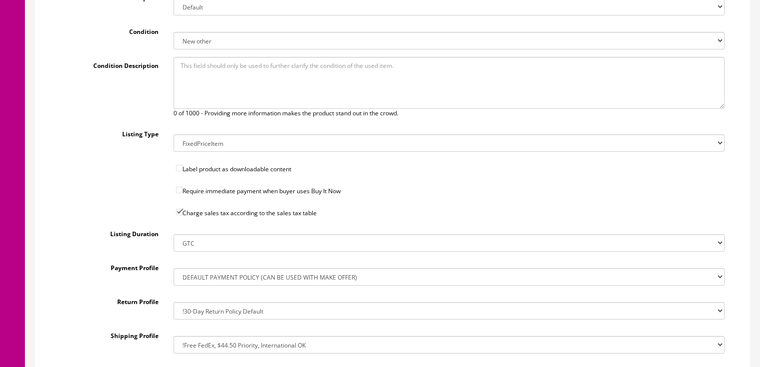
scroll to position [319, 0]
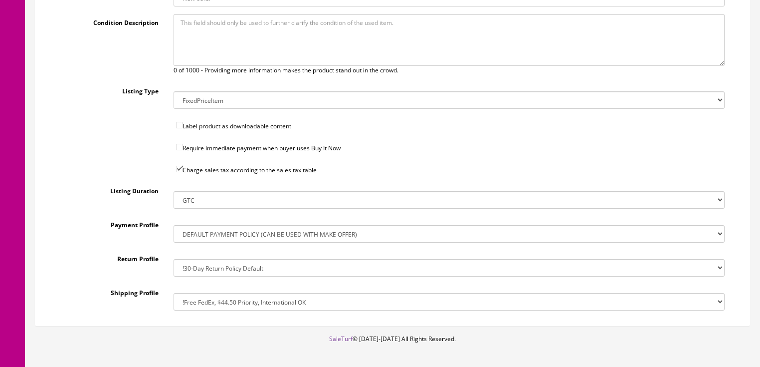
drag, startPoint x: 198, startPoint y: 300, endPoint x: 201, endPoint y: 293, distance: 7.9
click at [198, 300] on select "!$28.50 FedEx, Priority $65.00 No International !$28.50 FedEx, Priority $65.00 …" at bounding box center [449, 301] width 551 height 17
select select "77323016017"
click at [174, 293] on select "!$28.50 FedEx, Priority $65.00 No International !$28.50 FedEx, Priority $65.00 …" at bounding box center [449, 301] width 551 height 17
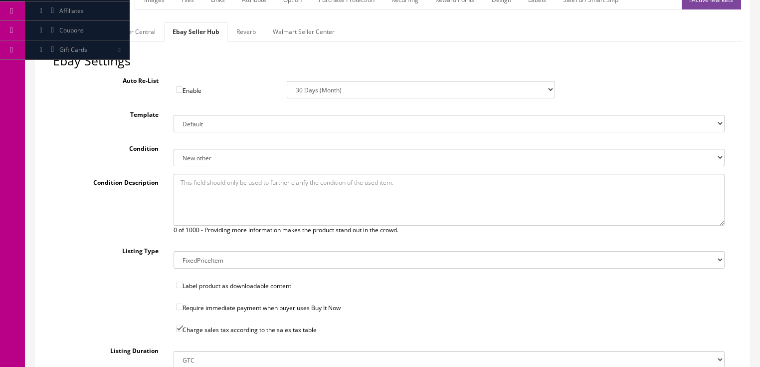
scroll to position [0, 0]
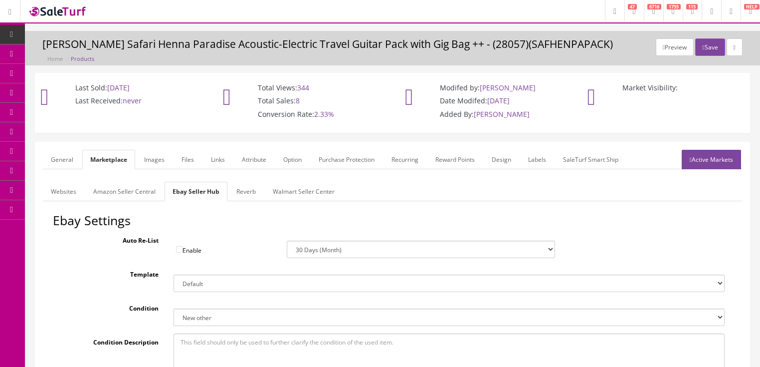
click at [243, 192] on link "Reverb" at bounding box center [245, 191] width 35 height 19
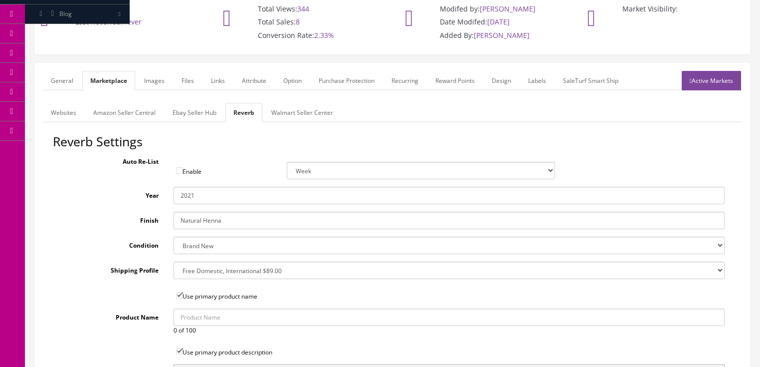
scroll to position [80, 0]
drag, startPoint x: 191, startPoint y: 194, endPoint x: 205, endPoint y: 197, distance: 14.8
click at [205, 197] on input "2021" at bounding box center [449, 194] width 551 height 17
type input "2025"
click at [196, 243] on select "Brand New Mint Excellent Very Good Good Fair Poor B-Stock Non Functioning" at bounding box center [449, 243] width 551 height 17
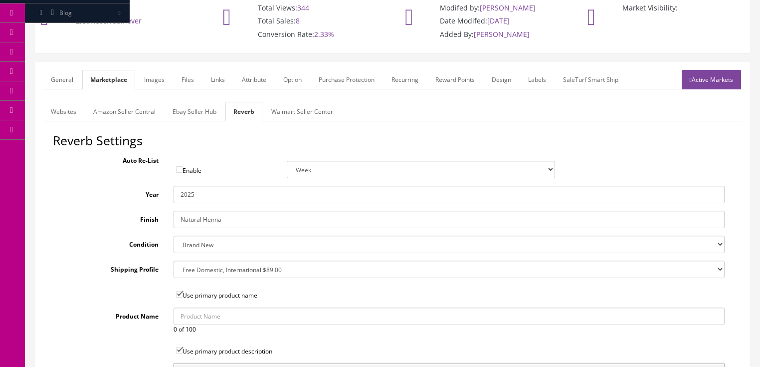
select select "df268ad1-c462-4ba6-b6db-e007e23922ea"
click at [174, 235] on select "Brand New Mint Excellent Very Good Good Fair Poor B-Stock Non Functioning" at bounding box center [449, 243] width 551 height 17
click at [197, 267] on select "--- None --- $3.49 USPS Shipping MH INSURED $20000 GUITAR MH INSURED $11000 GUI…" at bounding box center [449, 268] width 551 height 17
select select "12660"
click at [174, 260] on select "--- None --- $3.49 USPS Shipping MH INSURED $20000 GUITAR MH INSURED $11000 GUI…" at bounding box center [449, 268] width 551 height 17
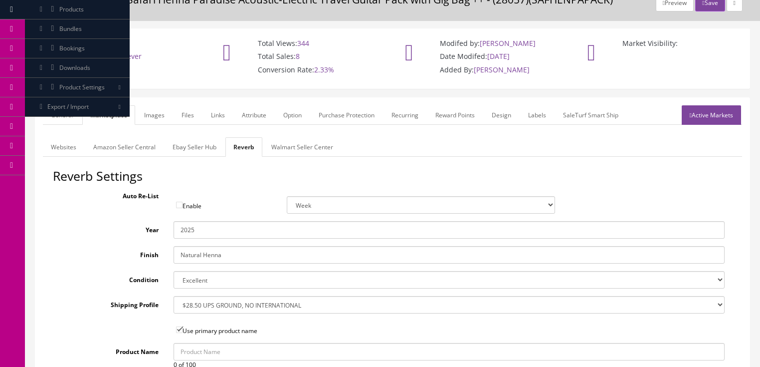
scroll to position [40, 0]
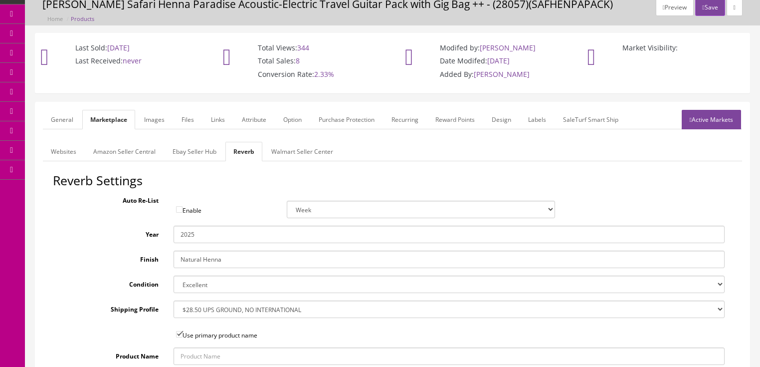
click at [153, 123] on link "Images" at bounding box center [154, 119] width 36 height 19
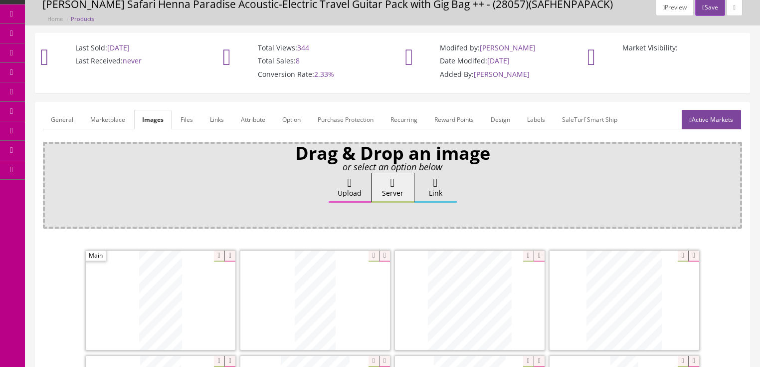
click at [239, 121] on link "Attribute" at bounding box center [253, 119] width 40 height 19
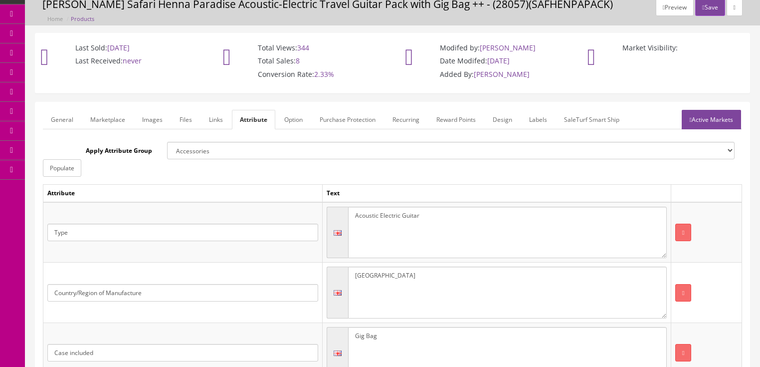
click at [695, 119] on link "Active Markets" at bounding box center [711, 119] width 59 height 19
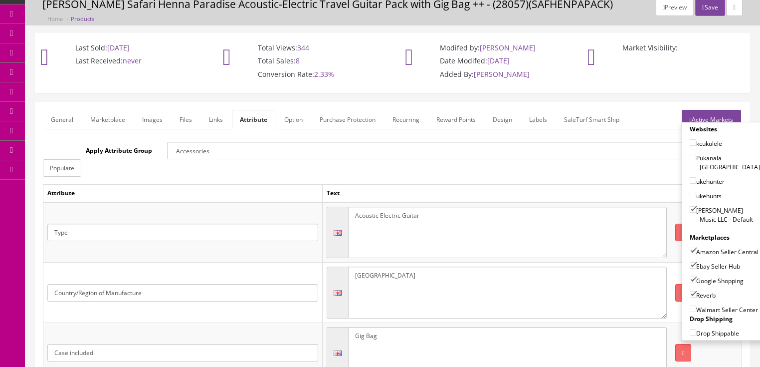
click at [704, 111] on link "Active Markets" at bounding box center [711, 119] width 59 height 19
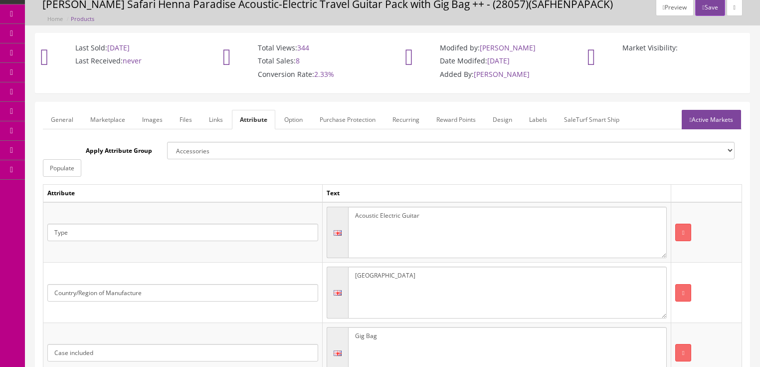
click at [68, 120] on link "General" at bounding box center [62, 119] width 38 height 19
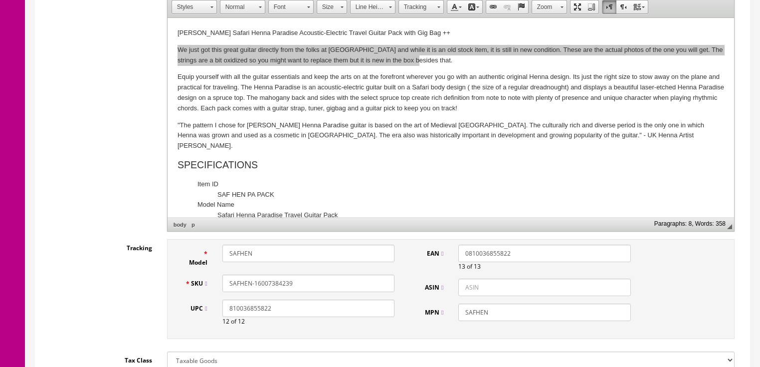
scroll to position [279, 0]
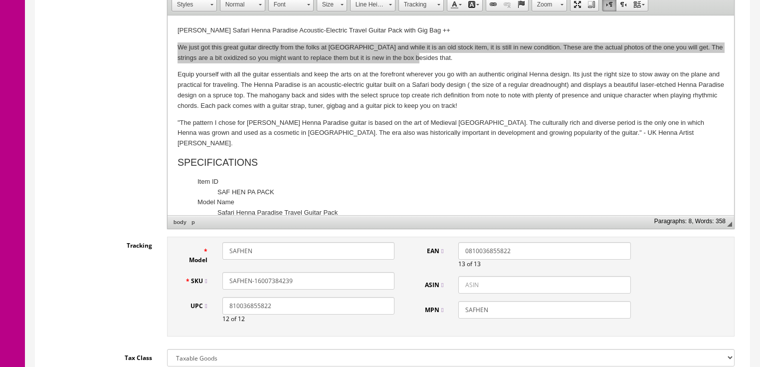
drag, startPoint x: 320, startPoint y: 277, endPoint x: 178, endPoint y: 279, distance: 141.7
click at [177, 279] on div "Model SAFHEN SKU SAFHEN-16007384239 UPC 810036855822 12 of 12 EAN 0810036855822…" at bounding box center [451, 286] width 568 height 100
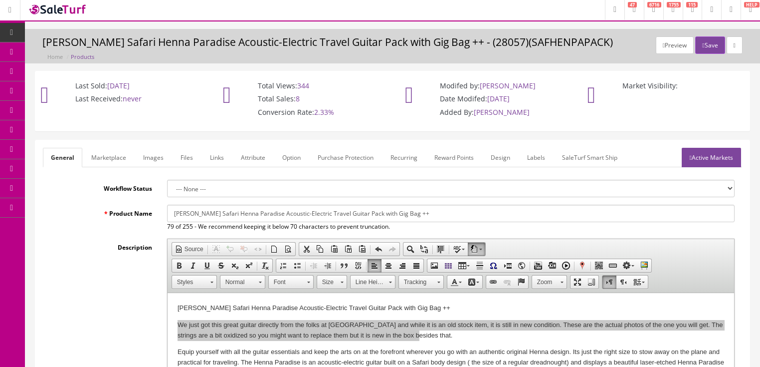
scroll to position [0, 0]
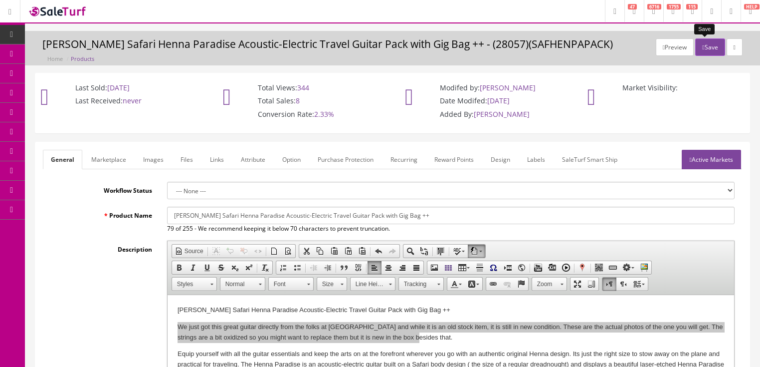
click at [702, 46] on icon "button" at bounding box center [703, 47] width 2 height 6
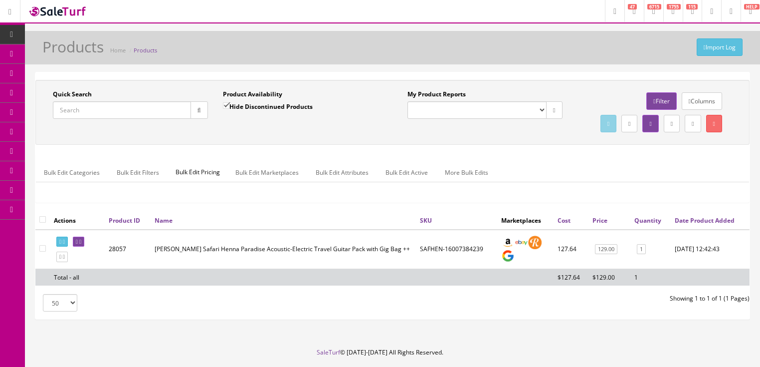
click at [149, 112] on input "Quick Search" at bounding box center [122, 109] width 138 height 17
paste input "SAFHEN-16007384239"
click at [189, 111] on input "SAFHEN-16007384239" at bounding box center [122, 109] width 138 height 17
click at [192, 111] on button "button" at bounding box center [199, 109] width 17 height 17
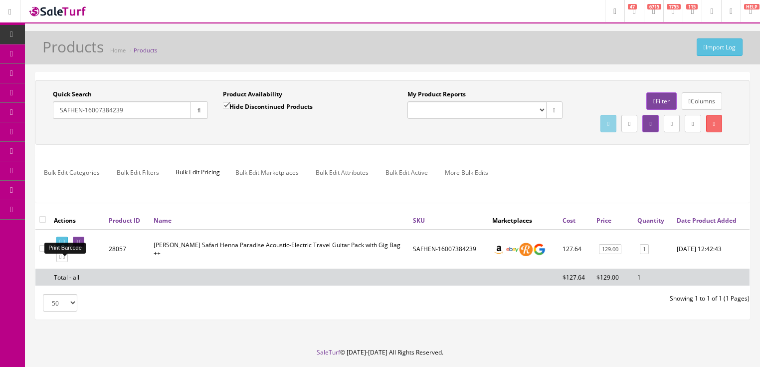
click at [65, 244] on icon at bounding box center [64, 241] width 2 height 5
drag, startPoint x: 152, startPoint y: 108, endPoint x: 30, endPoint y: 156, distance: 130.1
click at [31, 156] on div "Quick Search SAFHEN-16007384239 Date From Product Availability Hide Discontinue…" at bounding box center [392, 200] width 735 height 256
type input "yamaha f335"
click at [227, 108] on input "Hide Discontinued Products" at bounding box center [226, 105] width 6 height 6
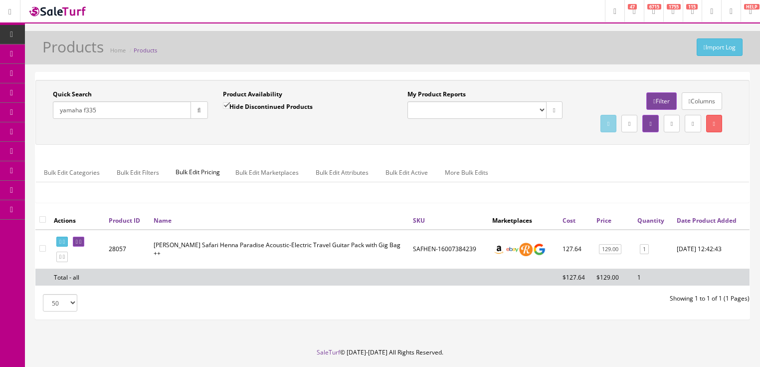
checkbox input "false"
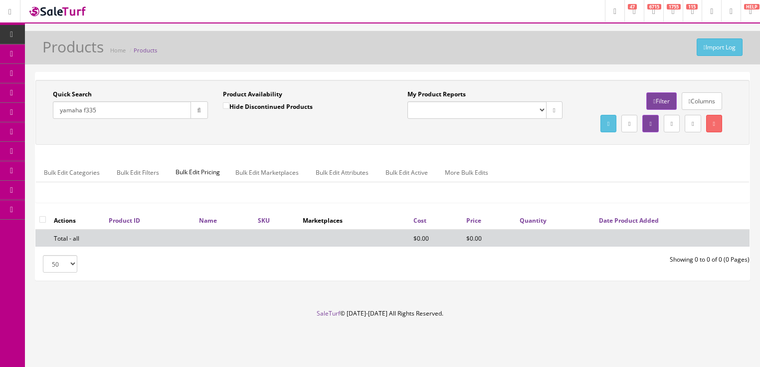
drag, startPoint x: 88, startPoint y: 113, endPoint x: 105, endPoint y: 113, distance: 17.5
click at [105, 113] on input "yamaha f335" at bounding box center [122, 109] width 138 height 17
drag, startPoint x: 83, startPoint y: 111, endPoint x: 128, endPoint y: 114, distance: 44.5
click at [128, 114] on input "yamaha f3" at bounding box center [122, 109] width 138 height 17
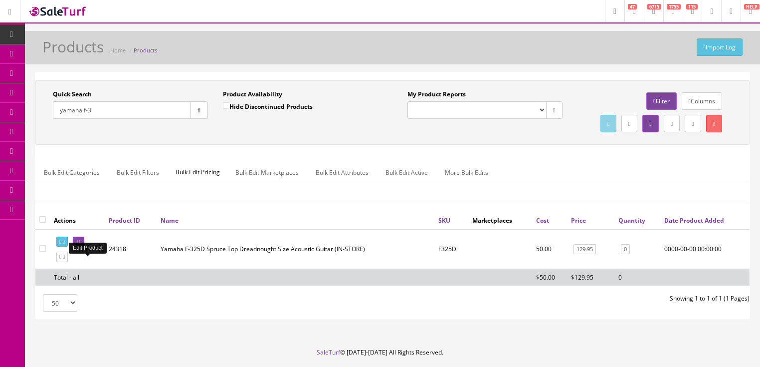
type input "yamaha f-3"
click at [78, 244] on icon at bounding box center [77, 241] width 2 height 5
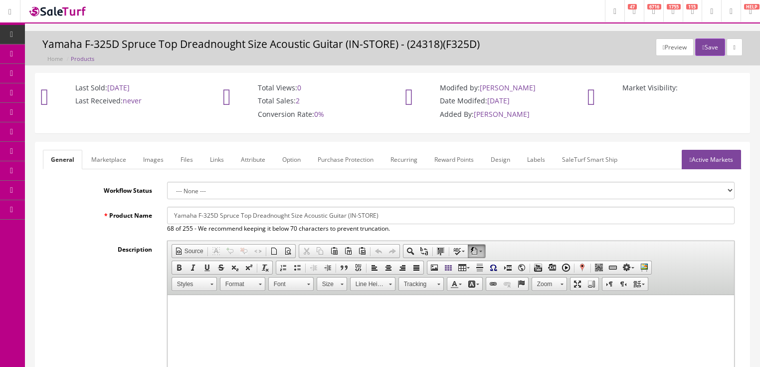
click at [207, 213] on input "Yamaha F-325D Spruce Top Dreadnought Size Acoustic Guitar (IN-STORE)" at bounding box center [451, 215] width 568 height 17
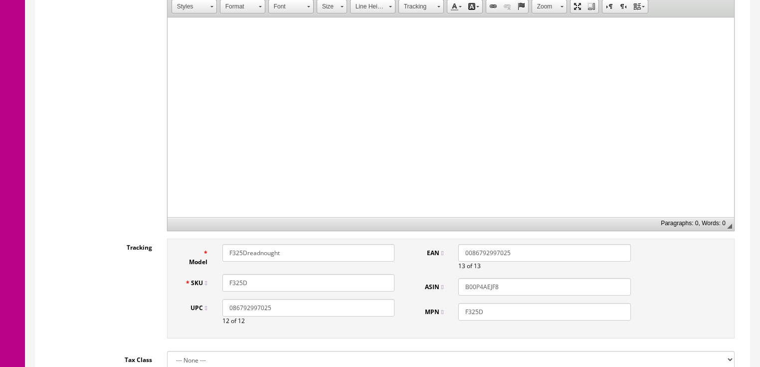
scroll to position [279, 0]
type input "Yamaha F-335 Spruce Top Dreadnought Size Acoustic Guitar in [GEOGRAPHIC_DATA]"
drag, startPoint x: 236, startPoint y: 252, endPoint x: 324, endPoint y: 251, distance: 87.3
click at [324, 251] on input "F325Dreadnought" at bounding box center [308, 250] width 172 height 17
type input "F335"
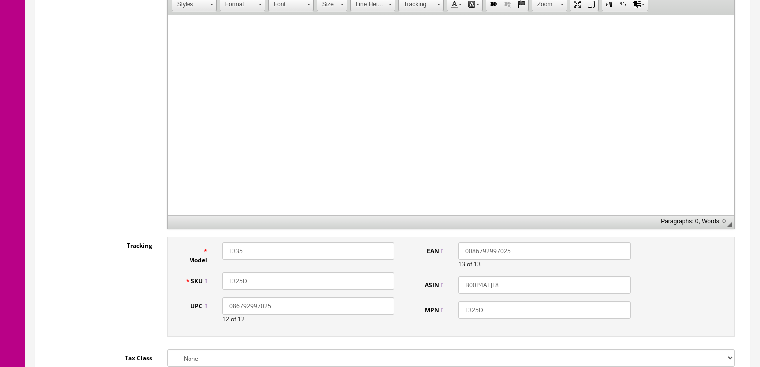
drag, startPoint x: 236, startPoint y: 280, endPoint x: 269, endPoint y: 280, distance: 33.4
click at [269, 280] on input "F325D" at bounding box center [308, 280] width 172 height 17
type input "F335"
drag, startPoint x: 274, startPoint y: 304, endPoint x: 106, endPoint y: 304, distance: 168.1
click at [106, 304] on div "Tracking Model F335 SKU F335 UPC 086792997025 12 of 12 EAN 0086792997025 13 of …" at bounding box center [392, 288] width 699 height 105
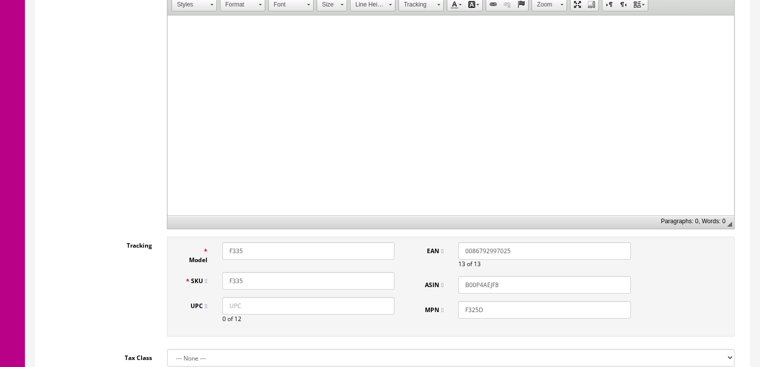
drag, startPoint x: 696, startPoint y: 267, endPoint x: 443, endPoint y: 204, distance: 261.2
drag, startPoint x: 663, startPoint y: 298, endPoint x: 427, endPoint y: 181, distance: 264.1
drag, startPoint x: 472, startPoint y: 307, endPoint x: 510, endPoint y: 305, distance: 38.5
click at [510, 305] on input "F325D" at bounding box center [544, 309] width 172 height 17
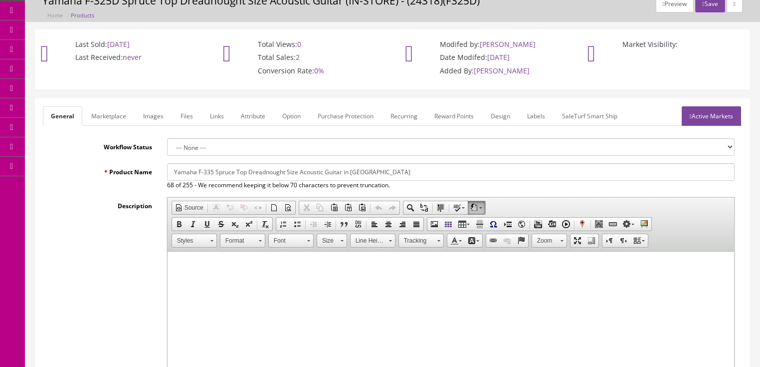
scroll to position [40, 0]
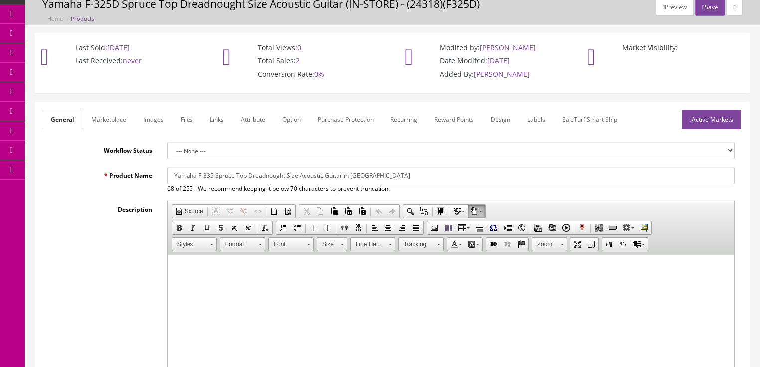
type input "F335"
click at [152, 118] on link "Images" at bounding box center [153, 119] width 36 height 19
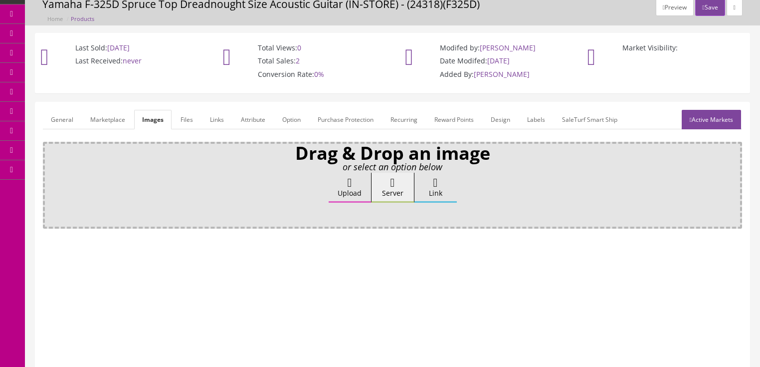
click at [356, 186] on label "Upload" at bounding box center [350, 188] width 42 height 30
click at [50, 183] on input "Upload" at bounding box center [50, 178] width 0 height 10
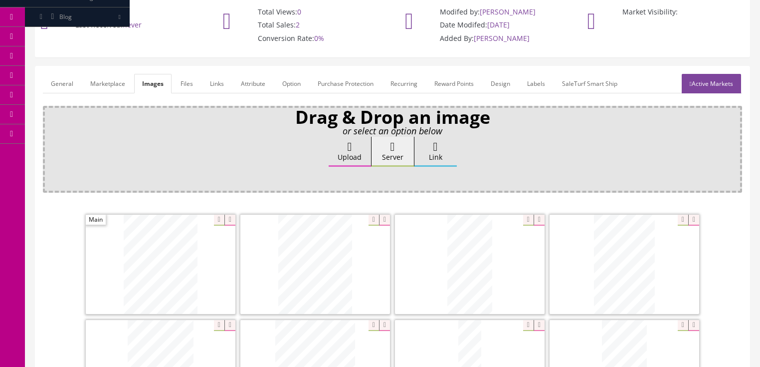
scroll to position [120, 0]
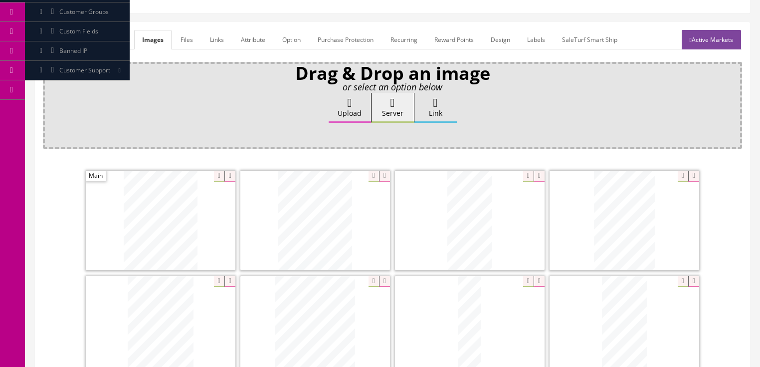
click at [381, 175] on icon at bounding box center [384, 176] width 11 height 11
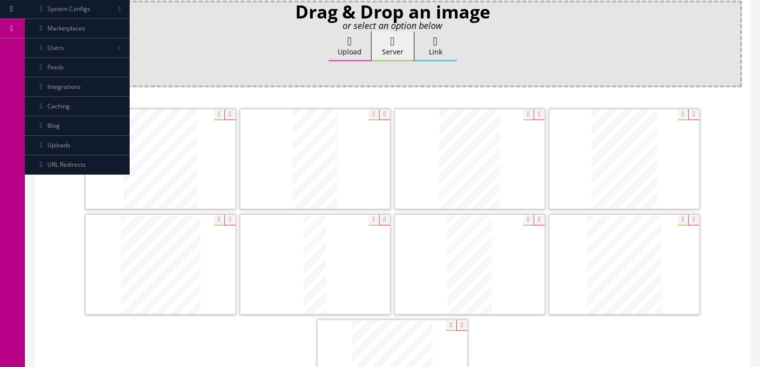
scroll to position [200, 0]
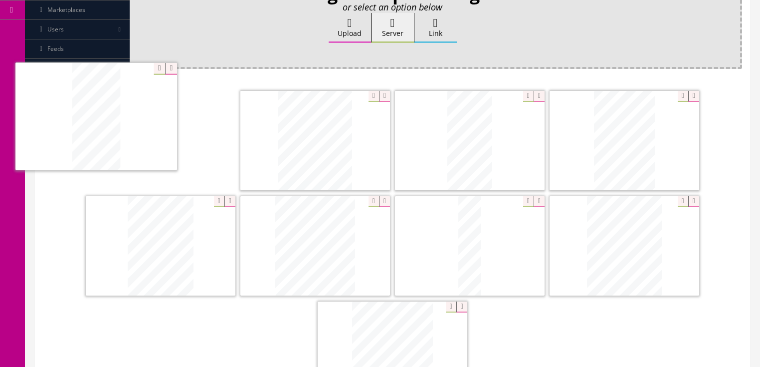
drag, startPoint x: 433, startPoint y: 222, endPoint x: 221, endPoint y: 156, distance: 222.6
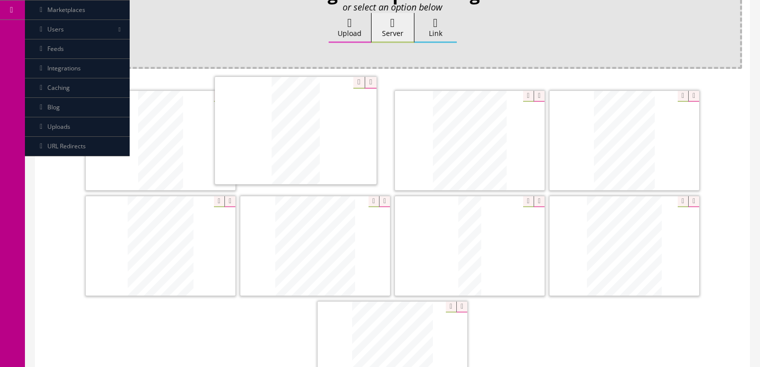
drag, startPoint x: 453, startPoint y: 151, endPoint x: 298, endPoint y: 188, distance: 159.5
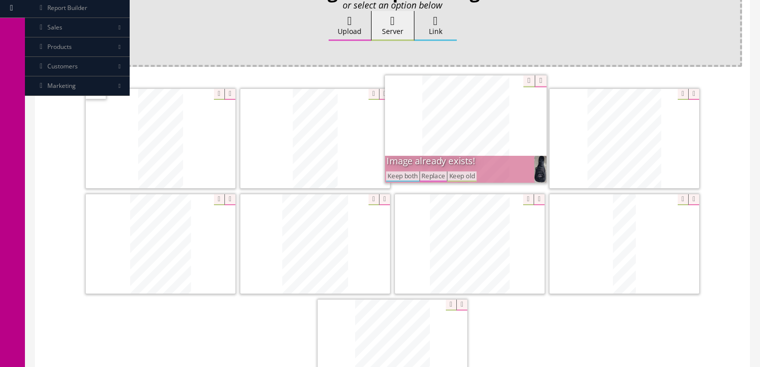
drag, startPoint x: 379, startPoint y: 346, endPoint x: 447, endPoint y: 136, distance: 220.8
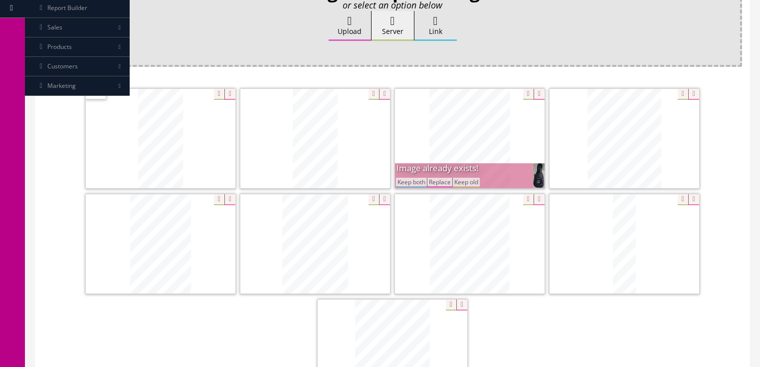
click at [420, 178] on button "Keep both" at bounding box center [411, 182] width 31 height 9
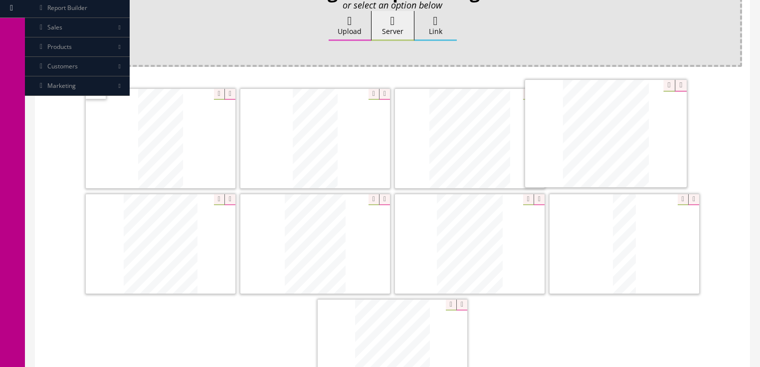
drag, startPoint x: 488, startPoint y: 211, endPoint x: 600, endPoint y: 132, distance: 137.0
drag, startPoint x: 299, startPoint y: 258, endPoint x: 93, endPoint y: 259, distance: 205.5
drag, startPoint x: 472, startPoint y: 250, endPoint x: 300, endPoint y: 249, distance: 172.6
drag, startPoint x: 625, startPoint y: 243, endPoint x: 462, endPoint y: 239, distance: 162.7
drag, startPoint x: 426, startPoint y: 313, endPoint x: 646, endPoint y: 203, distance: 246.3
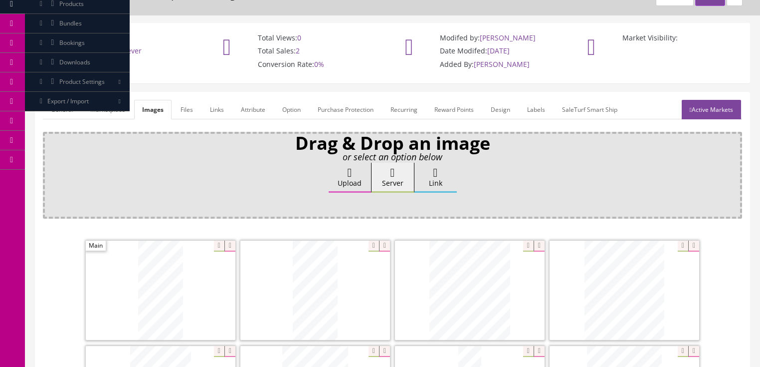
scroll to position [42, 0]
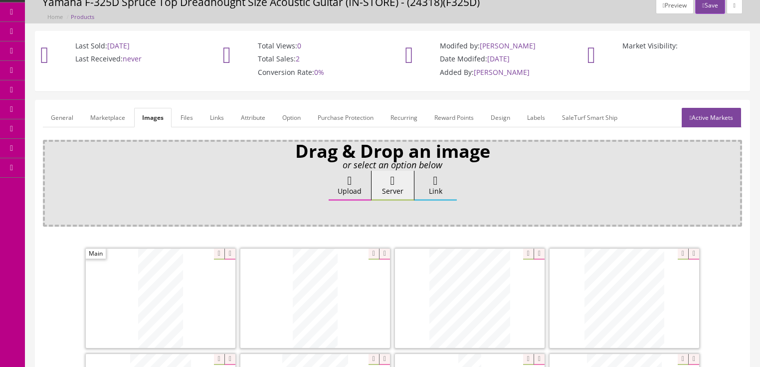
click at [60, 116] on link "General" at bounding box center [62, 117] width 38 height 19
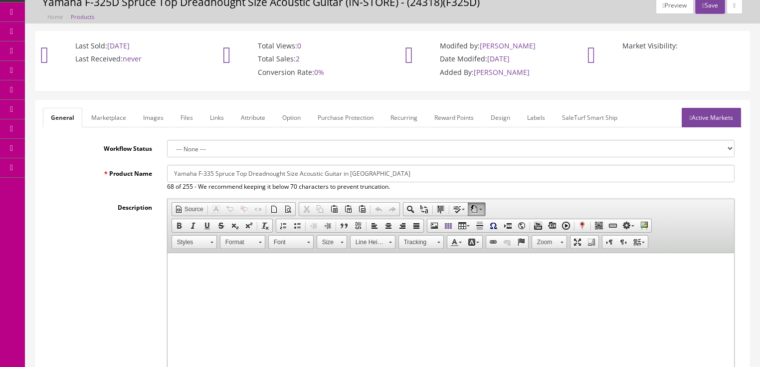
click at [190, 267] on p at bounding box center [450, 268] width 547 height 10
click at [216, 274] on span "Paste" at bounding box center [228, 272] width 53 height 12
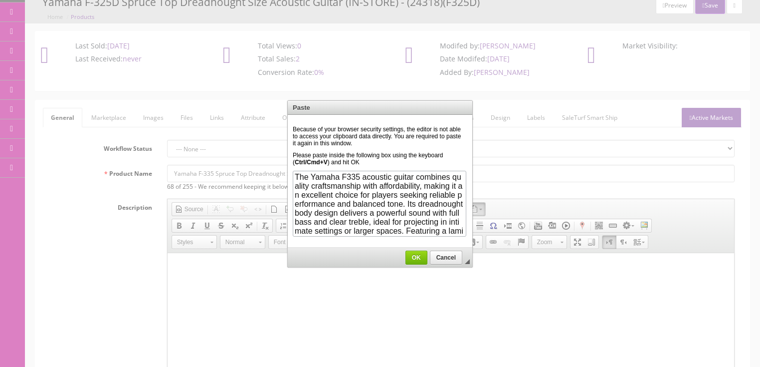
scroll to position [896, 0]
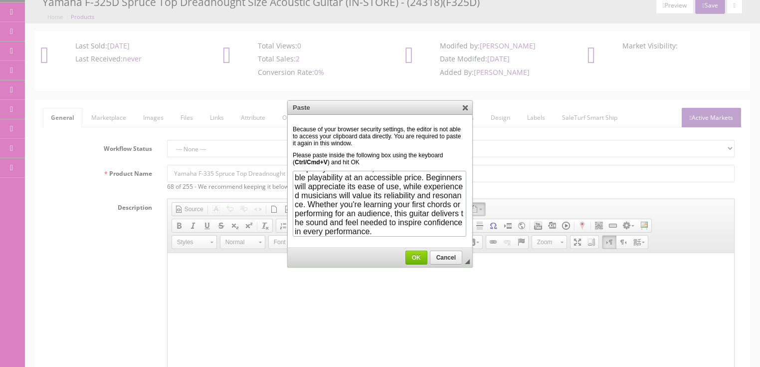
click at [417, 258] on span "OK" at bounding box center [416, 257] width 21 height 7
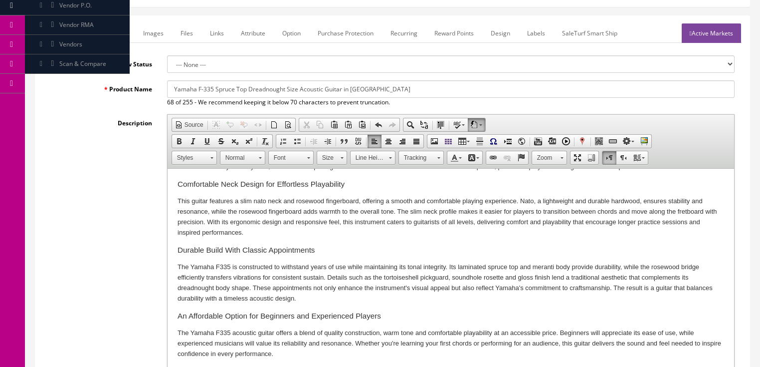
scroll to position [180, 0]
click at [306, 353] on p "The Yamaha F335 acoustic guitar offers a blend of quality construction, warm to…" at bounding box center [450, 342] width 547 height 31
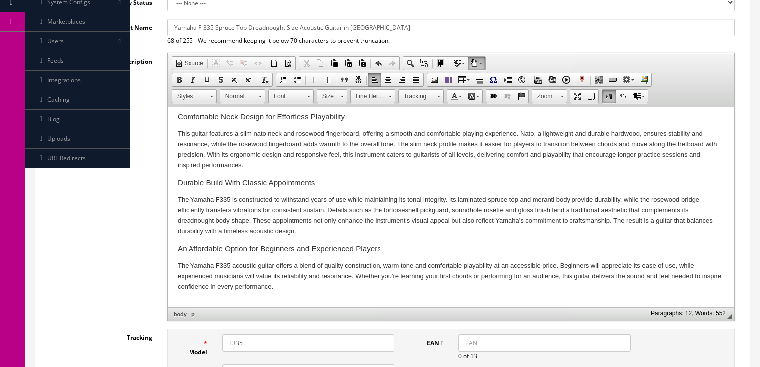
scroll to position [206, 0]
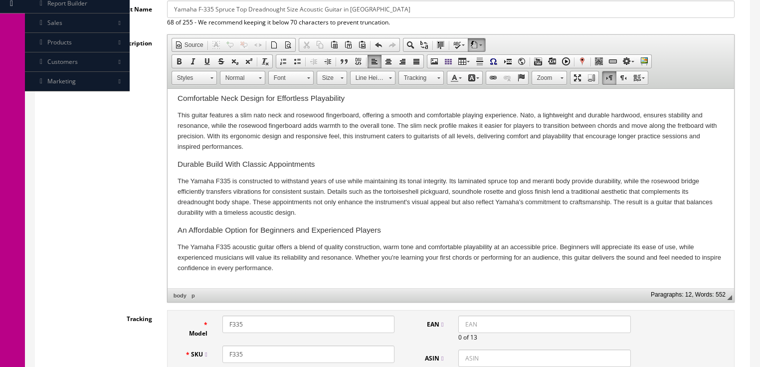
drag, startPoint x: 180, startPoint y: 282, endPoint x: 348, endPoint y: 369, distance: 189.0
drag, startPoint x: 205, startPoint y: 288, endPoint x: 377, endPoint y: 568, distance: 328.9
click at [205, 288] on span "Paste" at bounding box center [219, 287] width 53 height 12
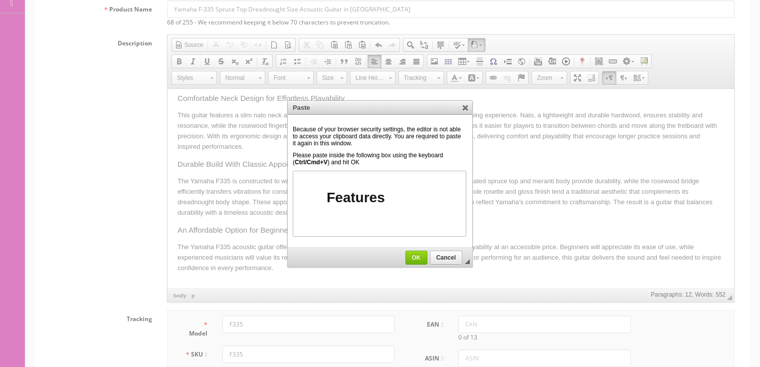
scroll to position [240, 0]
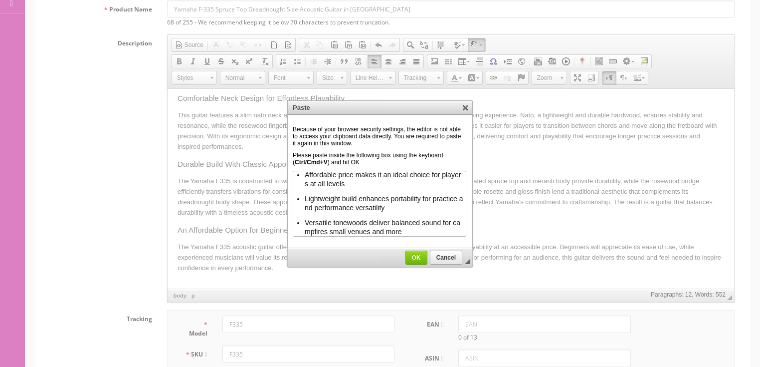
click at [417, 259] on span "OK" at bounding box center [416, 257] width 21 height 7
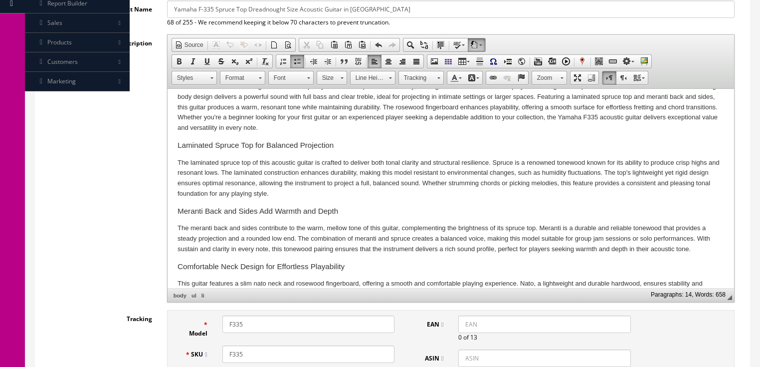
scroll to position [0, 0]
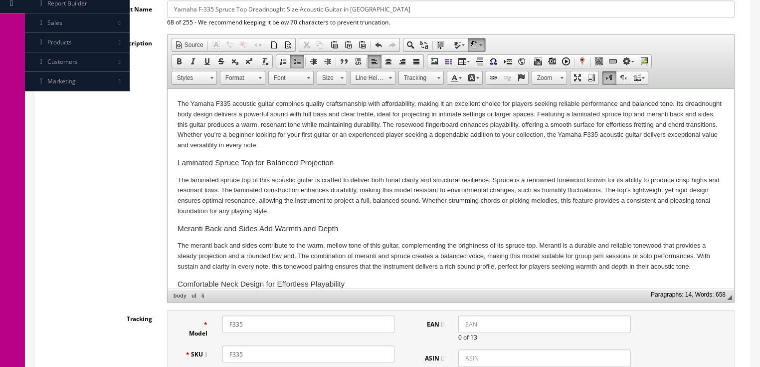
click at [173, 99] on html "The Yamaha F335 acoustic guitar combines quality craftsmanship with affordabili…" at bounding box center [450, 344] width 567 height 511
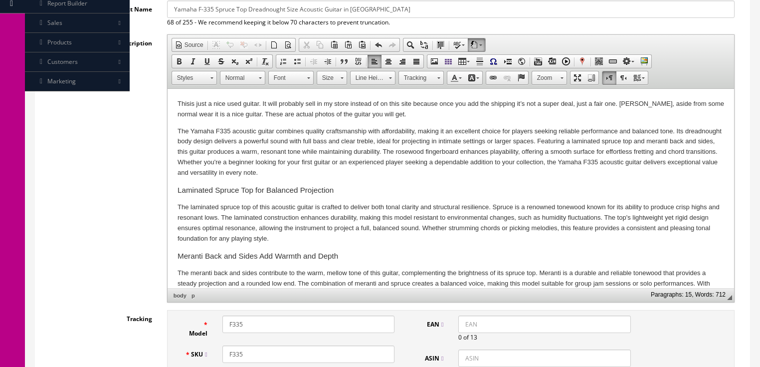
click at [189, 104] on p "Thisis just a nice used guitar. It will probably sell in my store instead of on…" at bounding box center [450, 109] width 547 height 21
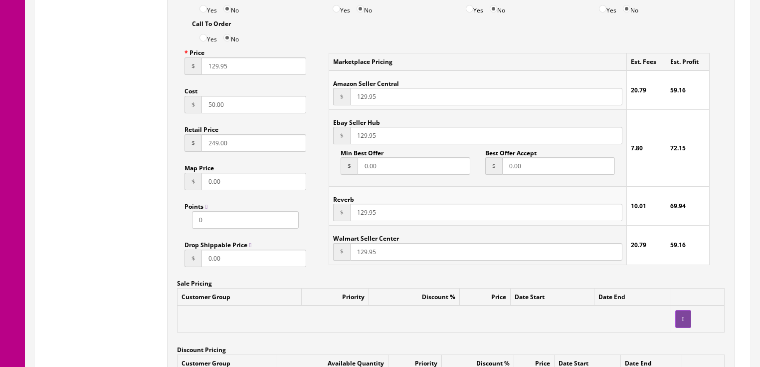
scroll to position [844, 0]
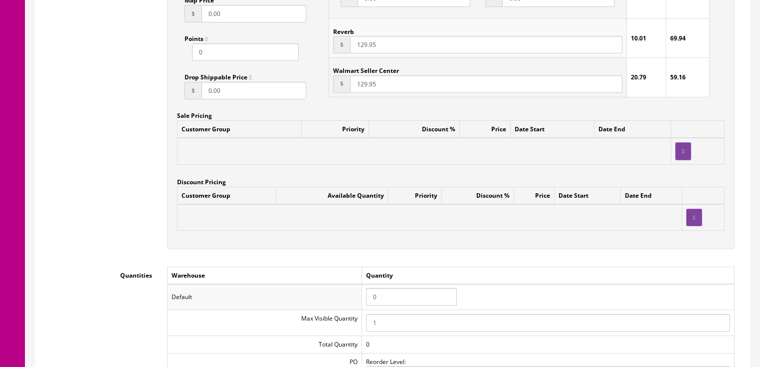
drag, startPoint x: 386, startPoint y: 300, endPoint x: 359, endPoint y: 295, distance: 27.5
click at [359, 295] on tr "Default 0" at bounding box center [450, 297] width 567 height 26
type input "1"
click at [353, 271] on td "Warehouse" at bounding box center [264, 274] width 195 height 17
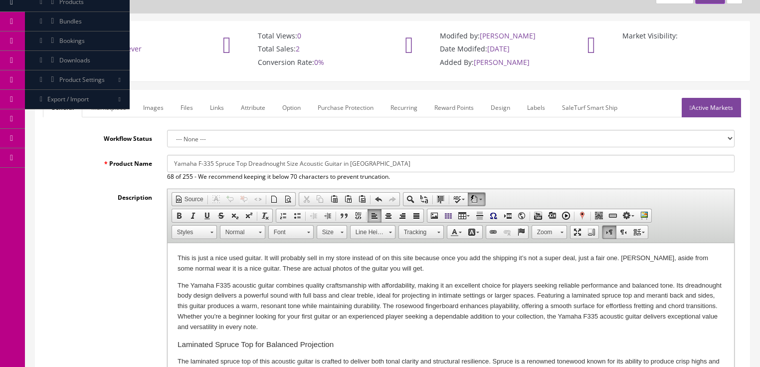
scroll to position [46, 0]
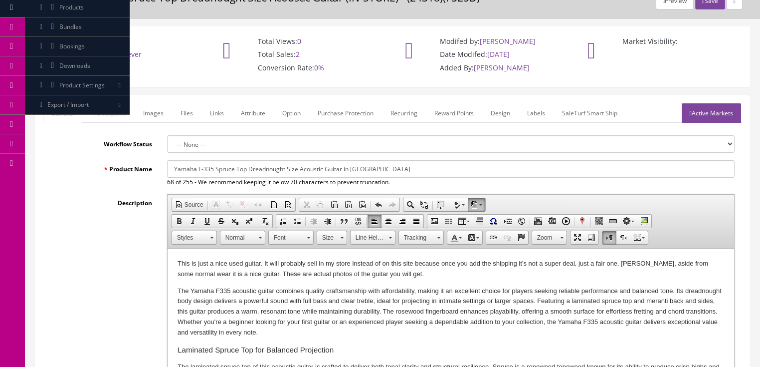
click at [113, 107] on link "Marketplace" at bounding box center [108, 112] width 51 height 19
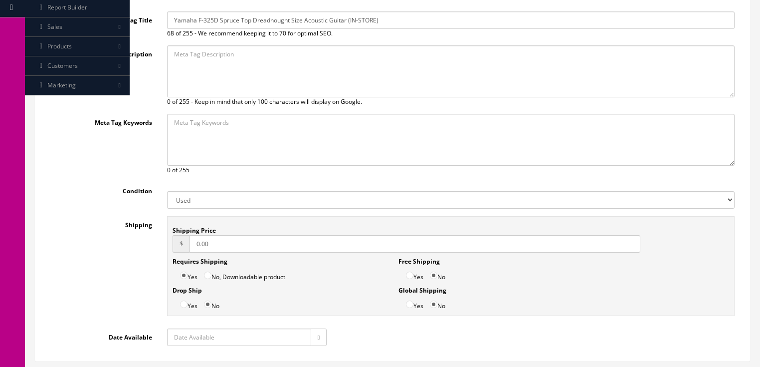
scroll to position [206, 0]
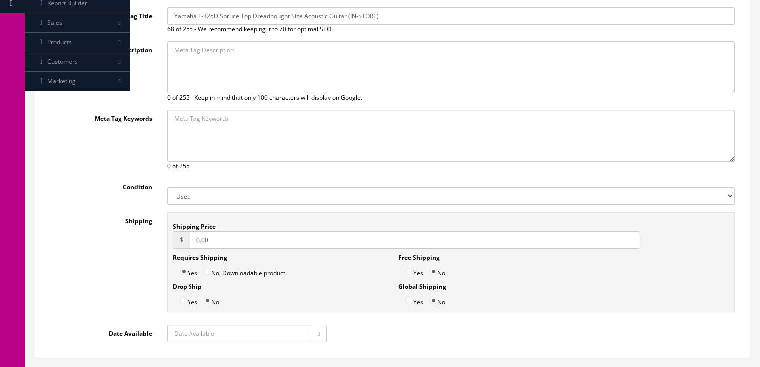
drag, startPoint x: 211, startPoint y: 240, endPoint x: 150, endPoint y: 255, distance: 63.6
click at [150, 255] on div "Shipping Shipping Price $ 0.00 Requires Shipping Yes No, Downloadable product D…" at bounding box center [392, 264] width 699 height 105
type input "29.00"
click at [318, 334] on button "button" at bounding box center [319, 332] width 16 height 17
type input "2025-08-29"
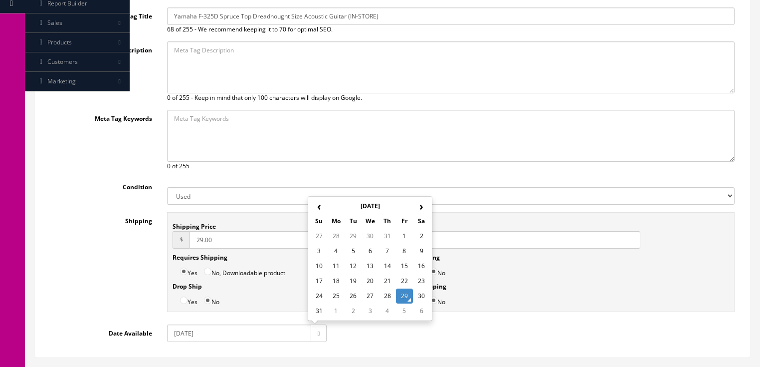
click at [398, 293] on td "29" at bounding box center [404, 295] width 17 height 15
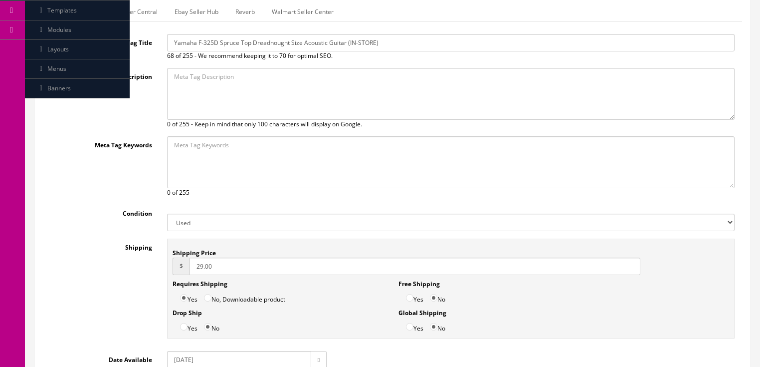
scroll to position [6, 0]
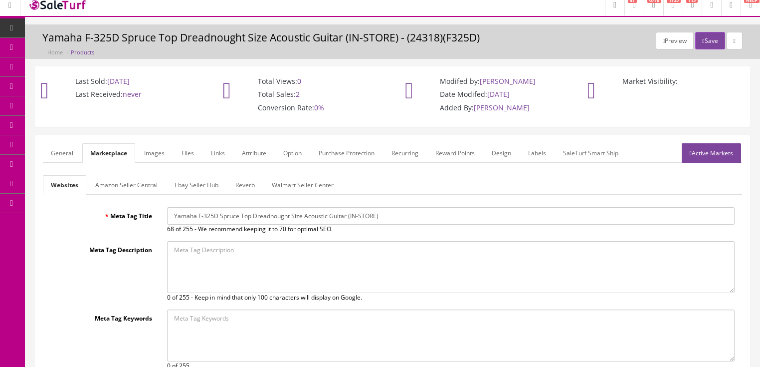
type input "29.00"
click at [182, 187] on link "Ebay Seller Hub" at bounding box center [197, 184] width 60 height 19
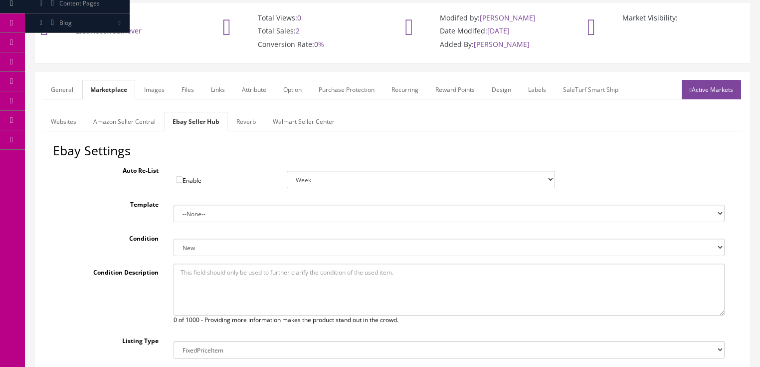
scroll to position [126, 0]
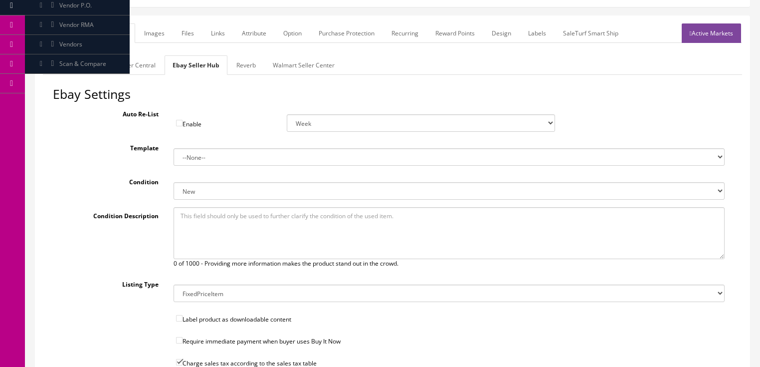
click at [196, 192] on select "New New other New with defects Manufacturer refurbished Seller refurbished Used…" at bounding box center [449, 190] width 551 height 17
select select "3000"
click at [174, 182] on select "New New other New with defects Manufacturer refurbished Seller refurbished Used…" at bounding box center [449, 190] width 551 height 17
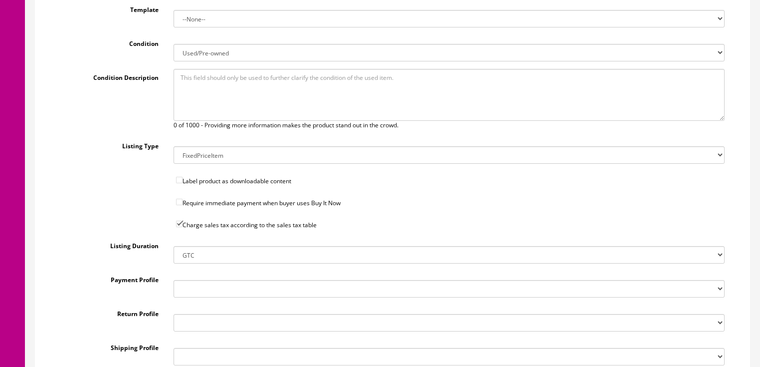
scroll to position [286, 0]
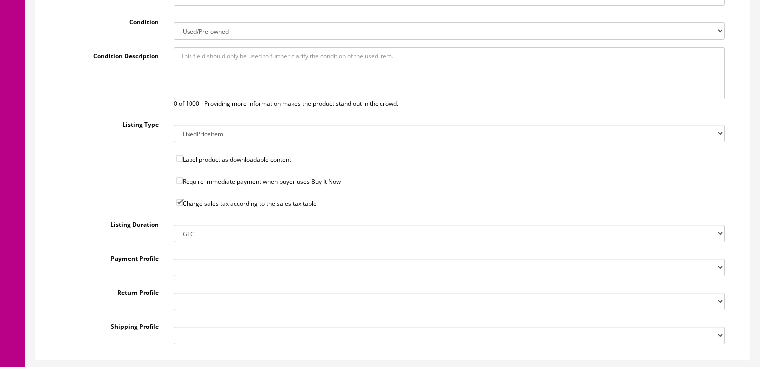
click at [198, 267] on select "DEFAULT PAYMENT POLICY (CAN BE USED WITH MAKE OFFER) DEFAULT PAYMENT POLICY(CAN…" at bounding box center [449, 266] width 551 height 17
select select "125901023017"
click at [174, 258] on select "DEFAULT PAYMENT POLICY (CAN BE USED WITH MAKE OFFER) DEFAULT PAYMENT POLICY(CAN…" at bounding box center [449, 266] width 551 height 17
click at [191, 307] on select "!30-Day Return Policy Default !No Returns 14-Day Return Policy, Money Back, Ret…" at bounding box center [449, 300] width 551 height 17
select select "161254712017"
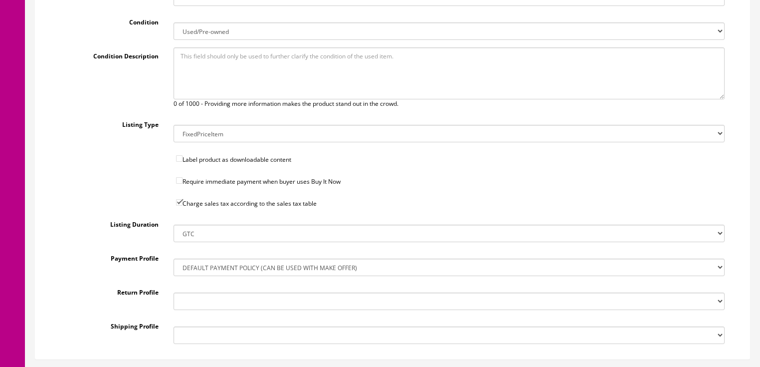
click at [174, 292] on select "!30-Day Return Policy Default !No Returns 14-Day Return Policy, Money Back, Ret…" at bounding box center [449, 300] width 551 height 17
click at [203, 335] on select "!$28.50 FedEx, Priority $65.00 No International !$28.50 FedEx, Priority $65.00 …" at bounding box center [449, 334] width 551 height 17
select select "77323016017"
click at [174, 326] on select "!$28.50 FedEx, Priority $65.00 No International !$28.50 FedEx, Priority $65.00 …" at bounding box center [449, 334] width 551 height 17
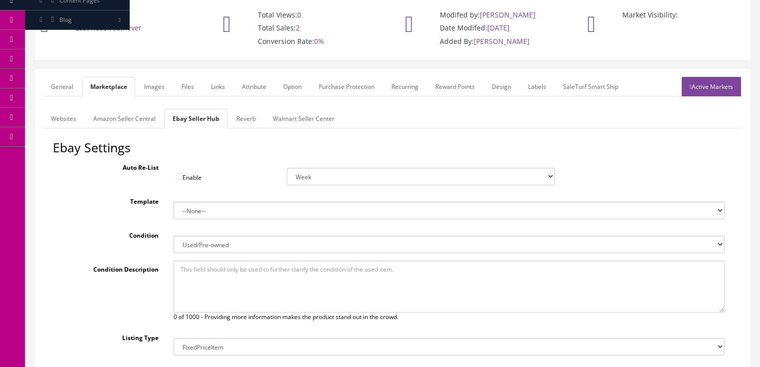
scroll to position [46, 0]
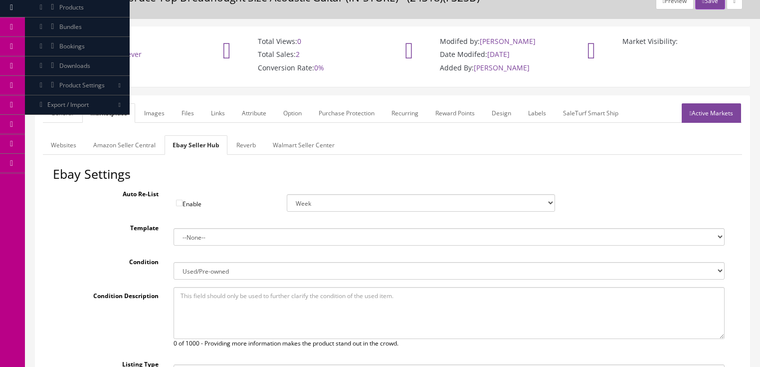
click at [241, 143] on link "Reverb" at bounding box center [245, 144] width 35 height 19
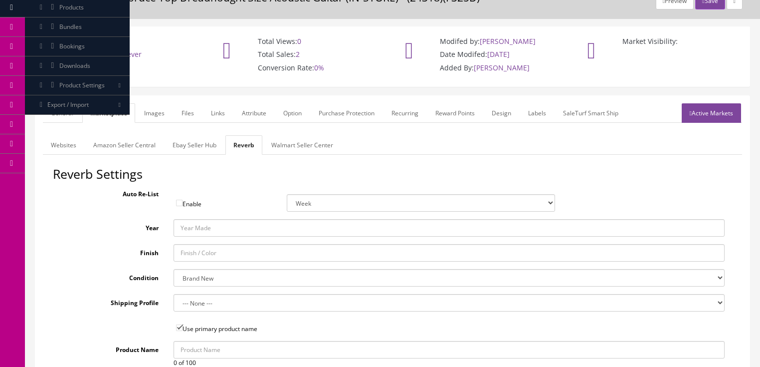
click at [194, 260] on input "Finish" at bounding box center [449, 252] width 551 height 17
type input "Sunburst"
click at [198, 283] on select "Brand New Mint Excellent Very Good Good Fair Poor B-Stock Non Functioning" at bounding box center [449, 277] width 551 height 17
select select "f7a3f48c-972a-44c6-b01a-0cd27488d3f6"
click at [174, 269] on select "Brand New Mint Excellent Very Good Good Fair Poor B-Stock Non Functioning" at bounding box center [449, 277] width 551 height 17
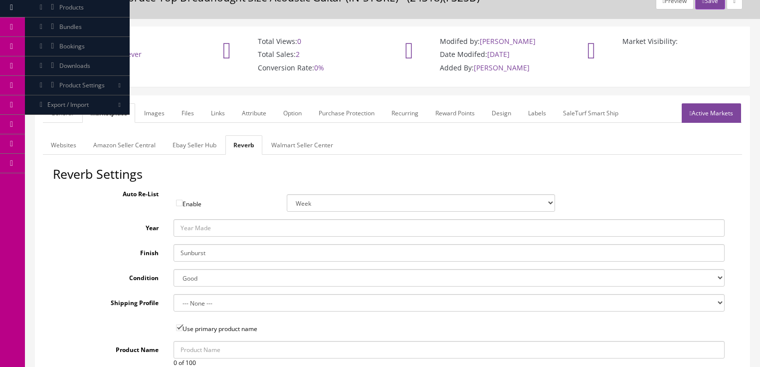
click at [192, 303] on select "--- None --- $3.49 USPS Shipping MH INSURED $20000 GUITAR MH INSURED $11000 GUI…" at bounding box center [449, 302] width 551 height 17
select select "12660"
click at [174, 294] on select "--- None --- $3.49 USPS Shipping MH INSURED $20000 GUITAR MH INSURED $11000 GUI…" at bounding box center [449, 302] width 551 height 17
click at [158, 110] on link "Images" at bounding box center [154, 112] width 36 height 19
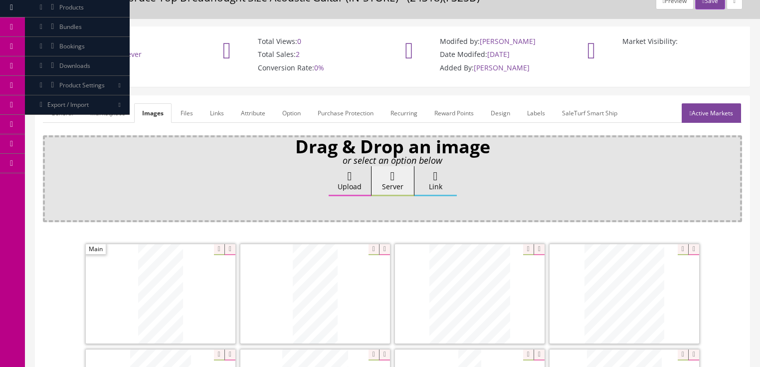
click at [253, 115] on link "Attribute" at bounding box center [253, 112] width 40 height 19
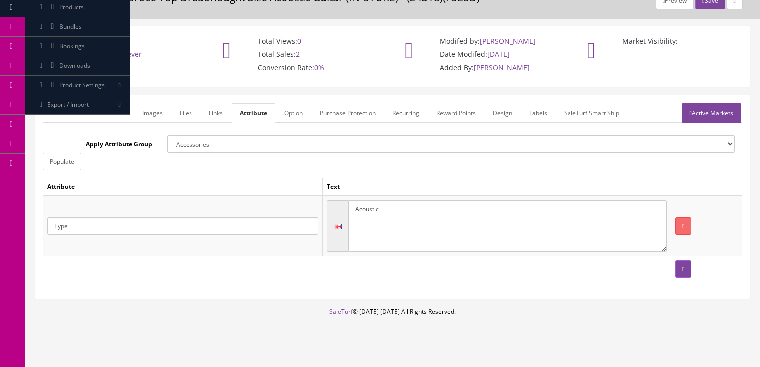
click at [690, 114] on icon at bounding box center [691, 113] width 2 height 6
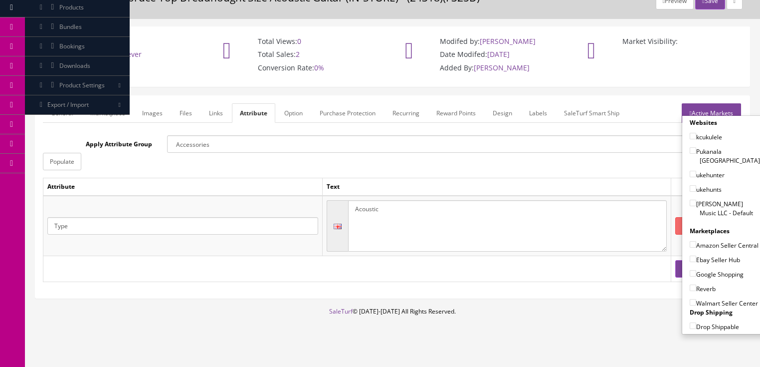
drag, startPoint x: 687, startPoint y: 192, endPoint x: 690, endPoint y: 205, distance: 13.2
click at [690, 200] on input"] "[PERSON_NAME] Music LLC - Default" at bounding box center [693, 203] width 6 height 6
checkbox input"] "true"
click at [690, 255] on input"] "Ebay Seller Hub" at bounding box center [693, 258] width 6 height 6
checkbox input"] "true"
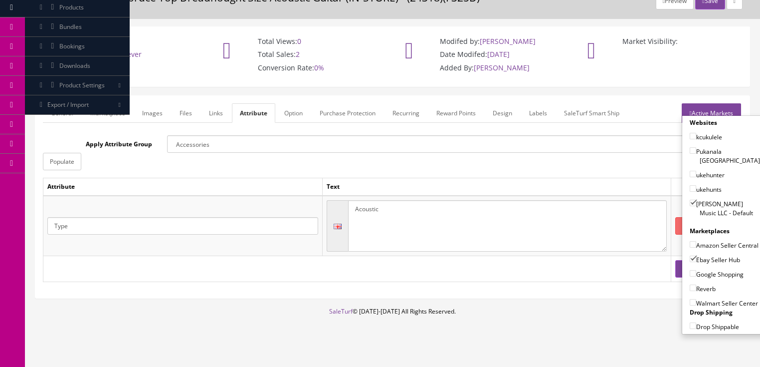
click at [690, 272] on input"] "Google Shopping" at bounding box center [693, 273] width 6 height 6
checkbox input"] "true"
click at [690, 286] on input"] "Reverb" at bounding box center [693, 287] width 6 height 6
checkbox input"] "true"
click at [710, 107] on link "Active Markets" at bounding box center [711, 112] width 59 height 19
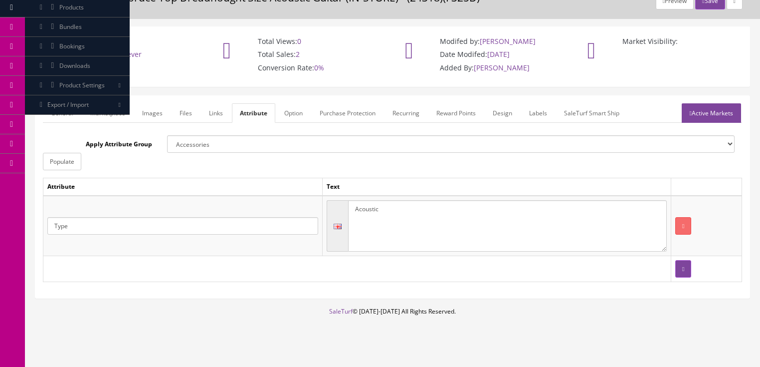
click at [55, 113] on link "General" at bounding box center [62, 112] width 38 height 19
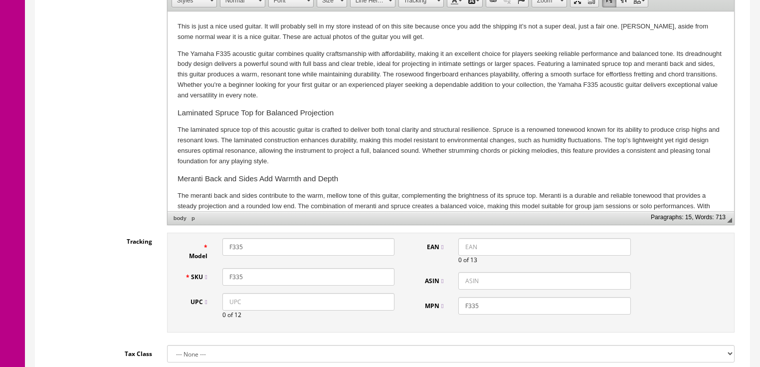
scroll to position [286, 0]
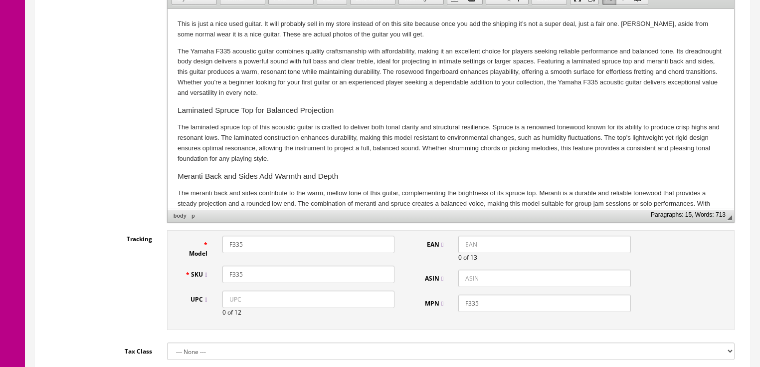
drag, startPoint x: 251, startPoint y: 274, endPoint x: 223, endPoint y: 273, distance: 27.9
click at [223, 273] on input "F335" at bounding box center [308, 273] width 172 height 17
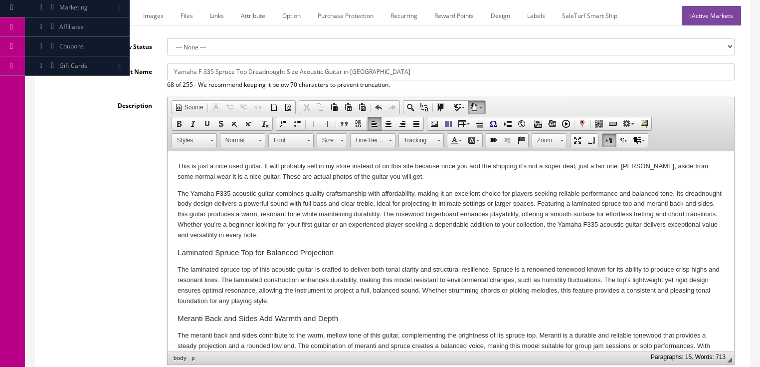
scroll to position [0, 0]
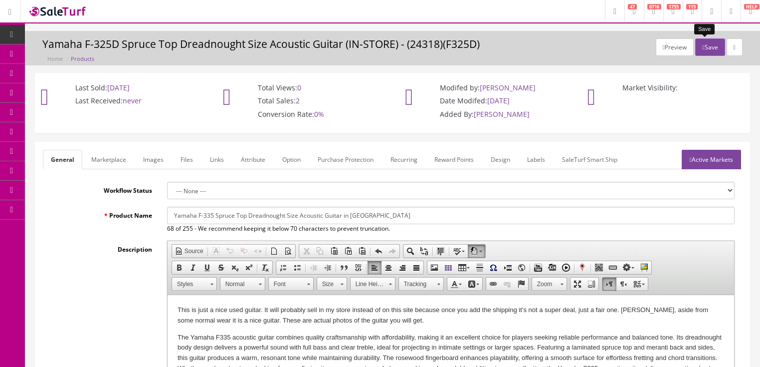
click at [702, 48] on icon "button" at bounding box center [703, 47] width 2 height 6
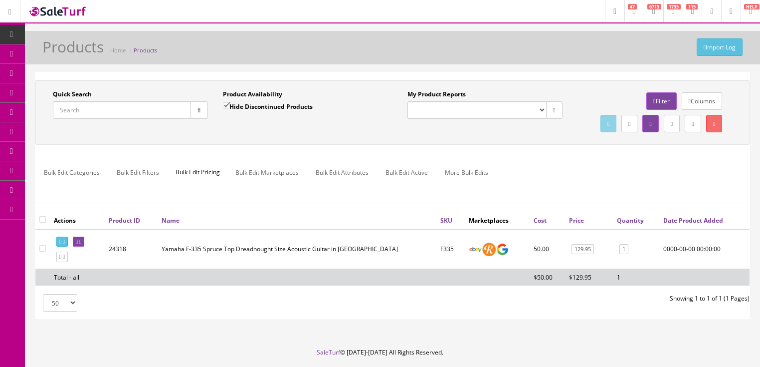
click at [128, 108] on input "Quick Search" at bounding box center [122, 109] width 138 height 17
paste input "F335"
type input "F335"
click at [193, 114] on button "button" at bounding box center [199, 109] width 17 height 17
click at [81, 244] on icon at bounding box center [80, 241] width 2 height 5
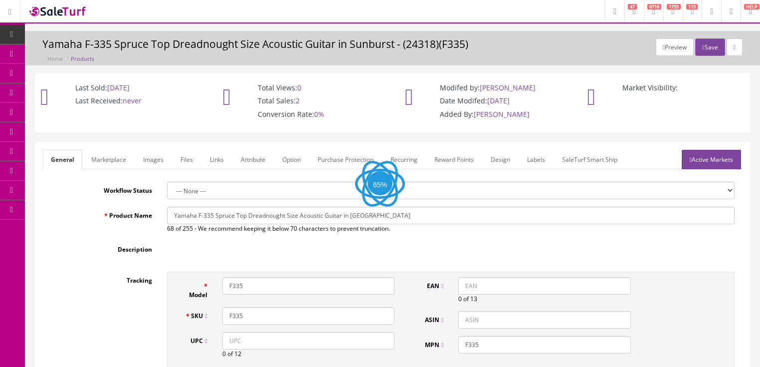
click at [529, 160] on link "Labels" at bounding box center [536, 159] width 34 height 19
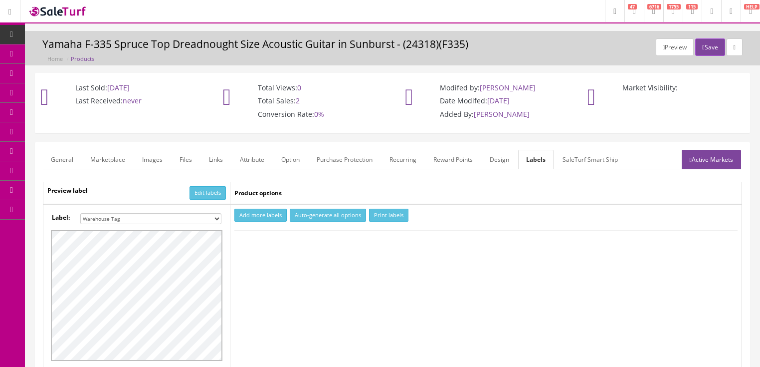
click at [215, 215] on select "Small Label 2 x 1 Label Shoe label 100 barcodes Dymo Label 2 X 1 Sticker Labels…" at bounding box center [150, 218] width 141 height 11
select select "16"
click at [80, 213] on select "Small Label 2 x 1 Label Shoe label 100 barcodes Dymo Label 2 X 1 Sticker Labels…" at bounding box center [150, 218] width 141 height 11
click at [271, 211] on button "Add more labels" at bounding box center [260, 215] width 52 height 13
drag, startPoint x: 265, startPoint y: 241, endPoint x: 283, endPoint y: 238, distance: 18.3
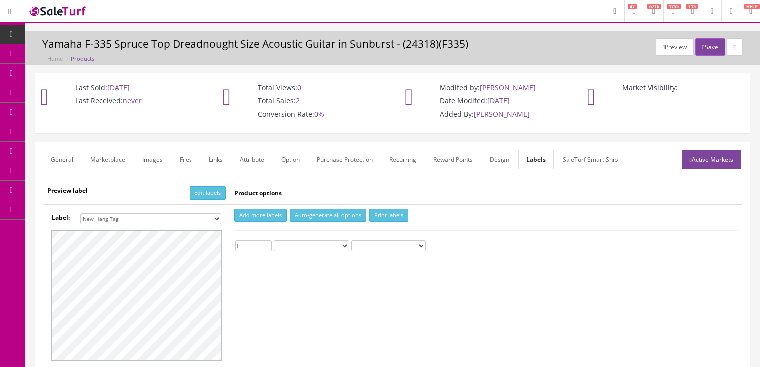
type input "1"
click at [266, 241] on input "1" at bounding box center [253, 245] width 36 height 11
click at [370, 216] on button "Print labels" at bounding box center [388, 215] width 39 height 13
click at [704, 46] on button "Save" at bounding box center [709, 46] width 29 height 17
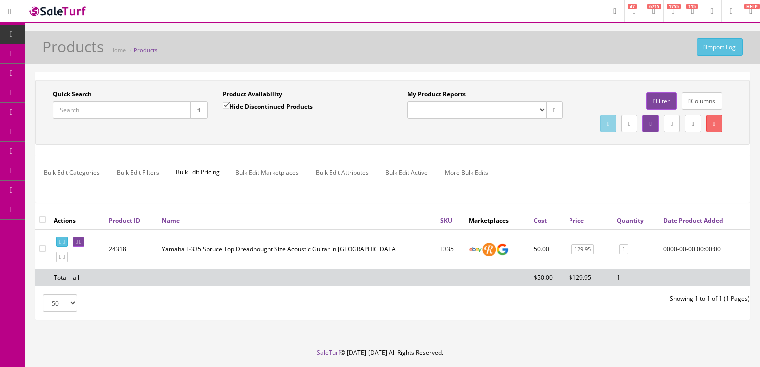
click at [108, 110] on input "Quick Search" at bounding box center [122, 109] width 138 height 17
type input "tcmah"
click at [223, 102] on input "Hide Discontinued Products" at bounding box center [226, 105] width 6 height 6
checkbox input "false"
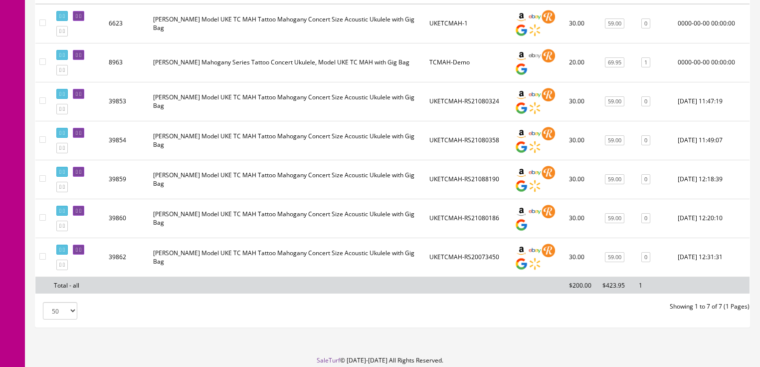
scroll to position [239, 0]
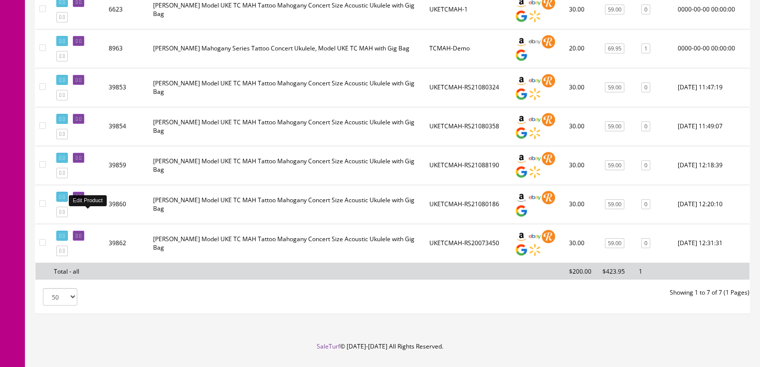
click at [84, 202] on link at bounding box center [78, 197] width 11 height 10
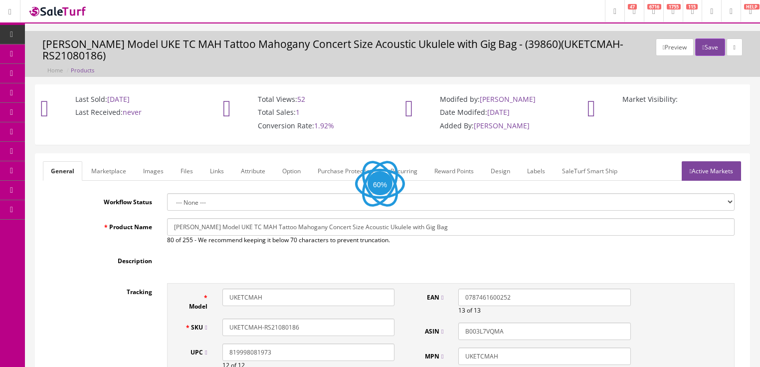
click at [146, 161] on link "Images" at bounding box center [153, 170] width 36 height 19
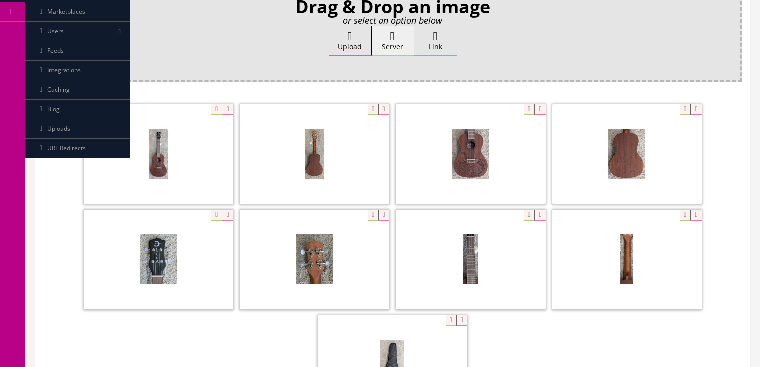
scroll to position [200, 0]
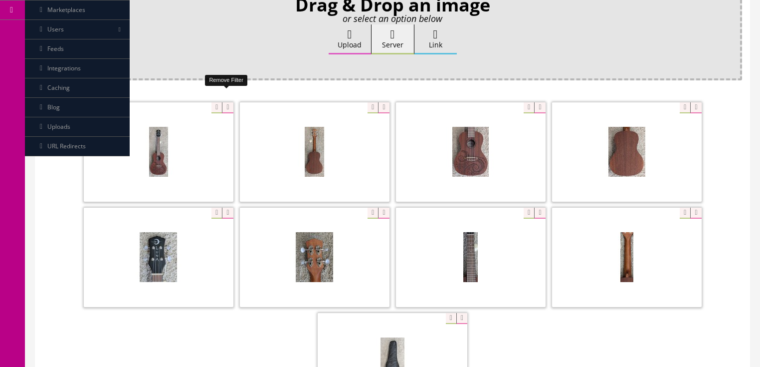
click at [227, 102] on icon at bounding box center [227, 107] width 11 height 11
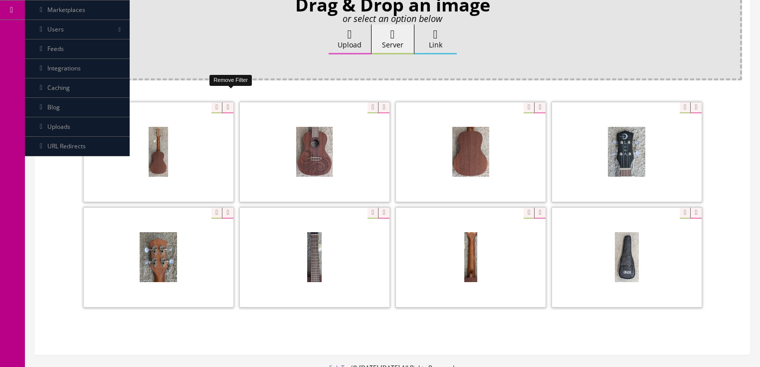
click at [227, 102] on icon at bounding box center [227, 107] width 11 height 11
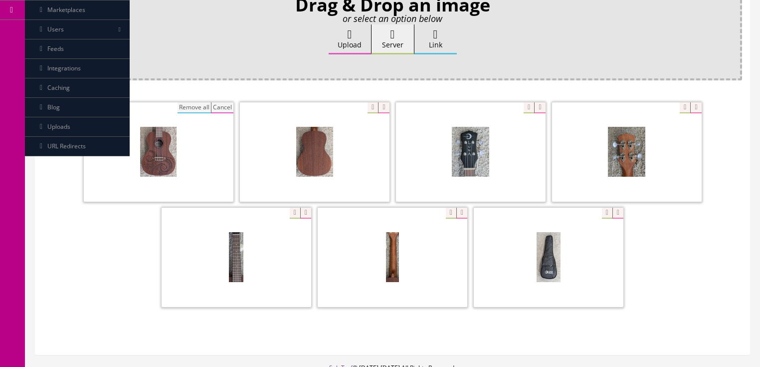
click at [193, 102] on button "Remove all" at bounding box center [194, 107] width 33 height 11
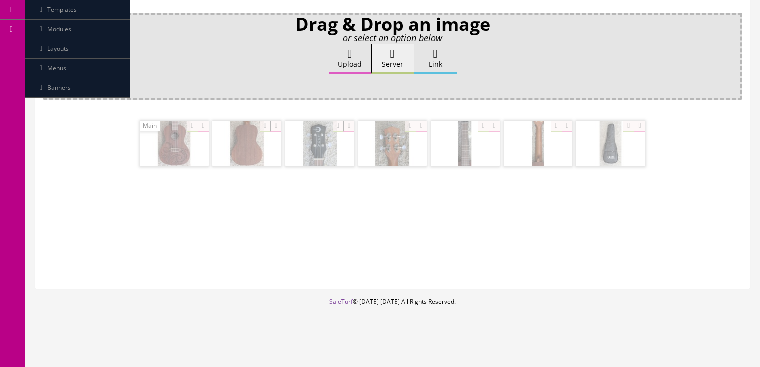
scroll to position [167, 0]
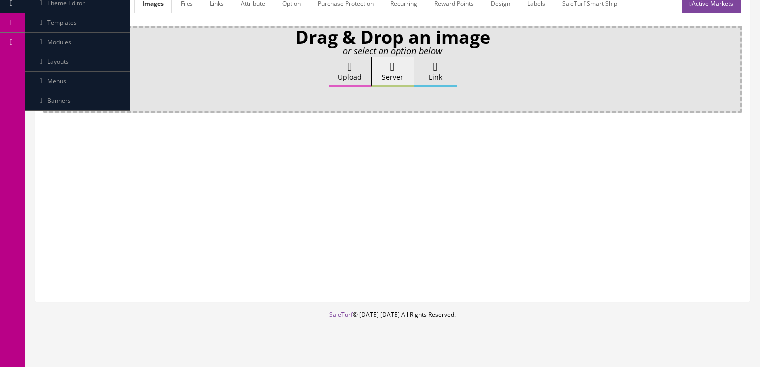
click at [345, 64] on label "Upload" at bounding box center [350, 72] width 42 height 30
click at [50, 64] on input "Upload" at bounding box center [50, 62] width 0 height 10
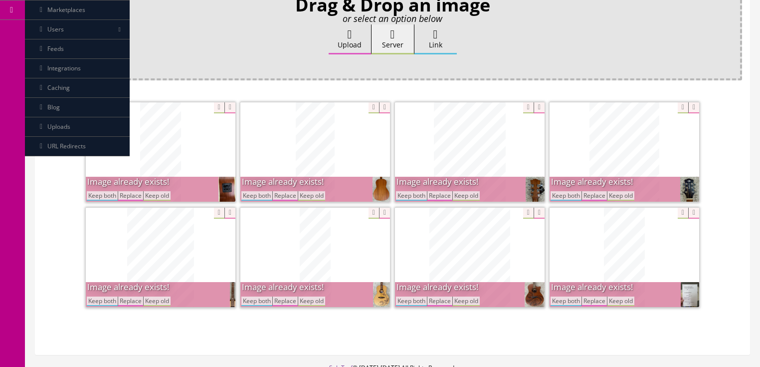
drag, startPoint x: 263, startPoint y: 184, endPoint x: 170, endPoint y: 184, distance: 93.8
click at [259, 191] on button "Keep both" at bounding box center [256, 195] width 31 height 9
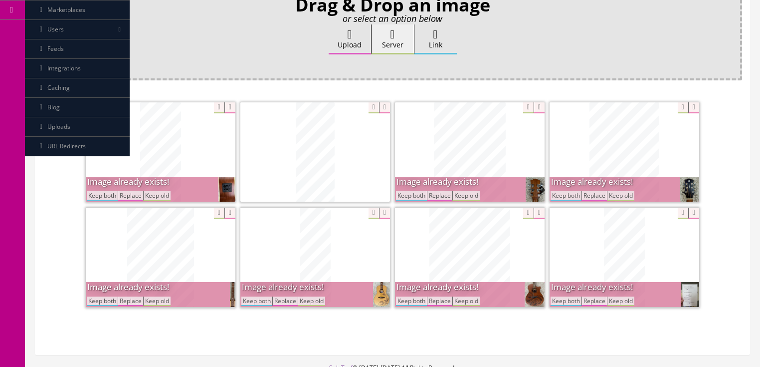
click at [105, 191] on button "Keep both" at bounding box center [102, 195] width 31 height 9
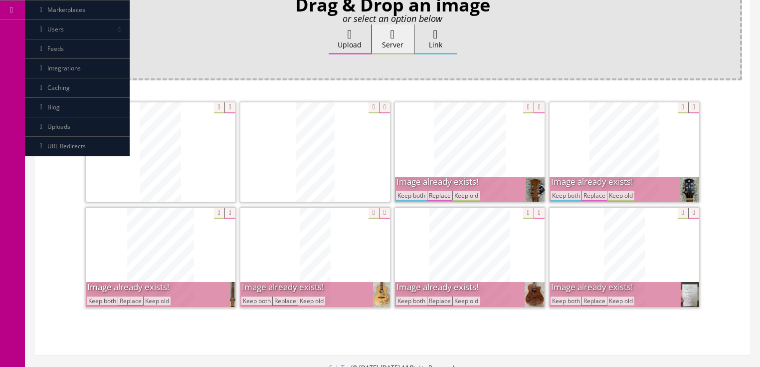
click at [98, 296] on button "Keep both" at bounding box center [102, 300] width 31 height 9
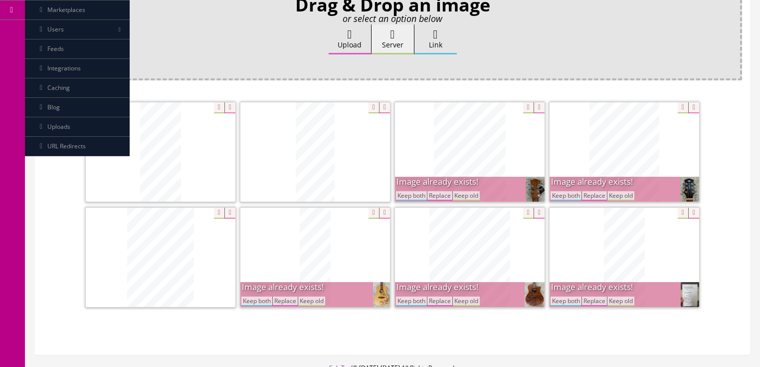
drag, startPoint x: 252, startPoint y: 289, endPoint x: 329, endPoint y: 283, distance: 77.5
click at [255, 296] on button "Keep both" at bounding box center [256, 300] width 31 height 9
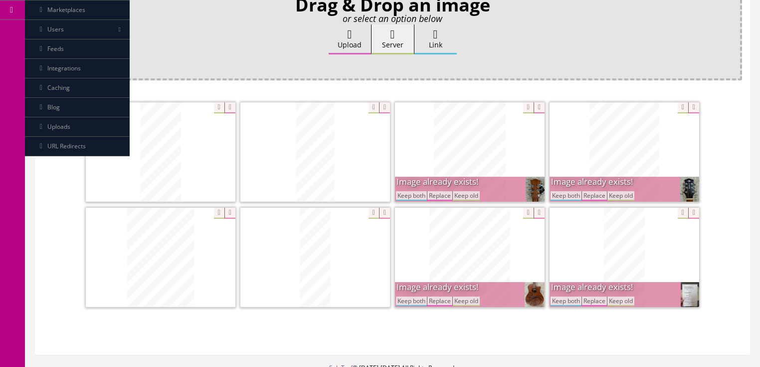
drag, startPoint x: 403, startPoint y: 287, endPoint x: 403, endPoint y: 270, distance: 17.0
click at [405, 296] on button "Keep both" at bounding box center [411, 300] width 31 height 9
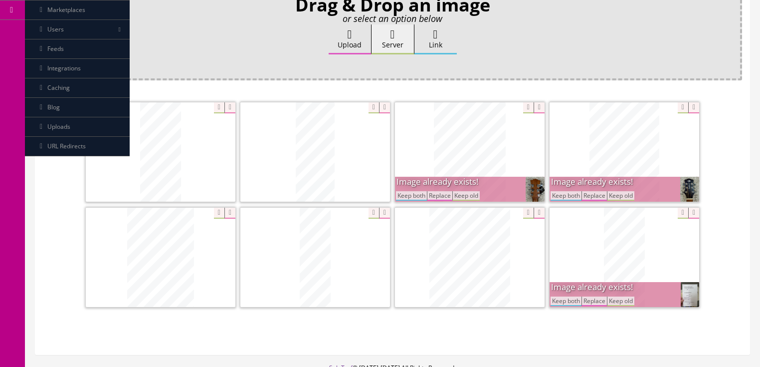
drag, startPoint x: 411, startPoint y: 184, endPoint x: 418, endPoint y: 184, distance: 7.0
click at [413, 191] on button "Keep both" at bounding box center [411, 195] width 31 height 9
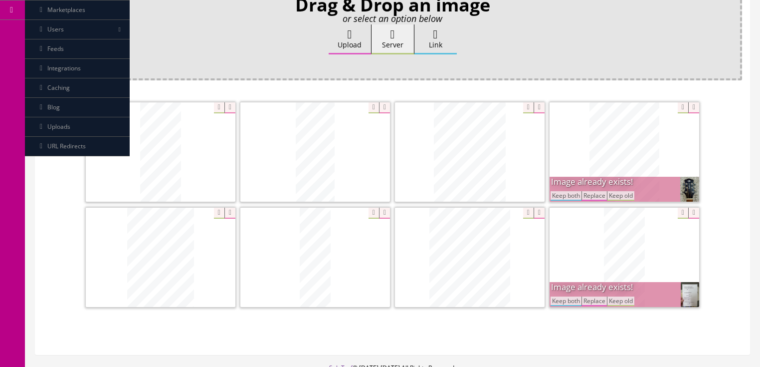
drag, startPoint x: 552, startPoint y: 184, endPoint x: 556, endPoint y: 192, distance: 8.7
click at [554, 191] on button "Keep both" at bounding box center [566, 195] width 31 height 9
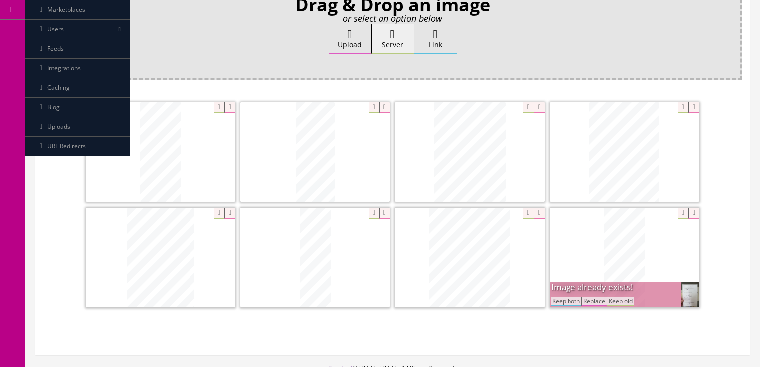
click at [561, 296] on button "Keep both" at bounding box center [566, 300] width 31 height 9
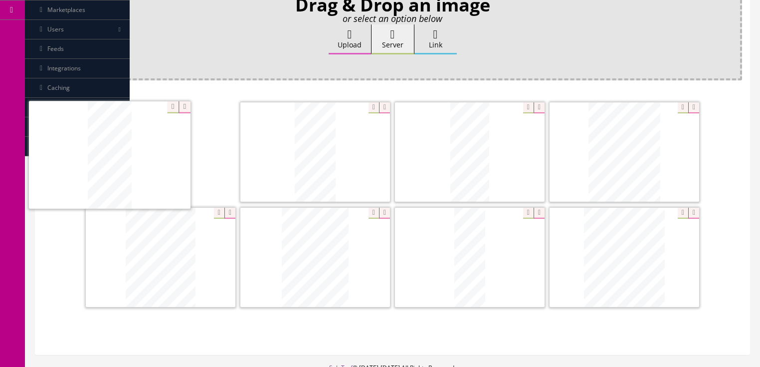
drag, startPoint x: 621, startPoint y: 254, endPoint x: 200, endPoint y: 130, distance: 439.1
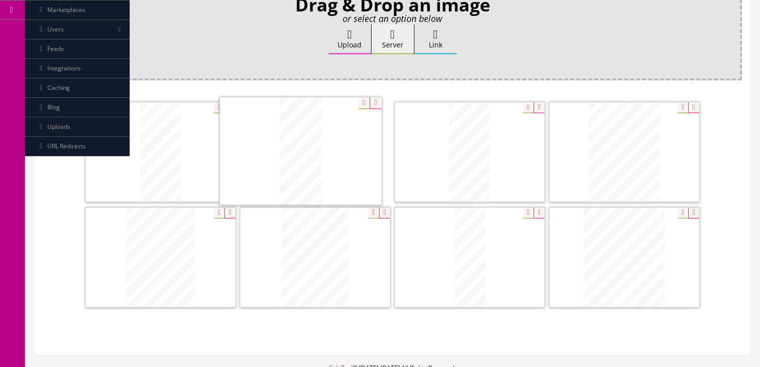
drag, startPoint x: 446, startPoint y: 124, endPoint x: 367, endPoint y: 154, distance: 84.9
drag, startPoint x: 621, startPoint y: 219, endPoint x: 421, endPoint y: 143, distance: 213.6
drag, startPoint x: 339, startPoint y: 223, endPoint x: 599, endPoint y: 134, distance: 274.3
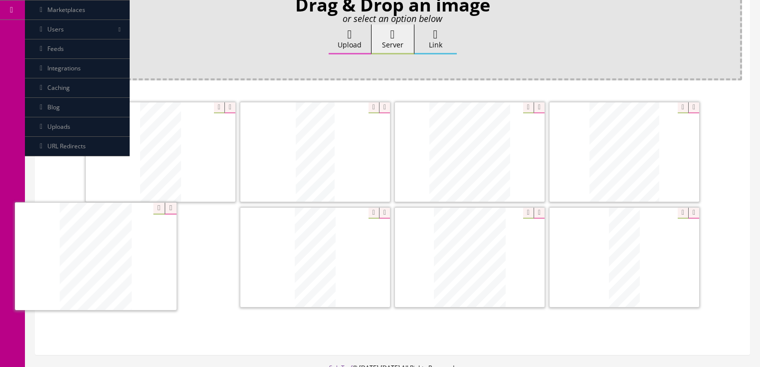
drag, startPoint x: 458, startPoint y: 249, endPoint x: 339, endPoint y: 255, distance: 118.9
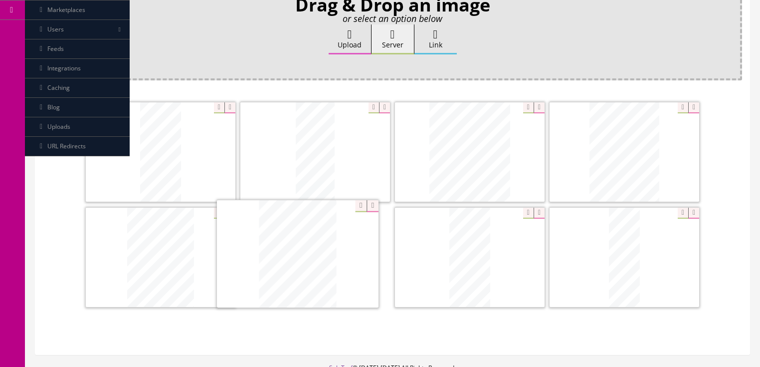
drag, startPoint x: 417, startPoint y: 250, endPoint x: 332, endPoint y: 248, distance: 85.3
drag, startPoint x: 621, startPoint y: 237, endPoint x: 455, endPoint y: 237, distance: 165.6
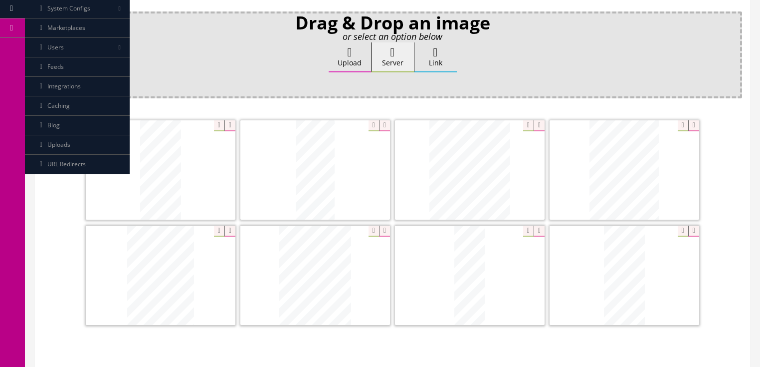
scroll to position [40, 0]
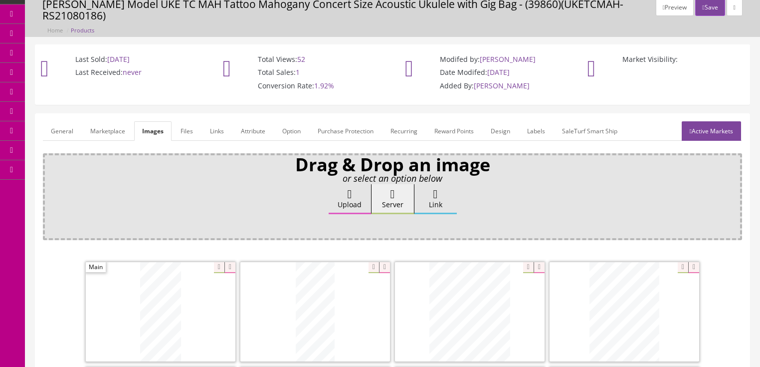
click at [719, 124] on link "Active Markets" at bounding box center [711, 130] width 59 height 19
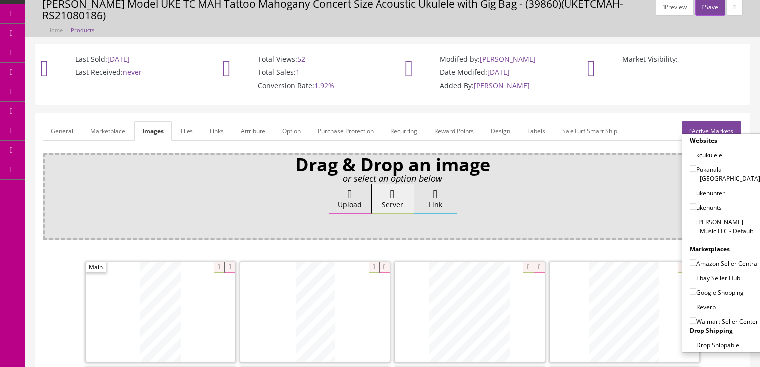
drag, startPoint x: 709, startPoint y: 116, endPoint x: 606, endPoint y: 112, distance: 103.3
click at [708, 121] on link "Active Markets" at bounding box center [711, 130] width 59 height 19
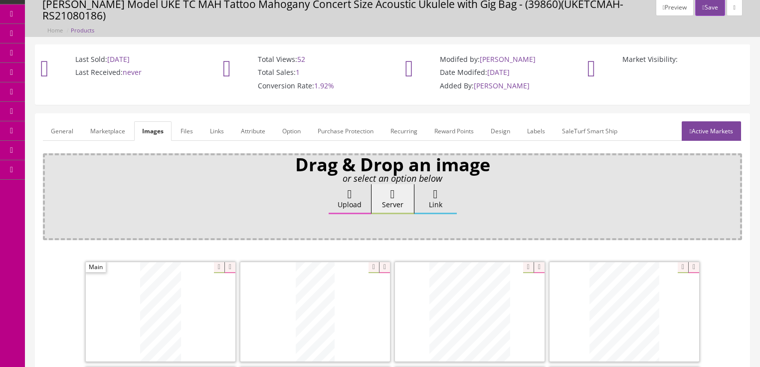
click at [66, 122] on link "General" at bounding box center [62, 130] width 38 height 19
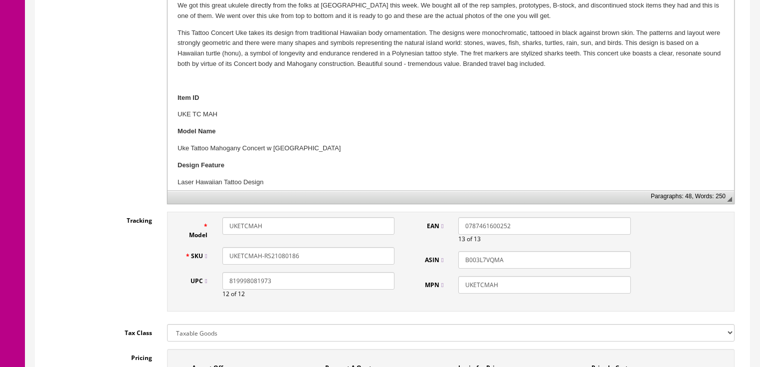
scroll to position [319, 0]
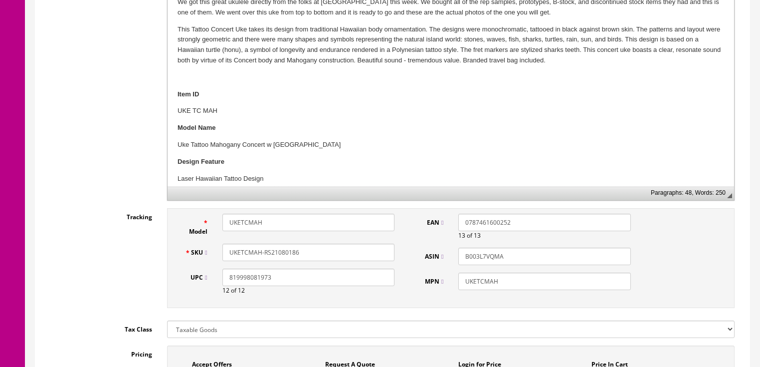
drag, startPoint x: 263, startPoint y: 241, endPoint x: 319, endPoint y: 241, distance: 55.9
click at [319, 243] on input "UKETCMAH-RS21080186" at bounding box center [308, 251] width 172 height 17
drag, startPoint x: 312, startPoint y: 239, endPoint x: 196, endPoint y: 237, distance: 116.2
click at [196, 243] on div "SKU UKETCMAH-28311" at bounding box center [290, 251] width 225 height 17
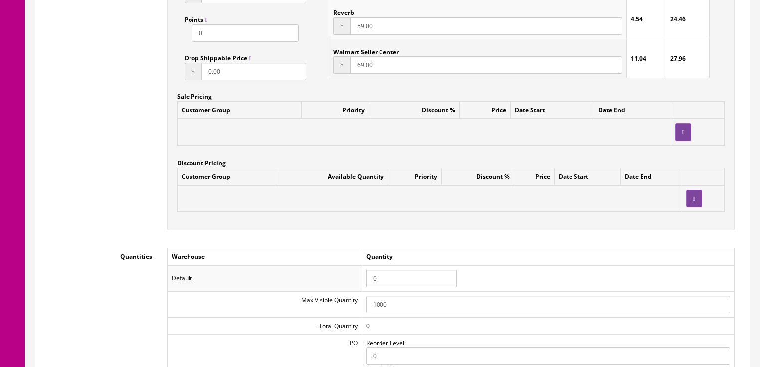
scroll to position [878, 0]
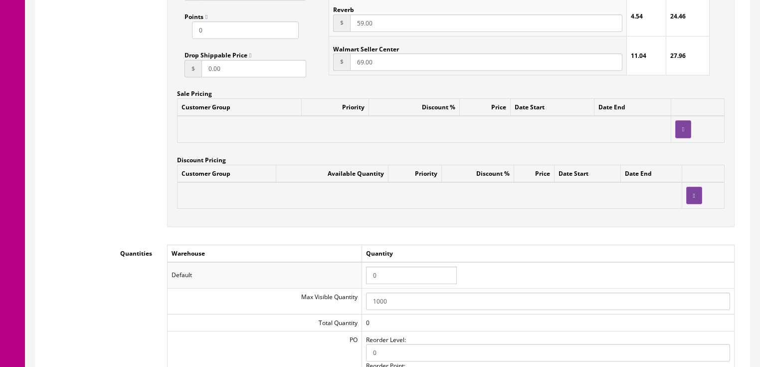
type input "UKETCMAH-28311"
drag, startPoint x: 385, startPoint y: 264, endPoint x: 361, endPoint y: 265, distance: 23.5
click at [361, 265] on tr "Default 0" at bounding box center [450, 275] width 567 height 26
type input "1"
click at [603, 211] on div "Accept Offers Yes No Request A Quote Yes No Login for Price Yes No Price In Car…" at bounding box center [451, 7] width 568 height 440
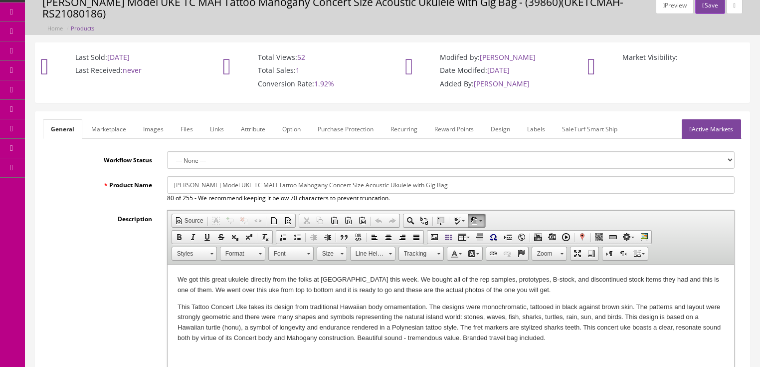
scroll to position [40, 0]
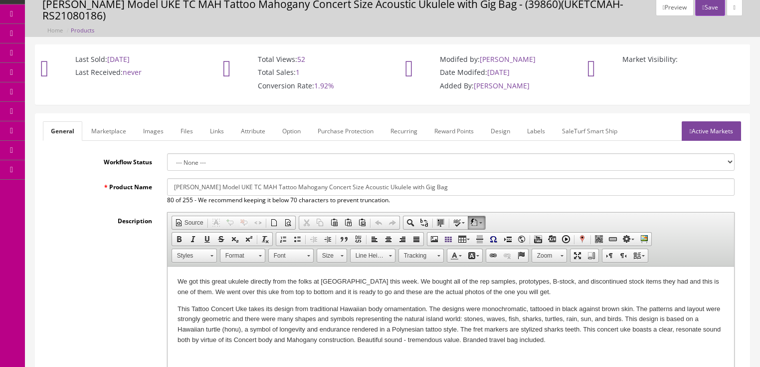
click at [712, 123] on link "Active Markets" at bounding box center [711, 130] width 59 height 19
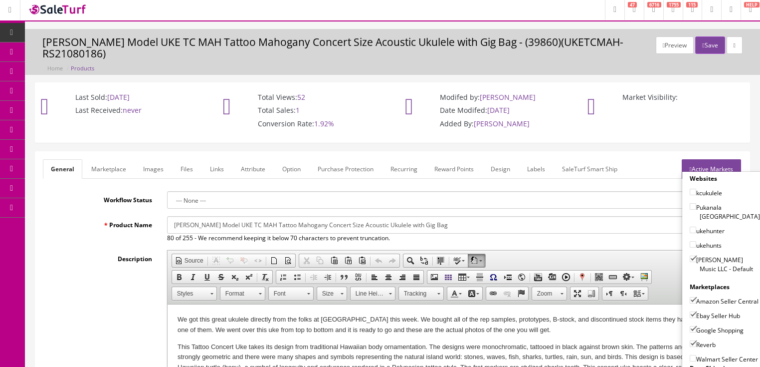
scroll to position [0, 0]
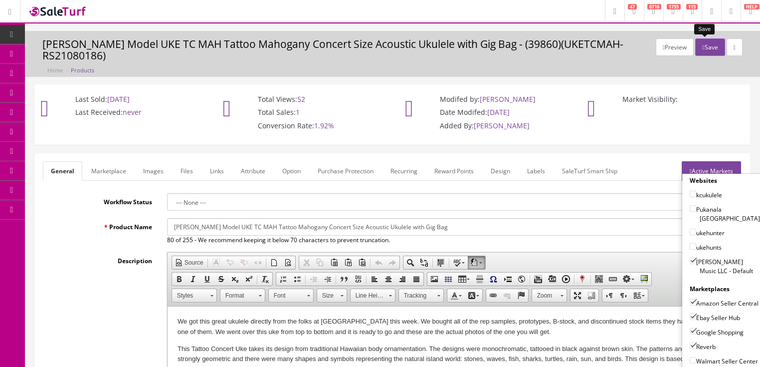
click at [708, 48] on button "Save" at bounding box center [709, 46] width 29 height 17
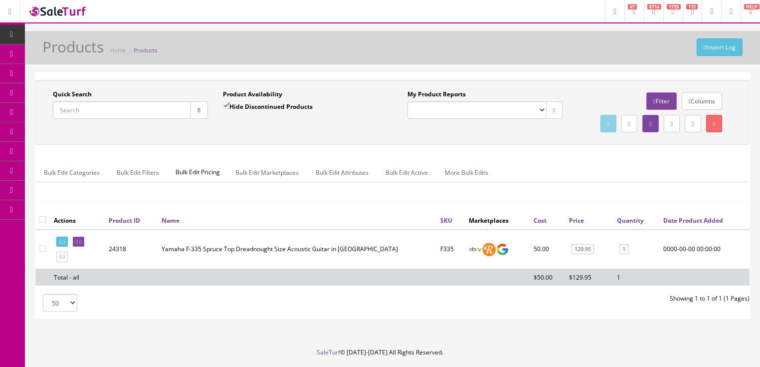
click at [117, 107] on input "Quick Search" at bounding box center [122, 109] width 138 height 17
paste input "UKETCMAH-28311"
click at [197, 113] on button "button" at bounding box center [199, 109] width 17 height 17
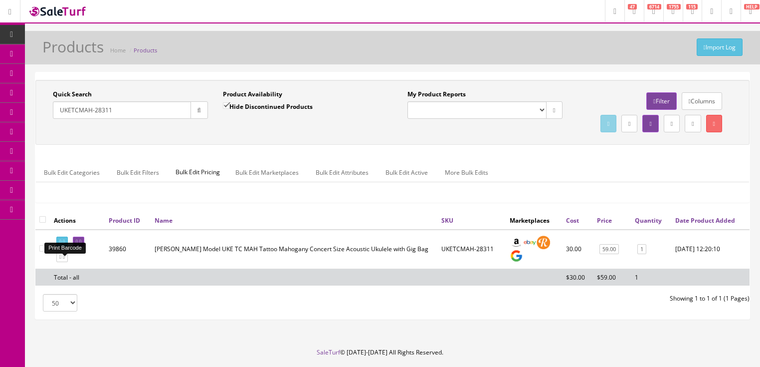
click at [65, 247] on link at bounding box center [61, 241] width 11 height 10
drag, startPoint x: 156, startPoint y: 114, endPoint x: 53, endPoint y: 133, distance: 104.1
click at [53, 133] on div "Quick Search UKETCMAH-28311 Date From Product Availability Hide Discontinued Pr…" at bounding box center [392, 112] width 709 height 45
type input "safari vista stallion"
click at [223, 107] on input "Hide Discontinued Products" at bounding box center [226, 105] width 6 height 6
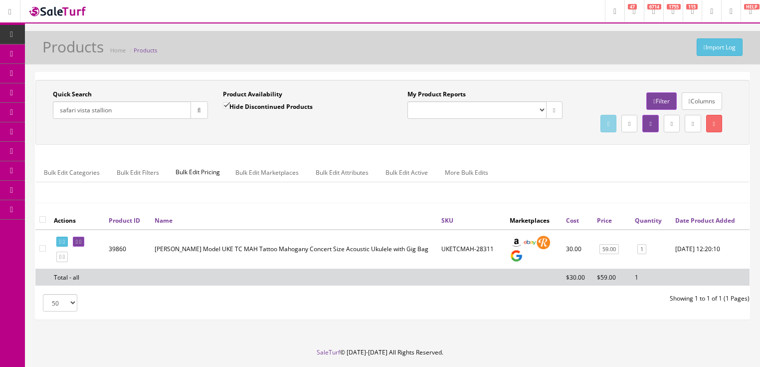
checkbox input "false"
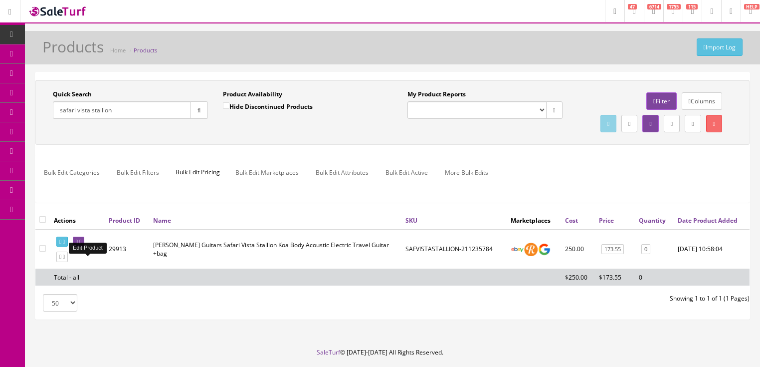
click at [81, 244] on icon at bounding box center [80, 241] width 2 height 5
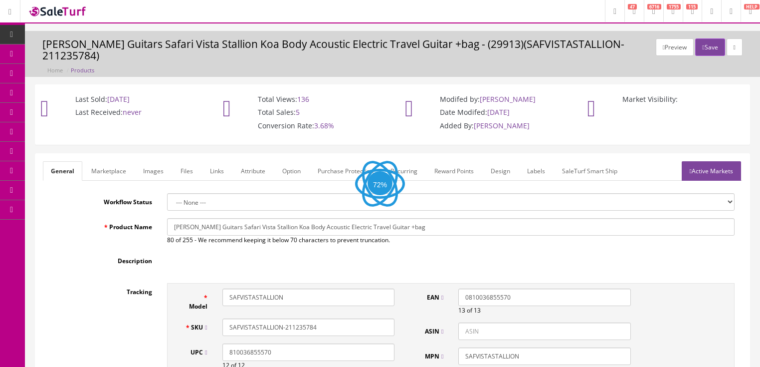
click at [144, 161] on link "Images" at bounding box center [153, 170] width 36 height 19
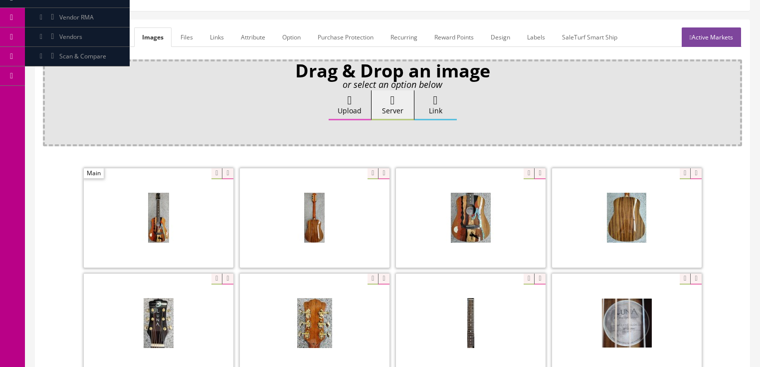
scroll to position [160, 0]
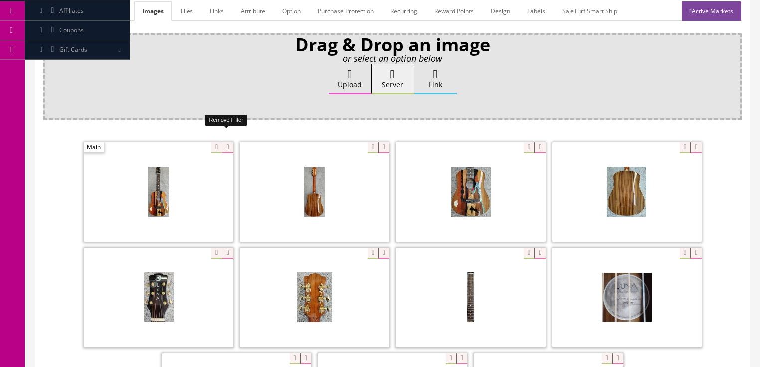
click at [223, 142] on icon at bounding box center [227, 147] width 11 height 11
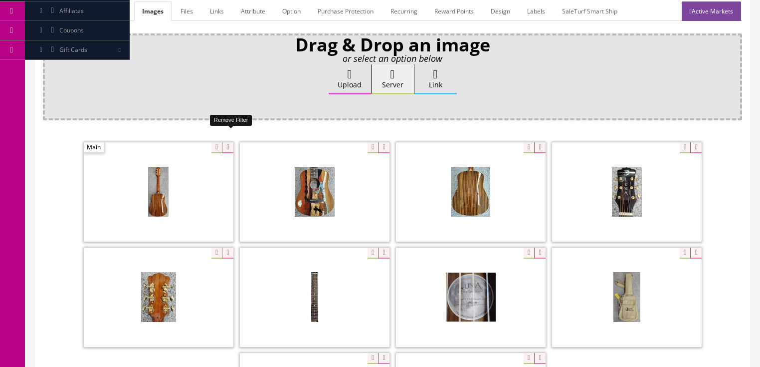
click at [223, 142] on icon at bounding box center [227, 147] width 11 height 11
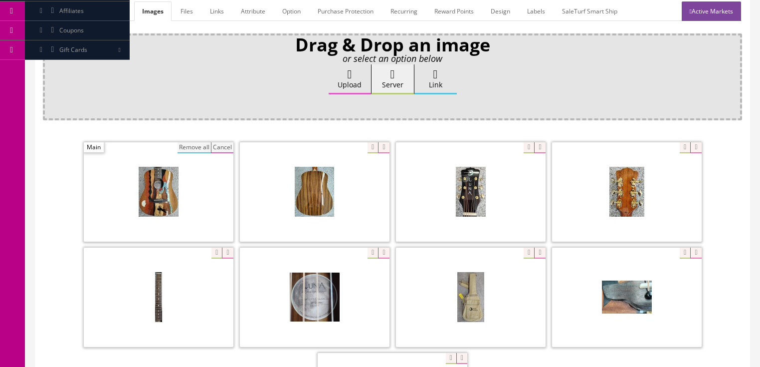
click at [196, 142] on button "Remove all" at bounding box center [194, 147] width 33 height 11
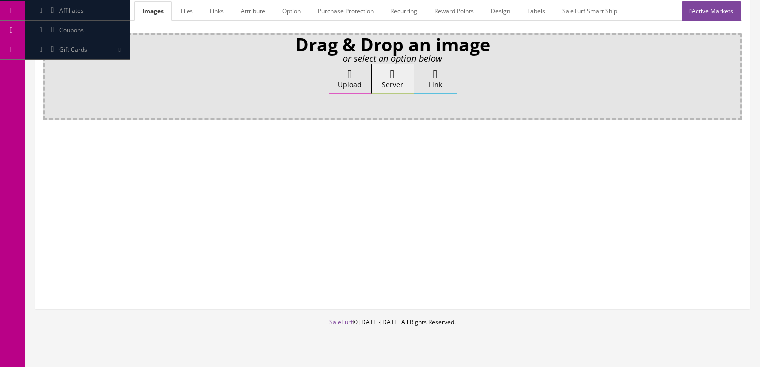
click at [343, 72] on label "Upload" at bounding box center [350, 79] width 42 height 30
click at [50, 72] on input "Upload" at bounding box center [50, 69] width 0 height 10
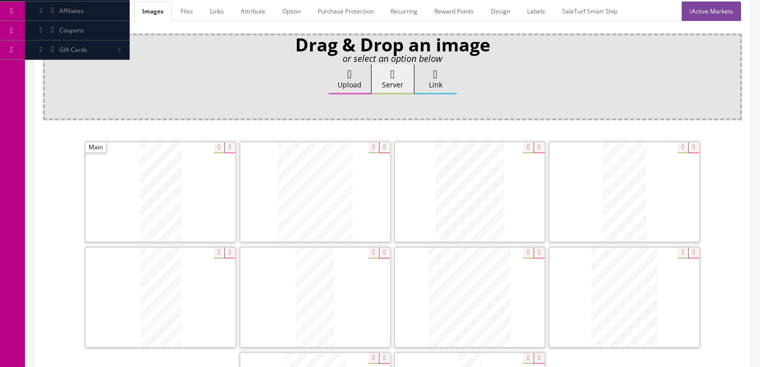
click at [537, 142] on icon at bounding box center [539, 147] width 11 height 11
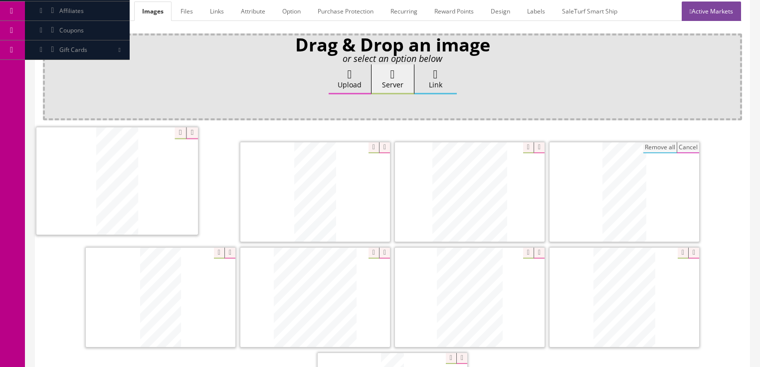
drag, startPoint x: 158, startPoint y: 284, endPoint x: 258, endPoint y: 209, distance: 125.8
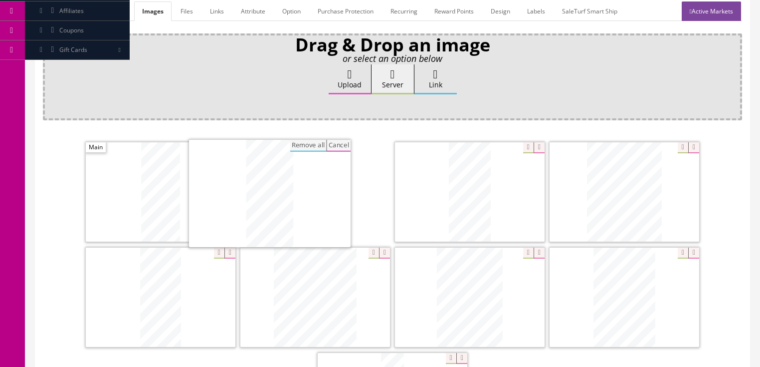
drag, startPoint x: 630, startPoint y: 197, endPoint x: 364, endPoint y: 199, distance: 266.9
drag, startPoint x: 581, startPoint y: 198, endPoint x: 429, endPoint y: 198, distance: 151.6
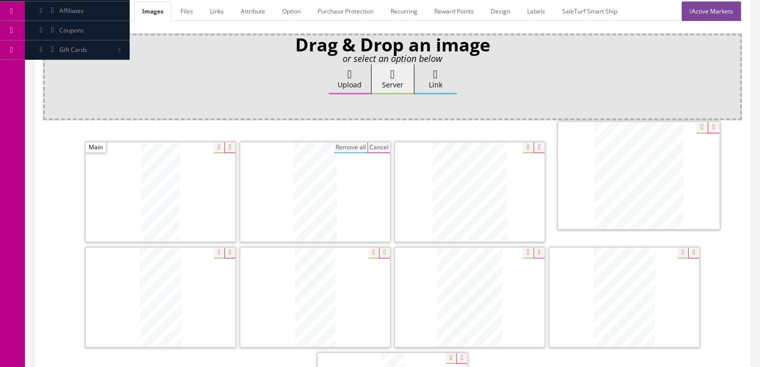
drag, startPoint x: 306, startPoint y: 295, endPoint x: 620, endPoint y: 210, distance: 324.8
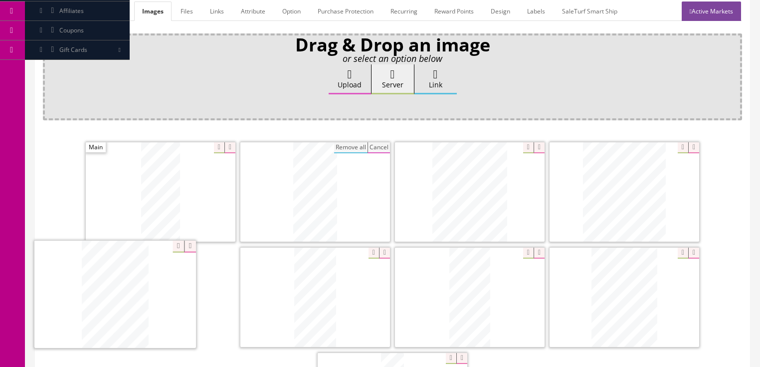
drag, startPoint x: 289, startPoint y: 278, endPoint x: 105, endPoint y: 266, distance: 184.5
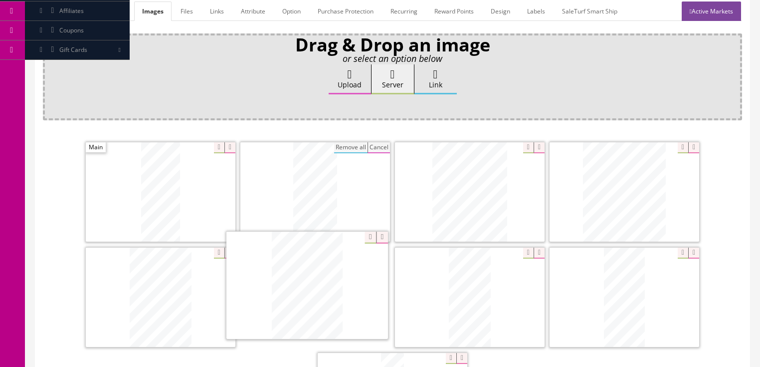
drag, startPoint x: 623, startPoint y: 279, endPoint x: 306, endPoint y: 269, distance: 317.4
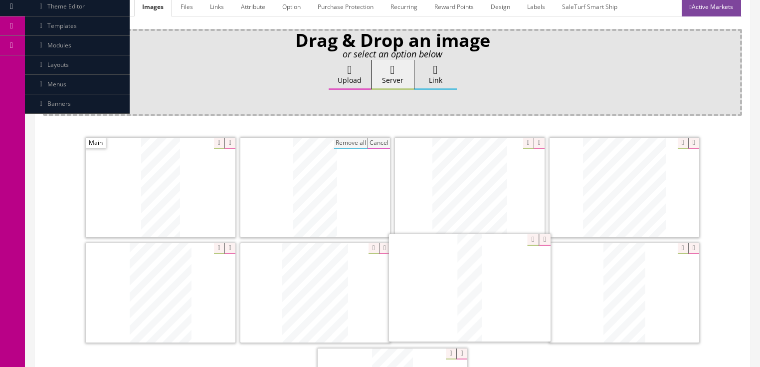
drag, startPoint x: 378, startPoint y: 348, endPoint x: 461, endPoint y: 235, distance: 140.2
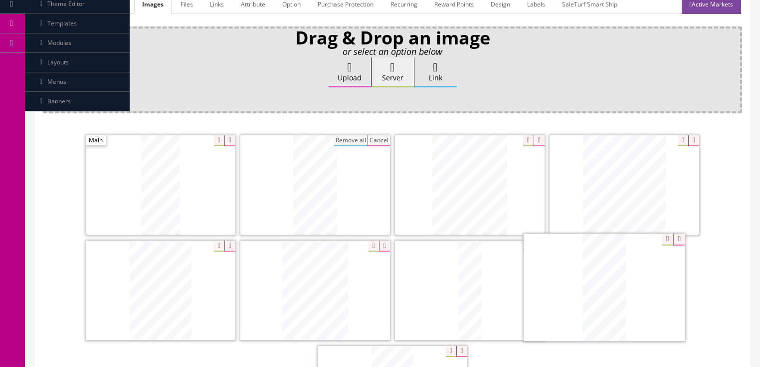
drag, startPoint x: 505, startPoint y: 287, endPoint x: 621, endPoint y: 238, distance: 125.0
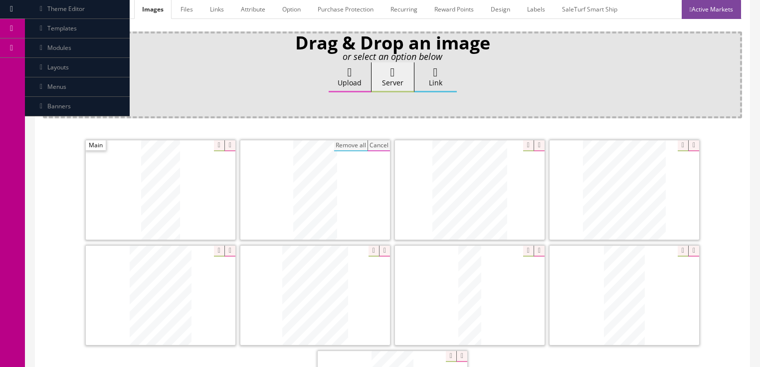
scroll to position [87, 0]
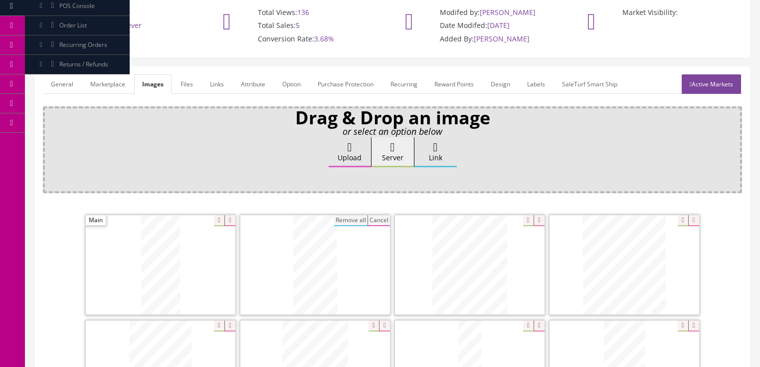
click at [696, 74] on link "Active Markets" at bounding box center [711, 83] width 59 height 19
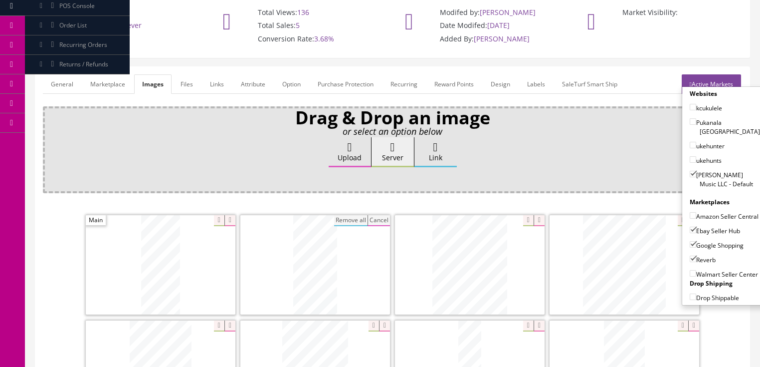
click at [690, 212] on input"] "Amazon Seller Central" at bounding box center [693, 215] width 6 height 6
checkbox input"] "true"
click at [710, 74] on link "Active Markets" at bounding box center [711, 83] width 59 height 19
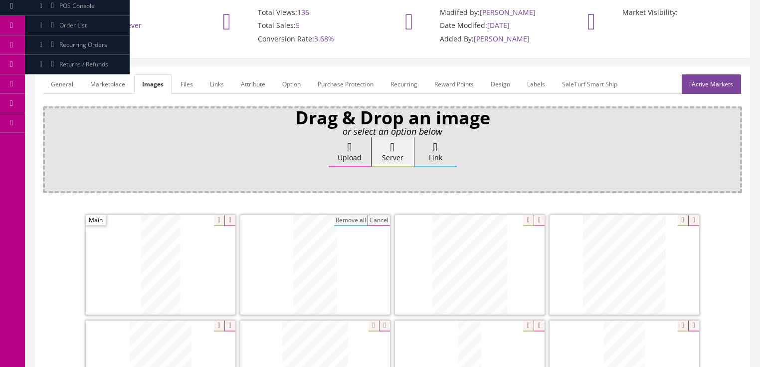
click at [62, 74] on link "General" at bounding box center [62, 83] width 38 height 19
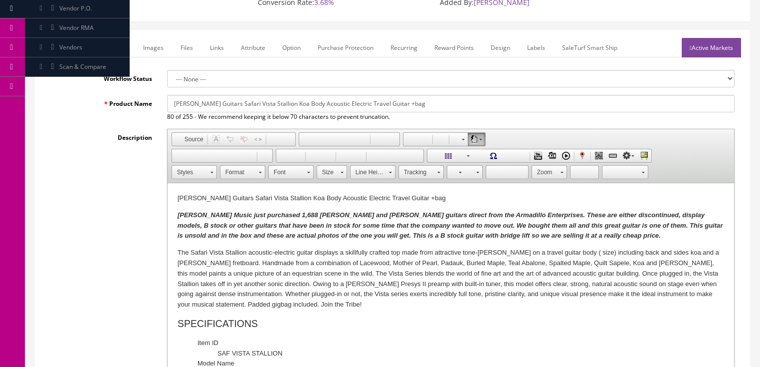
scroll to position [127, 0]
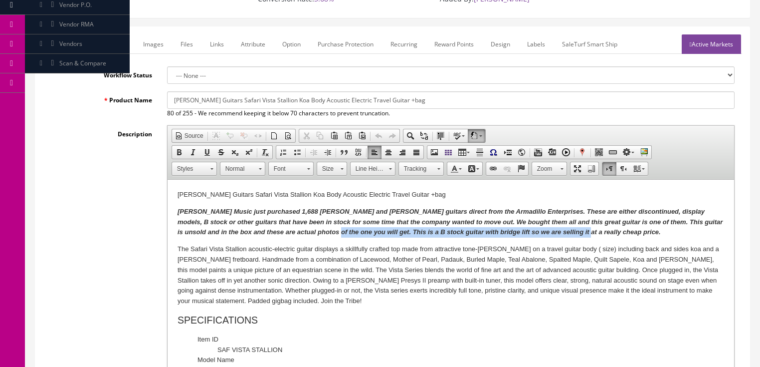
drag, startPoint x: 524, startPoint y: 232, endPoint x: 561, endPoint y: 231, distance: 36.9
click at [561, 231] on p "Butler Music just purchased 1,688 Dean and Luna guitars direct from the Armadil…" at bounding box center [450, 222] width 547 height 31
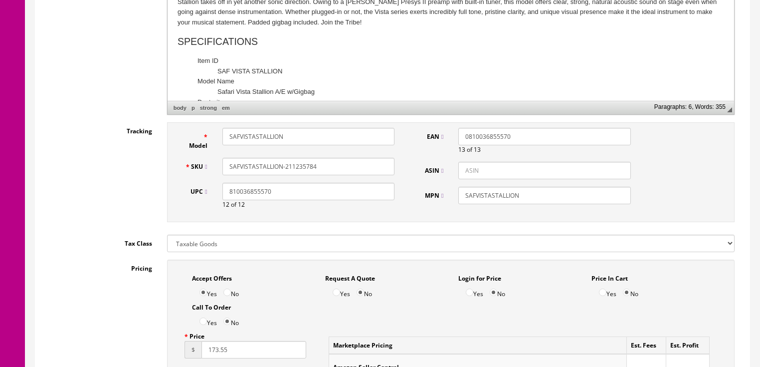
scroll to position [406, 0]
drag, startPoint x: 307, startPoint y: 152, endPoint x: 329, endPoint y: 154, distance: 21.5
click at [329, 157] on input "SAFVISTASTALLION-211235784" at bounding box center [308, 165] width 172 height 17
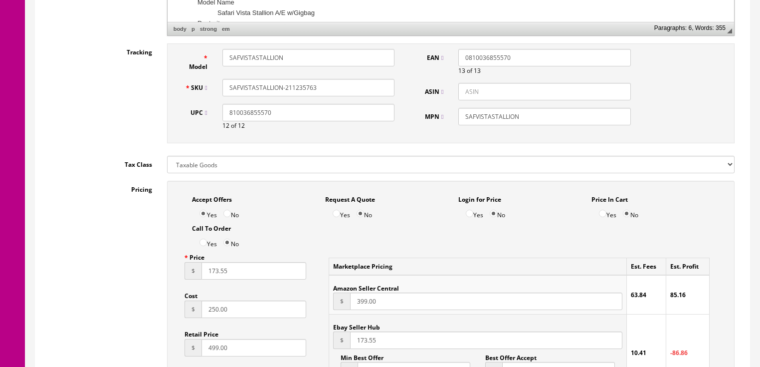
scroll to position [486, 0]
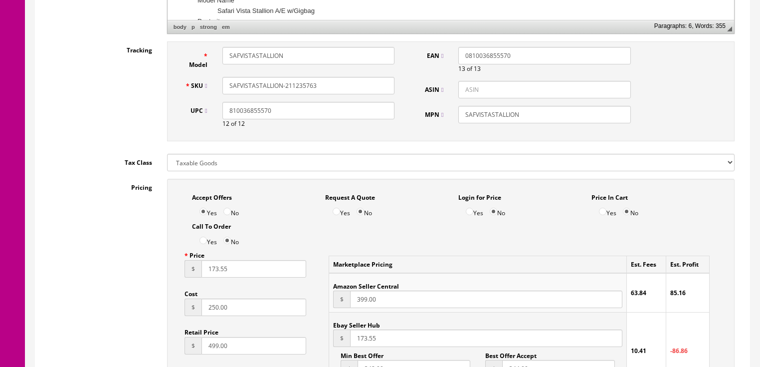
type input "SAFVISTASTALLION-211235763"
drag, startPoint x: 241, startPoint y: 261, endPoint x: 176, endPoint y: 262, distance: 65.9
type input "239.00"
click at [355, 292] on input "399.00" at bounding box center [486, 298] width 272 height 17
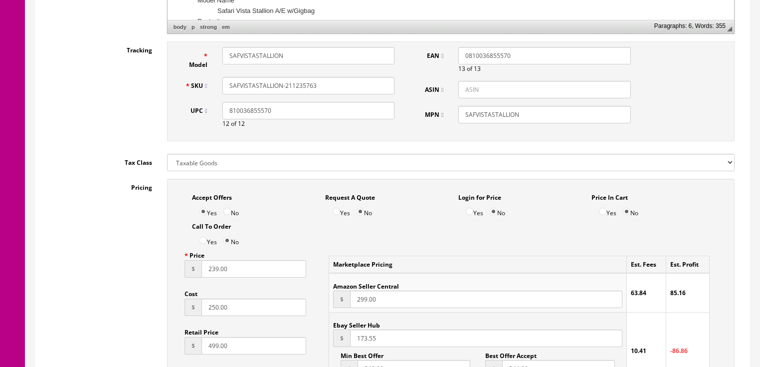
type input "299.00"
drag, startPoint x: 353, startPoint y: 326, endPoint x: 483, endPoint y: 331, distance: 129.8
click at [483, 331] on input "173.55" at bounding box center [486, 337] width 272 height 17
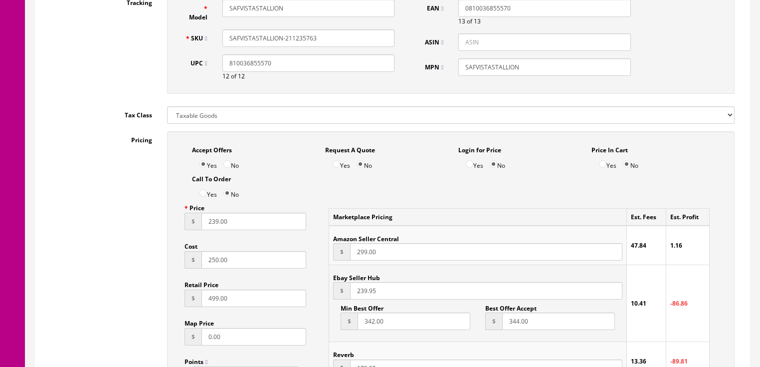
scroll to position [606, 0]
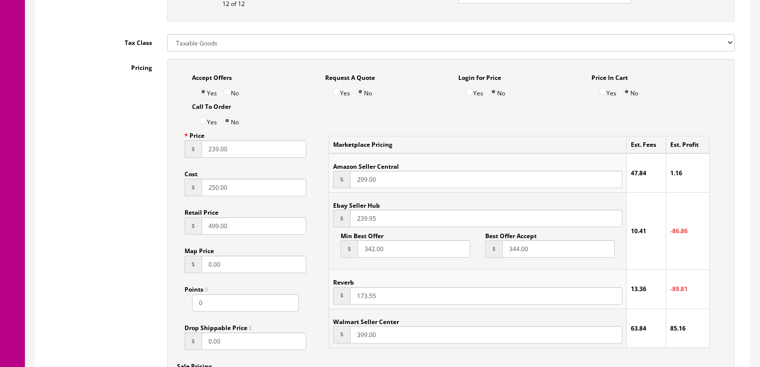
type input "239.95"
drag, startPoint x: 353, startPoint y: 288, endPoint x: 441, endPoint y: 287, distance: 87.8
click at [441, 287] on input "173.55" at bounding box center [486, 295] width 272 height 17
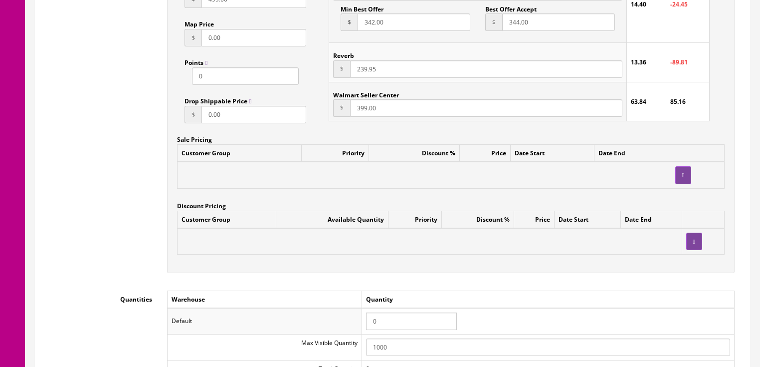
scroll to position [885, 0]
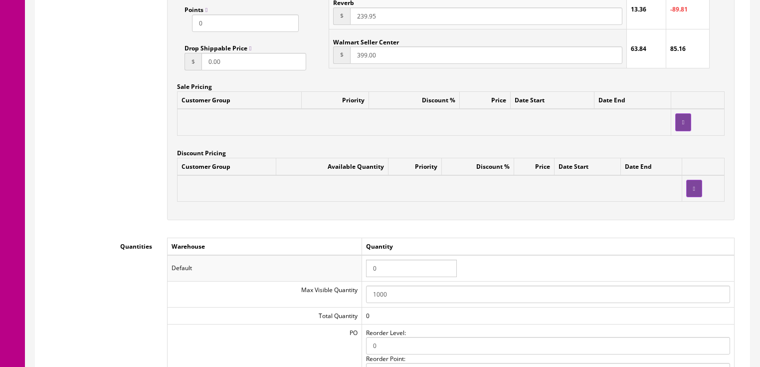
type input "239.95"
drag, startPoint x: 386, startPoint y: 260, endPoint x: 352, endPoint y: 260, distance: 33.9
click at [352, 260] on tr "Default 0" at bounding box center [450, 268] width 567 height 26
type input "1"
drag, startPoint x: 336, startPoint y: 245, endPoint x: 309, endPoint y: 241, distance: 27.2
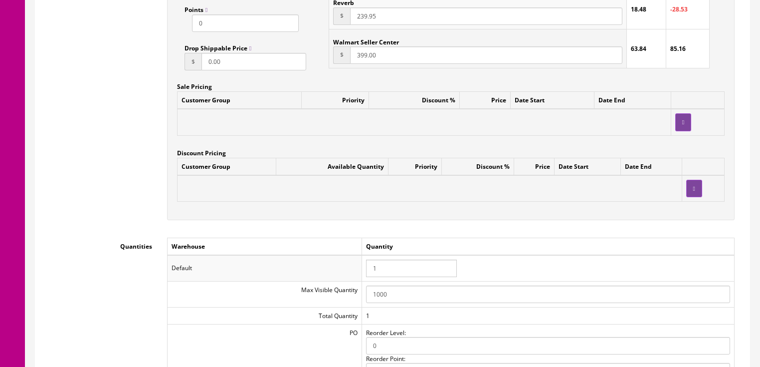
click at [336, 245] on table "Warehouse Quantity Default 1 Max Visible Quantity 1000 Total Quantity 1 PO Reor…" at bounding box center [451, 336] width 568 height 199
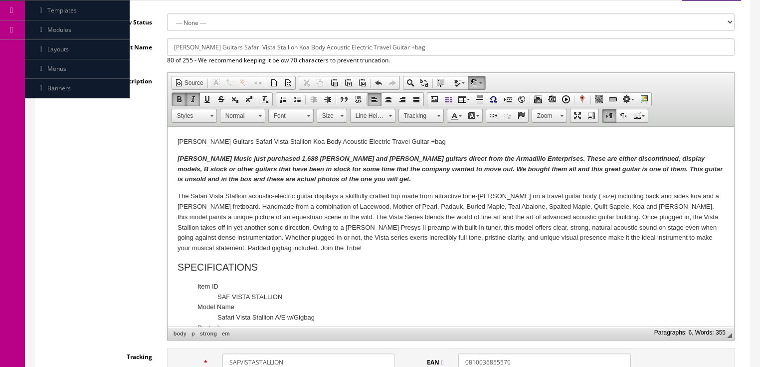
scroll to position [167, 0]
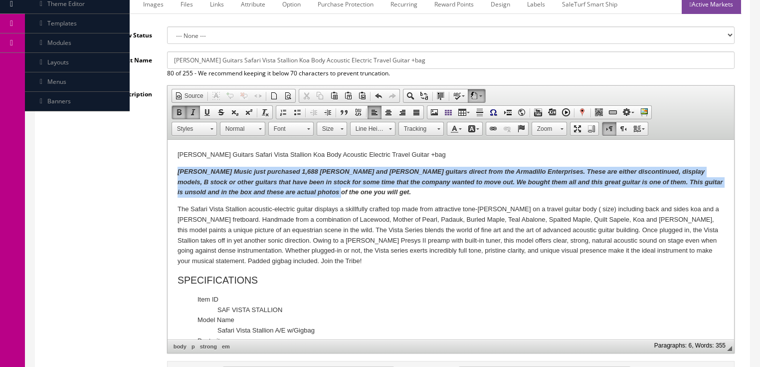
drag, startPoint x: 175, startPoint y: 170, endPoint x: 328, endPoint y: 188, distance: 154.2
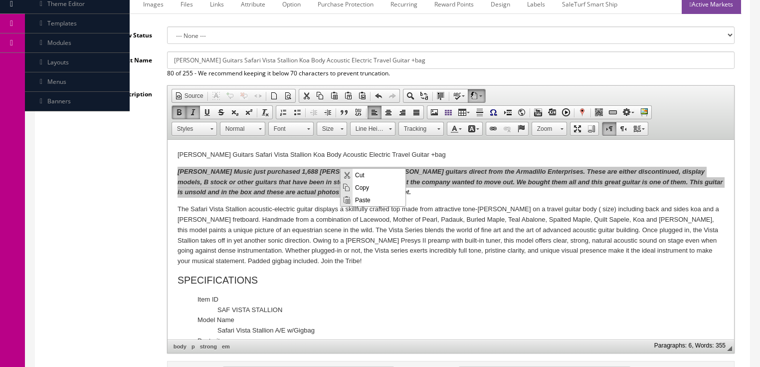
scroll to position [0, 0]
drag, startPoint x: 360, startPoint y: 188, endPoint x: 441, endPoint y: 170, distance: 83.4
click at [360, 188] on span "Copy" at bounding box center [379, 187] width 53 height 12
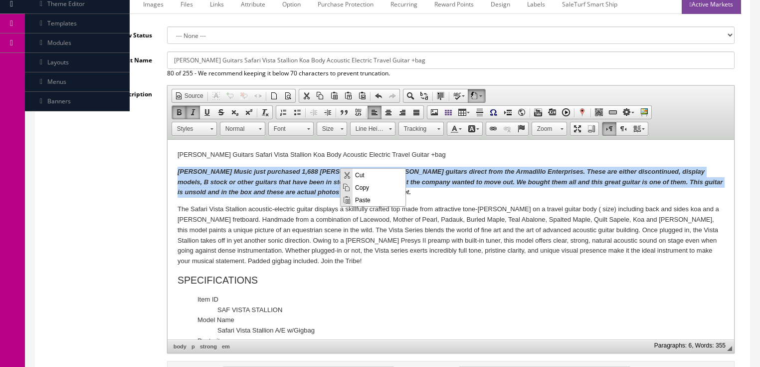
copy em "Butler Music just purchased 1,688 Dean and Luna guitars direct from the Armadil…"
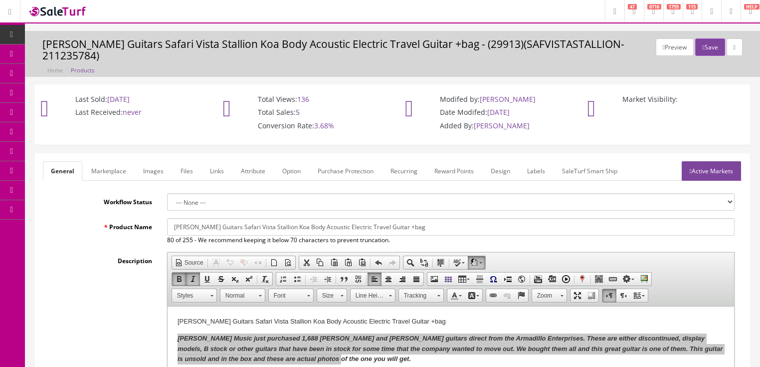
click at [154, 161] on link "Images" at bounding box center [153, 170] width 36 height 19
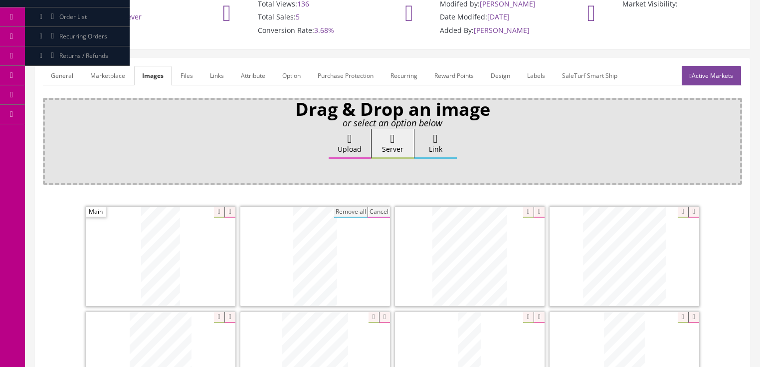
scroll to position [80, 0]
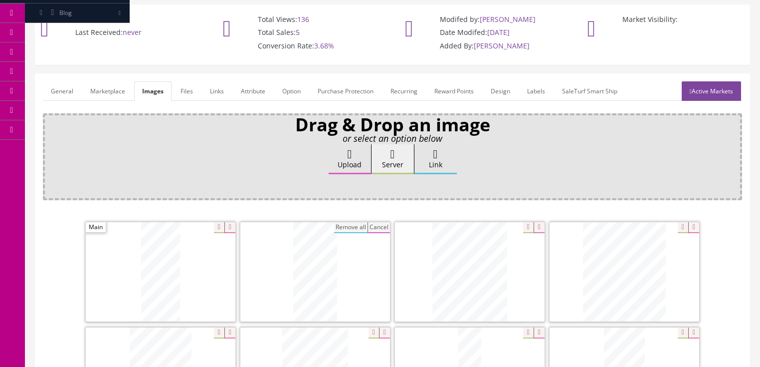
click at [352, 148] on icon at bounding box center [350, 154] width 4 height 12
click at [50, 144] on input "Upload" at bounding box center [50, 149] width 0 height 10
click at [115, 85] on link "Marketplace" at bounding box center [107, 90] width 51 height 19
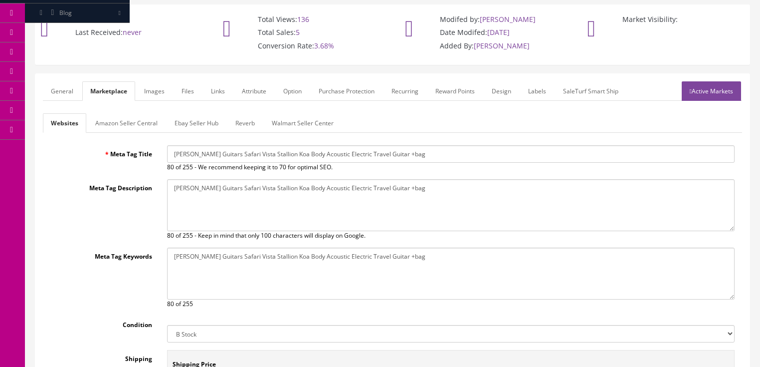
click at [120, 113] on link "Amazon Seller Central" at bounding box center [126, 122] width 78 height 19
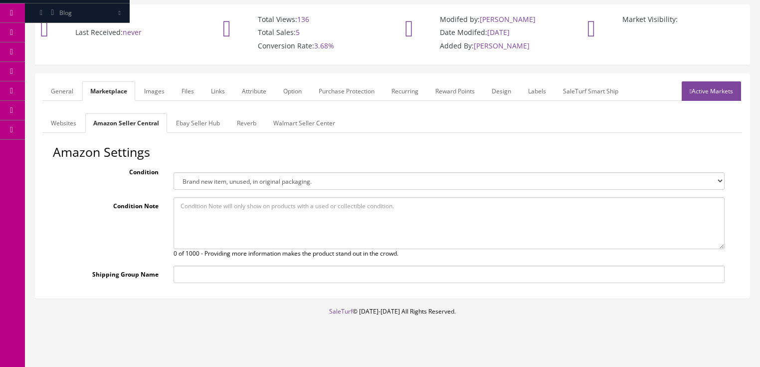
scroll to position [77, 0]
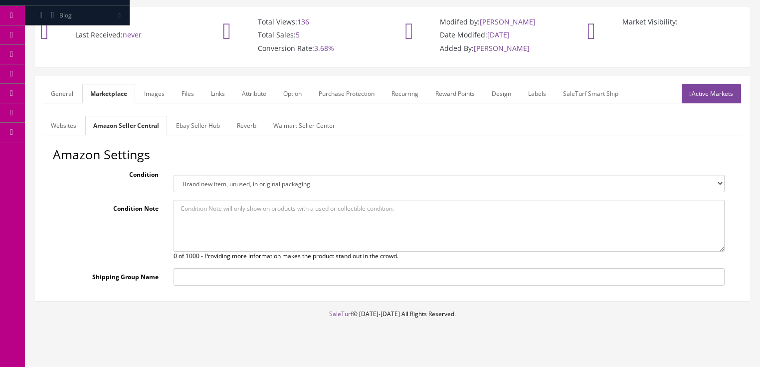
click at [195, 175] on select "Brand new item, unused, in original packaging. New item, but packaging has been…" at bounding box center [449, 183] width 551 height 17
select select "new_open_box"
click at [174, 175] on select "Brand new item, unused, in original packaging. New item, but packaging has been…" at bounding box center [449, 183] width 551 height 17
paste textarea "Butler Music just purchased 1,688 Dean and Luna guitars direct from the Armadil…"
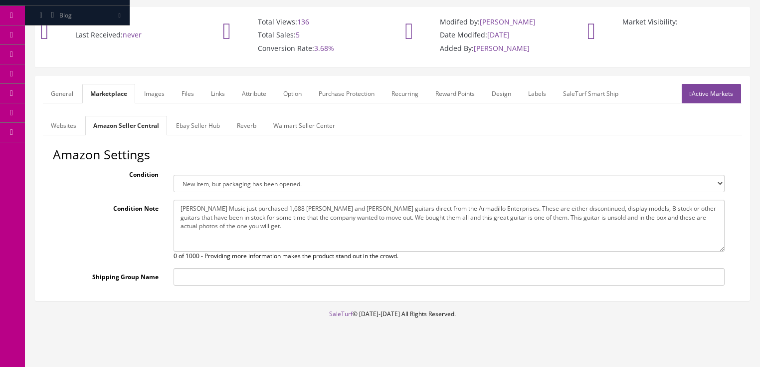
type textarea "Butler Music just purchased 1,688 Dean and Luna guitars direct from the Armadil…"
click at [198, 116] on link "Ebay Seller Hub" at bounding box center [198, 125] width 60 height 19
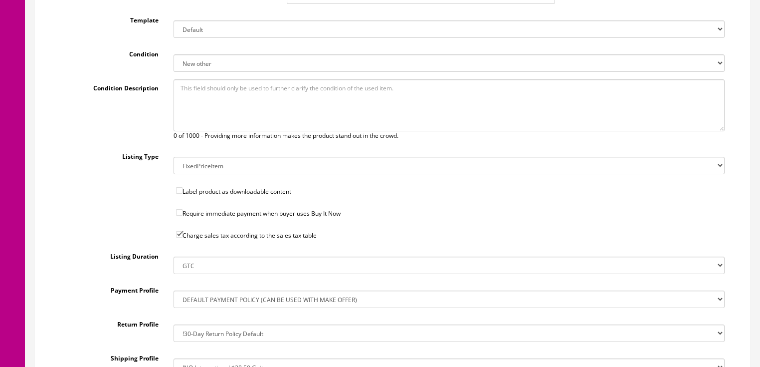
scroll to position [37, 0]
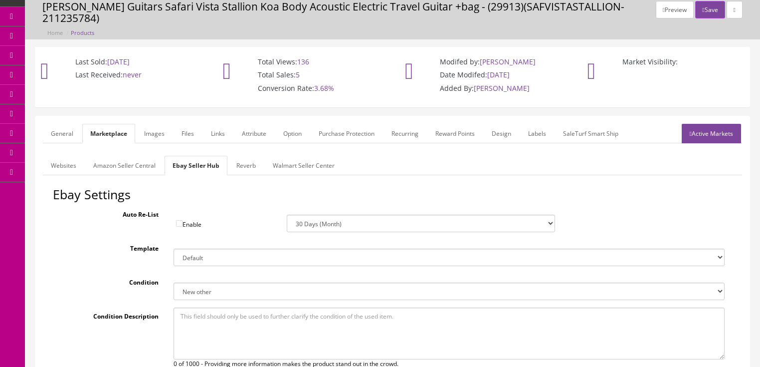
click at [251, 156] on link "Reverb" at bounding box center [245, 165] width 35 height 19
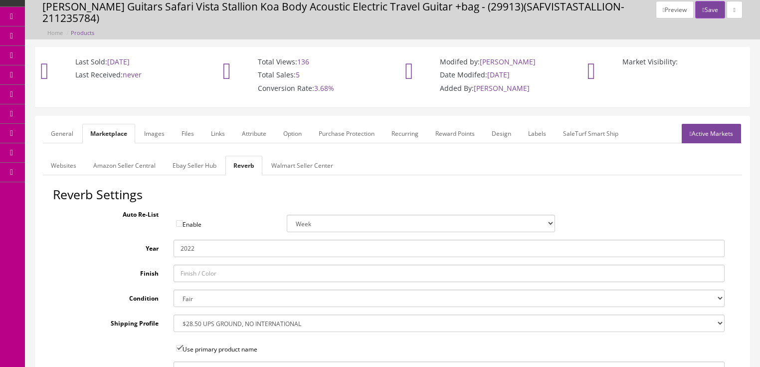
drag, startPoint x: 191, startPoint y: 238, endPoint x: 211, endPoint y: 240, distance: 20.1
click at [211, 240] on input "2022" at bounding box center [449, 247] width 551 height 17
type input "2025"
click at [204, 289] on select "Brand New Mint Excellent Very Good Good Fair Poor B-Stock Non Functioning" at bounding box center [449, 297] width 551 height 17
select select "df268ad1-c462-4ba6-b6db-e007e23922ea"
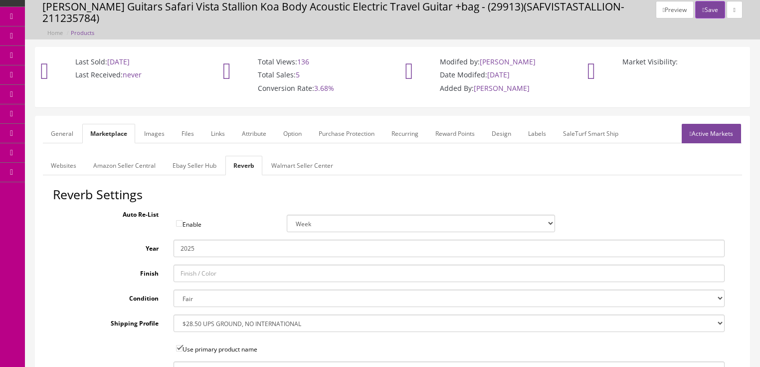
click at [174, 289] on select "Brand New Mint Excellent Very Good Good Fair Poor B-Stock Non Functioning" at bounding box center [449, 297] width 551 height 17
click at [191, 158] on link "Ebay Seller Hub" at bounding box center [195, 165] width 60 height 19
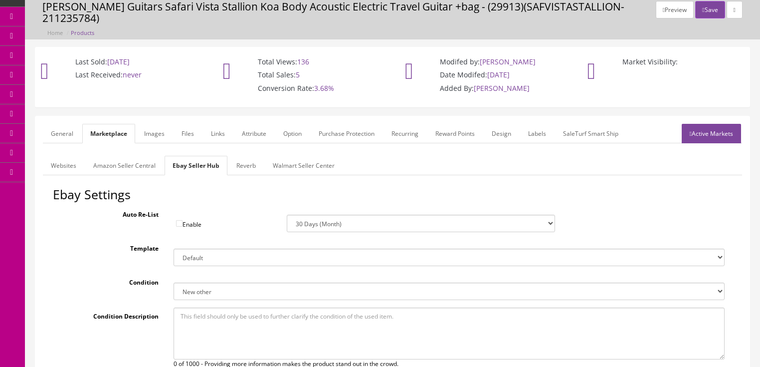
click at [709, 124] on link "Active Markets" at bounding box center [711, 133] width 59 height 19
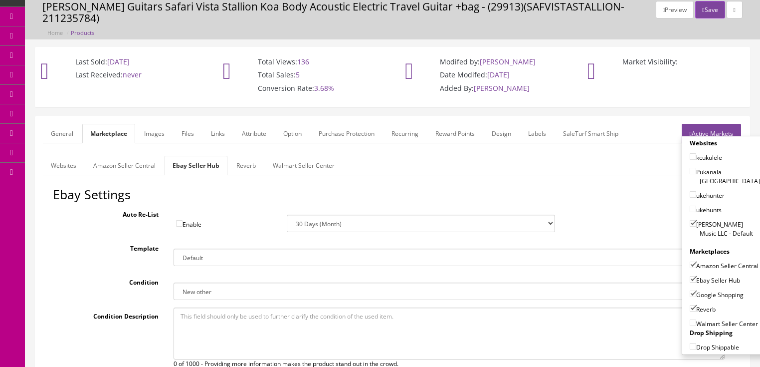
click at [65, 124] on link "General" at bounding box center [62, 133] width 38 height 19
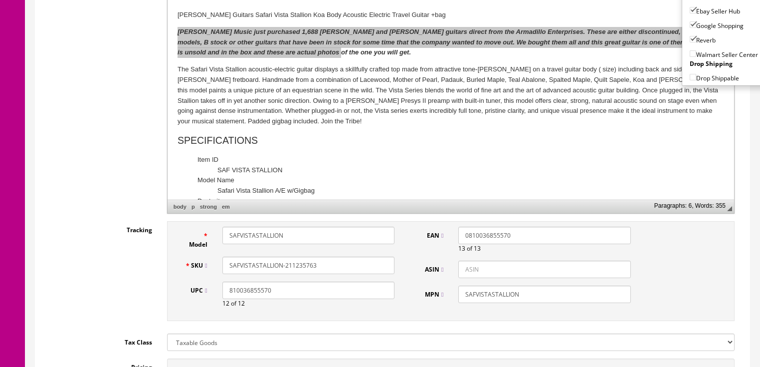
scroll to position [317, 0]
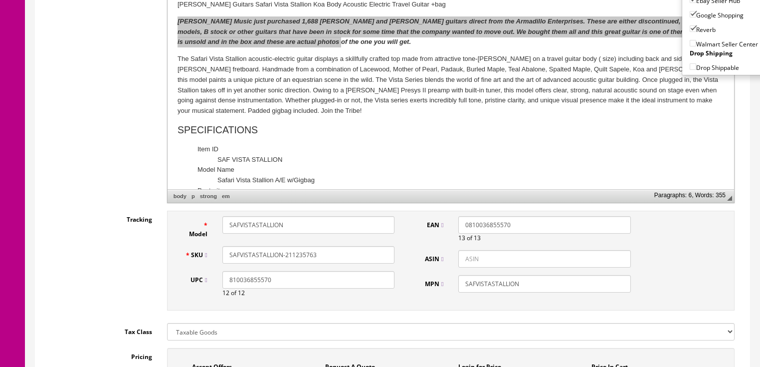
drag, startPoint x: 323, startPoint y: 245, endPoint x: 216, endPoint y: 244, distance: 107.2
click at [208, 246] on div "SKU SAFVISTASTALLION-211235763" at bounding box center [290, 254] width 225 height 17
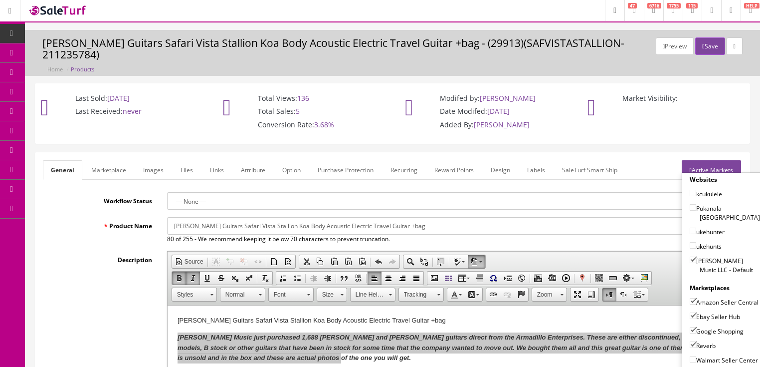
scroll to position [0, 0]
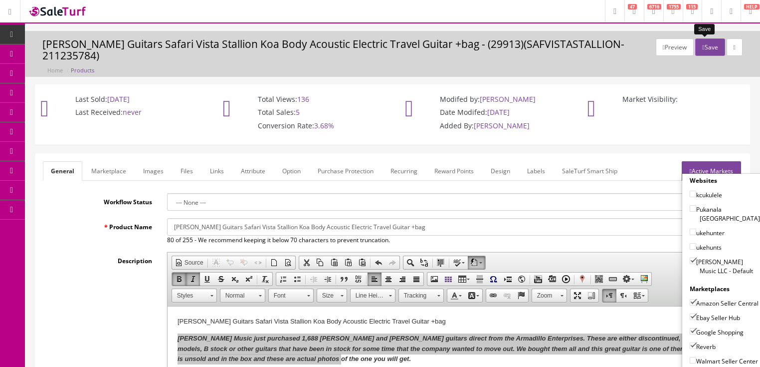
click at [702, 48] on button "Save" at bounding box center [709, 46] width 29 height 17
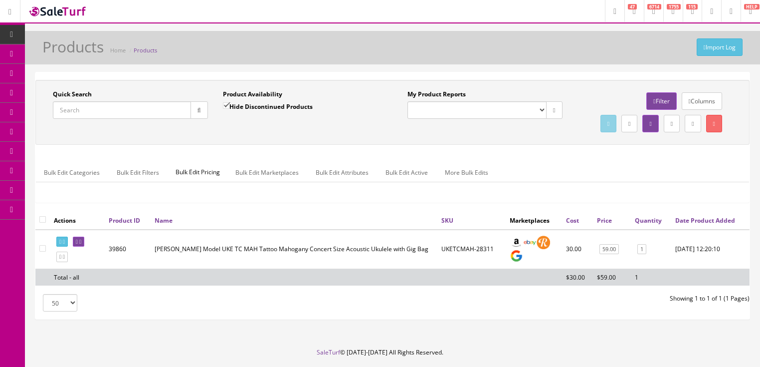
click at [146, 114] on input "Quick Search" at bounding box center [122, 109] width 138 height 17
paste input "SAFVISTASTALLION-211235763"
click at [201, 114] on button "button" at bounding box center [199, 109] width 17 height 17
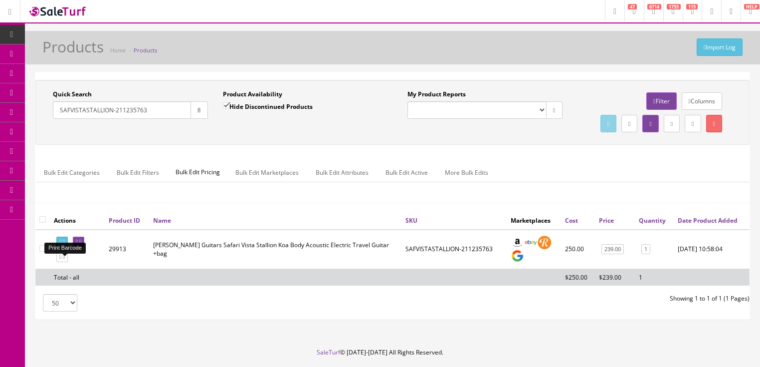
click at [65, 244] on icon at bounding box center [64, 241] width 2 height 5
drag, startPoint x: 164, startPoint y: 108, endPoint x: 54, endPoint y: 127, distance: 111.8
click at [54, 127] on div "Quick Search SAFVISTASTALLION-211235763 Date From Product Availability Hide Dis…" at bounding box center [392, 112] width 709 height 45
type input "saf bamboo"
click at [225, 108] on input "Hide Discontinued Products" at bounding box center [226, 105] width 6 height 6
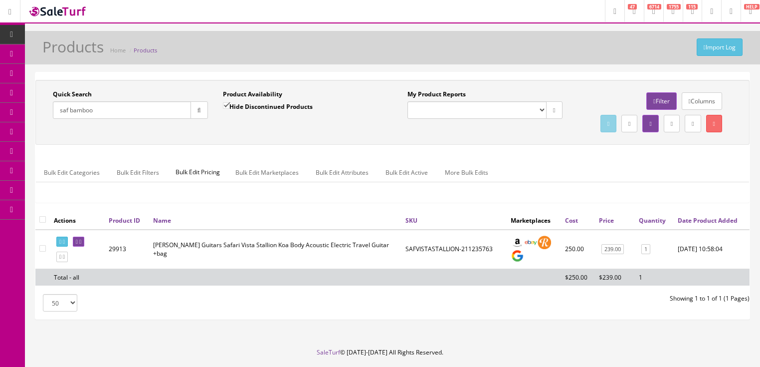
checkbox input "false"
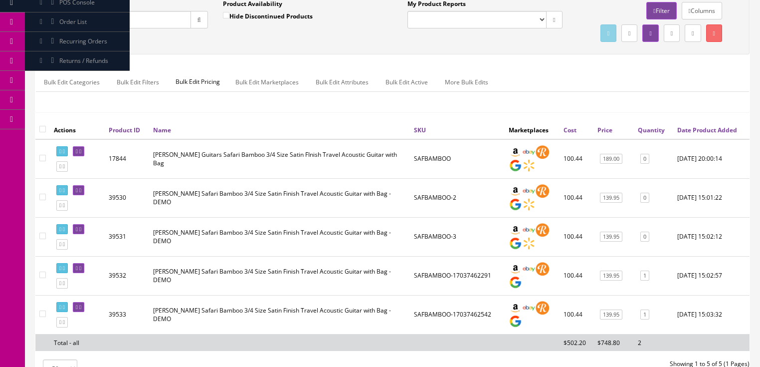
scroll to position [200, 0]
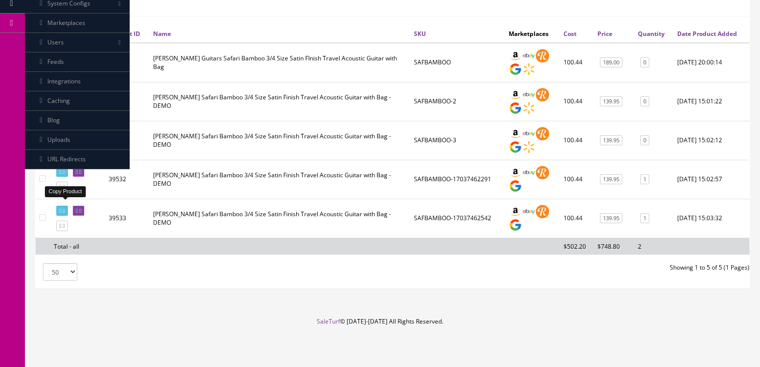
click at [65, 190] on icon at bounding box center [64, 186] width 2 height 5
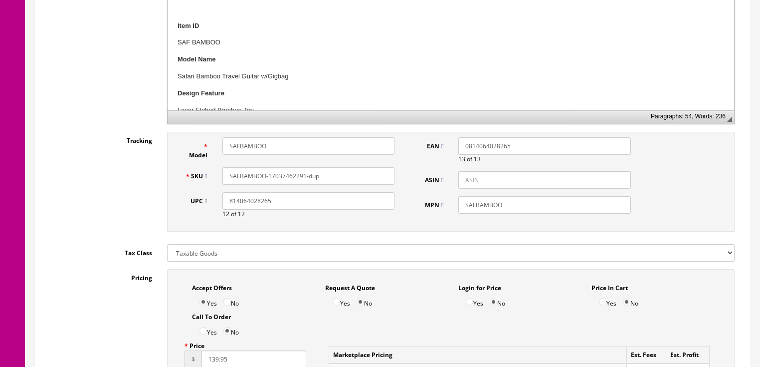
scroll to position [399, 0]
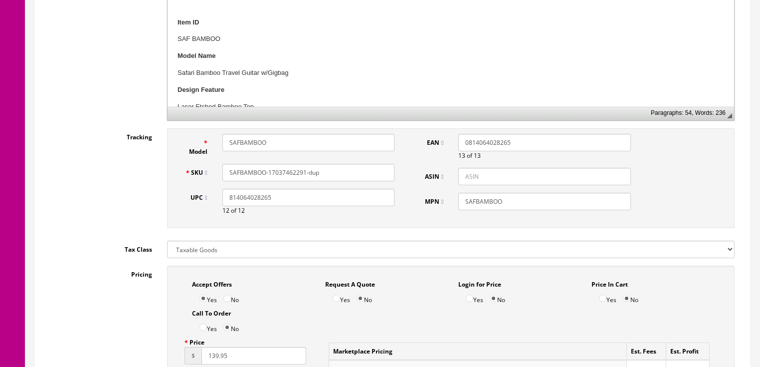
drag, startPoint x: 293, startPoint y: 162, endPoint x: 352, endPoint y: 160, distance: 58.4
click at [352, 164] on input "SAFBAMBOO-17037462291-dup" at bounding box center [308, 172] width 172 height 17
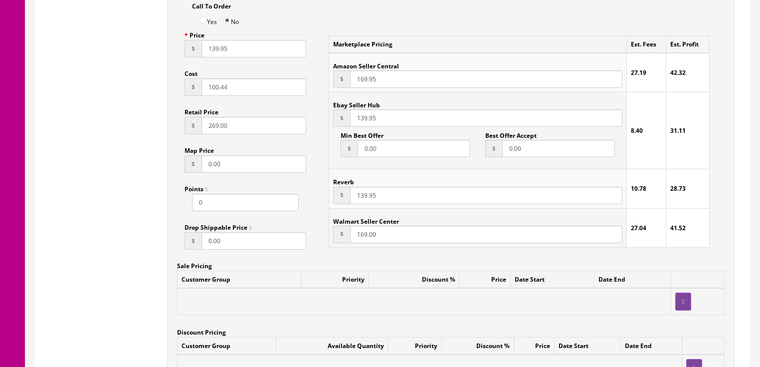
scroll to position [479, 0]
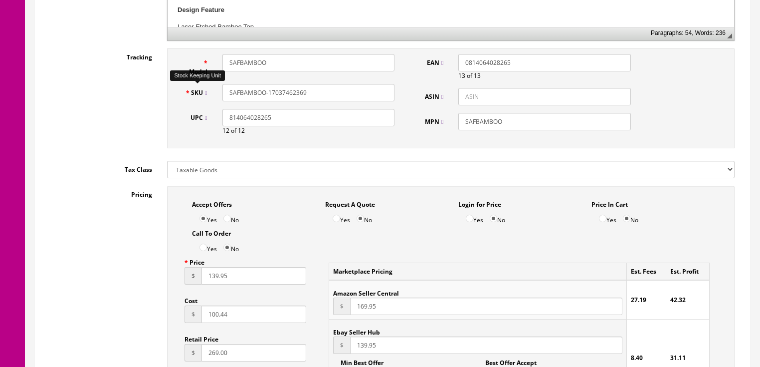
drag, startPoint x: 320, startPoint y: 79, endPoint x: 196, endPoint y: 88, distance: 125.1
click at [196, 88] on div "SKU SAFBAMBOO-17037462369" at bounding box center [290, 92] width 225 height 17
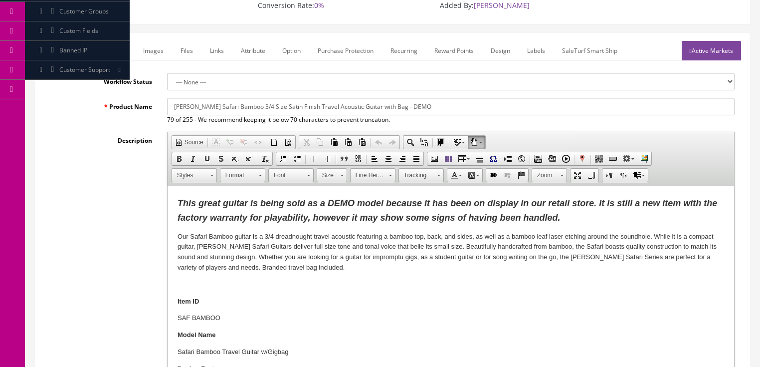
scroll to position [120, 0]
type input "SAFBAMBOO-17037462369"
click at [706, 42] on link "Active Markets" at bounding box center [711, 50] width 59 height 19
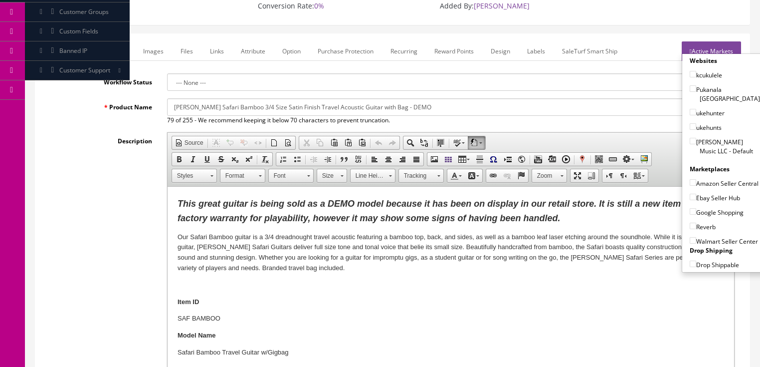
click at [690, 138] on input"] "[PERSON_NAME] Music LLC - Default" at bounding box center [693, 141] width 6 height 6
checkbox input"] "true"
click at [690, 179] on input"] "Amazon Seller Central" at bounding box center [693, 182] width 6 height 6
checkbox input"] "true"
click at [690, 194] on input"] "Ebay Seller Hub" at bounding box center [693, 197] width 6 height 6
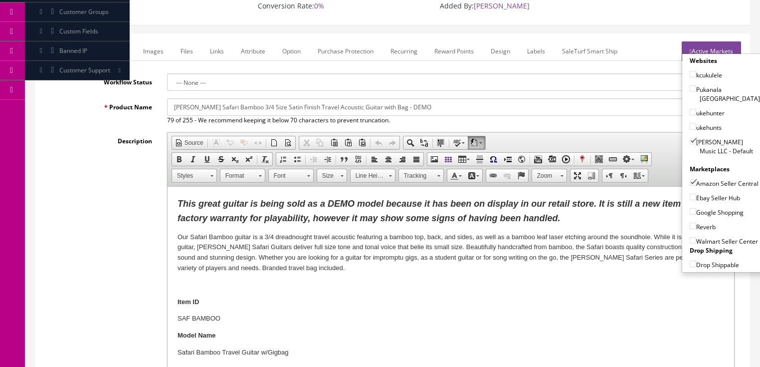
checkbox input"] "true"
click at [690, 208] on input"] "Google Shopping" at bounding box center [693, 211] width 6 height 6
checkbox input"] "true"
click at [690, 222] on input"] "Reverb" at bounding box center [693, 225] width 6 height 6
checkbox input"] "true"
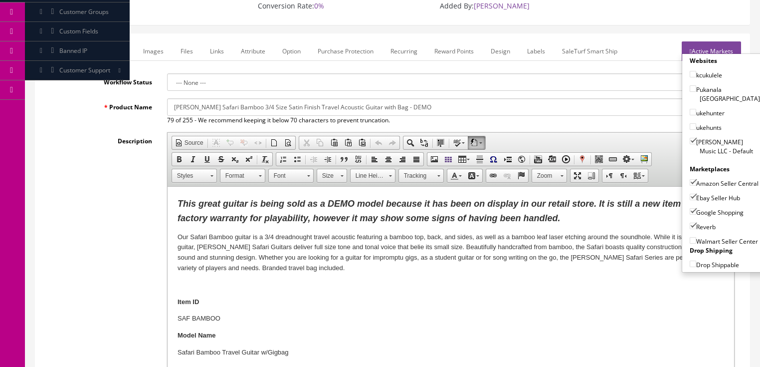
click at [697, 41] on link "Active Markets" at bounding box center [711, 50] width 59 height 19
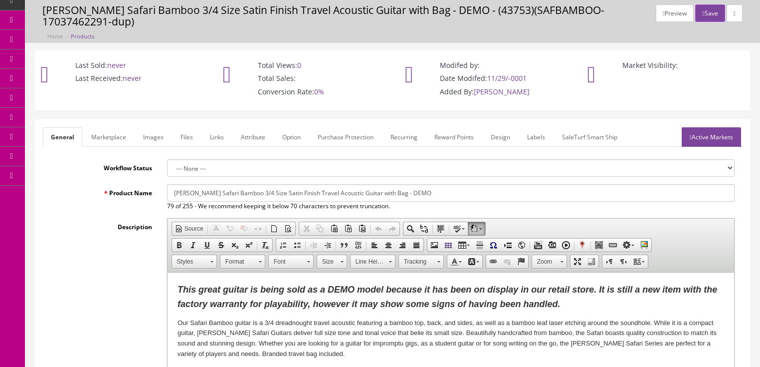
scroll to position [0, 0]
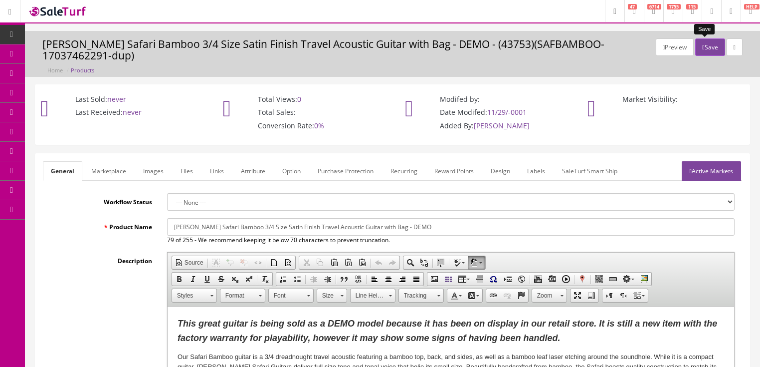
click at [696, 42] on button "Save" at bounding box center [709, 46] width 29 height 17
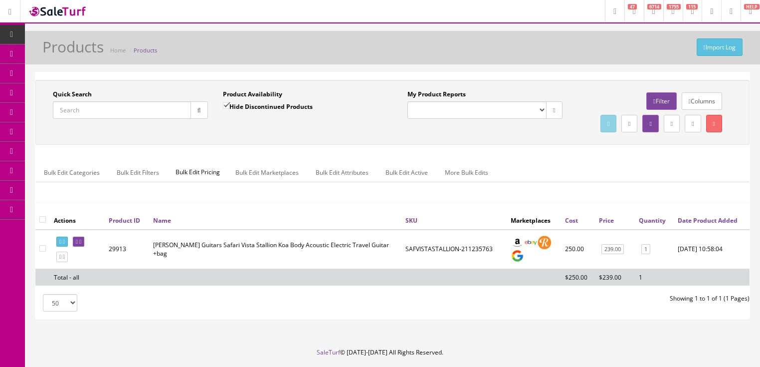
click at [141, 110] on input "Quick Search" at bounding box center [122, 109] width 138 height 17
paste input "SAFBAMBOO-17037462369"
click at [195, 116] on button "button" at bounding box center [199, 109] width 17 height 17
click at [65, 244] on icon at bounding box center [64, 241] width 2 height 5
drag, startPoint x: 137, startPoint y: 112, endPoint x: 51, endPoint y: 128, distance: 87.8
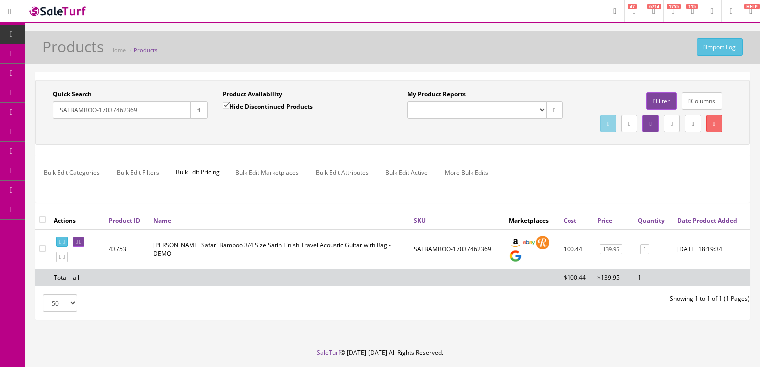
click at [47, 127] on div "Quick Search SAFBAMBOO-17037462369 Date From Product Availability Hide Disconti…" at bounding box center [392, 112] width 709 height 45
type input "uke art vc"
click at [224, 102] on input "Hide Discontinued Products" at bounding box center [226, 105] width 6 height 6
checkbox input "false"
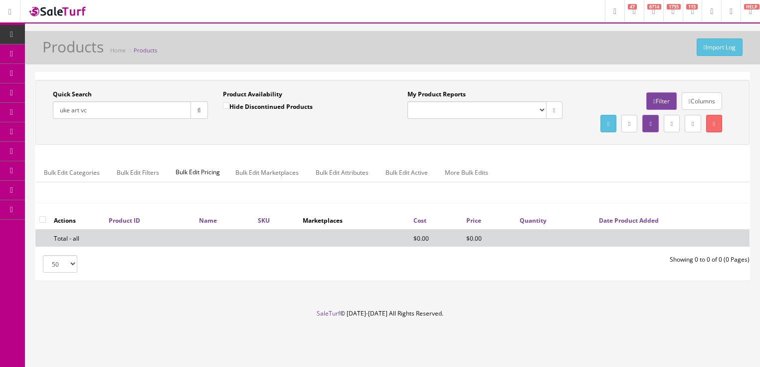
click at [72, 112] on input "uke art vc" at bounding box center [122, 109] width 138 height 17
type input "ukeartvc"
click at [192, 110] on button "button" at bounding box center [199, 109] width 17 height 17
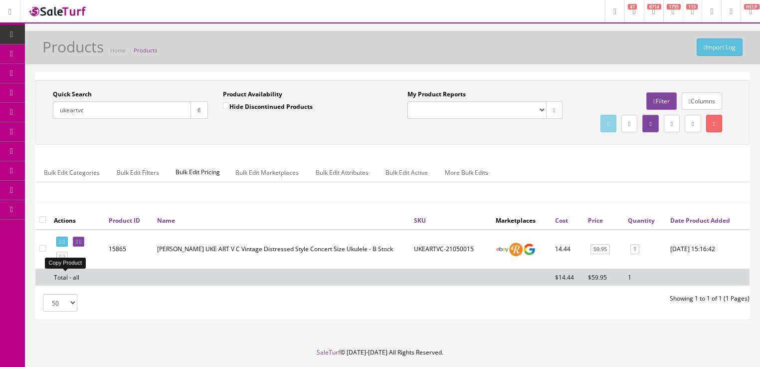
click at [61, 259] on icon at bounding box center [60, 256] width 2 height 5
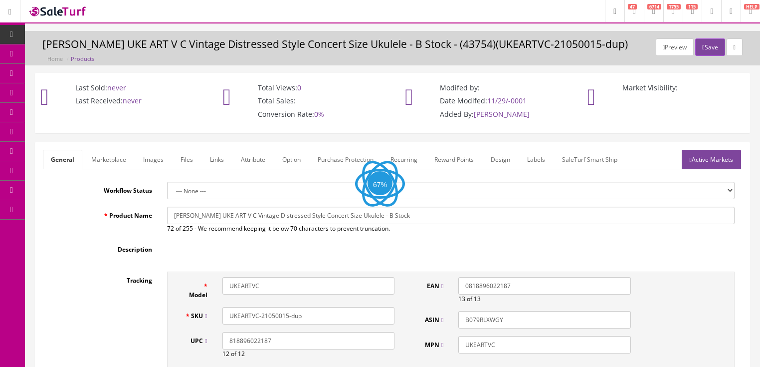
click at [146, 160] on link "Images" at bounding box center [153, 159] width 36 height 19
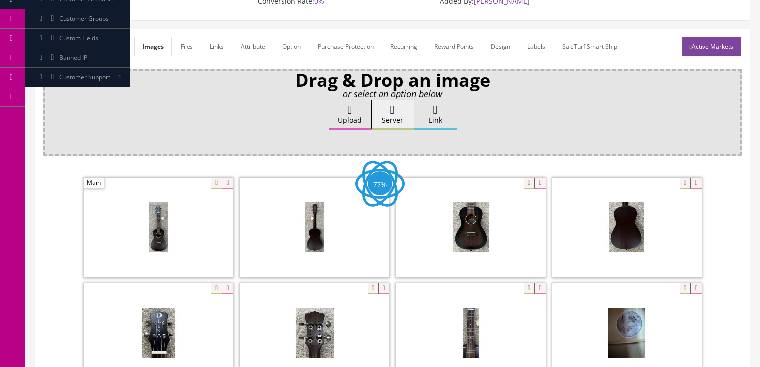
scroll to position [120, 0]
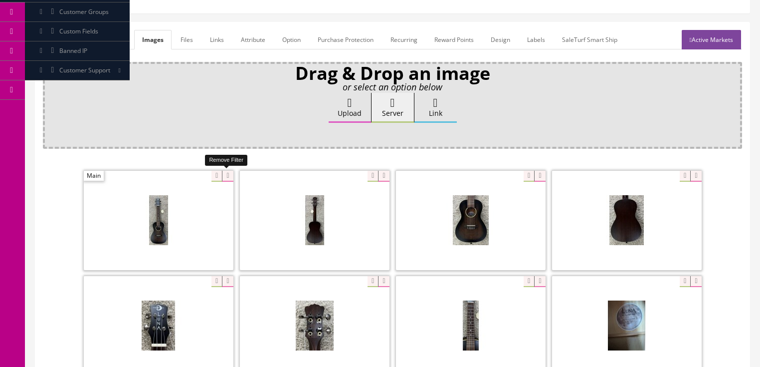
click at [227, 174] on icon at bounding box center [227, 176] width 11 height 11
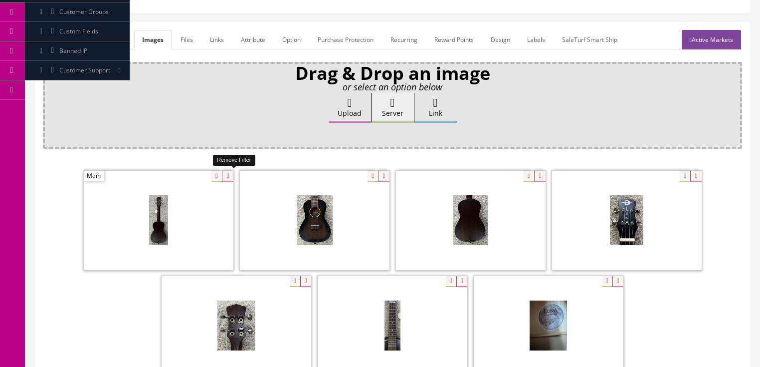
drag, startPoint x: 227, startPoint y: 174, endPoint x: 219, endPoint y: 174, distance: 8.0
click at [227, 174] on icon at bounding box center [227, 176] width 11 height 11
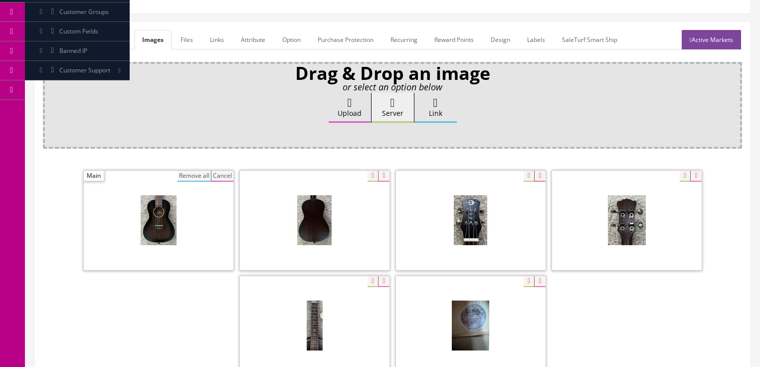
click at [197, 174] on button "Remove all" at bounding box center [194, 176] width 33 height 11
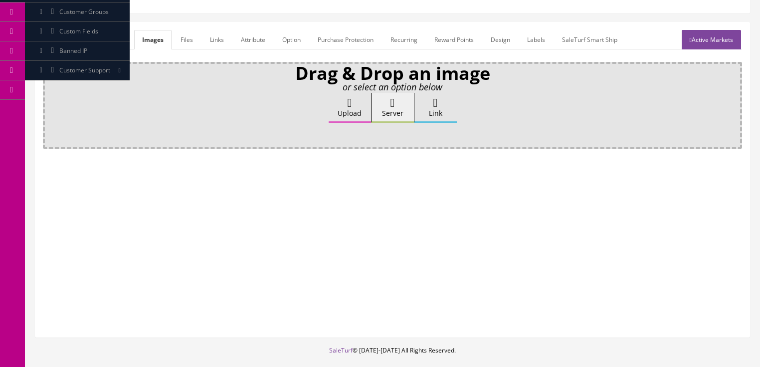
click at [348, 106] on icon at bounding box center [350, 103] width 4 height 12
click at [50, 103] on input "Upload" at bounding box center [50, 98] width 0 height 10
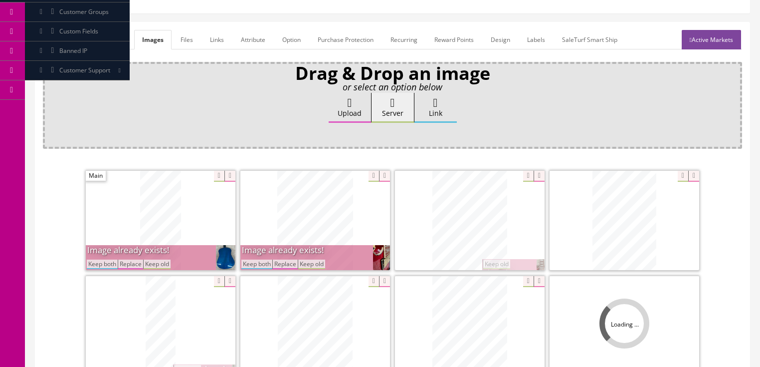
scroll to position [239, 0]
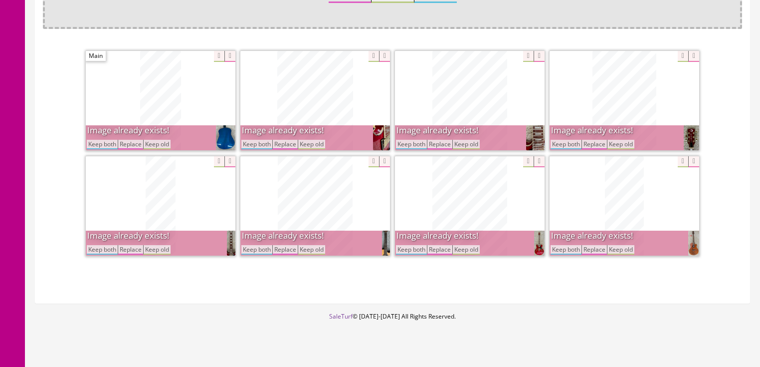
click at [567, 246] on button "Keep both" at bounding box center [566, 249] width 31 height 9
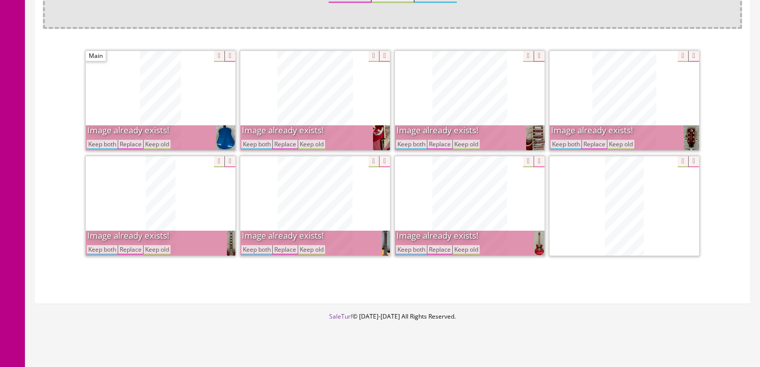
click at [565, 140] on button "Keep both" at bounding box center [566, 144] width 31 height 9
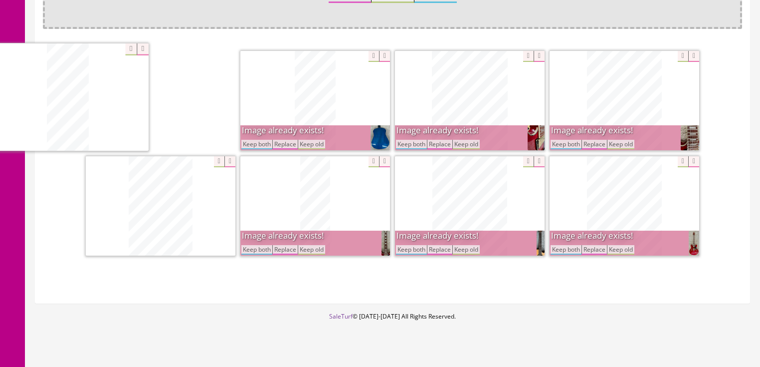
drag, startPoint x: 592, startPoint y: 210, endPoint x: 95, endPoint y: 118, distance: 505.2
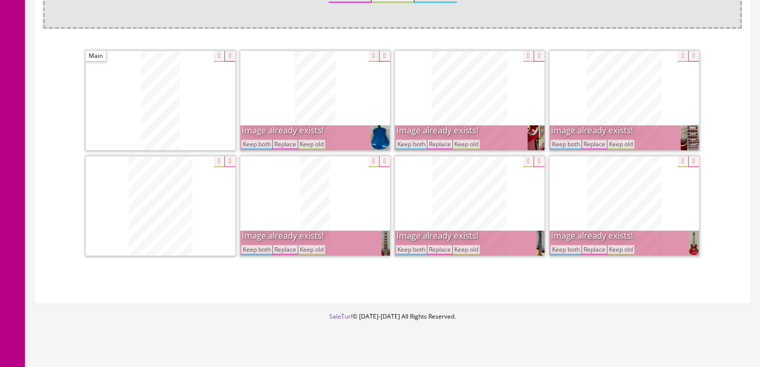
drag, startPoint x: 251, startPoint y: 145, endPoint x: 267, endPoint y: 146, distance: 15.5
click at [253, 145] on button "Keep both" at bounding box center [256, 144] width 31 height 9
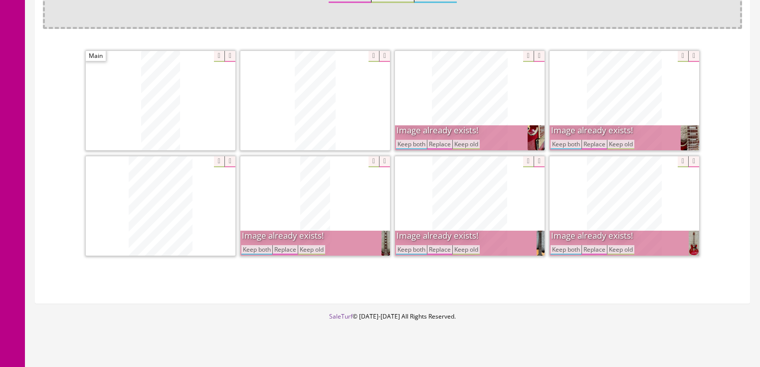
drag, startPoint x: 398, startPoint y: 143, endPoint x: 411, endPoint y: 154, distance: 17.7
click at [399, 143] on button "Keep both" at bounding box center [411, 144] width 31 height 9
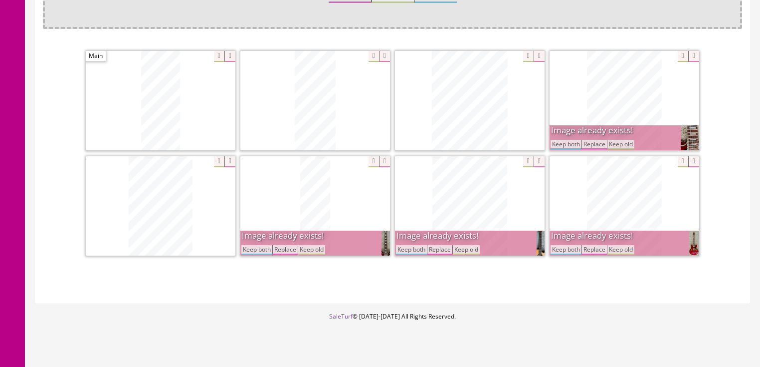
click at [562, 245] on button "Keep both" at bounding box center [566, 249] width 31 height 9
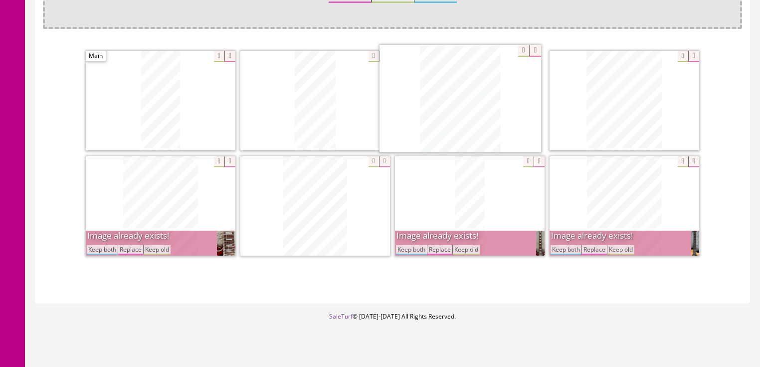
drag, startPoint x: 611, startPoint y: 225, endPoint x: 446, endPoint y: 120, distance: 195.2
click at [97, 251] on button "Keep both" at bounding box center [102, 249] width 31 height 9
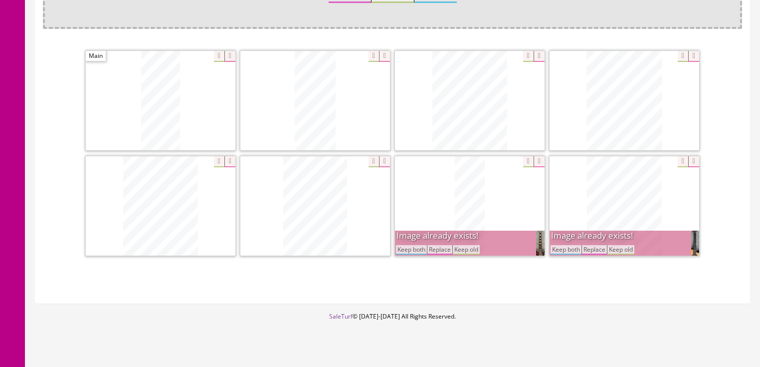
click at [414, 246] on button "Keep both" at bounding box center [411, 249] width 31 height 9
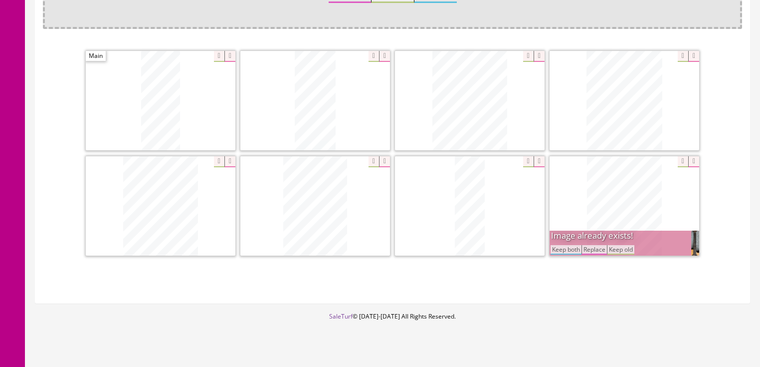
click at [565, 247] on button "Keep both" at bounding box center [566, 249] width 31 height 9
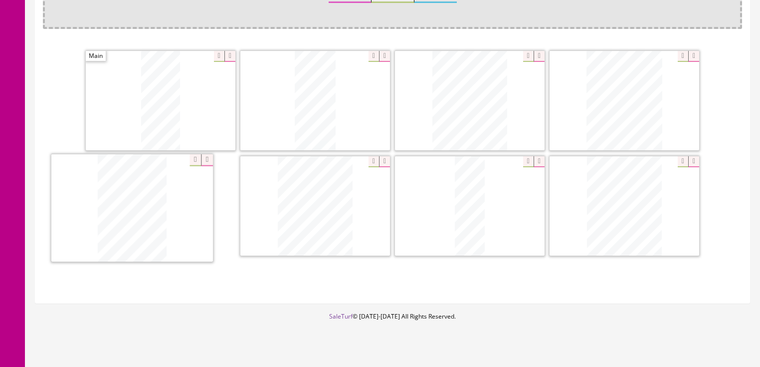
drag, startPoint x: 305, startPoint y: 208, endPoint x: 131, endPoint y: 213, distance: 173.7
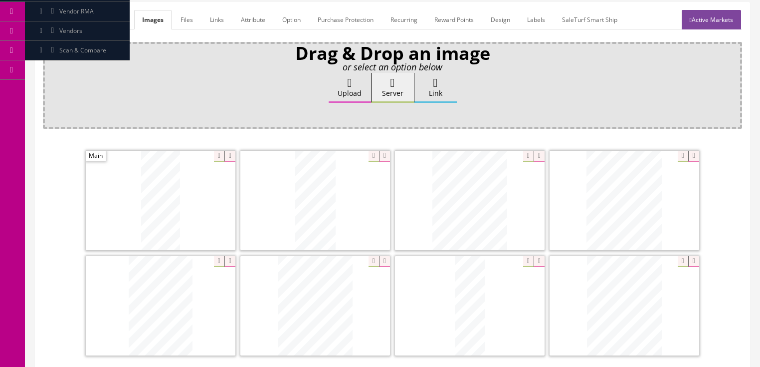
scroll to position [120, 0]
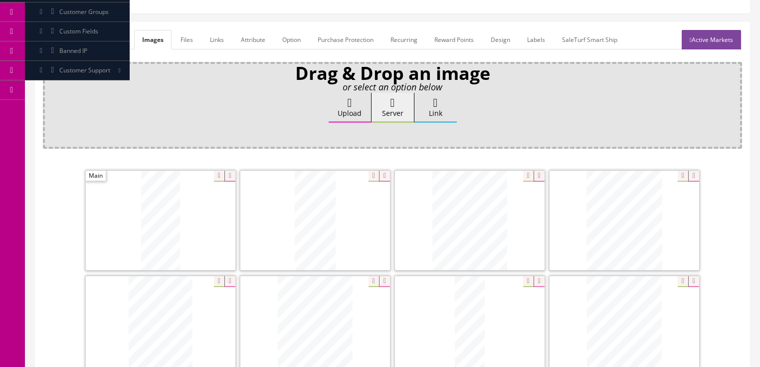
click at [59, 34] on link "General" at bounding box center [62, 39] width 38 height 19
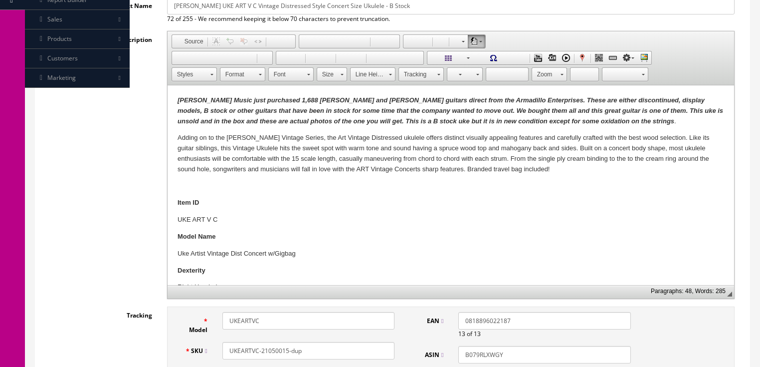
scroll to position [279, 0]
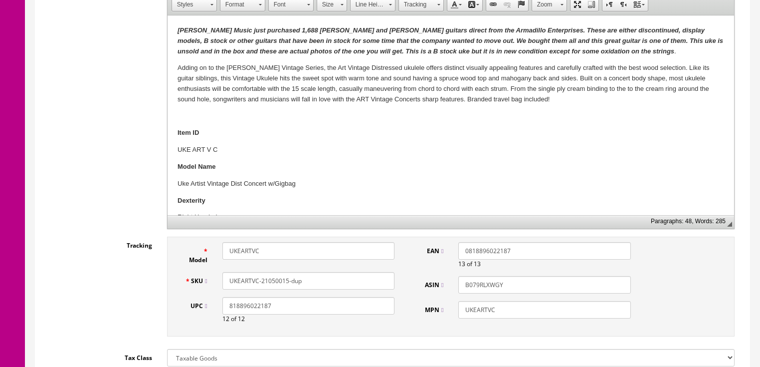
drag, startPoint x: 261, startPoint y: 280, endPoint x: 334, endPoint y: 278, distance: 73.4
click at [334, 278] on input "UKEARTVC-21050015-dup" at bounding box center [308, 280] width 172 height 17
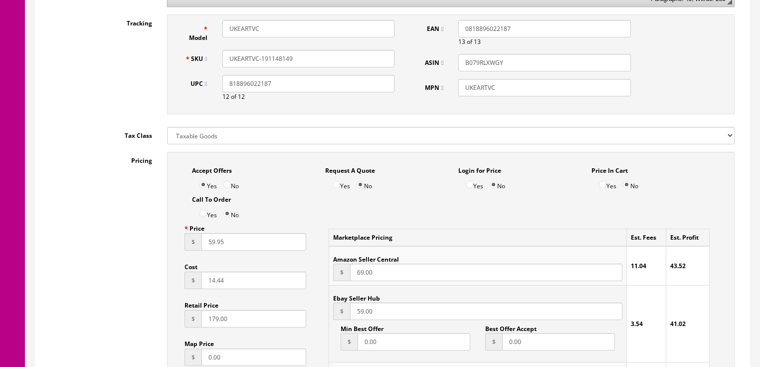
scroll to position [599, 0]
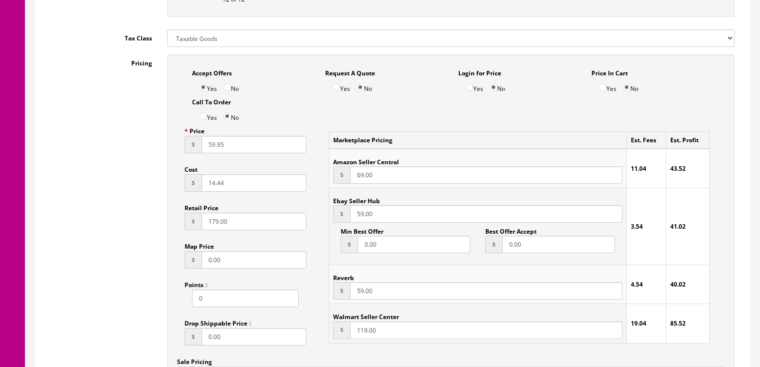
type input "UKEARTVC-191148149"
click at [204, 153] on input "59.95" at bounding box center [254, 144] width 105 height 17
type input "49.95"
click at [353, 210] on input "59.00" at bounding box center [486, 213] width 272 height 17
type input "49.00"
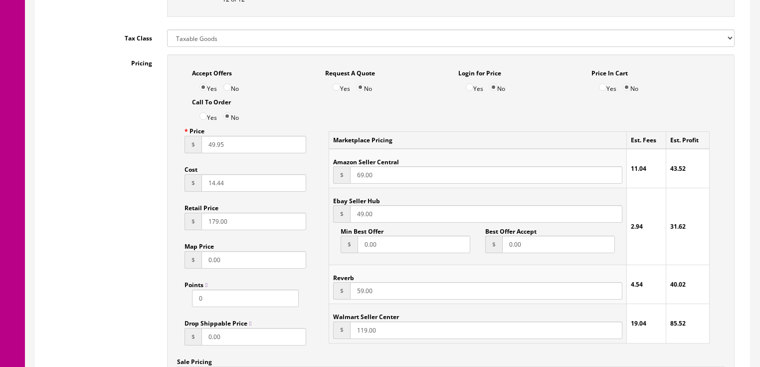
click at [354, 291] on input "59.00" at bounding box center [486, 290] width 272 height 17
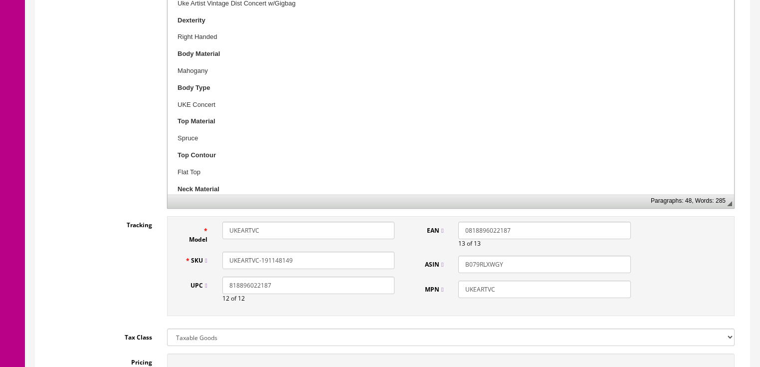
scroll to position [279, 0]
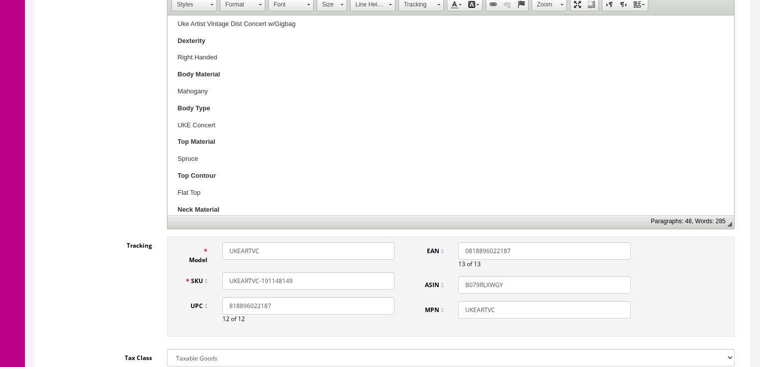
type input "49.00"
drag, startPoint x: 315, startPoint y: 280, endPoint x: 249, endPoint y: 282, distance: 65.9
click at [192, 280] on div "SKU UKEARTVC-191148149" at bounding box center [290, 280] width 225 height 17
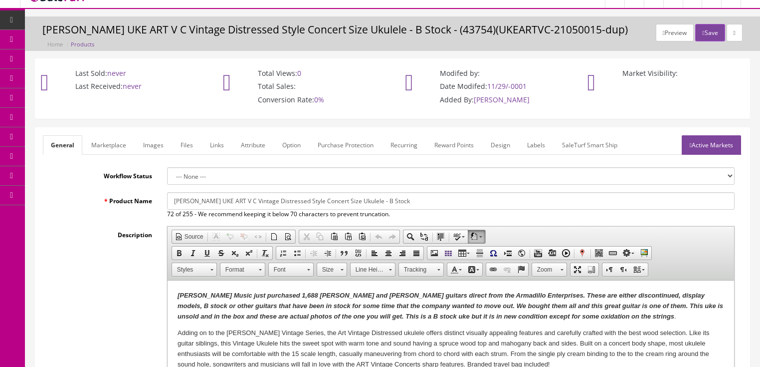
scroll to position [0, 0]
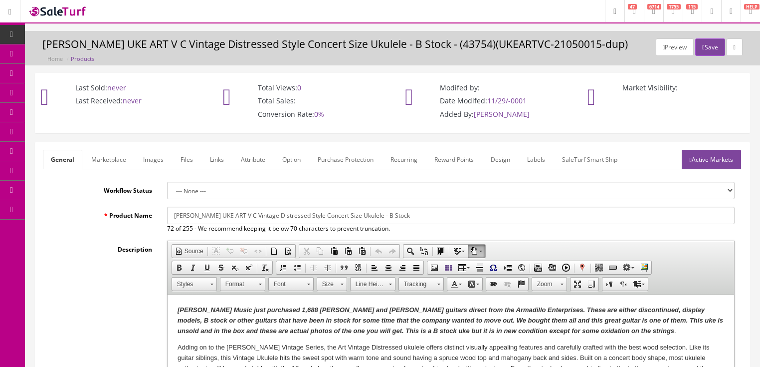
click at [712, 164] on link "Active Markets" at bounding box center [711, 159] width 59 height 19
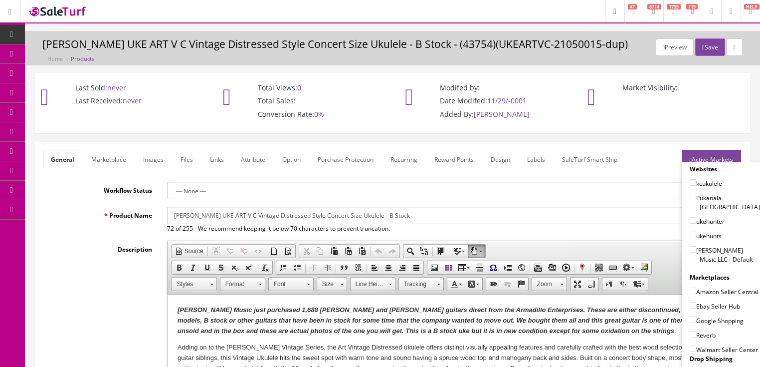
click at [690, 246] on input"] "[PERSON_NAME] Music LLC - Default" at bounding box center [693, 249] width 6 height 6
checkbox input"] "true"
click at [690, 304] on input"] "Ebay Seller Hub" at bounding box center [693, 305] width 6 height 6
checkbox input"] "true"
drag, startPoint x: 688, startPoint y: 317, endPoint x: 688, endPoint y: 328, distance: 10.5
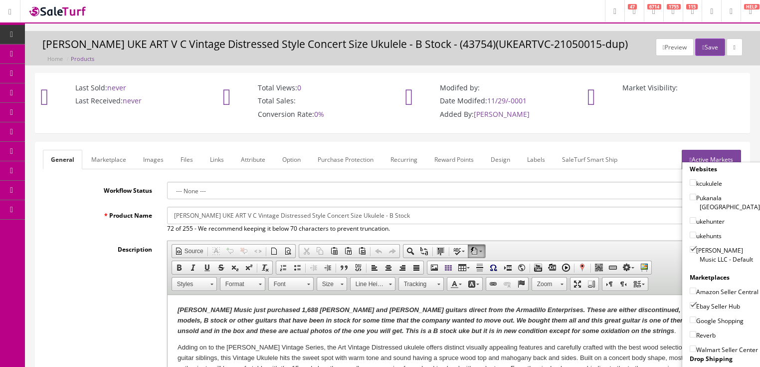
click at [690, 317] on input"] "Google Shopping" at bounding box center [693, 319] width 6 height 6
checkbox input"] "true"
click at [690, 331] on input"] "Reverb" at bounding box center [693, 334] width 6 height 6
checkbox input"] "true"
click at [720, 154] on link "Active Markets" at bounding box center [711, 159] width 59 height 19
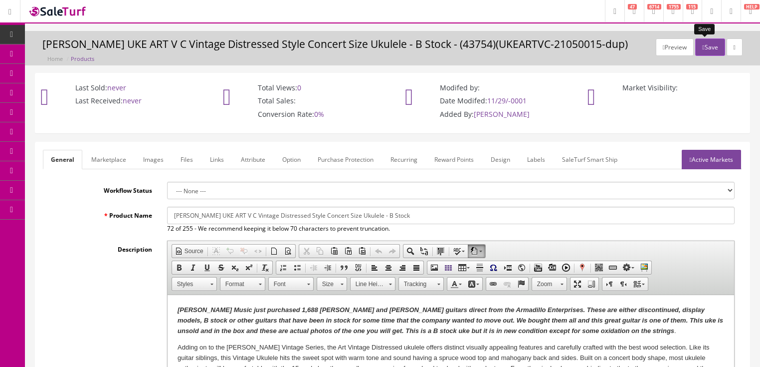
click at [703, 50] on button "Save" at bounding box center [709, 46] width 29 height 17
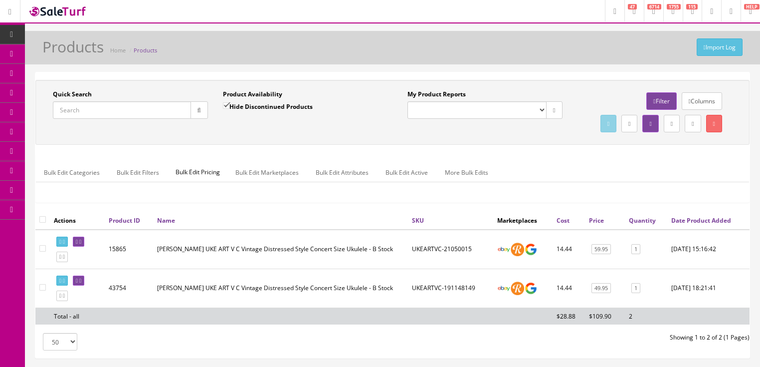
click at [116, 110] on input "Quick Search" at bounding box center [122, 109] width 138 height 17
paste input "UKEARTVC-191148149"
click at [194, 112] on button "button" at bounding box center [199, 109] width 17 height 17
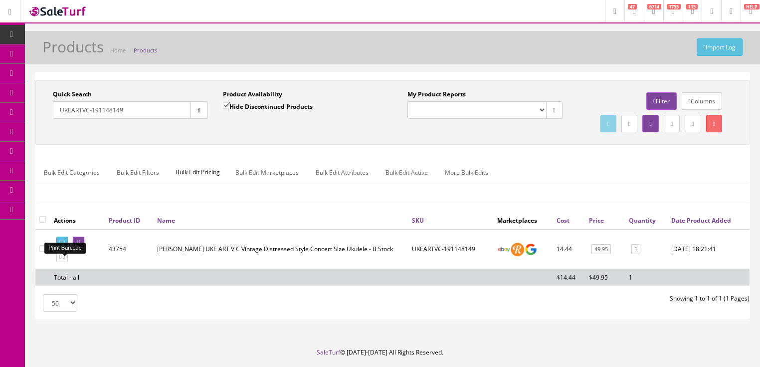
click at [65, 247] on link at bounding box center [61, 241] width 11 height 10
drag, startPoint x: 134, startPoint y: 111, endPoint x: 51, endPoint y: 120, distance: 83.3
click at [51, 120] on div "Quick Search UKEARTVC-191148149 Date From" at bounding box center [130, 108] width 170 height 36
paste input "2966031327"
type input "2966031327"
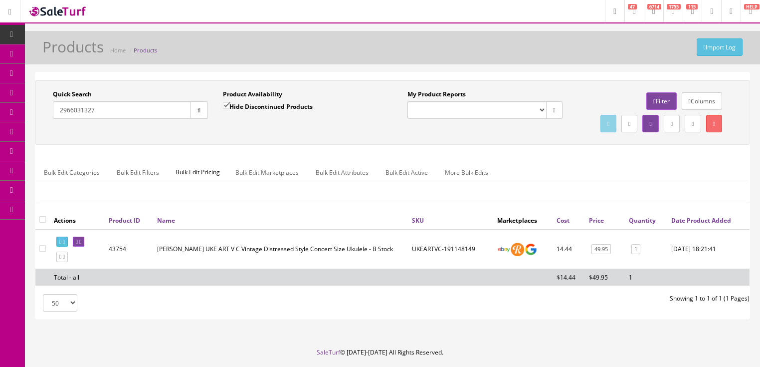
click at [225, 106] on input "Hide Discontinued Products" at bounding box center [226, 105] width 6 height 6
checkbox input "false"
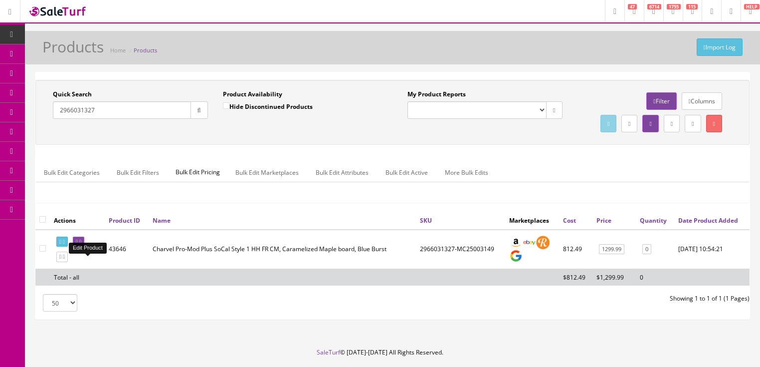
click at [81, 244] on icon at bounding box center [80, 241] width 2 height 5
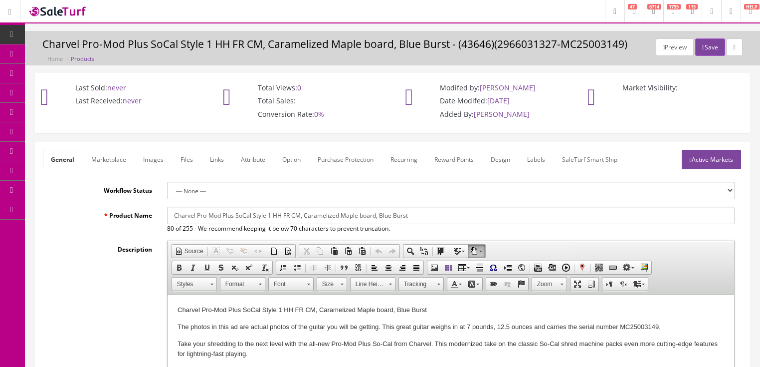
click at [151, 164] on link "Images" at bounding box center [153, 159] width 36 height 19
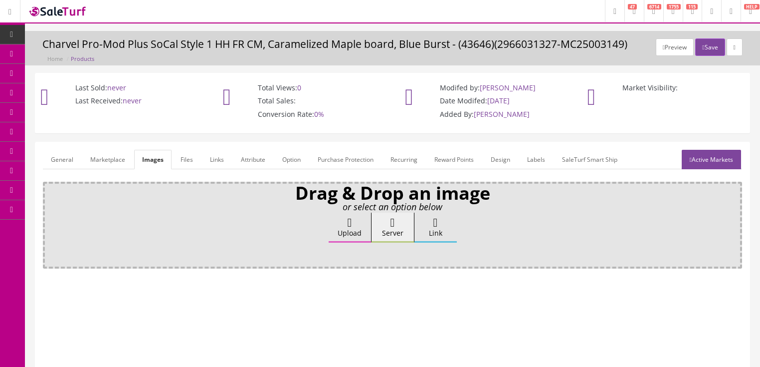
click at [347, 229] on label "Upload" at bounding box center [350, 227] width 42 height 30
click at [50, 222] on input "Upload" at bounding box center [50, 217] width 0 height 10
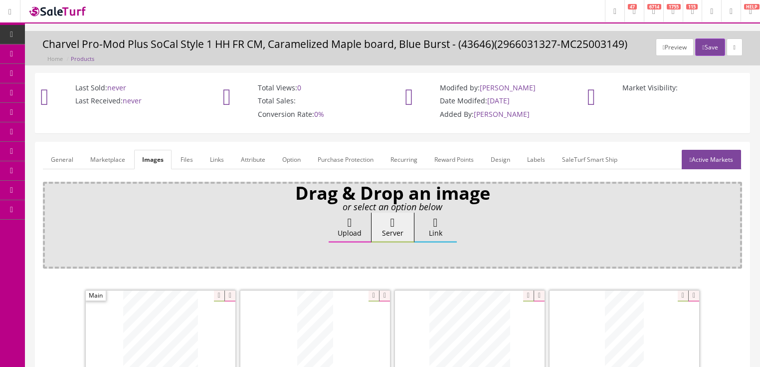
scroll to position [160, 0]
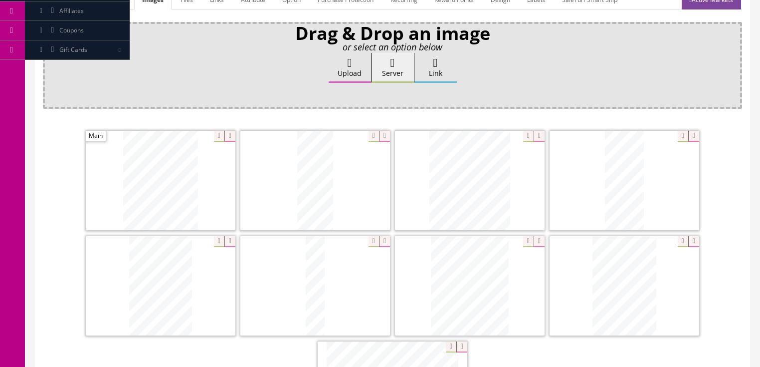
click at [537, 133] on icon at bounding box center [539, 136] width 11 height 11
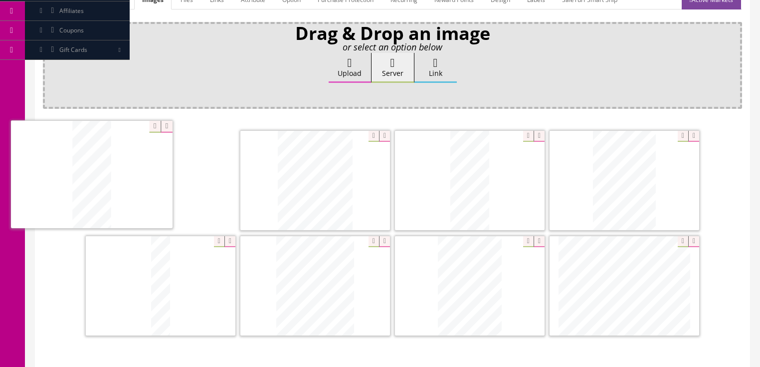
drag, startPoint x: 167, startPoint y: 196, endPoint x: 334, endPoint y: 208, distance: 167.5
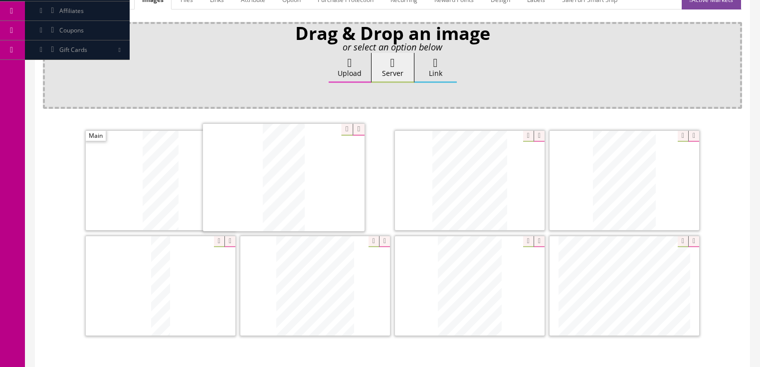
drag, startPoint x: 453, startPoint y: 202, endPoint x: 289, endPoint y: 201, distance: 164.1
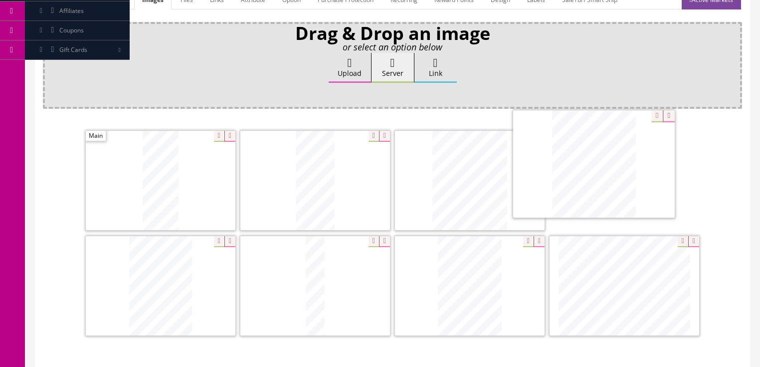
drag, startPoint x: 324, startPoint y: 290, endPoint x: 588, endPoint y: 190, distance: 282.7
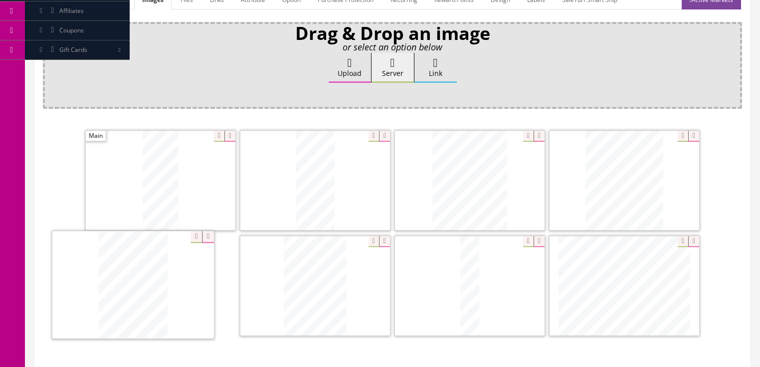
drag, startPoint x: 460, startPoint y: 279, endPoint x: 124, endPoint y: 279, distance: 336.7
click at [360, 68] on label "Upload" at bounding box center [350, 68] width 42 height 30
click at [50, 63] on input "Upload" at bounding box center [50, 58] width 0 height 10
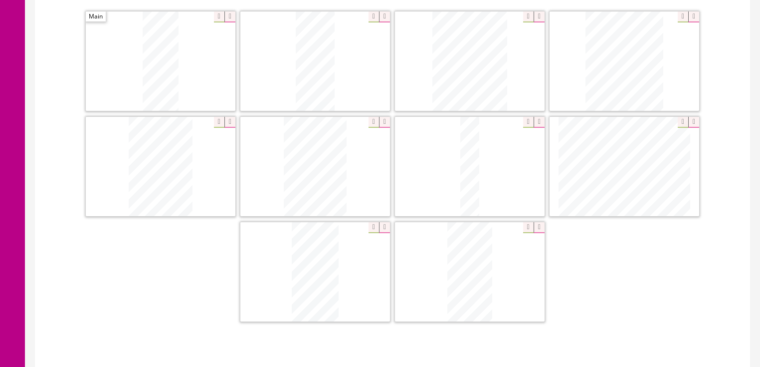
scroll to position [279, 0]
drag, startPoint x: 475, startPoint y: 260, endPoint x: 550, endPoint y: 206, distance: 92.5
drag, startPoint x: 441, startPoint y: 263, endPoint x: 207, endPoint y: 263, distance: 233.9
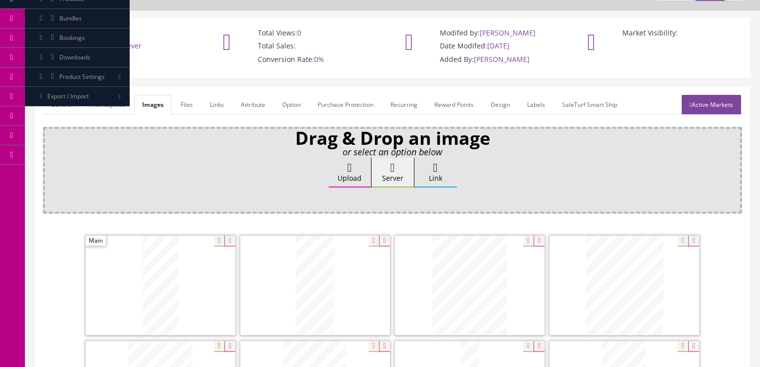
scroll to position [40, 0]
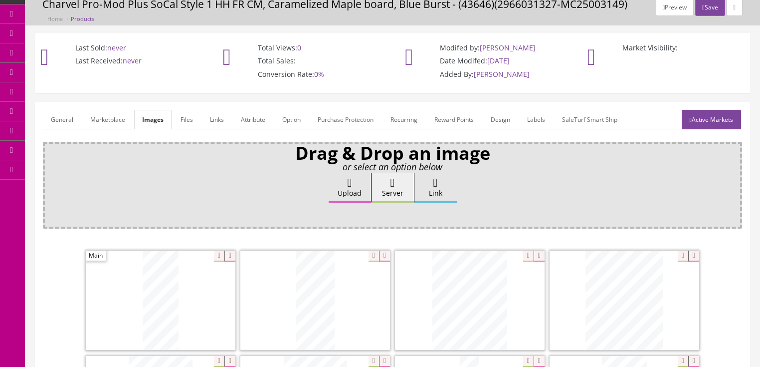
click at [68, 124] on link "General" at bounding box center [62, 119] width 38 height 19
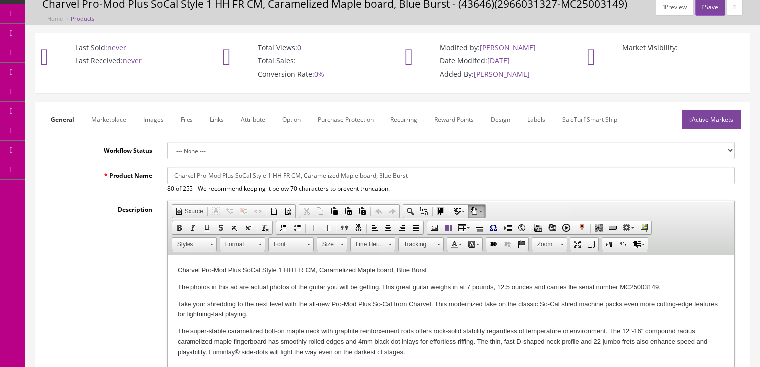
click at [466, 286] on p "The photos in this ad are actual photos of the guitar you will be getting. This…" at bounding box center [450, 287] width 547 height 10
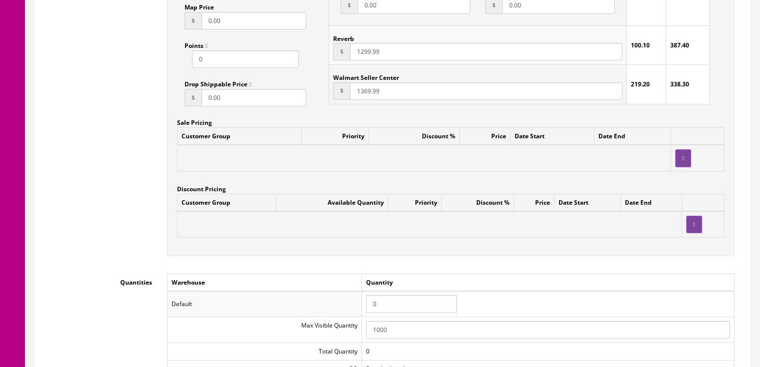
scroll to position [838, 0]
drag, startPoint x: 381, startPoint y: 305, endPoint x: 346, endPoint y: 300, distance: 35.3
click at [346, 300] on tr "Default 0" at bounding box center [450, 303] width 567 height 26
type input "1"
click at [479, 268] on div "Workflow Status --- None --- Product Name Charvel Pro-Mod Plus SoCal Style 1 HH…" at bounding box center [392, 117] width 699 height 1547
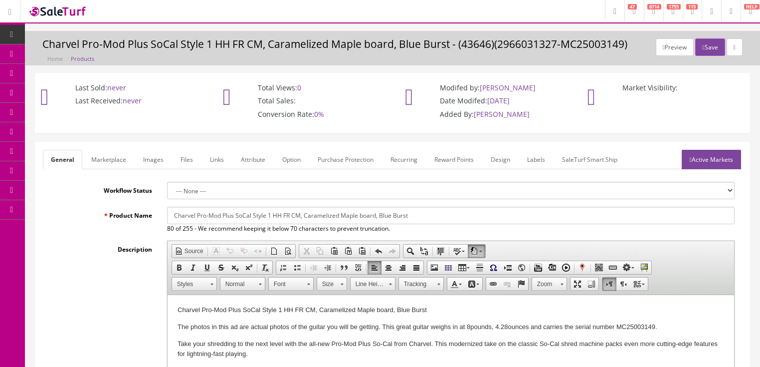
scroll to position [0, 0]
click at [713, 51] on button "Save" at bounding box center [709, 46] width 29 height 17
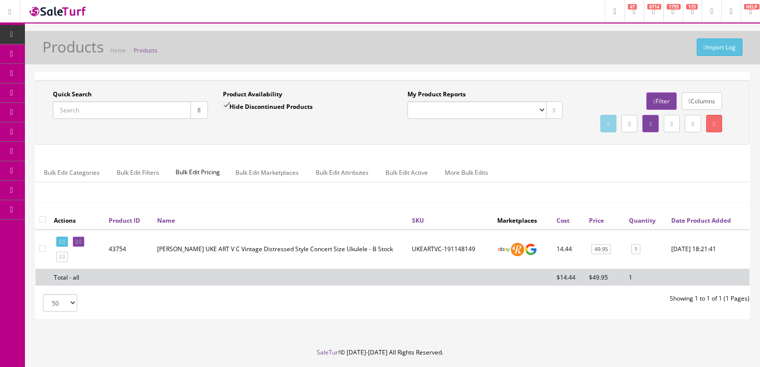
click at [159, 115] on input "Quick Search" at bounding box center [122, 109] width 138 height 17
type input "0140512531"
click at [227, 108] on input "Hide Discontinued Products" at bounding box center [226, 105] width 6 height 6
checkbox input "false"
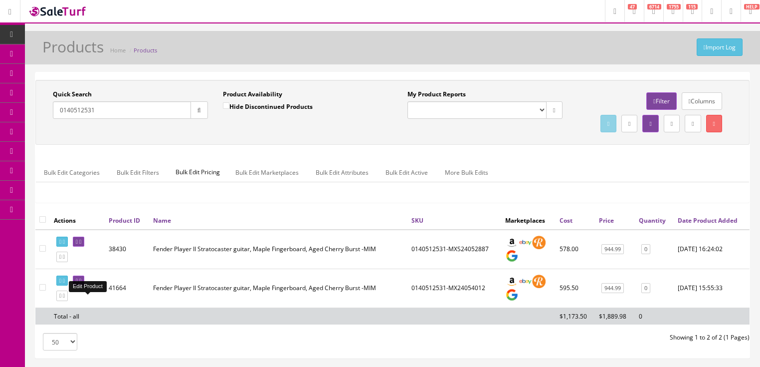
click at [84, 286] on link at bounding box center [78, 280] width 11 height 10
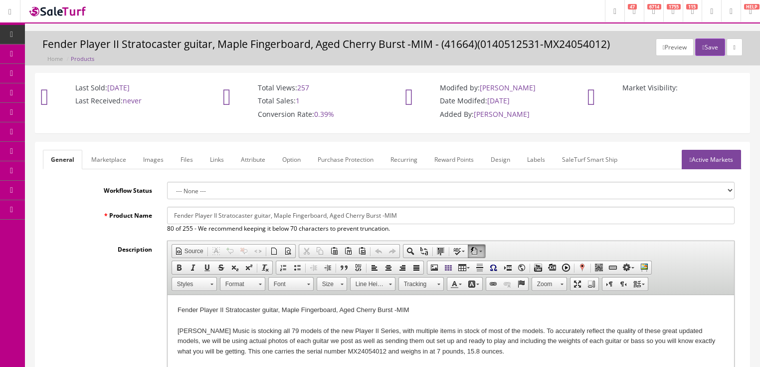
click at [163, 162] on link "Images" at bounding box center [153, 159] width 36 height 19
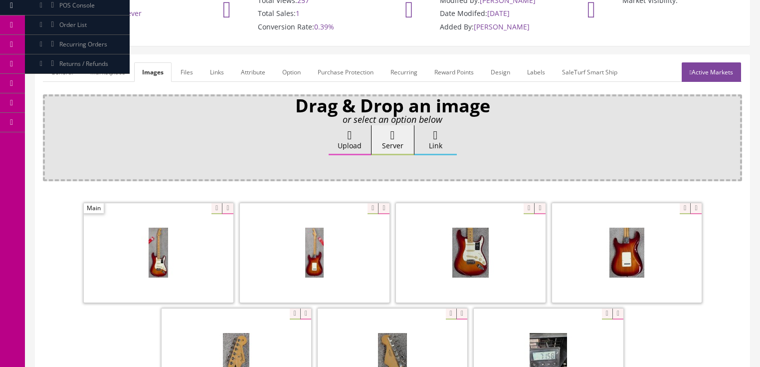
scroll to position [80, 0]
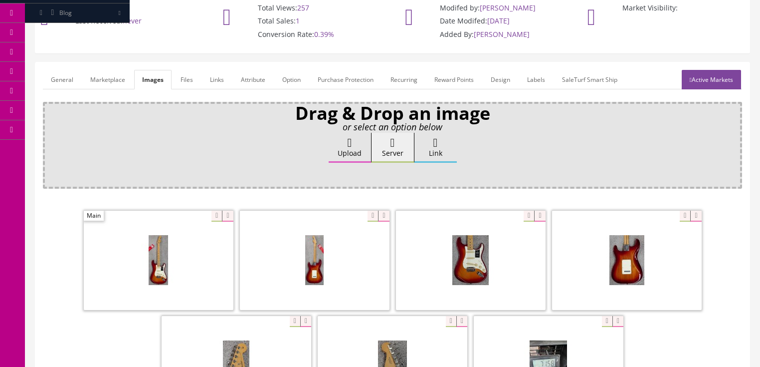
drag, startPoint x: 59, startPoint y: 80, endPoint x: 64, endPoint y: 88, distance: 9.0
click at [60, 80] on link "General" at bounding box center [62, 79] width 38 height 19
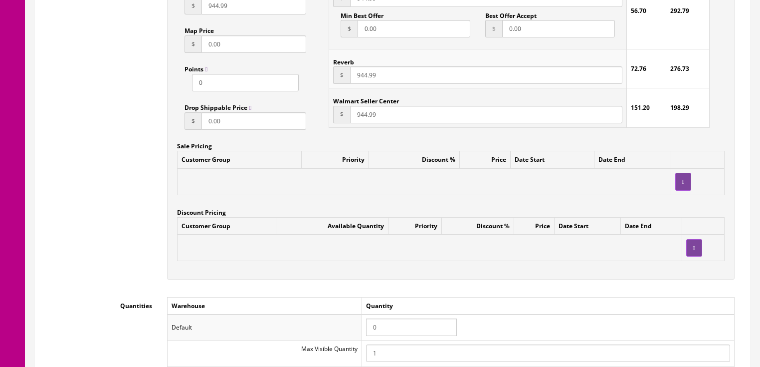
scroll to position [838, 0]
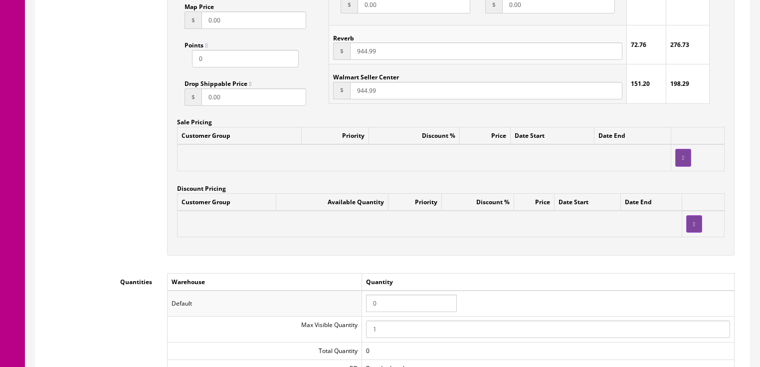
drag, startPoint x: 387, startPoint y: 305, endPoint x: 353, endPoint y: 302, distance: 34.6
click at [353, 302] on tr "Default 0" at bounding box center [450, 303] width 567 height 26
type input "1"
drag, startPoint x: 656, startPoint y: 280, endPoint x: 567, endPoint y: 223, distance: 105.2
click at [653, 280] on td "Quantity" at bounding box center [548, 281] width 373 height 17
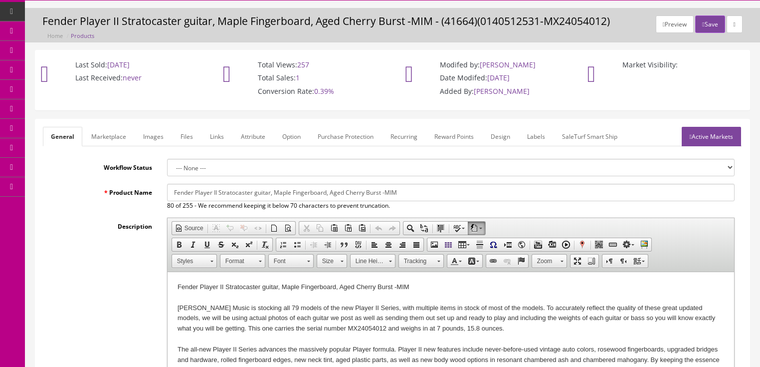
scroll to position [0, 0]
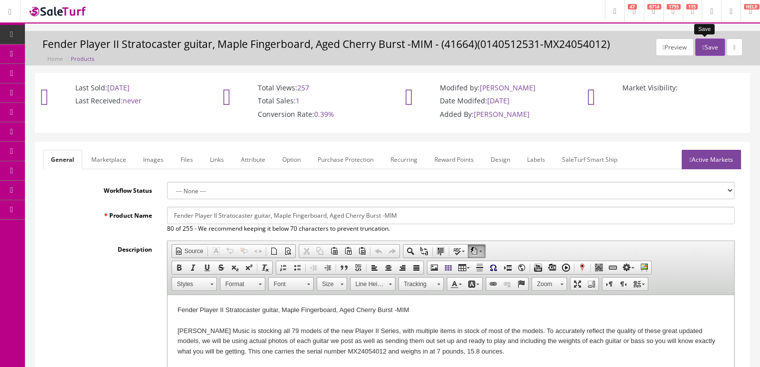
click at [704, 43] on button "Save" at bounding box center [709, 46] width 29 height 17
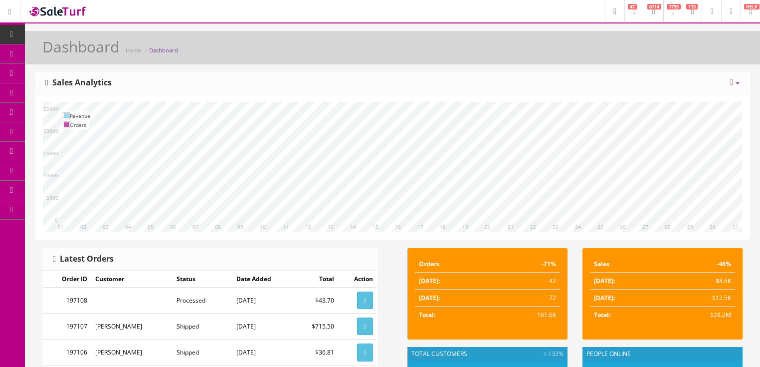
click at [730, 81] on icon at bounding box center [731, 82] width 3 height 8
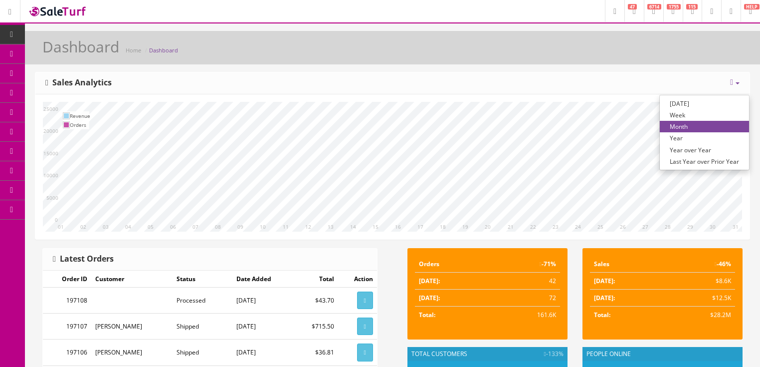
click at [684, 146] on link "Year over Year" at bounding box center [704, 149] width 89 height 11
